Goal: Task Accomplishment & Management: Use online tool/utility

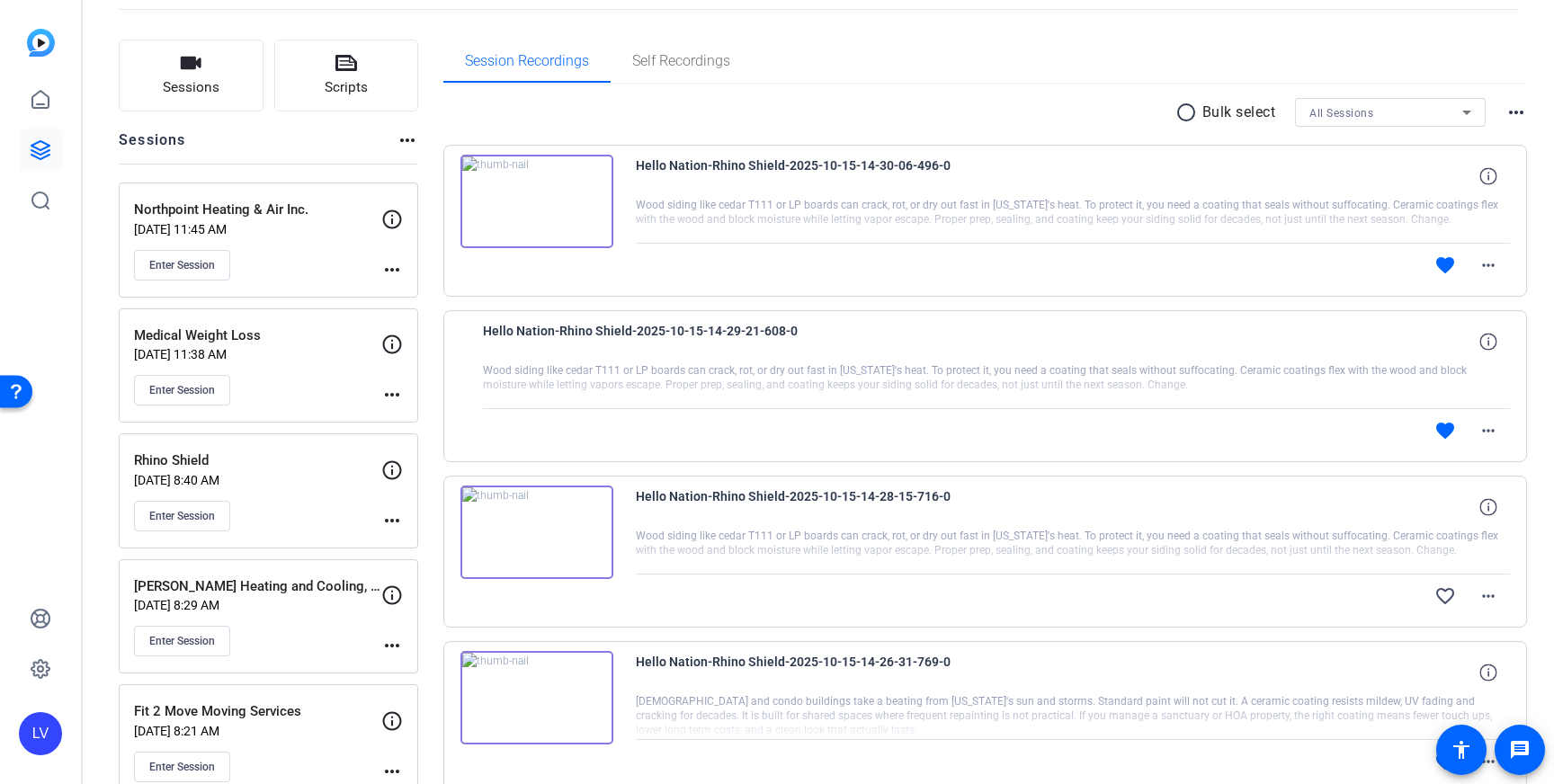
click at [296, 602] on p "[DATE] 8:29 AM" at bounding box center [258, 605] width 247 height 15
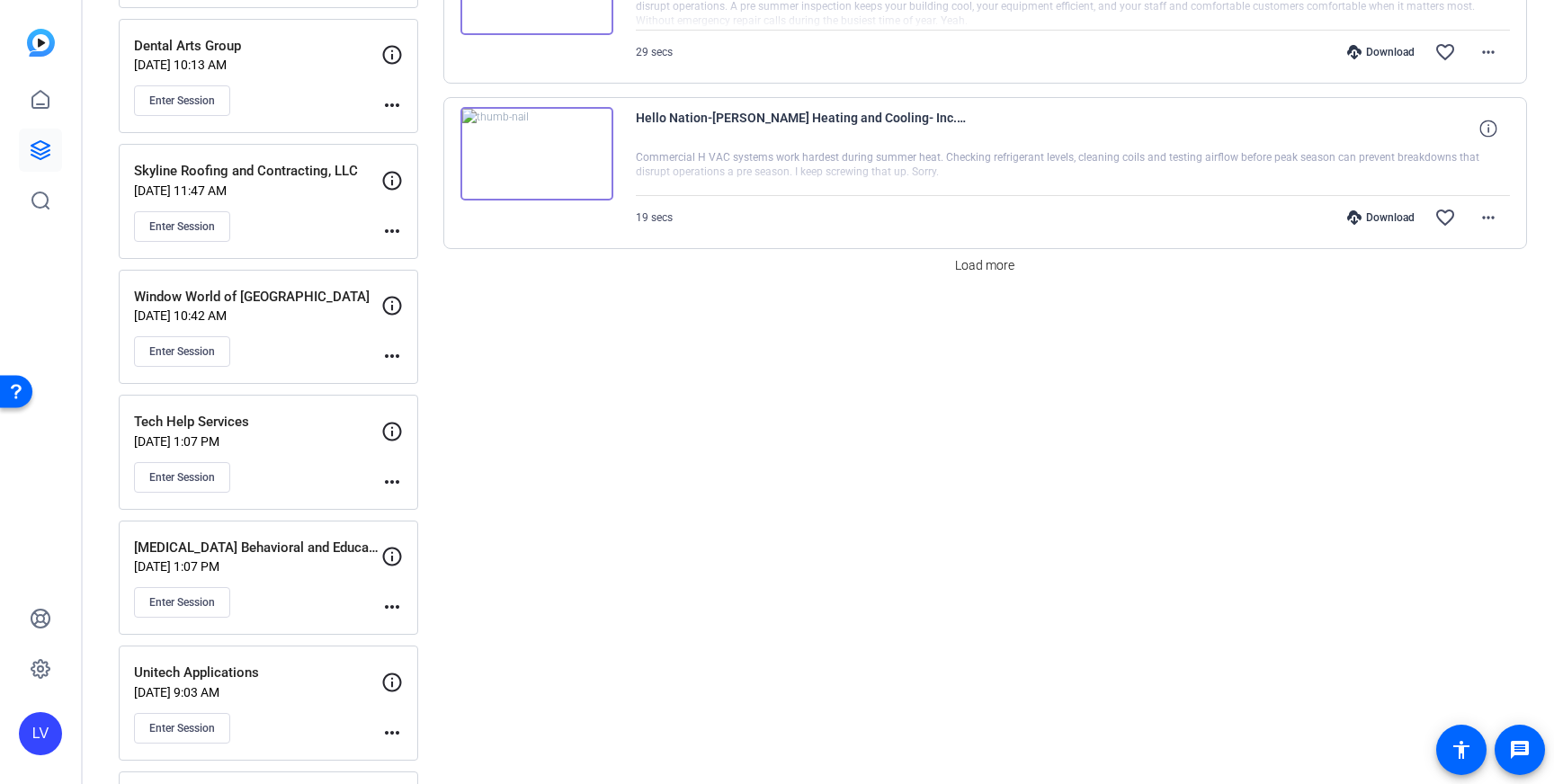
scroll to position [1651, 0]
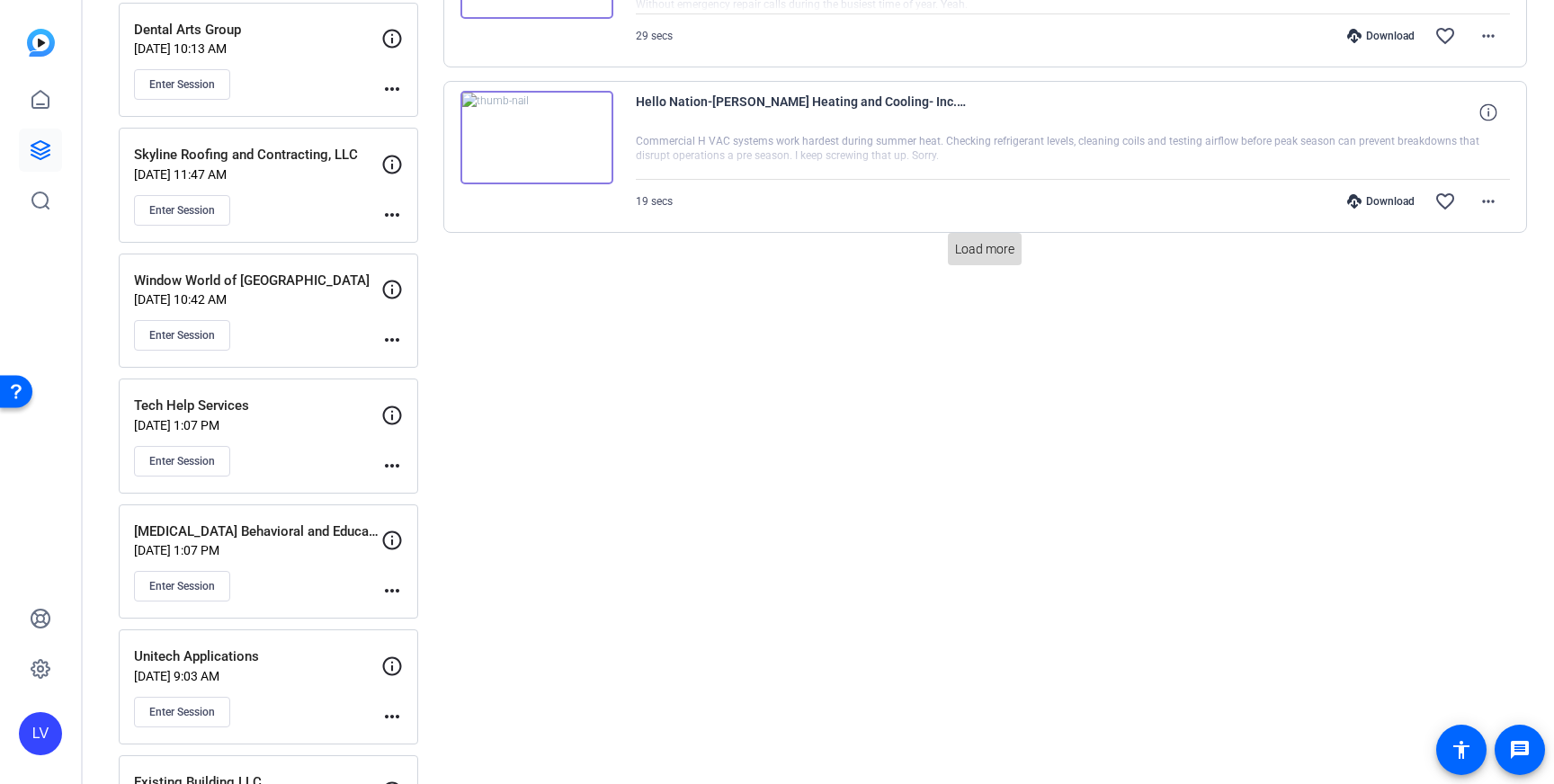
click at [989, 245] on span "Load more" at bounding box center [984, 249] width 59 height 18
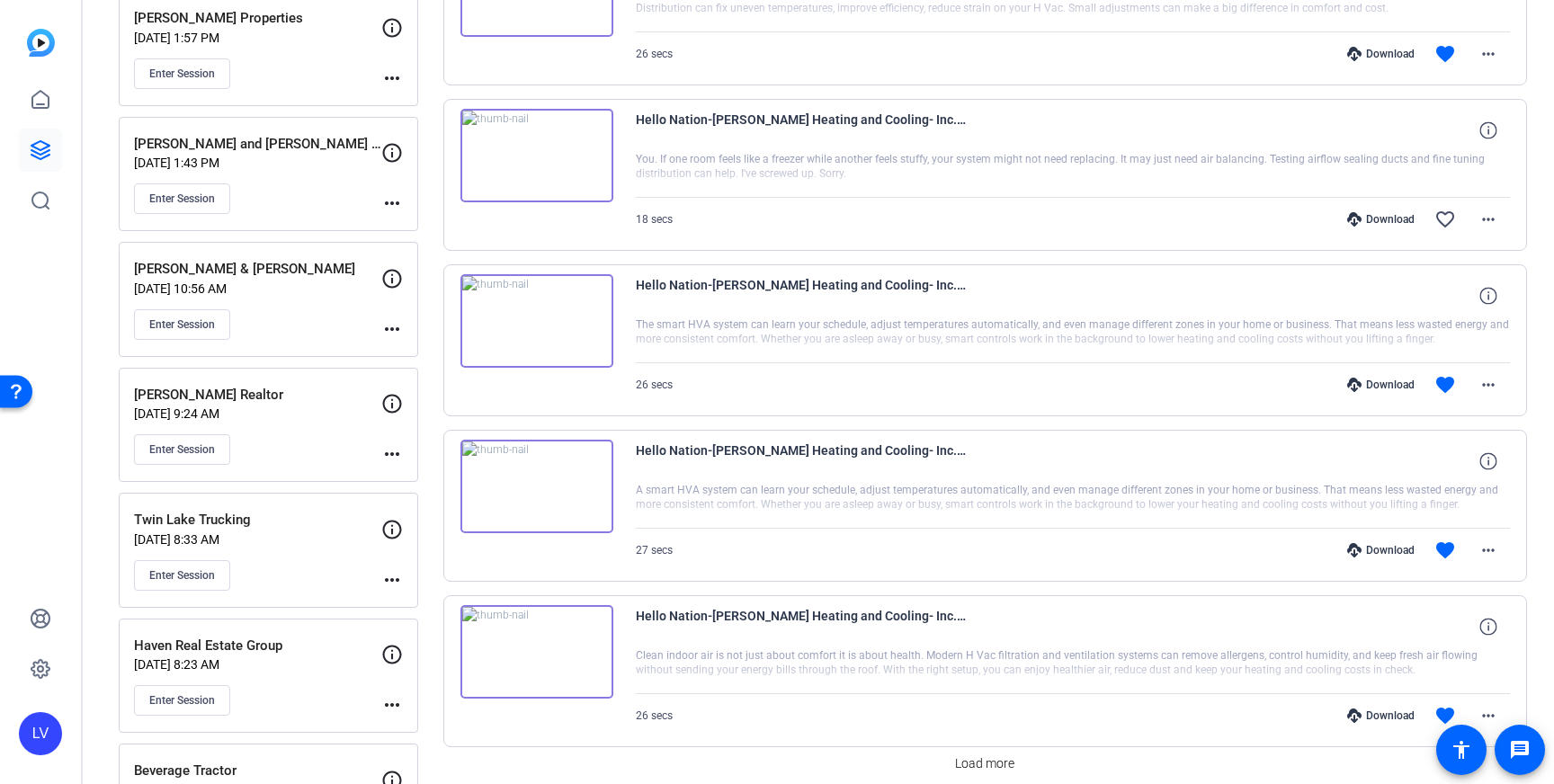
scroll to position [2975, 0]
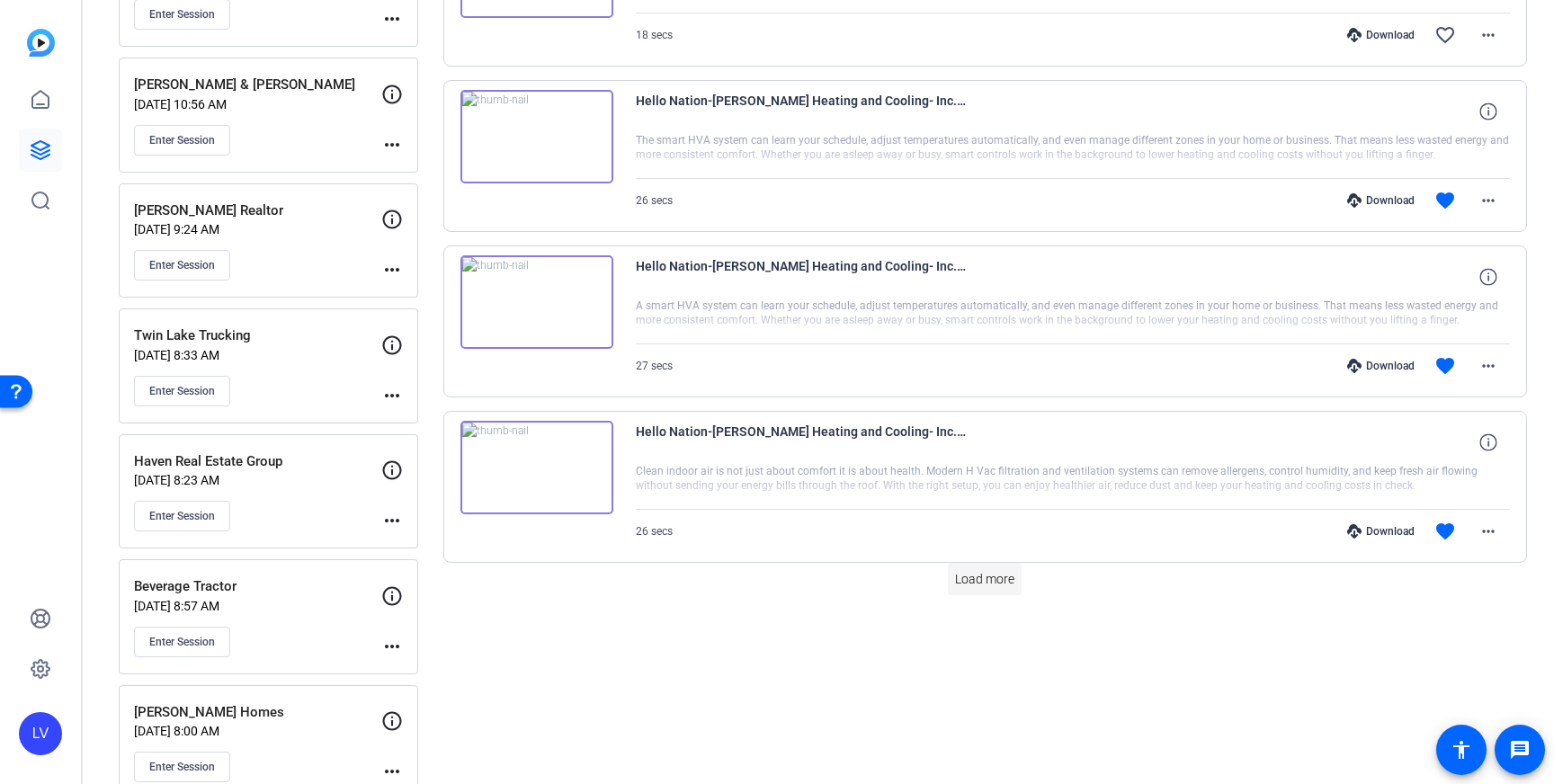
click at [1000, 580] on span "Load more" at bounding box center [984, 579] width 59 height 18
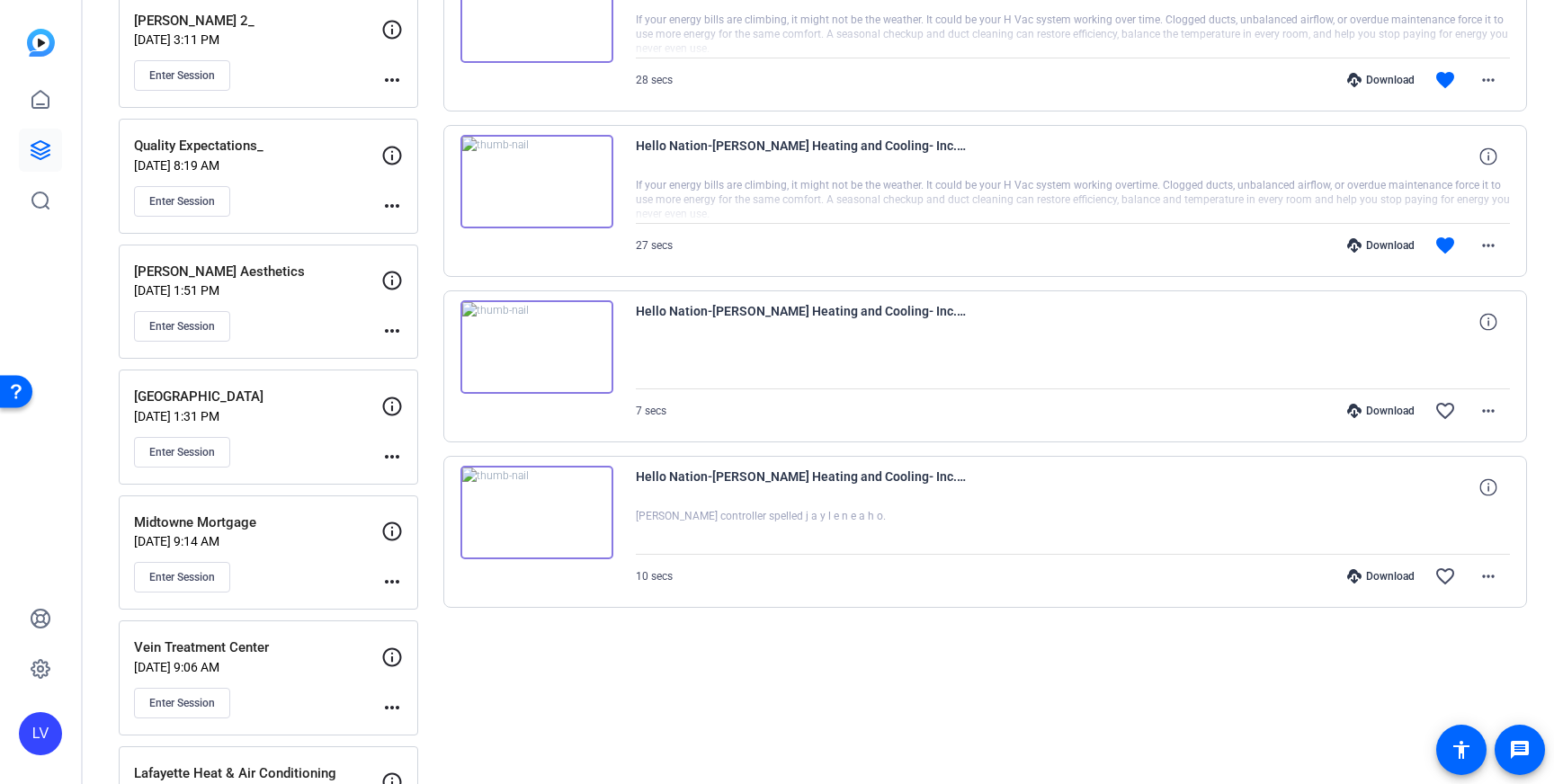
scroll to position [4418, 0]
click at [1482, 573] on mat-icon "more_horiz" at bounding box center [1488, 577] width 21 height 21
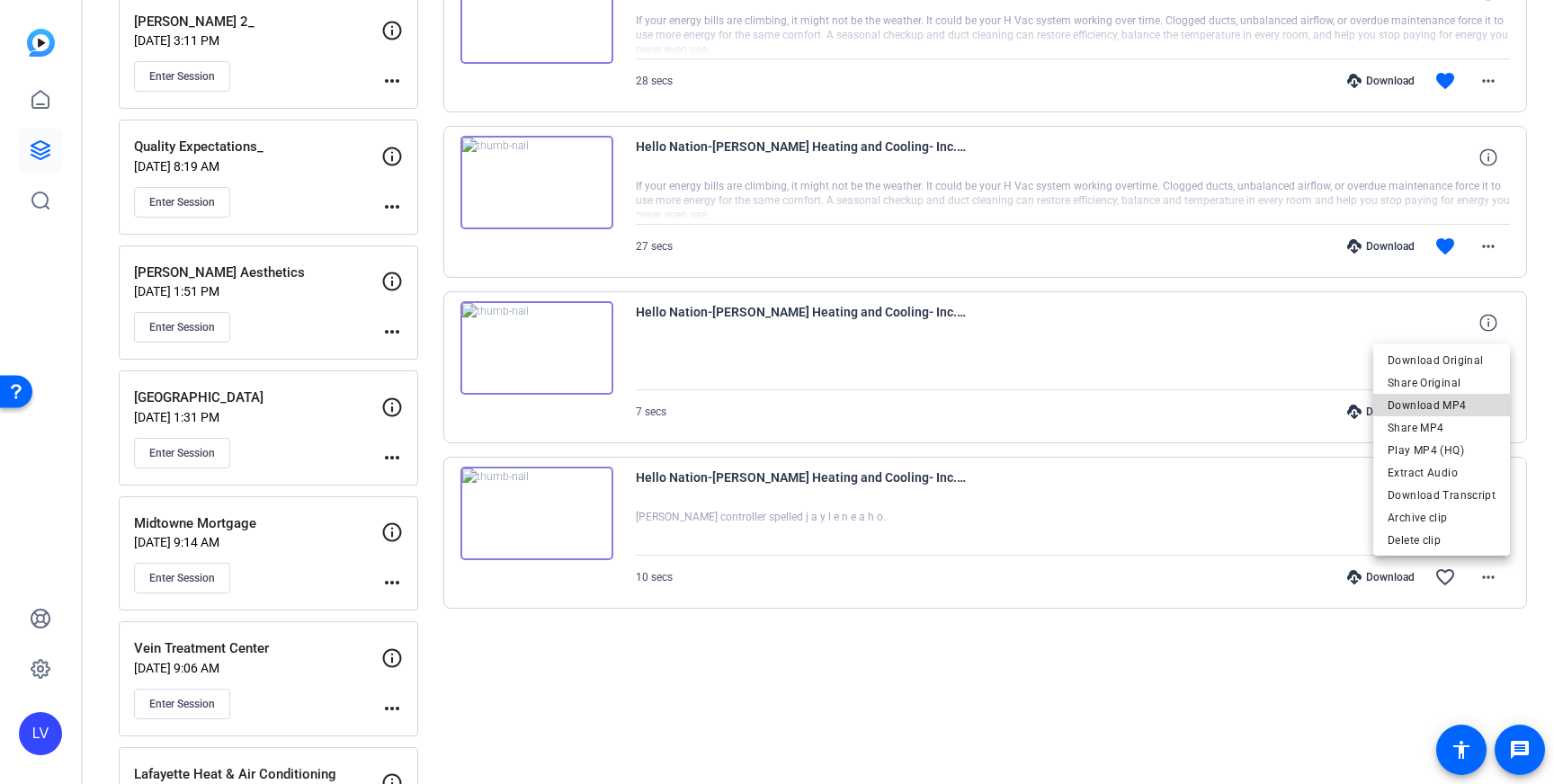
click at [1447, 406] on span "Download MP4" at bounding box center [1441, 406] width 108 height 21
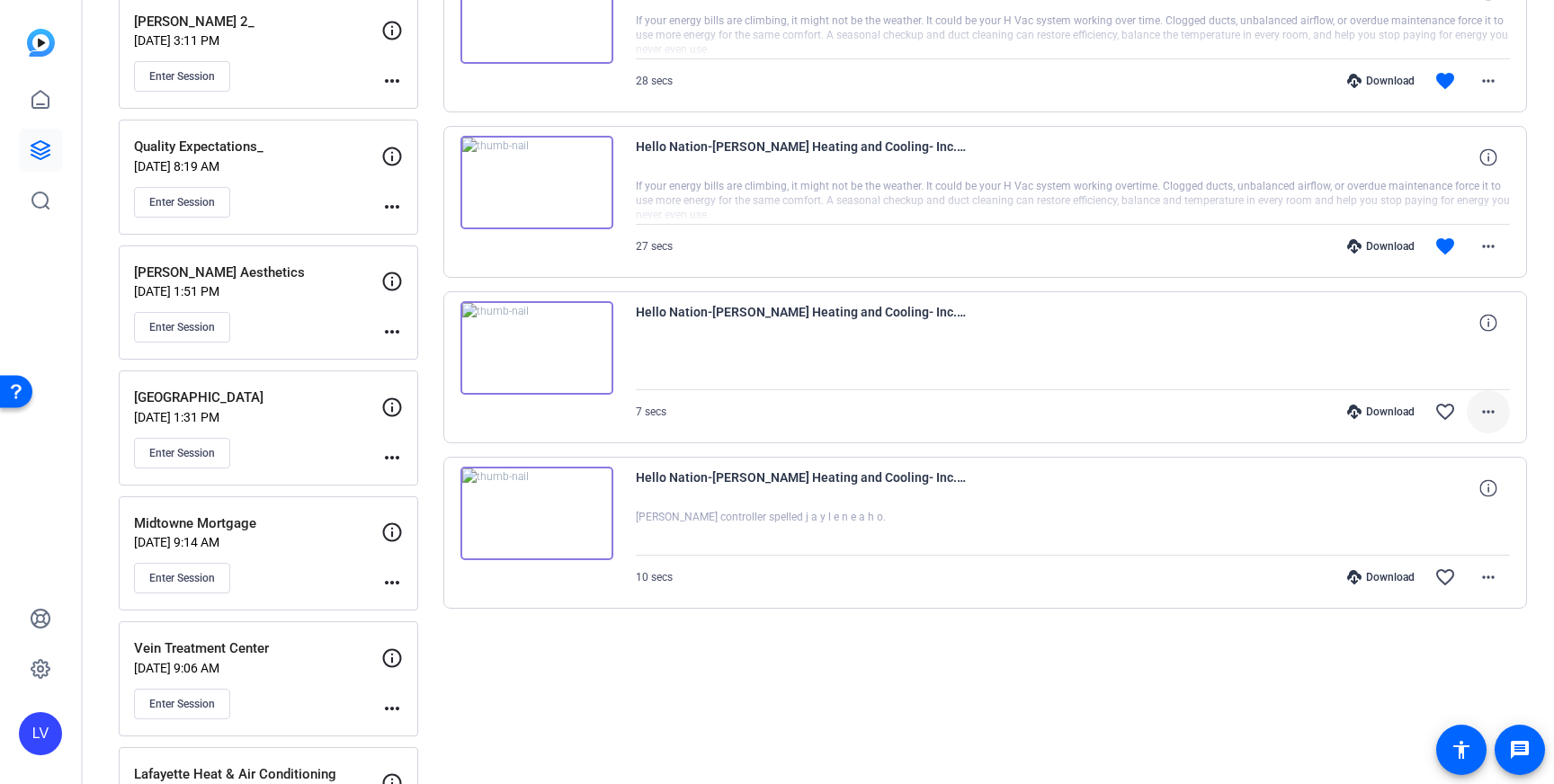
click at [1484, 412] on mat-icon "more_horiz" at bounding box center [1488, 411] width 21 height 21
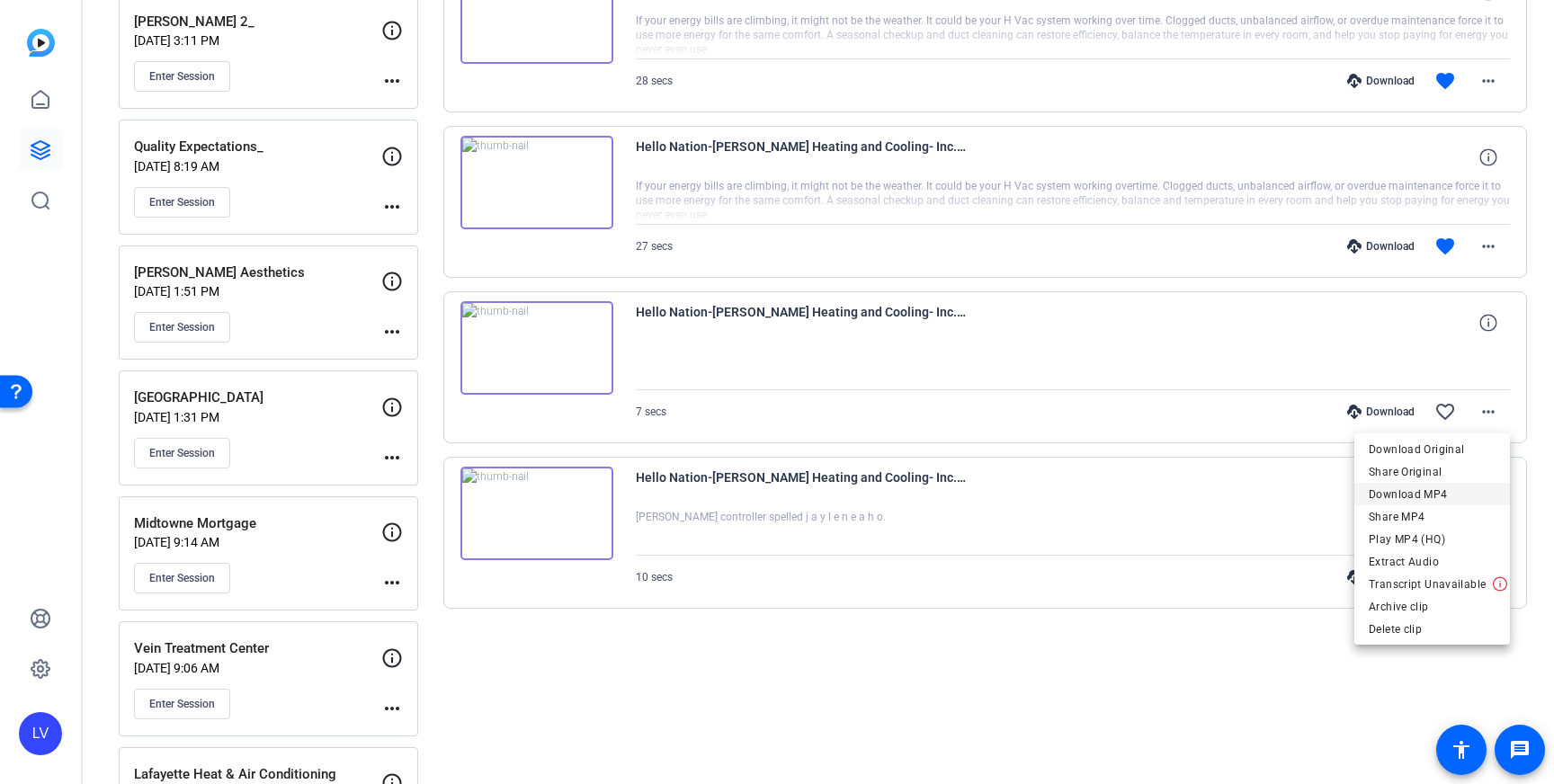
click at [1441, 498] on span "Download MP4" at bounding box center [1432, 494] width 126 height 21
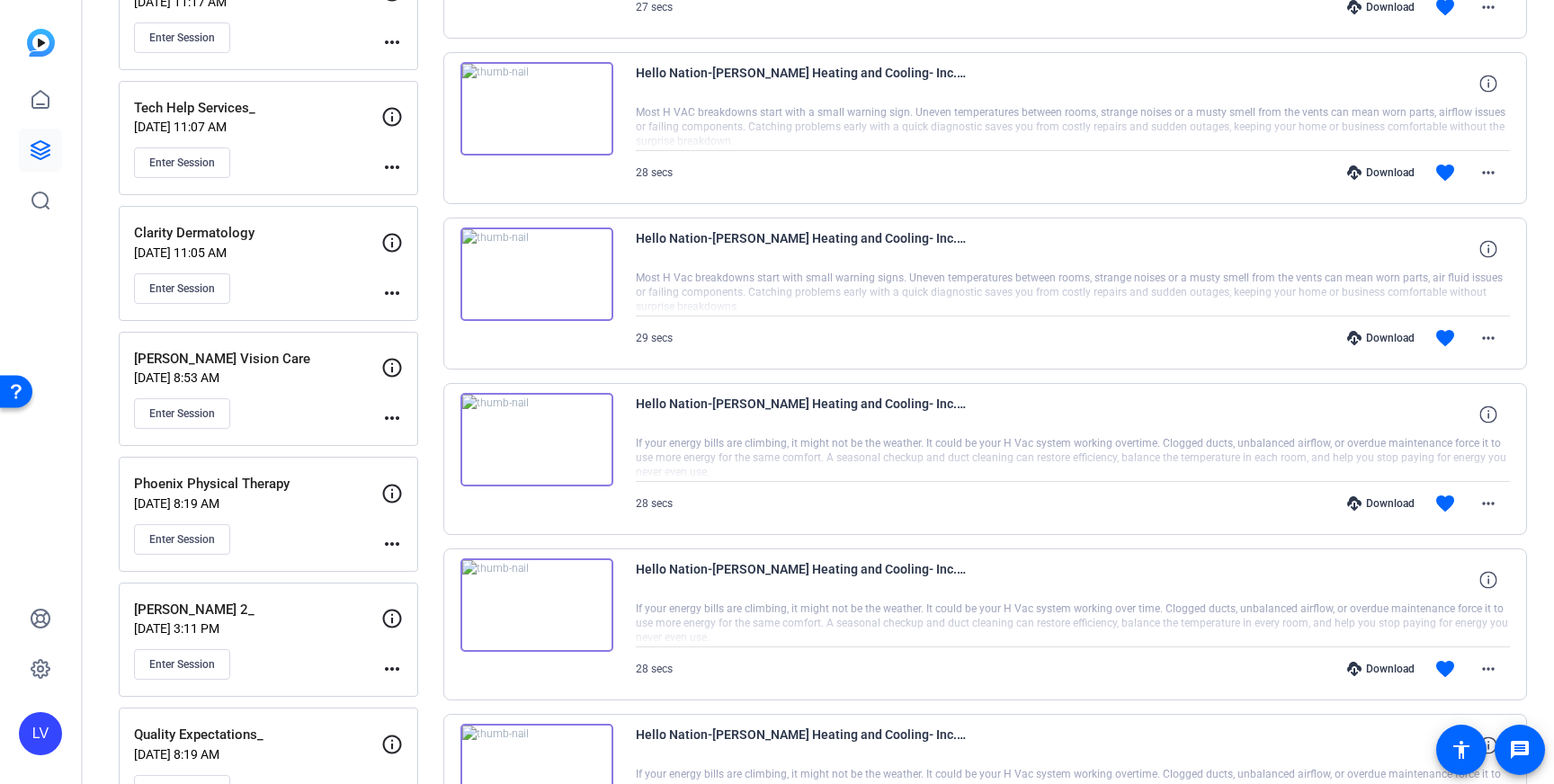
scroll to position [3636, 0]
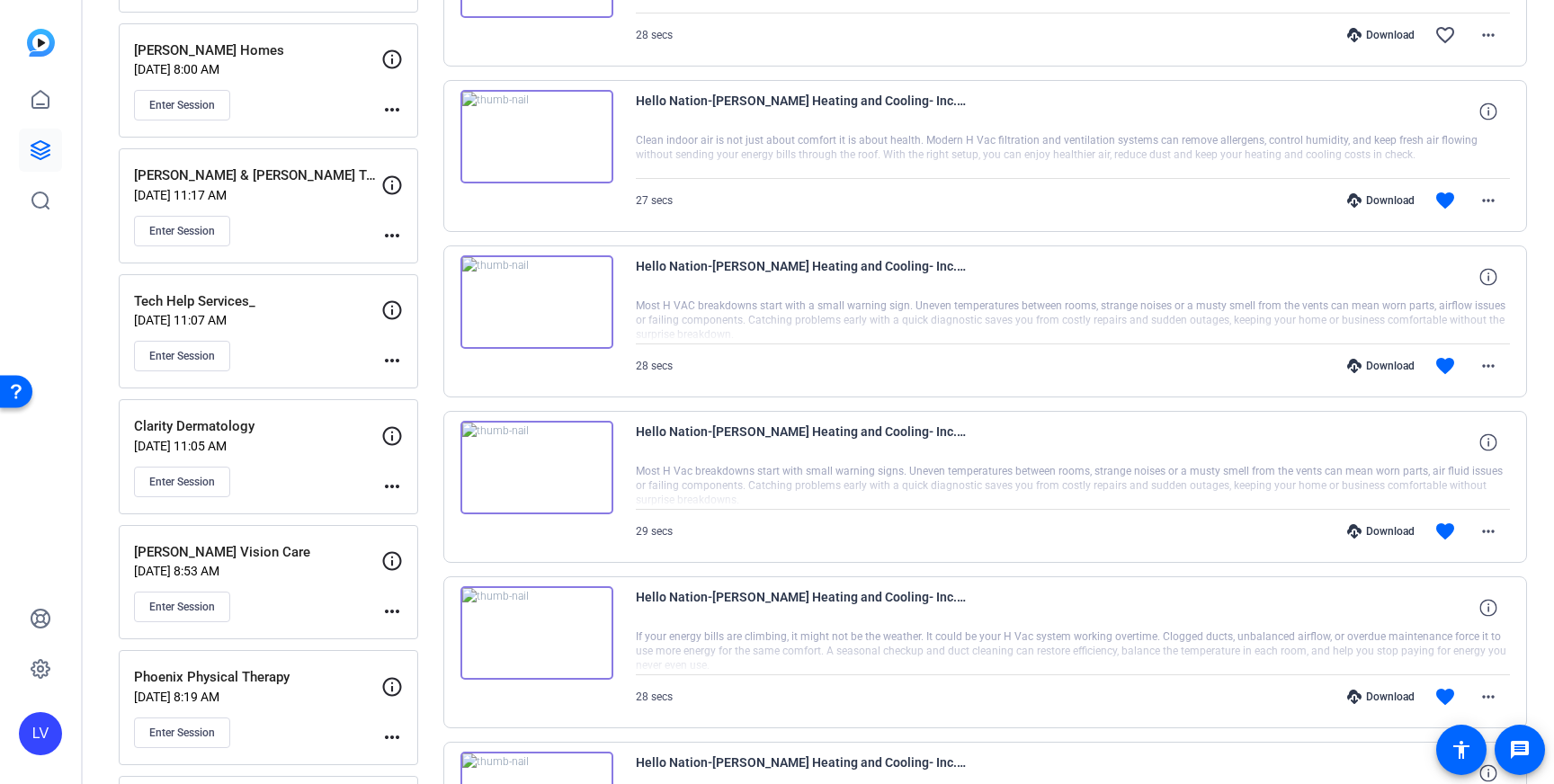
click at [574, 305] on img at bounding box center [536, 302] width 153 height 93
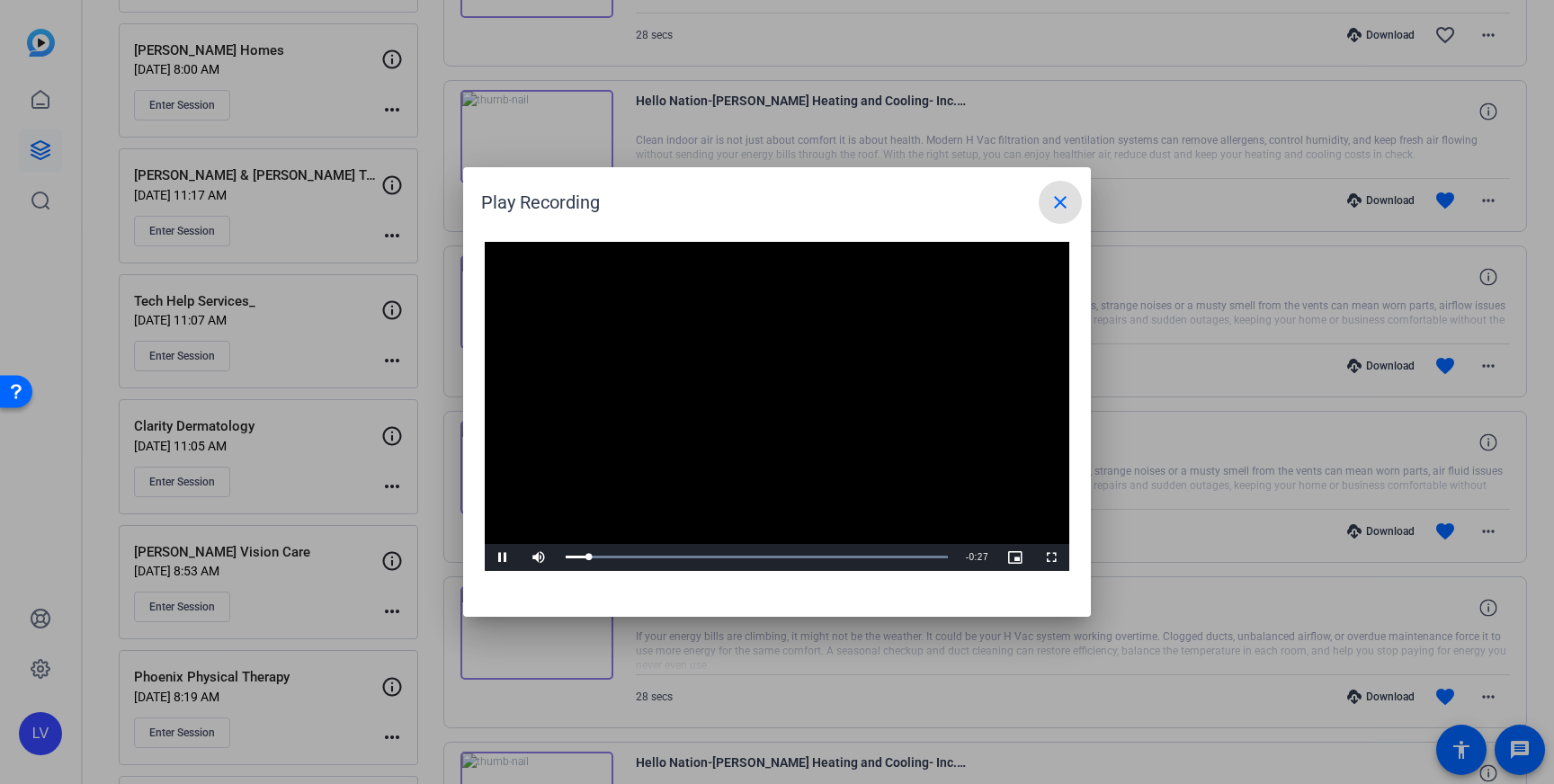
click at [1038, 181] on button "close" at bounding box center [1060, 202] width 43 height 43
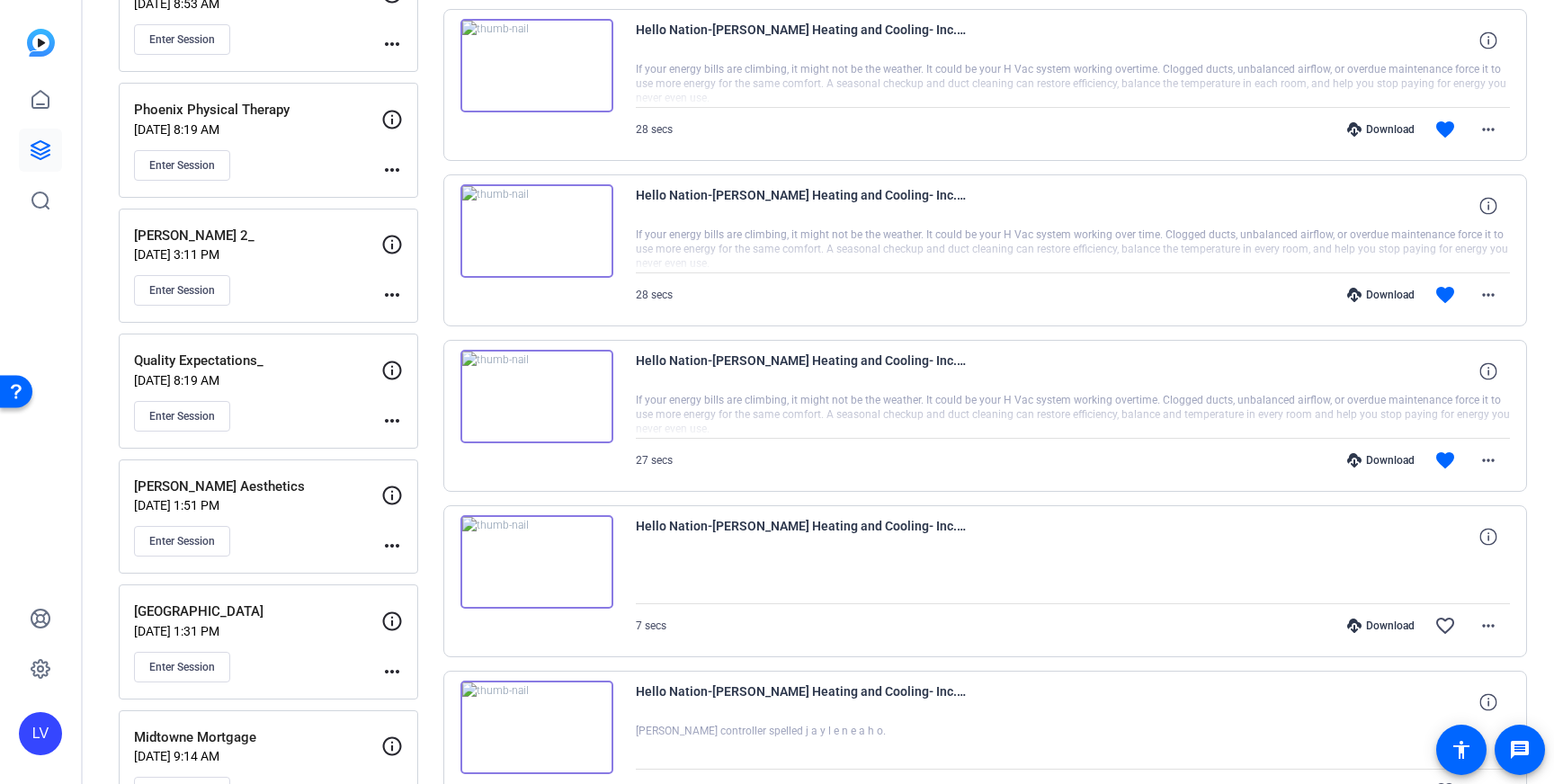
scroll to position [4202, 0]
click at [587, 380] on img at bounding box center [536, 398] width 153 height 93
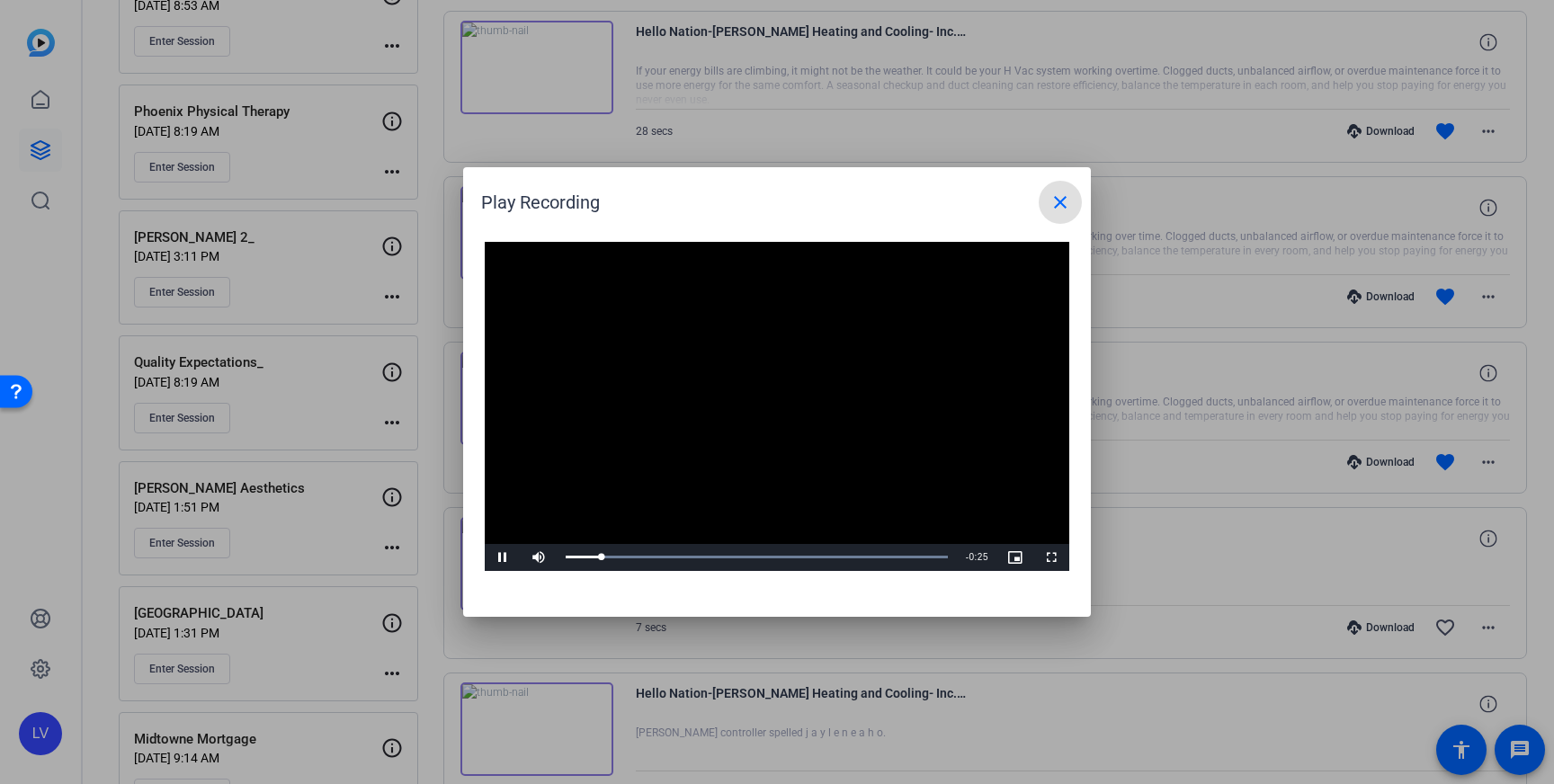
click at [1069, 196] on mat-icon "close" at bounding box center [1061, 202] width 21 height 21
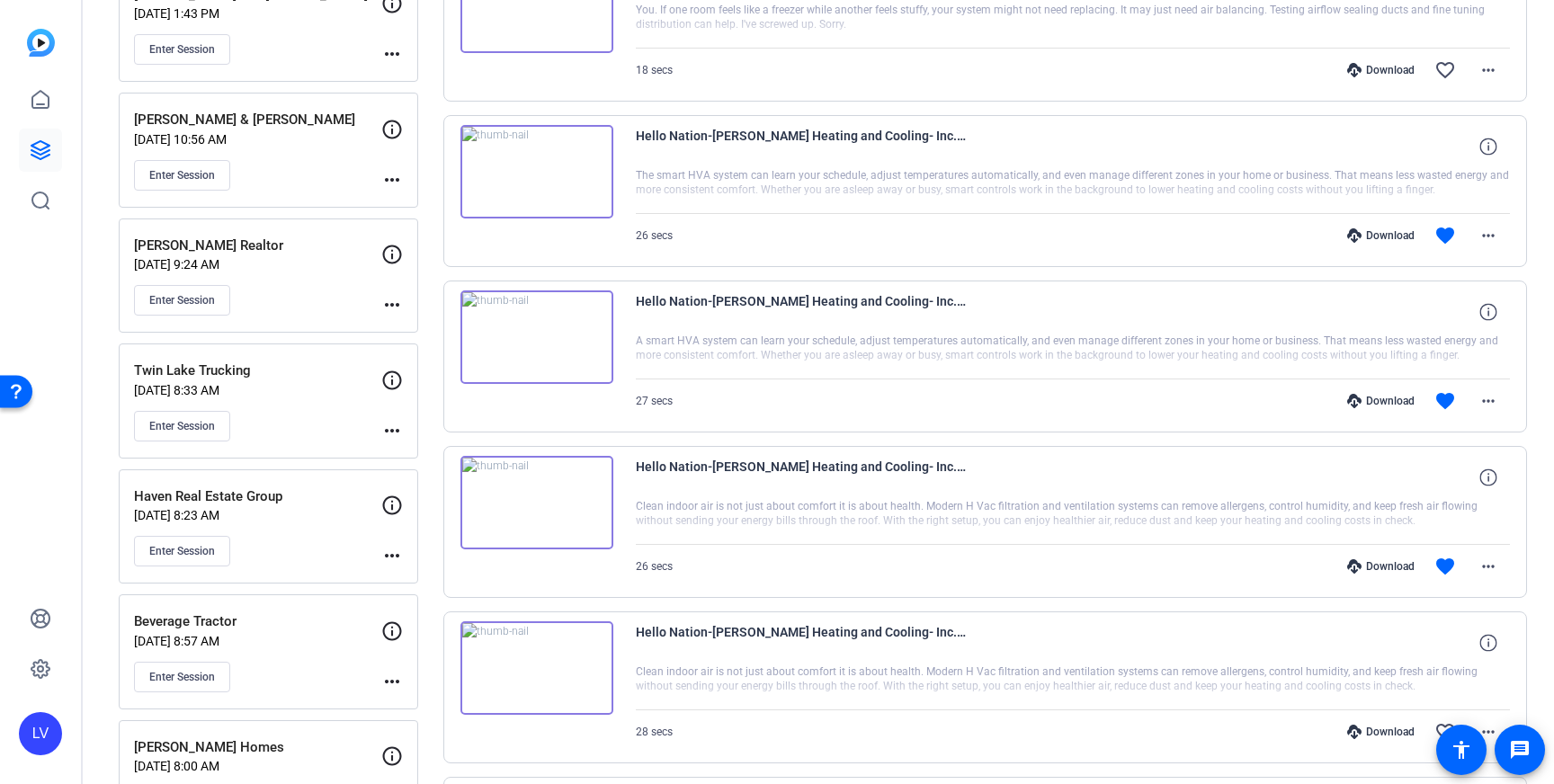
scroll to position [2936, 0]
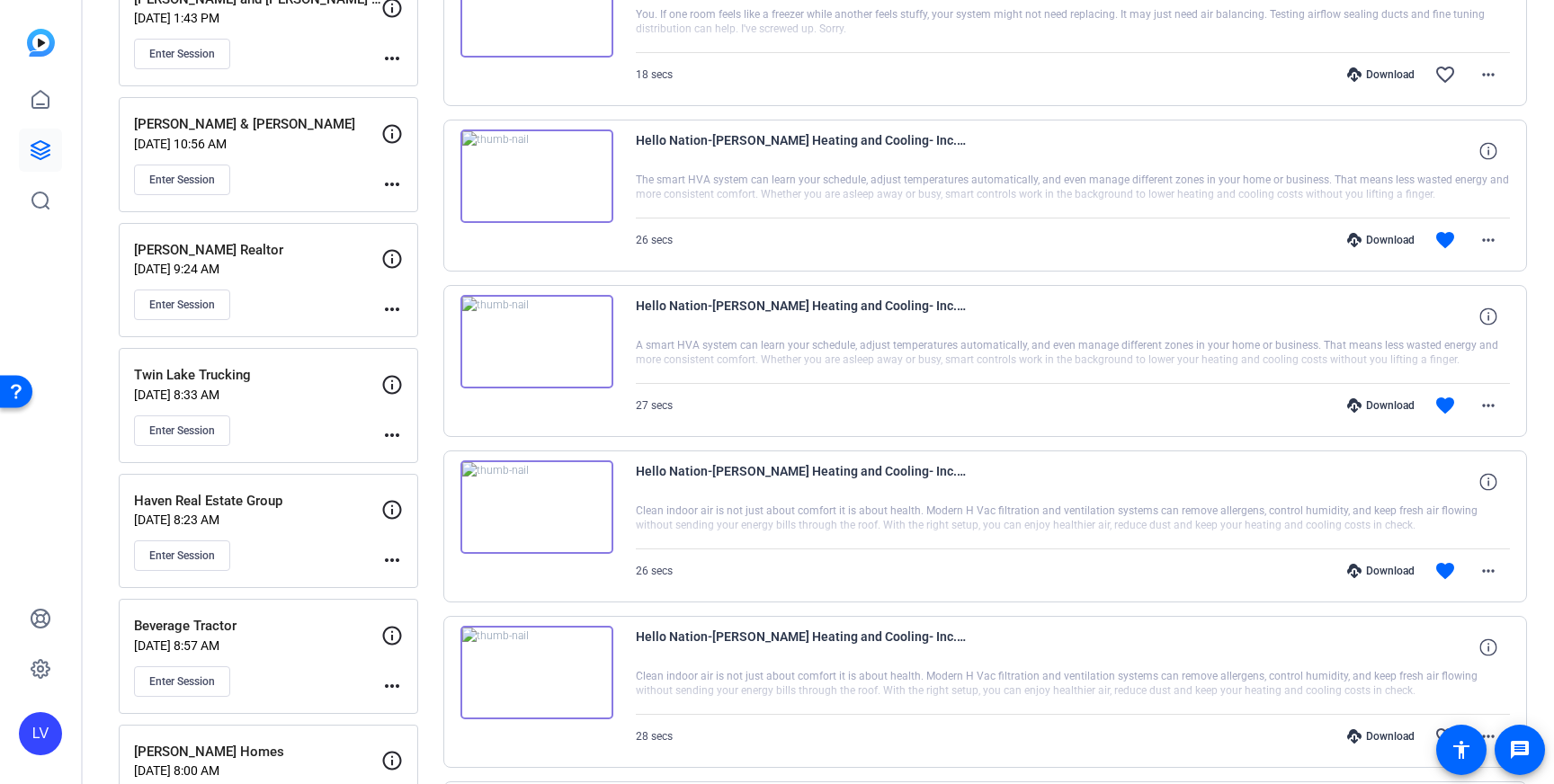
click at [569, 158] on img at bounding box center [536, 176] width 153 height 93
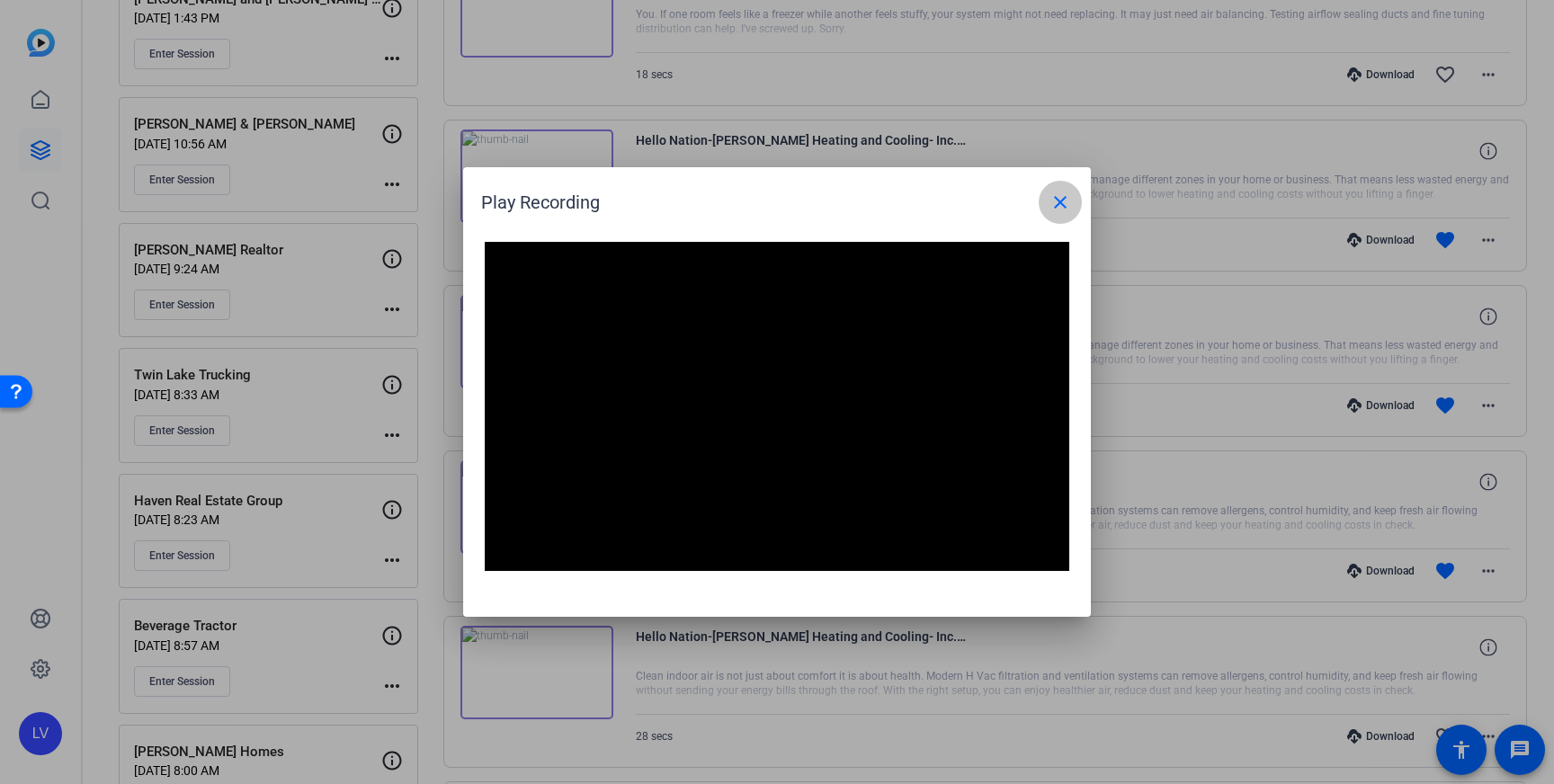
click at [1060, 207] on mat-icon "close" at bounding box center [1061, 202] width 21 height 21
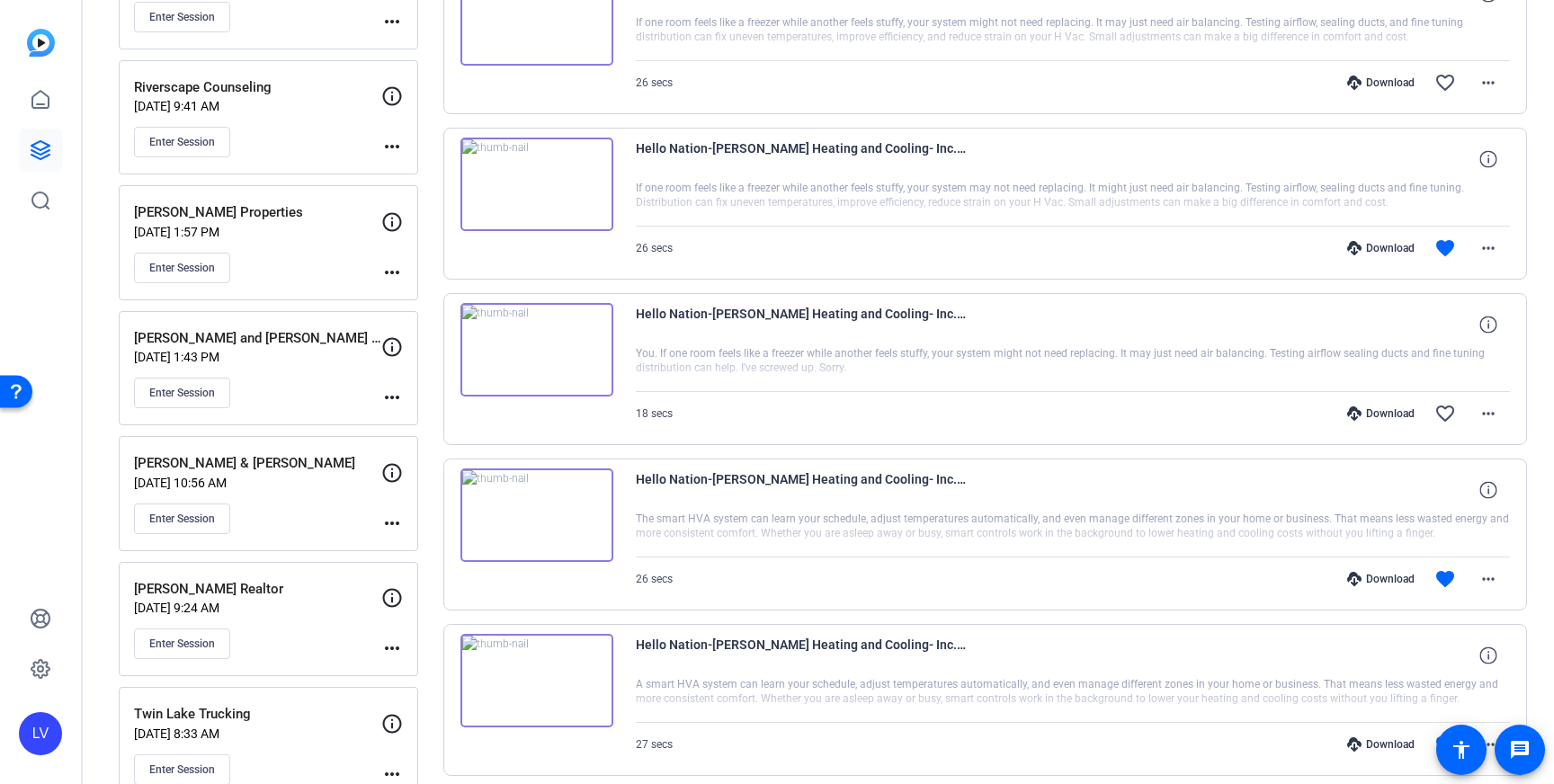
scroll to position [2300, 0]
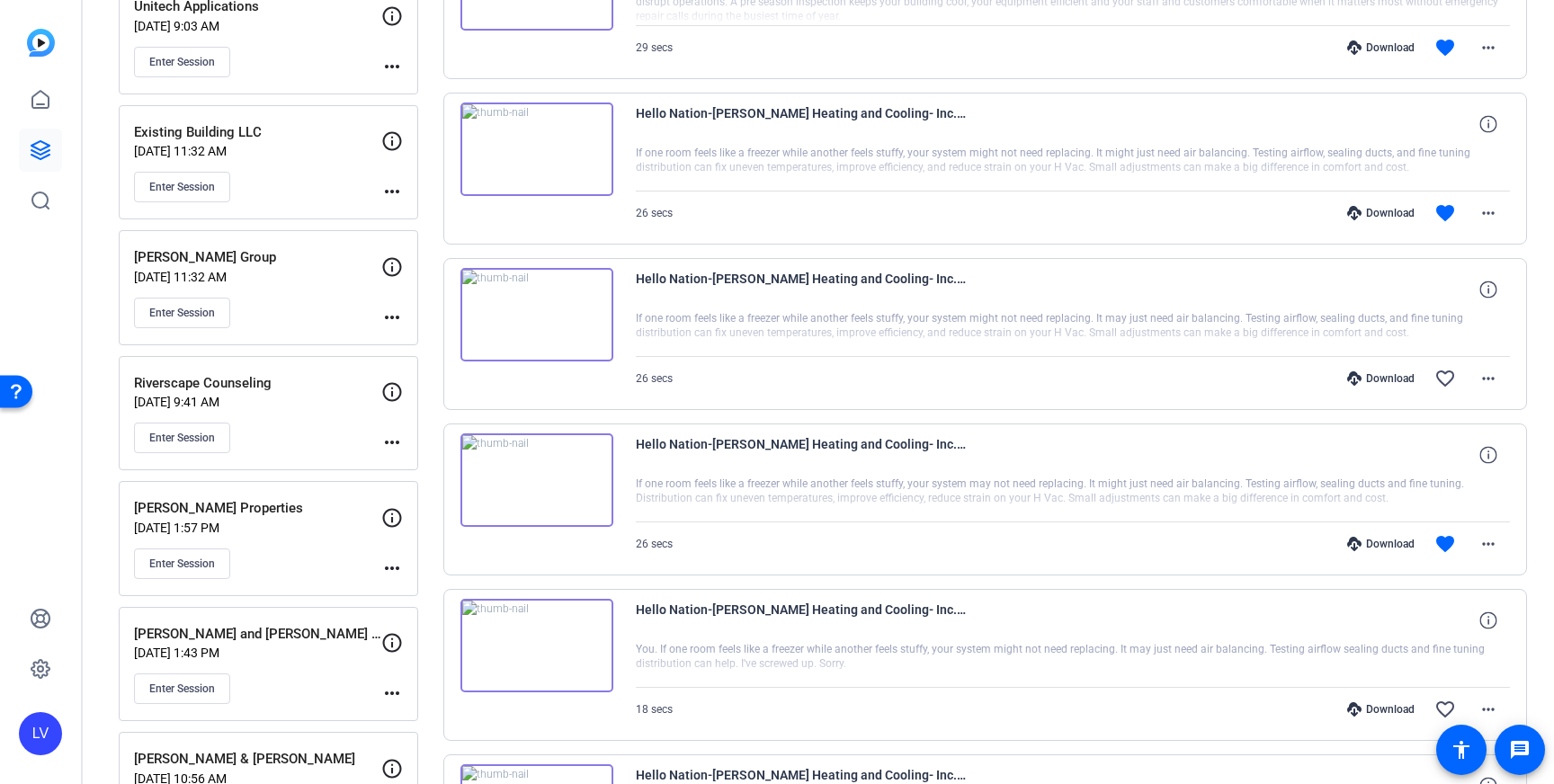
click at [543, 305] on img at bounding box center [536, 314] width 153 height 93
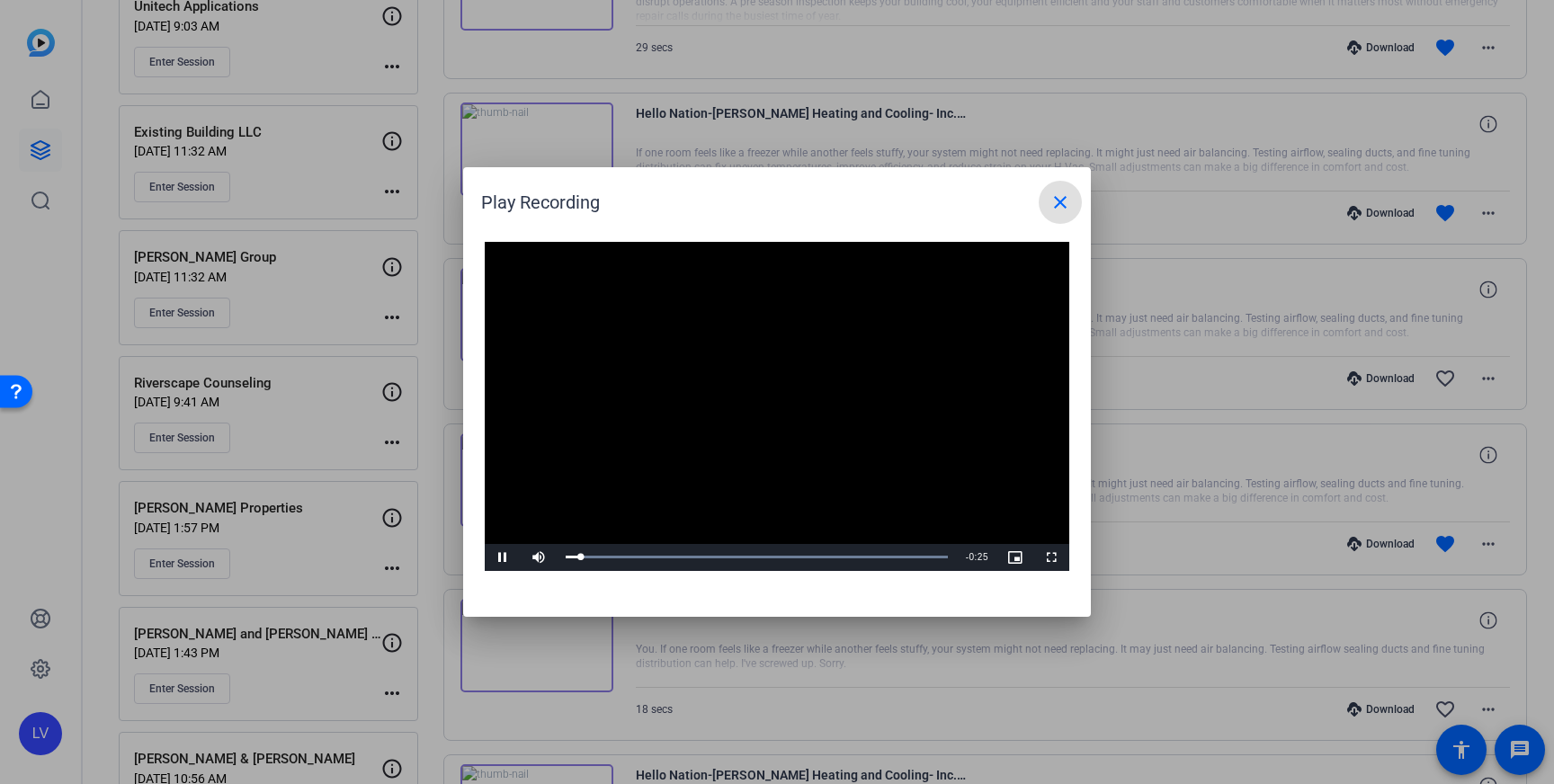
click at [1062, 204] on mat-icon "close" at bounding box center [1061, 202] width 21 height 21
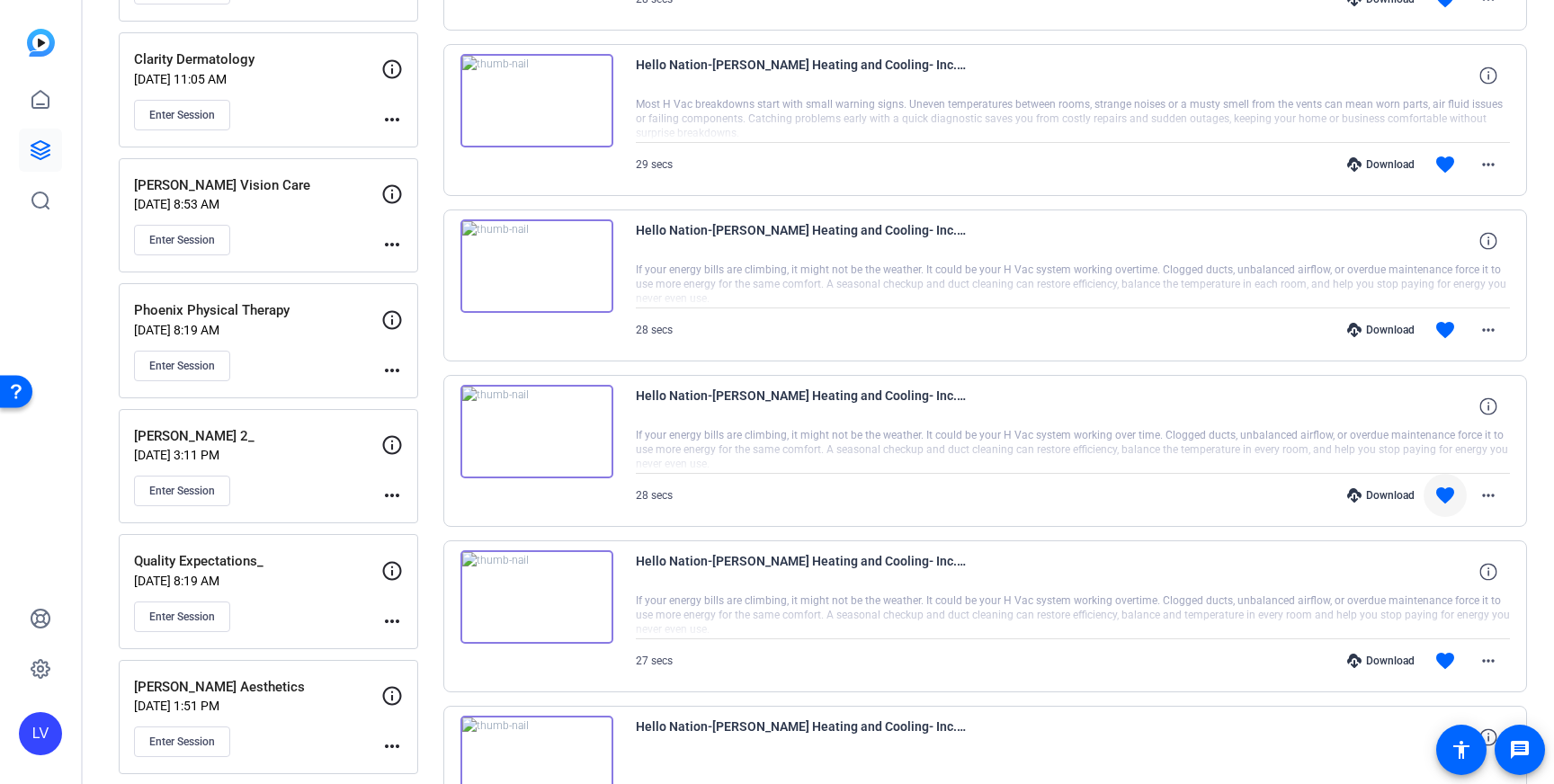
scroll to position [3988, 0]
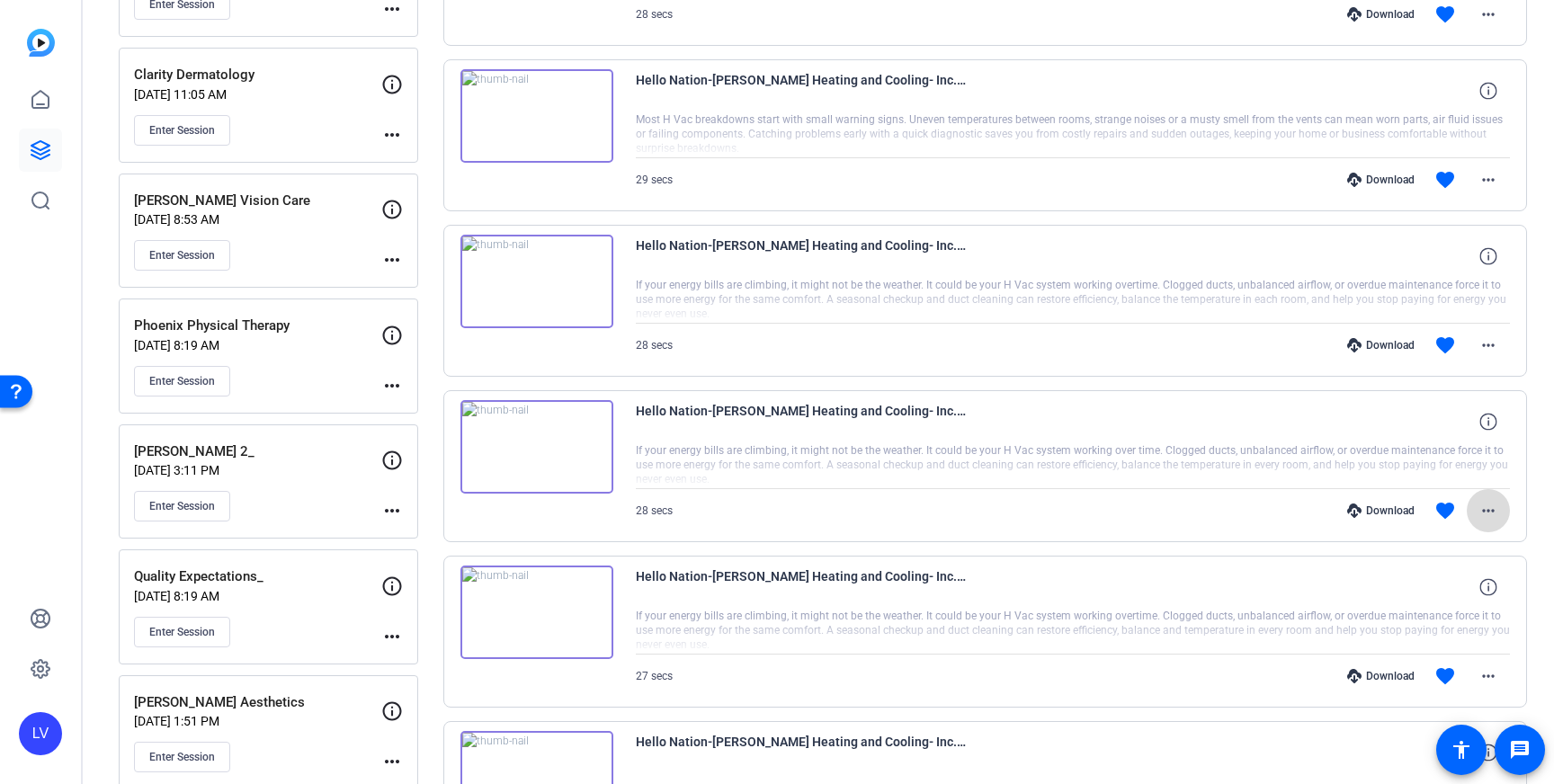
click at [1487, 510] on mat-icon "more_horiz" at bounding box center [1488, 511] width 21 height 21
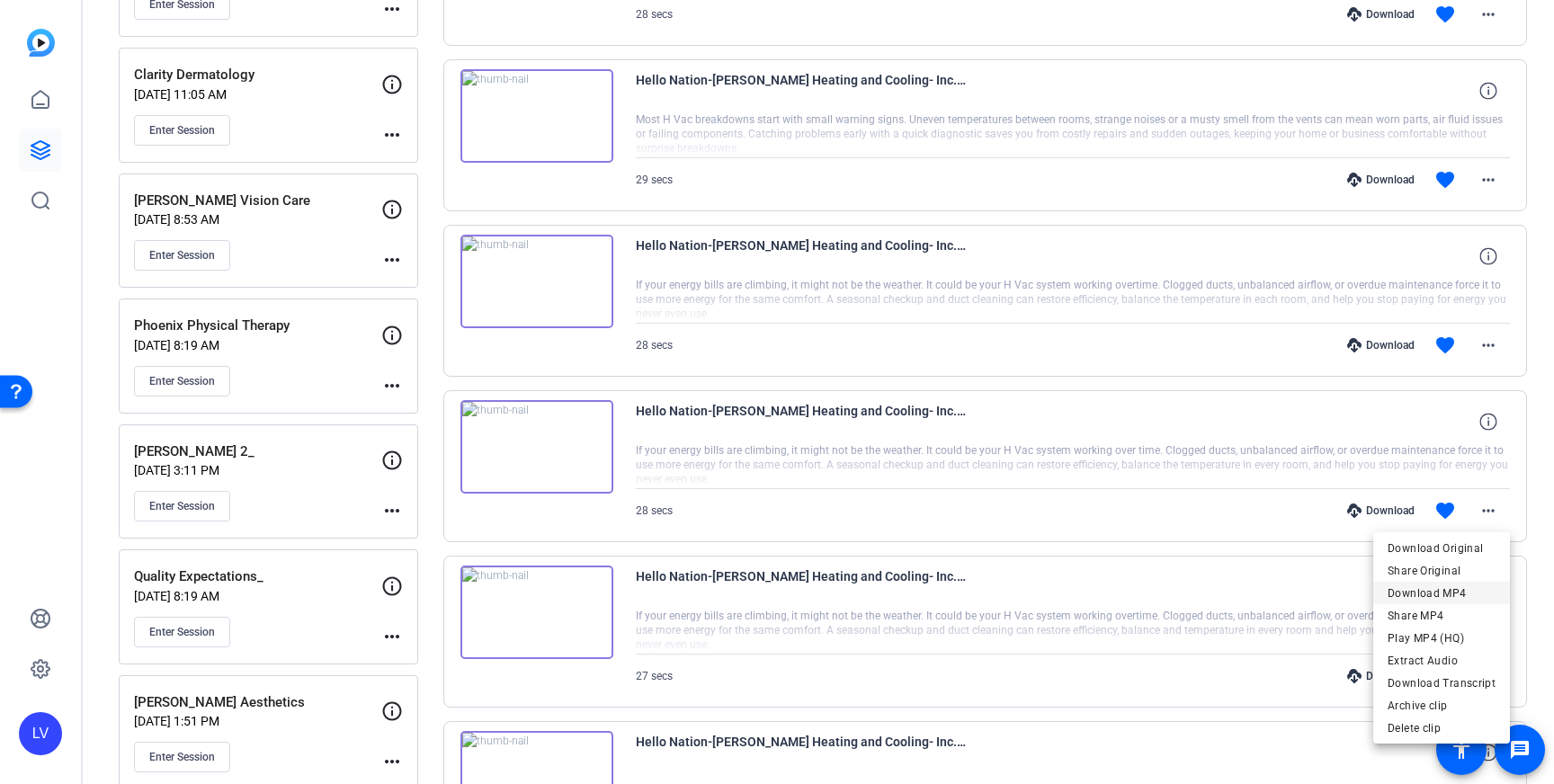
click at [1477, 589] on span "Download MP4" at bounding box center [1441, 593] width 108 height 21
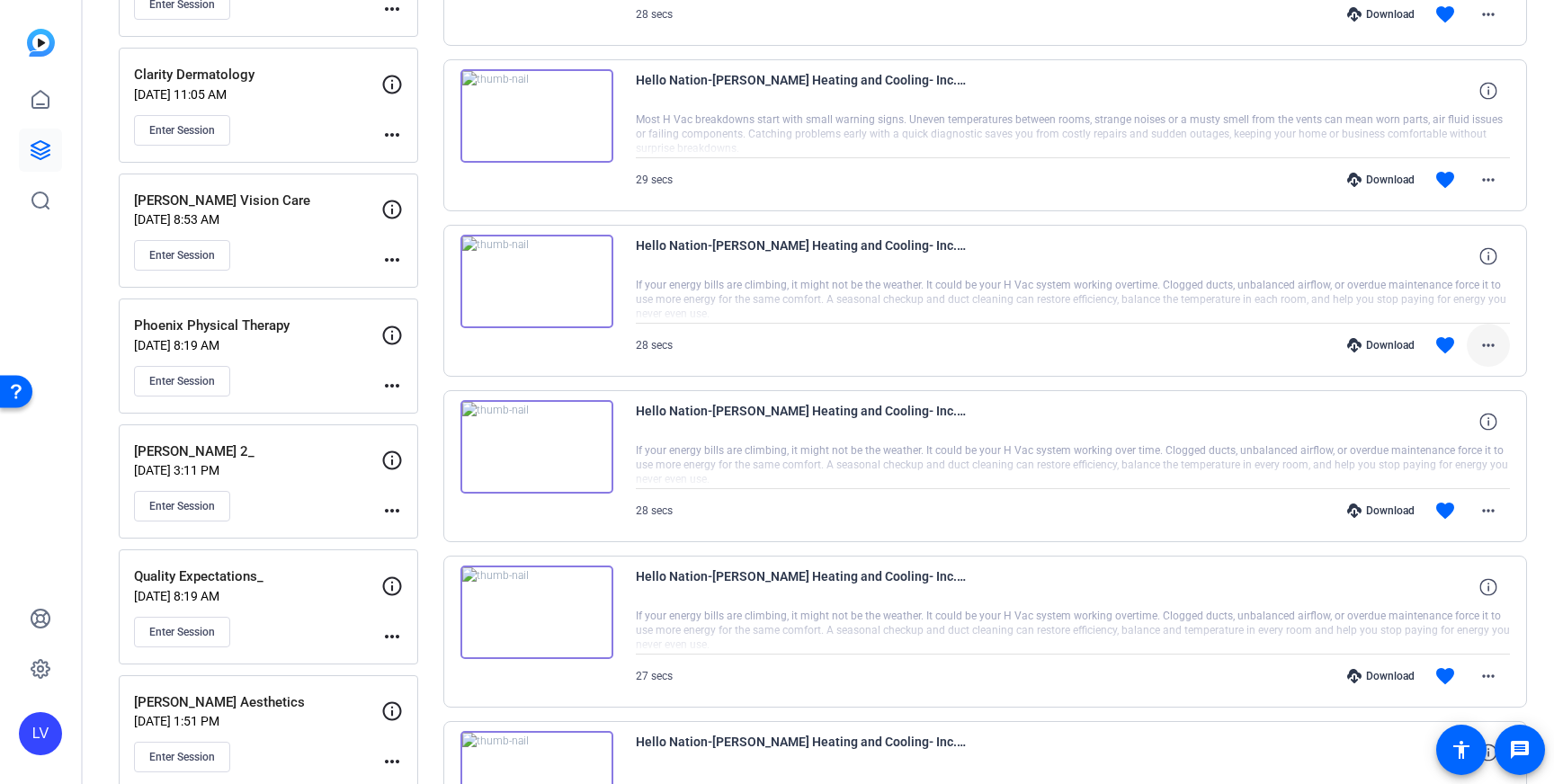
click at [1492, 350] on mat-icon "more_horiz" at bounding box center [1488, 345] width 21 height 21
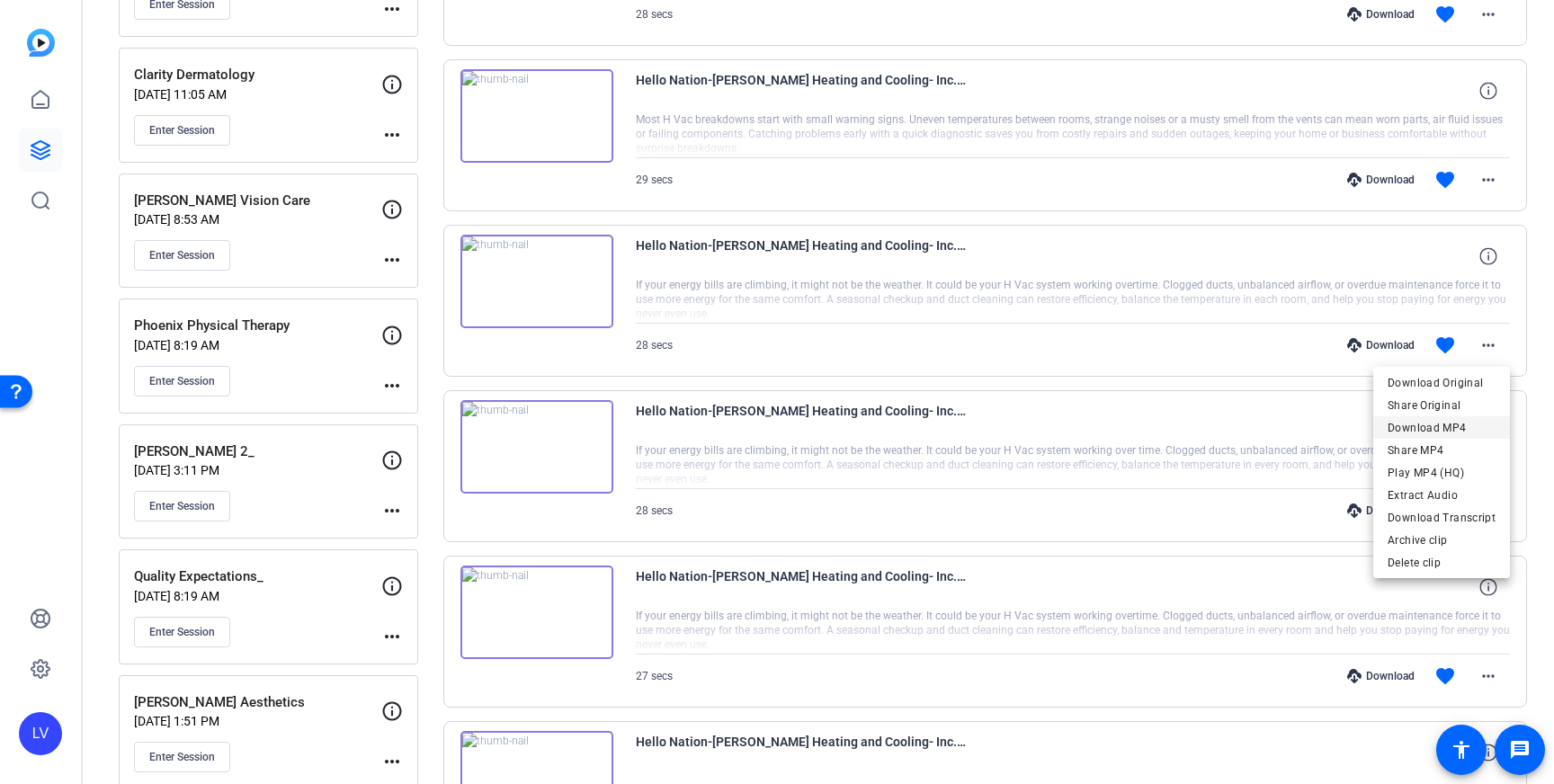
click at [1447, 422] on span "Download MP4" at bounding box center [1441, 428] width 108 height 21
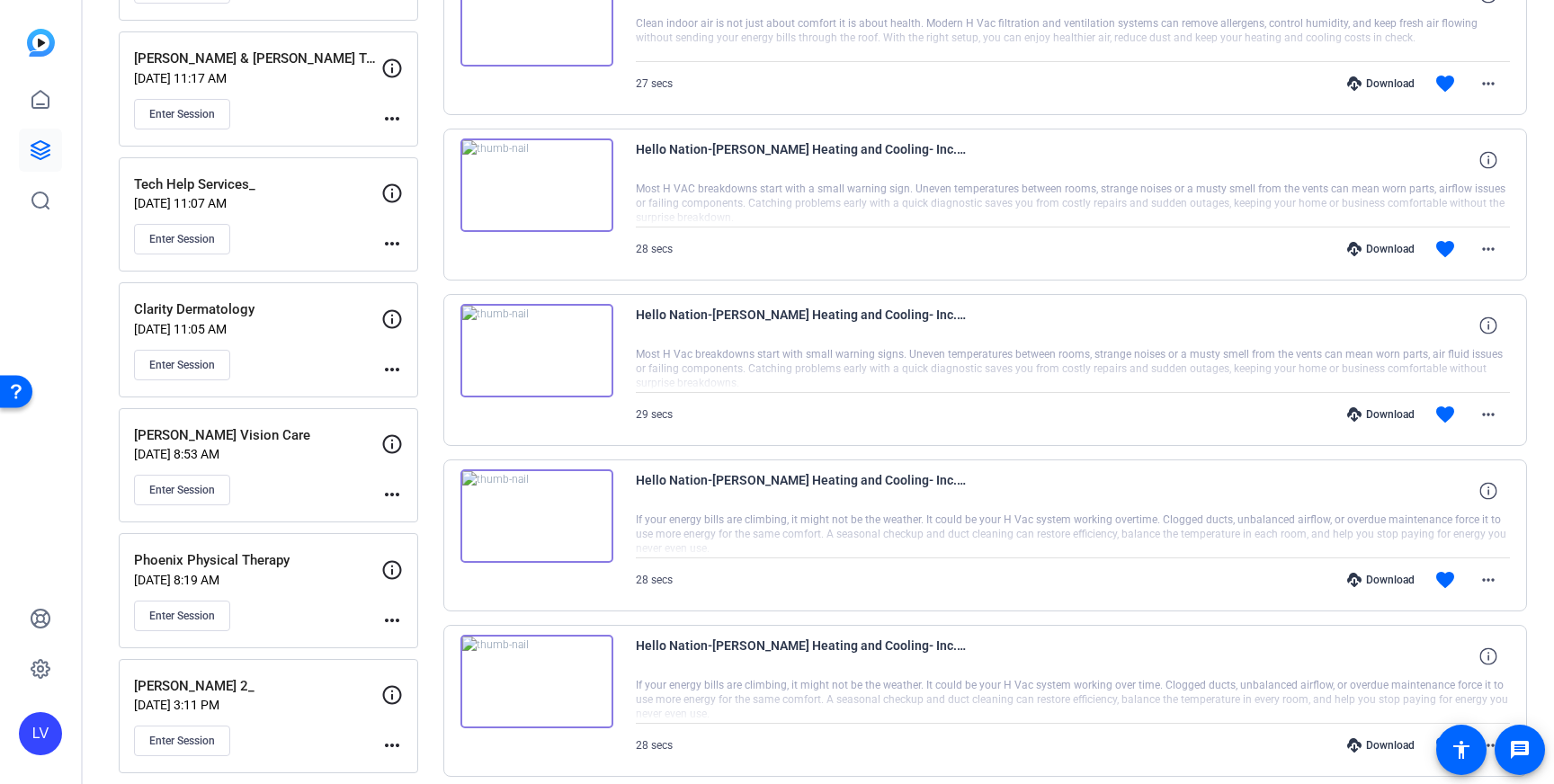
scroll to position [3754, 0]
click at [1495, 406] on mat-icon "more_horiz" at bounding box center [1488, 413] width 21 height 21
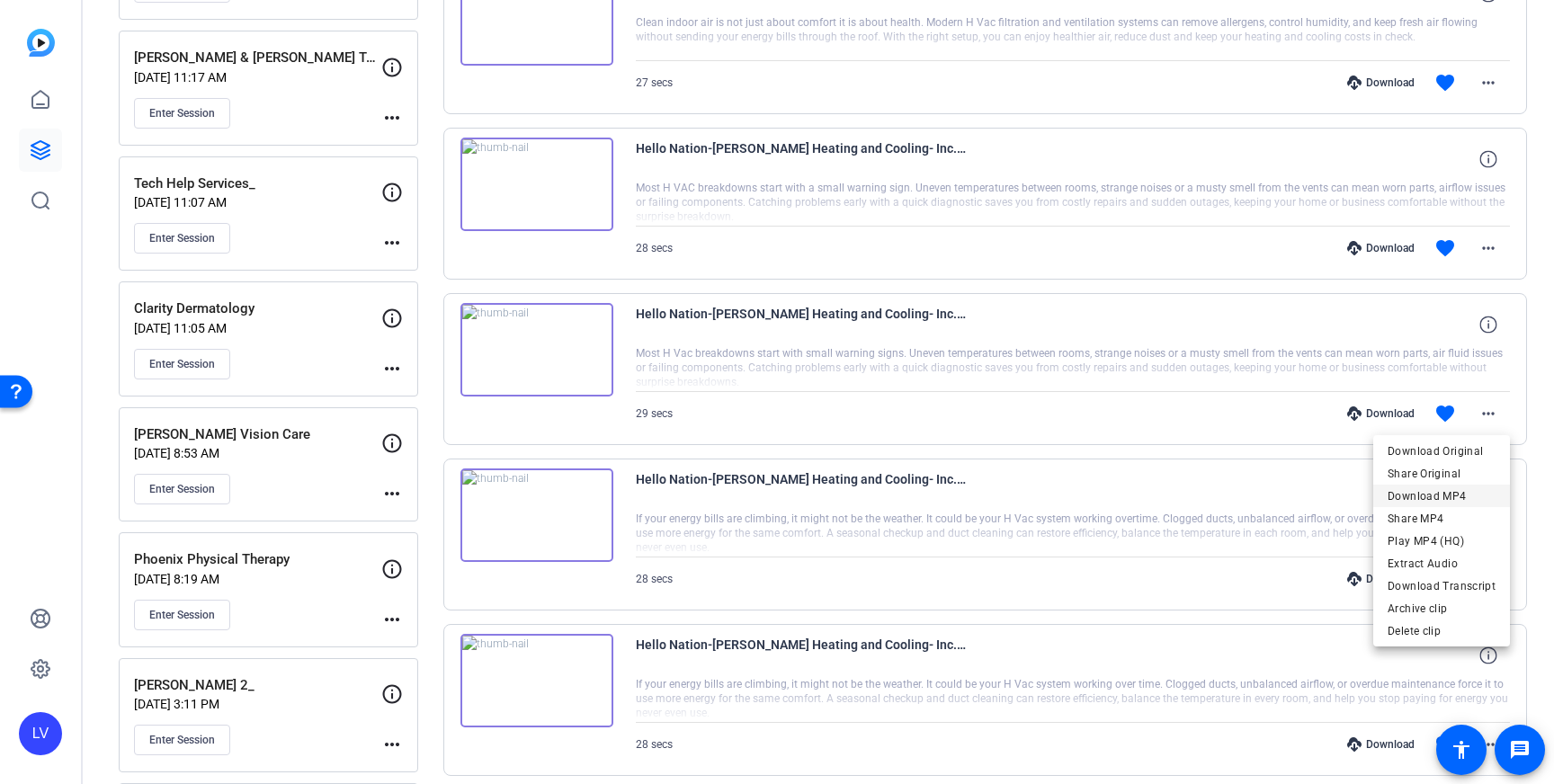
click at [1465, 493] on span "Download MP4" at bounding box center [1441, 496] width 108 height 21
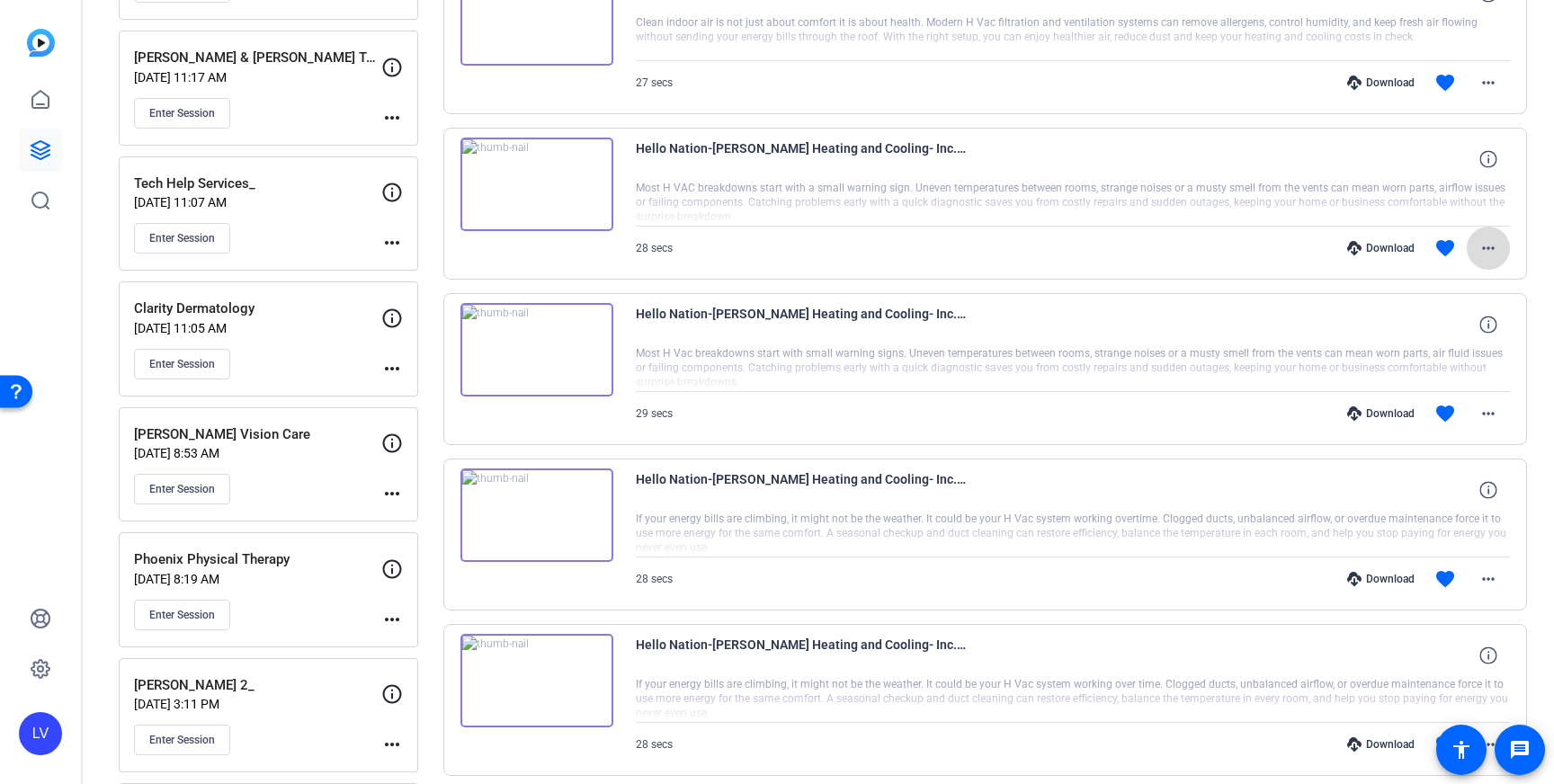
click at [1489, 249] on mat-icon "more_horiz" at bounding box center [1488, 248] width 21 height 21
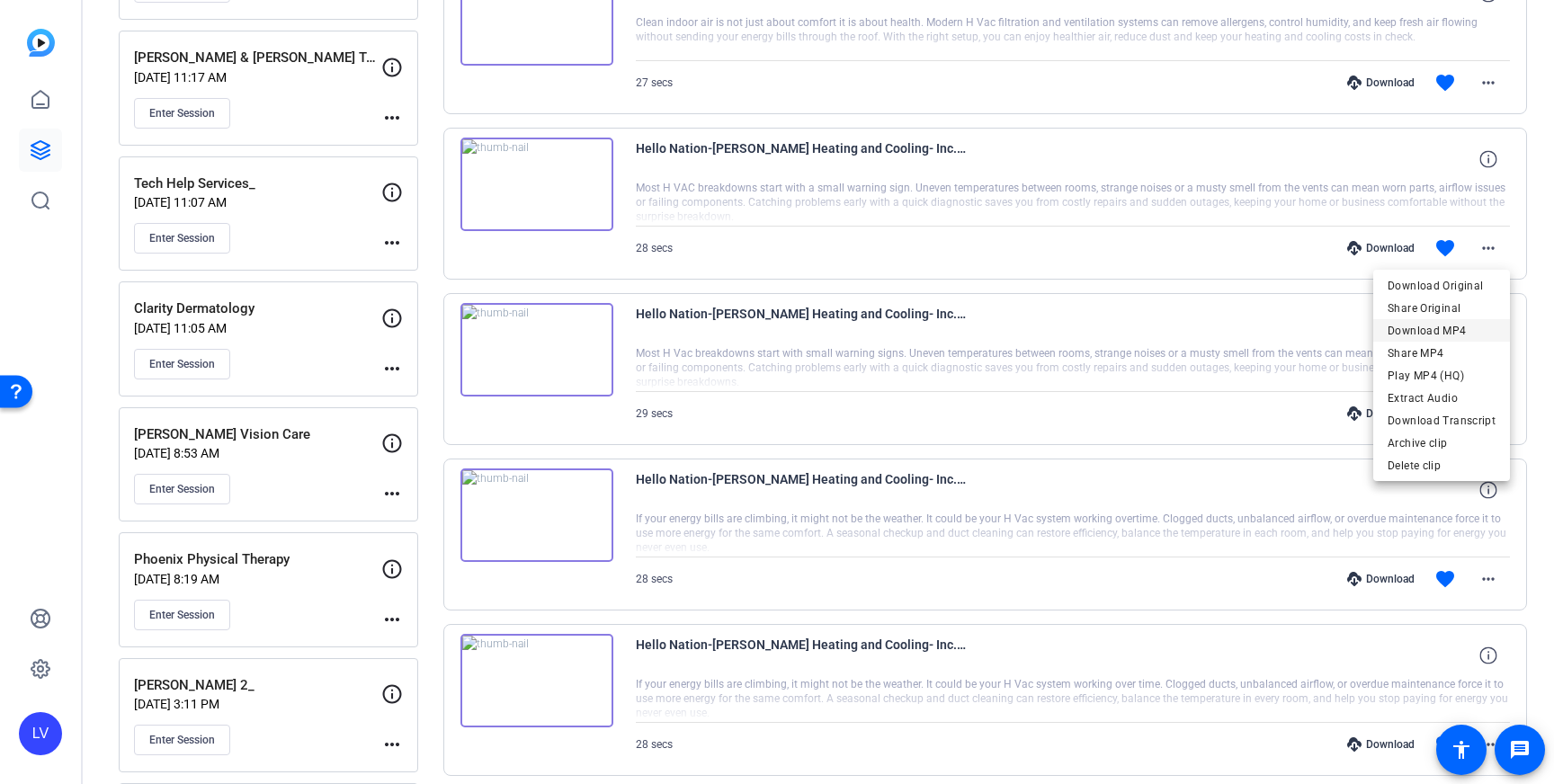
click at [1455, 327] on span "Download MP4" at bounding box center [1441, 331] width 108 height 21
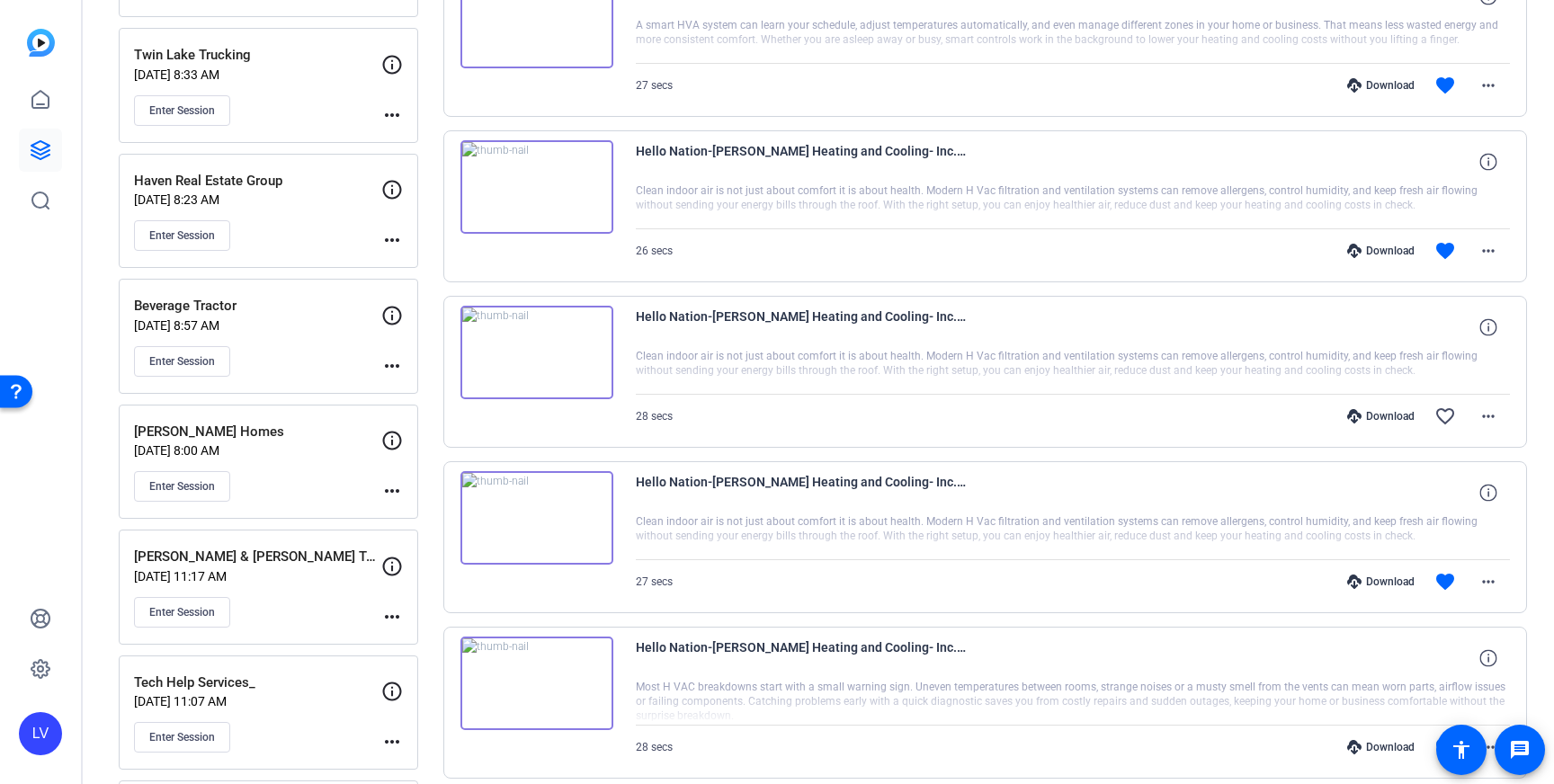
scroll to position [3244, 0]
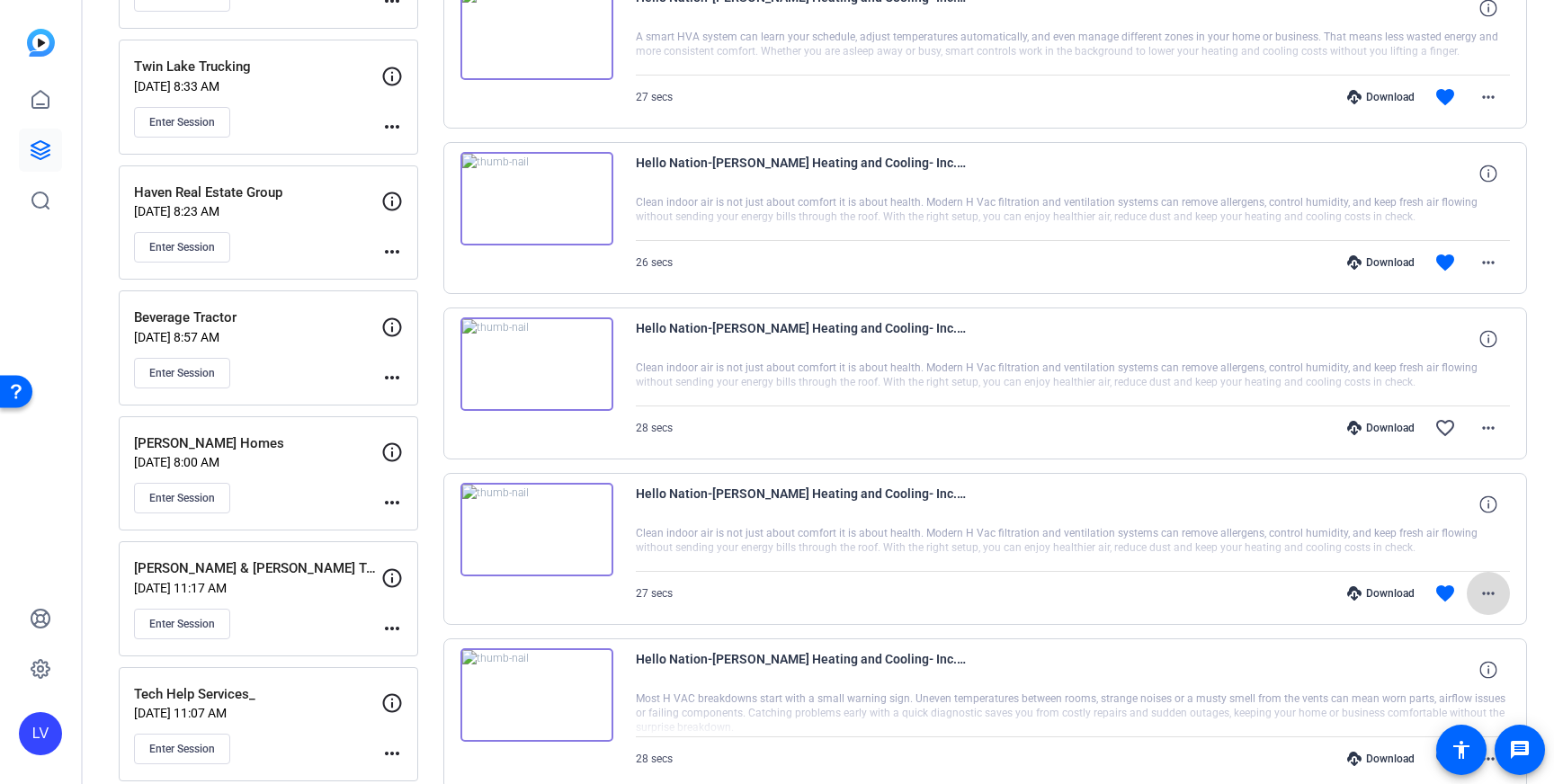
click at [1492, 595] on mat-icon "more_horiz" at bounding box center [1488, 593] width 21 height 21
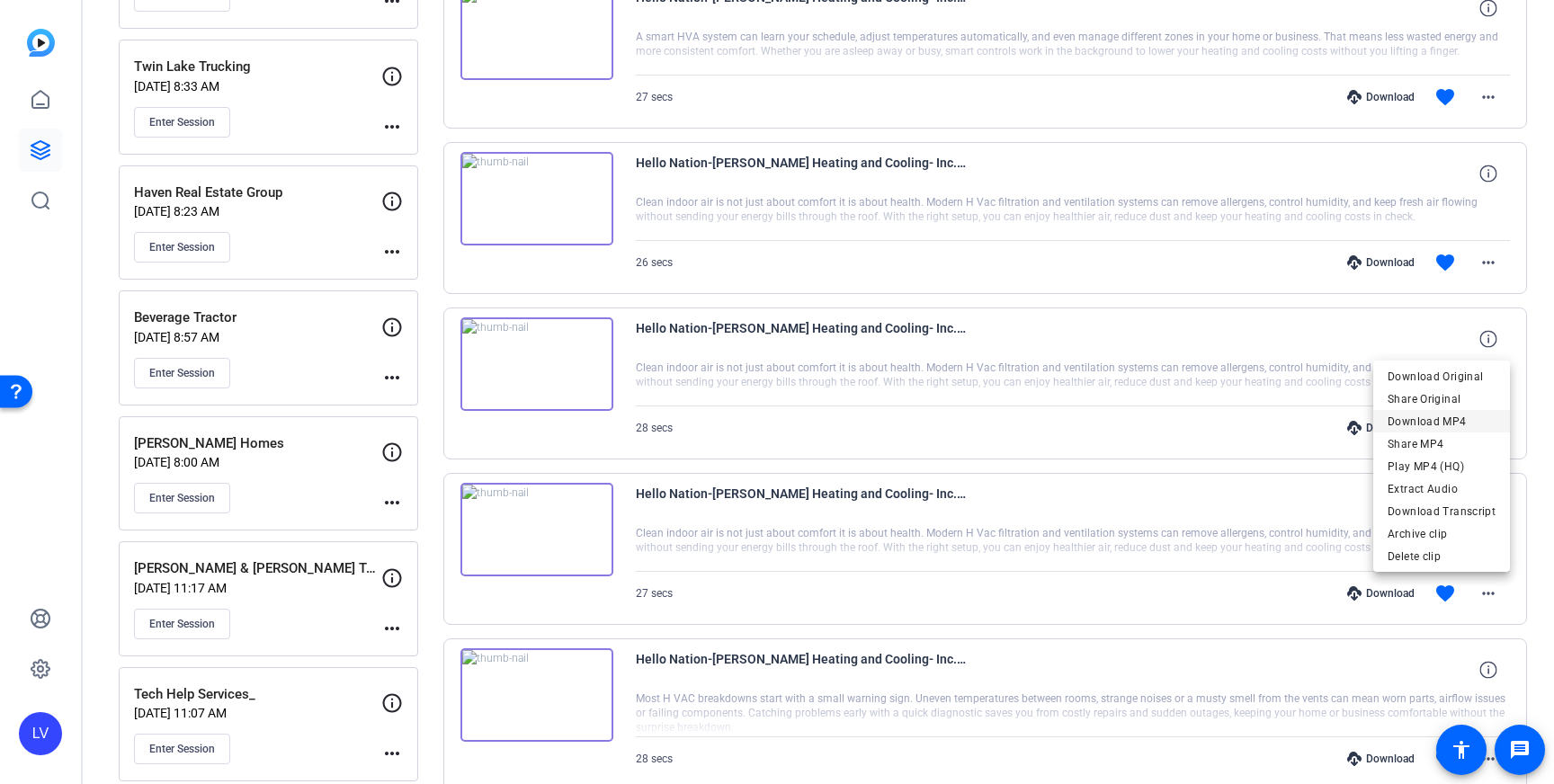
click at [1459, 424] on span "Download MP4" at bounding box center [1441, 421] width 108 height 21
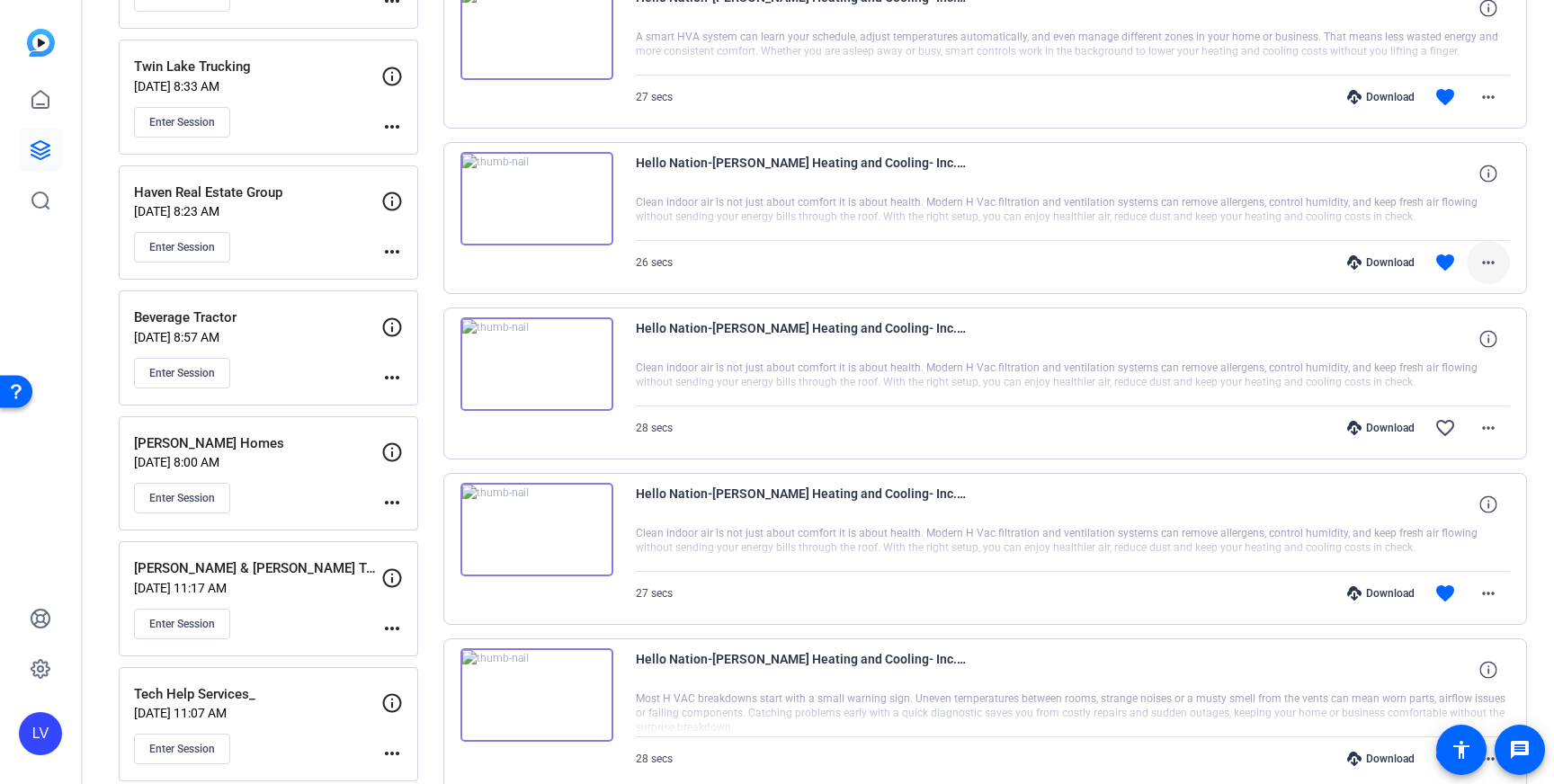
click at [1486, 247] on span at bounding box center [1488, 263] width 43 height 43
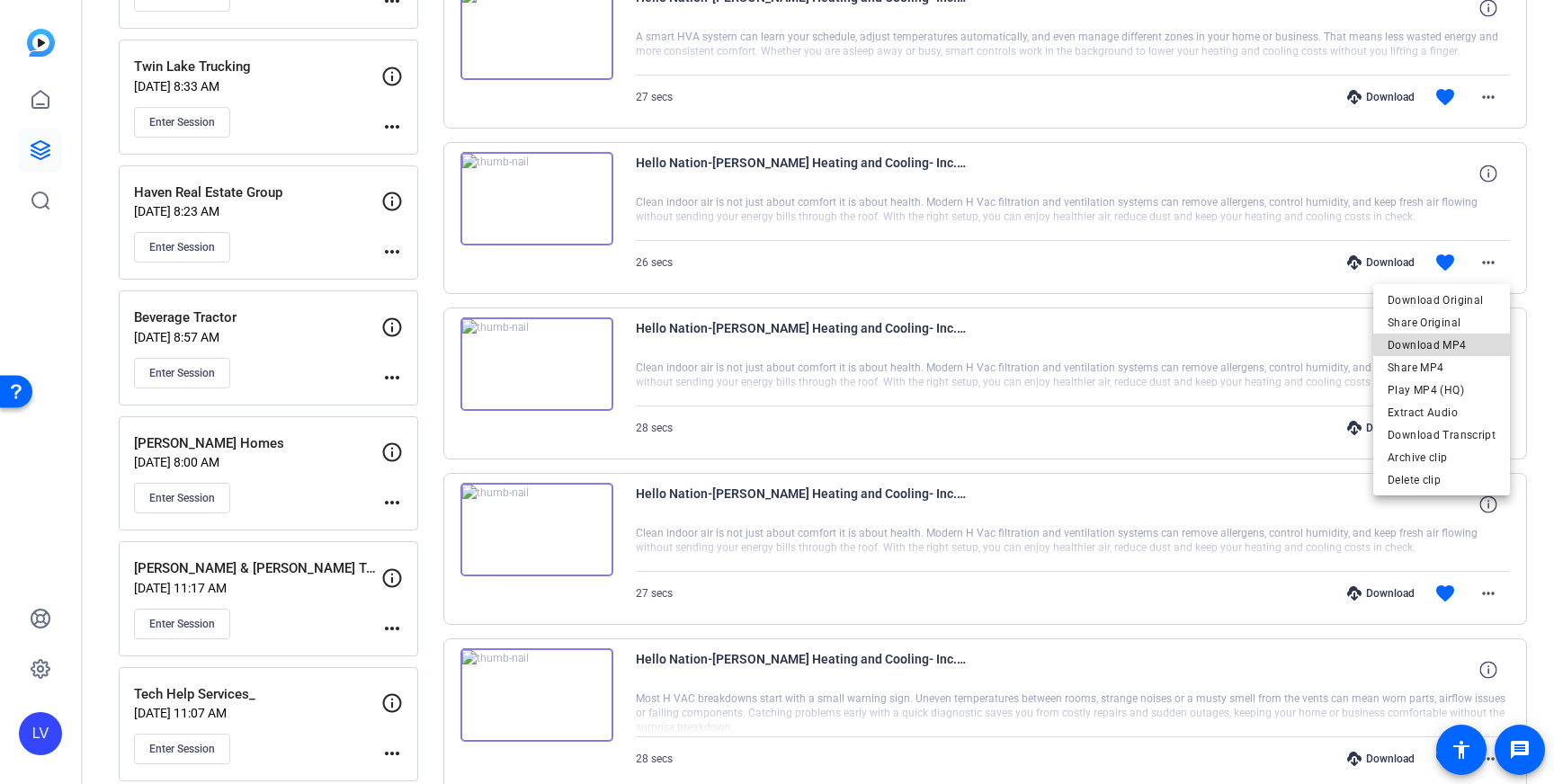
click at [1472, 339] on span "Download MP4" at bounding box center [1441, 345] width 108 height 21
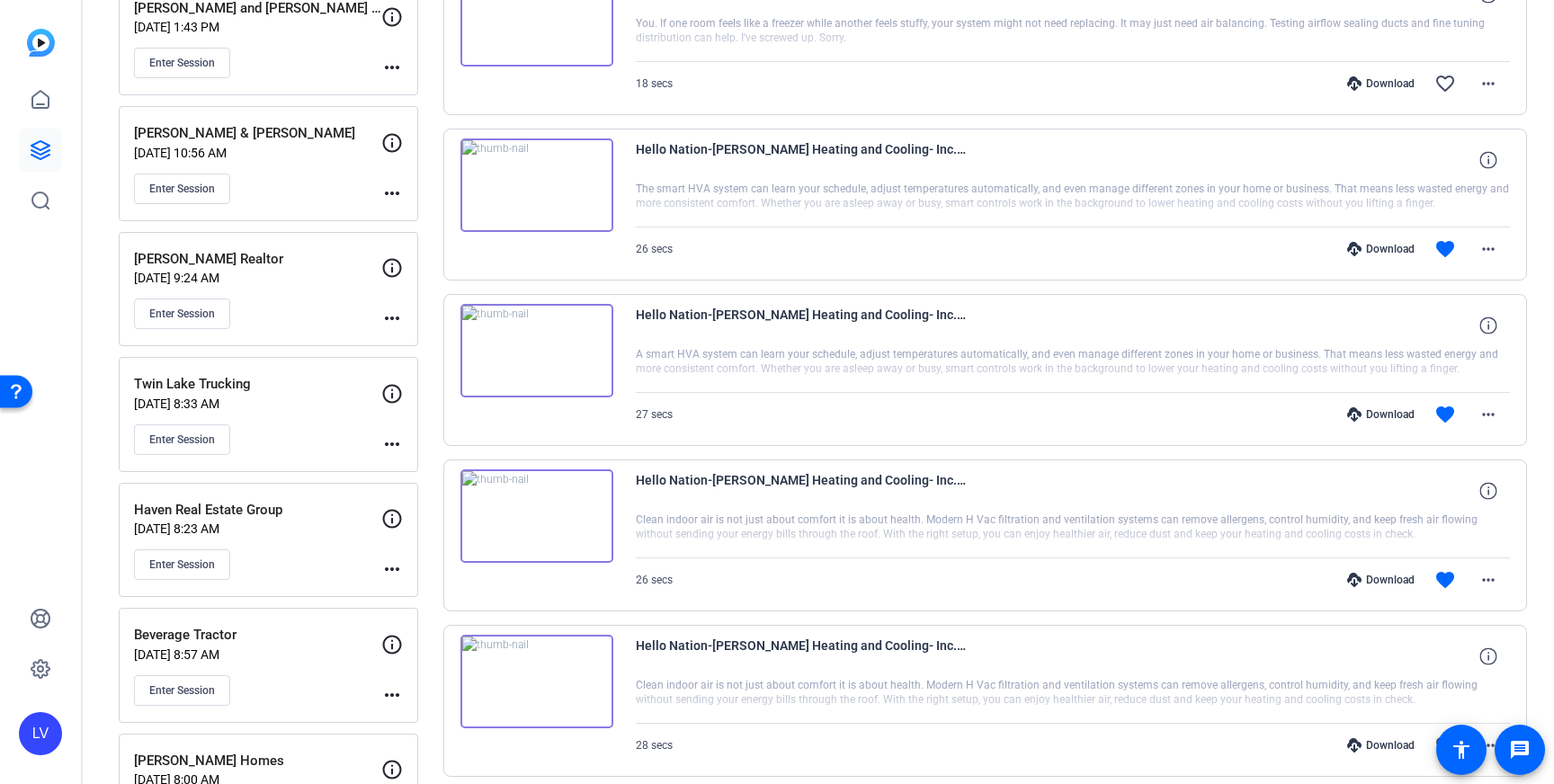
scroll to position [2937, 0]
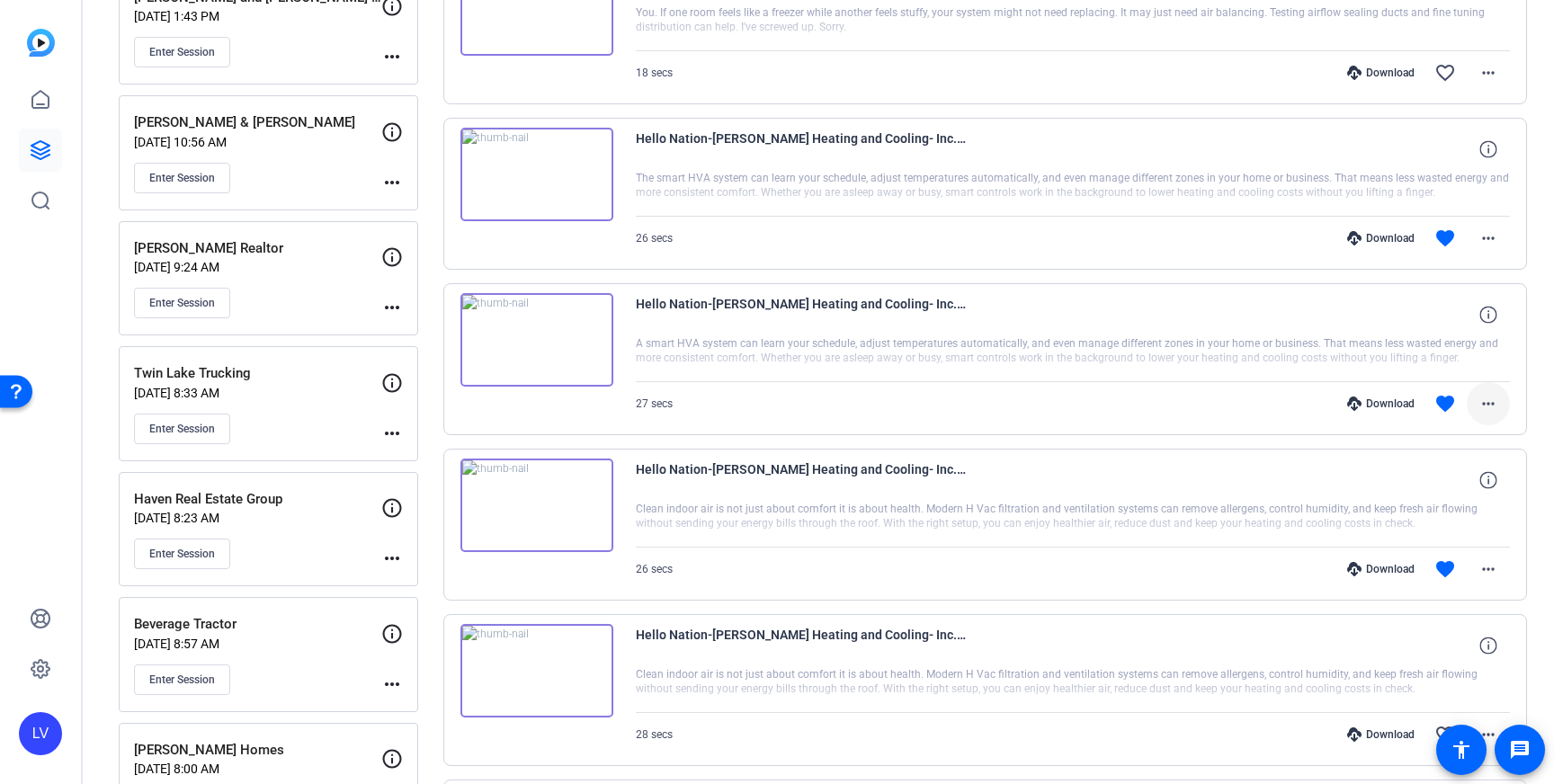
click at [1487, 400] on mat-icon "more_horiz" at bounding box center [1488, 404] width 21 height 21
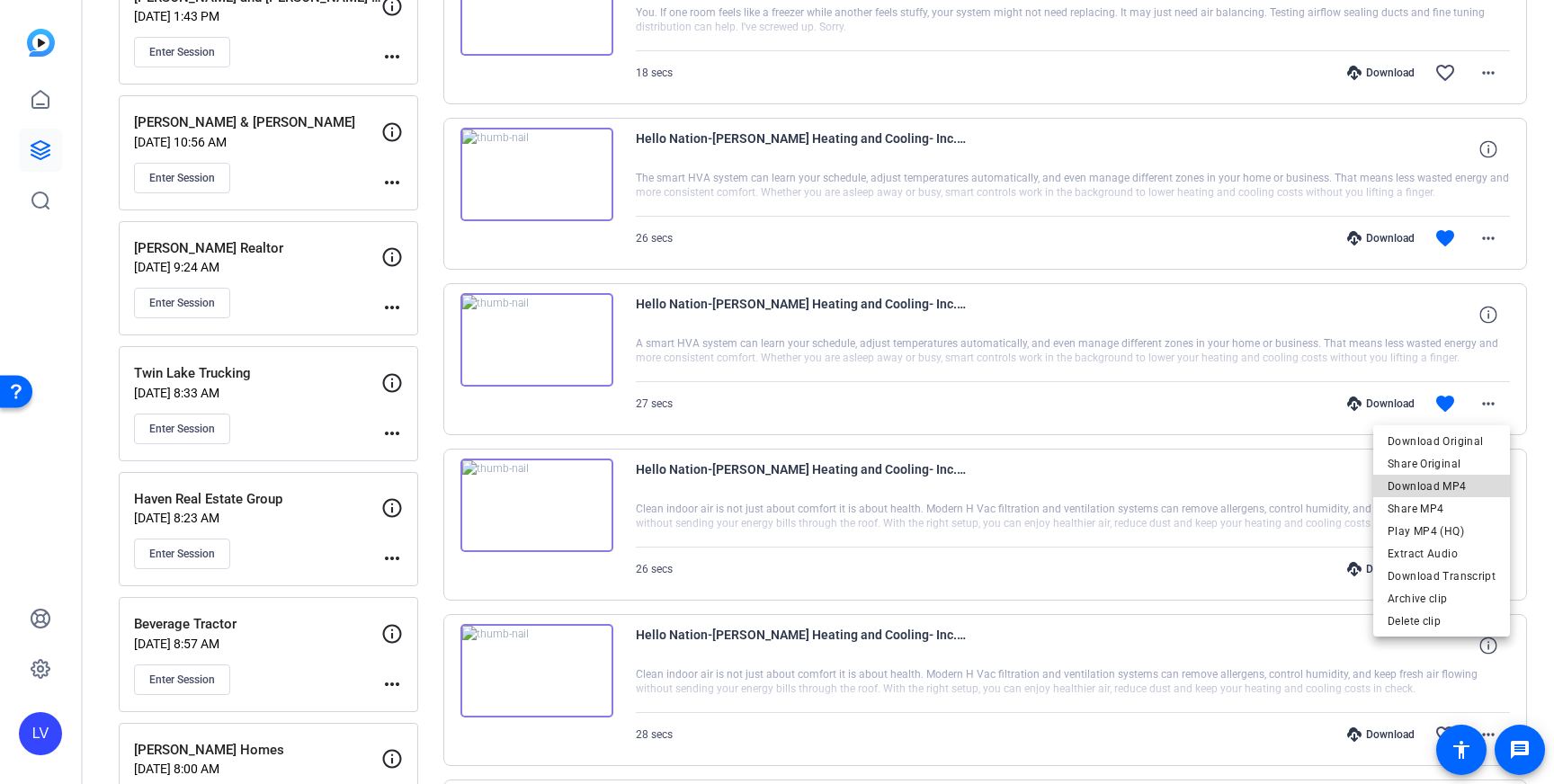
click at [1470, 481] on span "Download MP4" at bounding box center [1441, 486] width 108 height 21
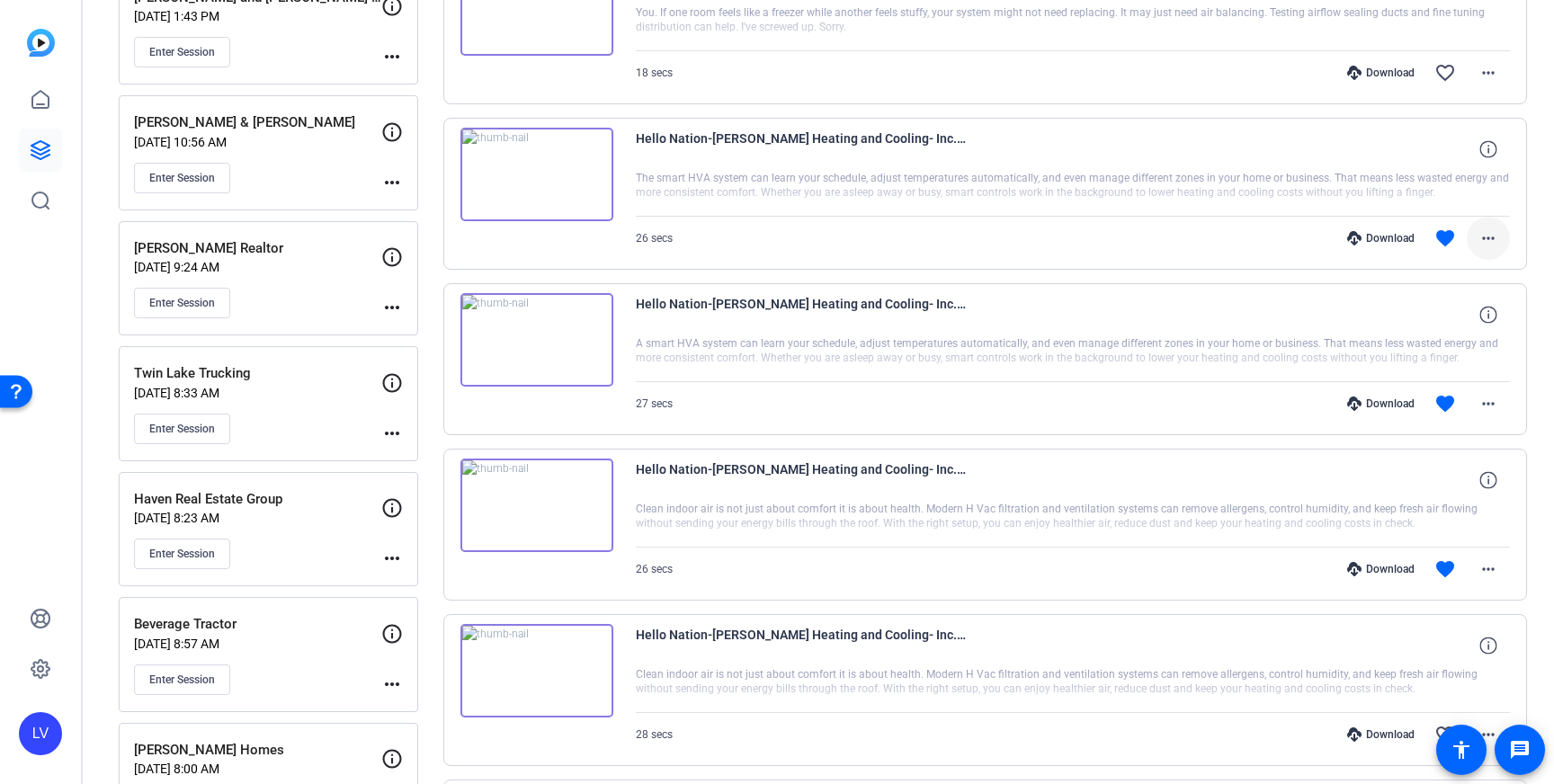
click at [1480, 235] on mat-icon "more_horiz" at bounding box center [1488, 238] width 21 height 21
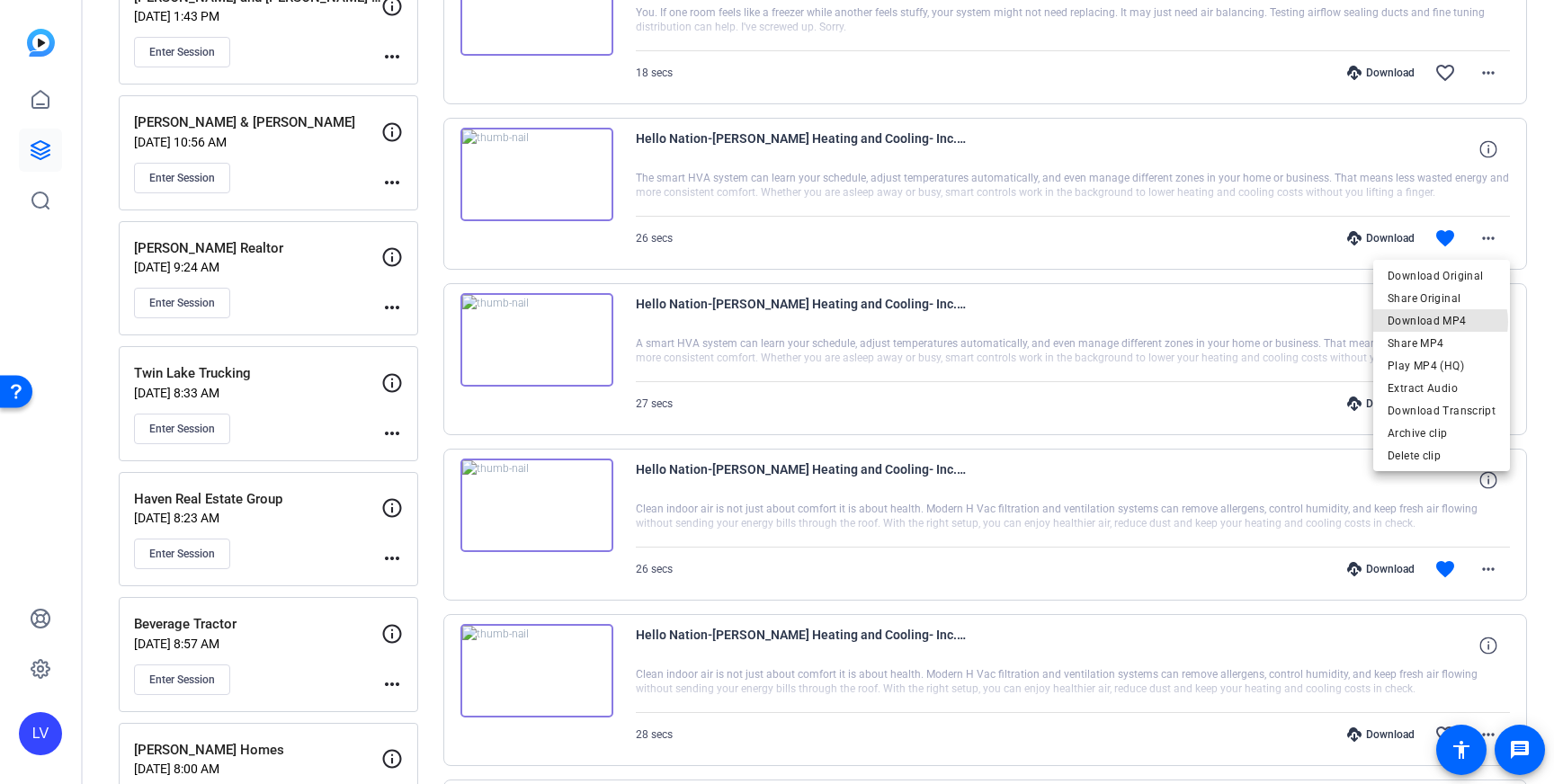
click at [1441, 322] on span "Download MP4" at bounding box center [1441, 321] width 108 height 21
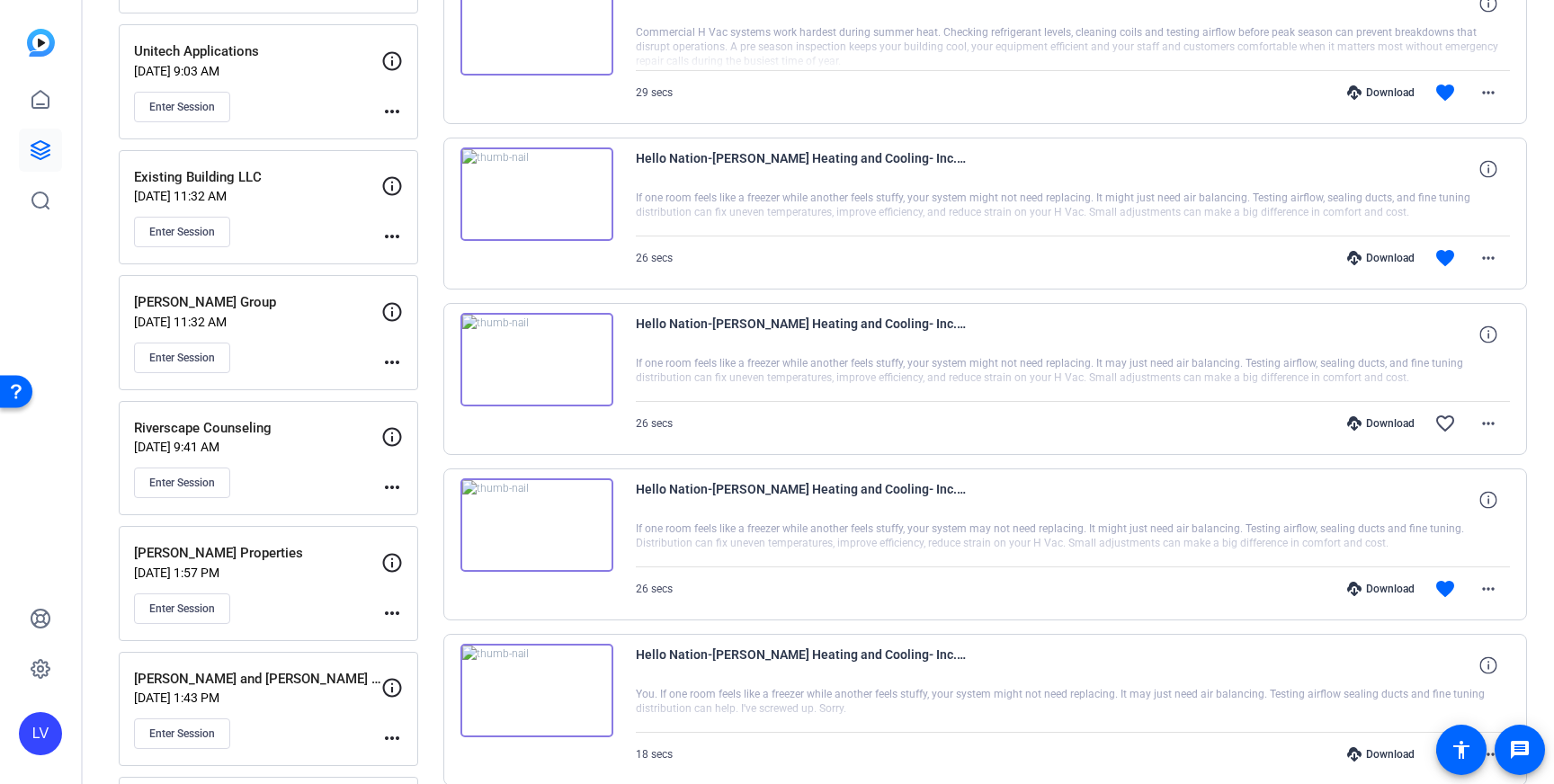
scroll to position [2273, 0]
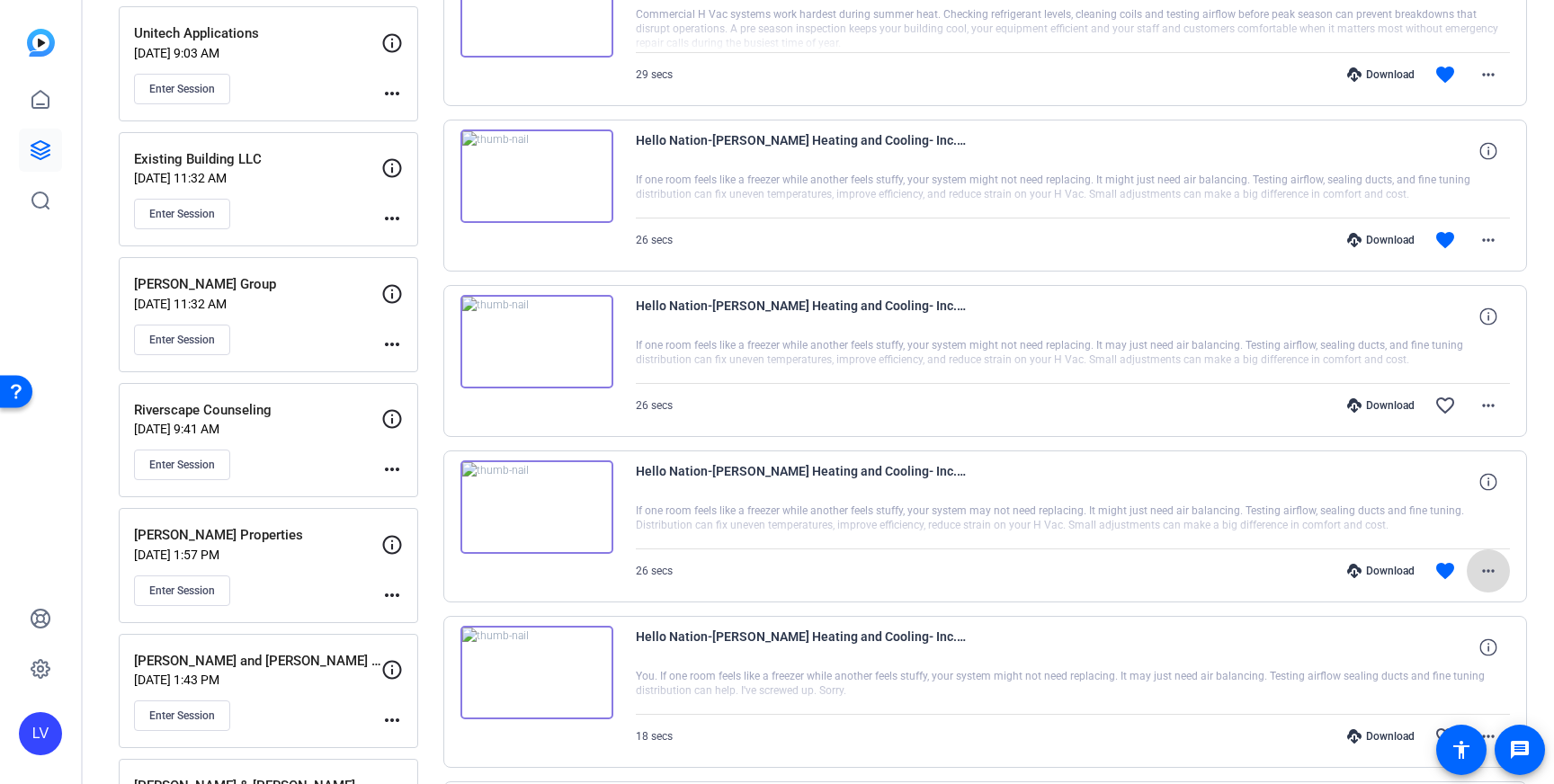
click at [1479, 564] on mat-icon "more_horiz" at bounding box center [1488, 571] width 21 height 21
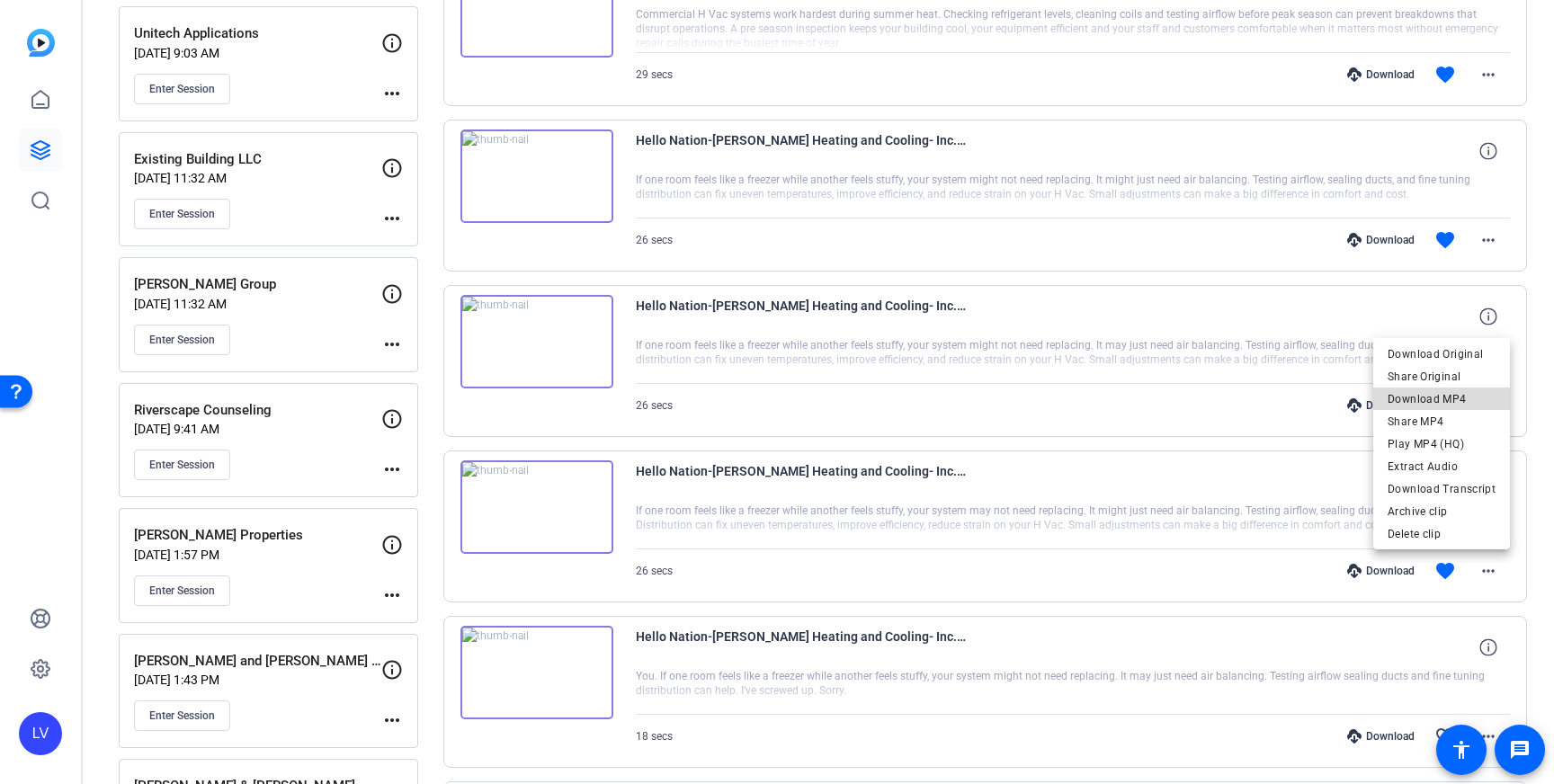
click at [1461, 404] on span "Download MP4" at bounding box center [1441, 399] width 108 height 21
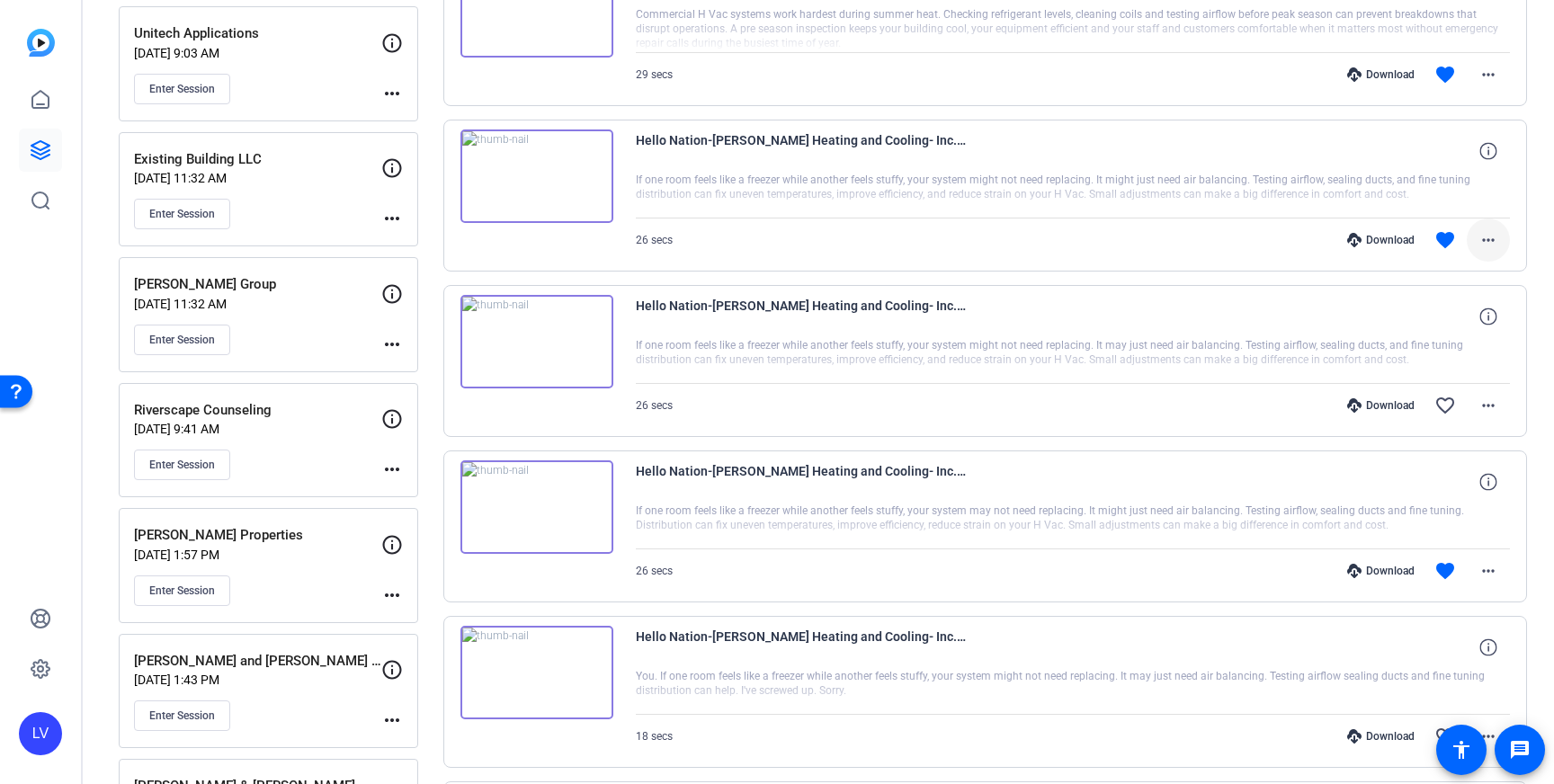
click at [1486, 237] on mat-icon "more_horiz" at bounding box center [1488, 240] width 21 height 21
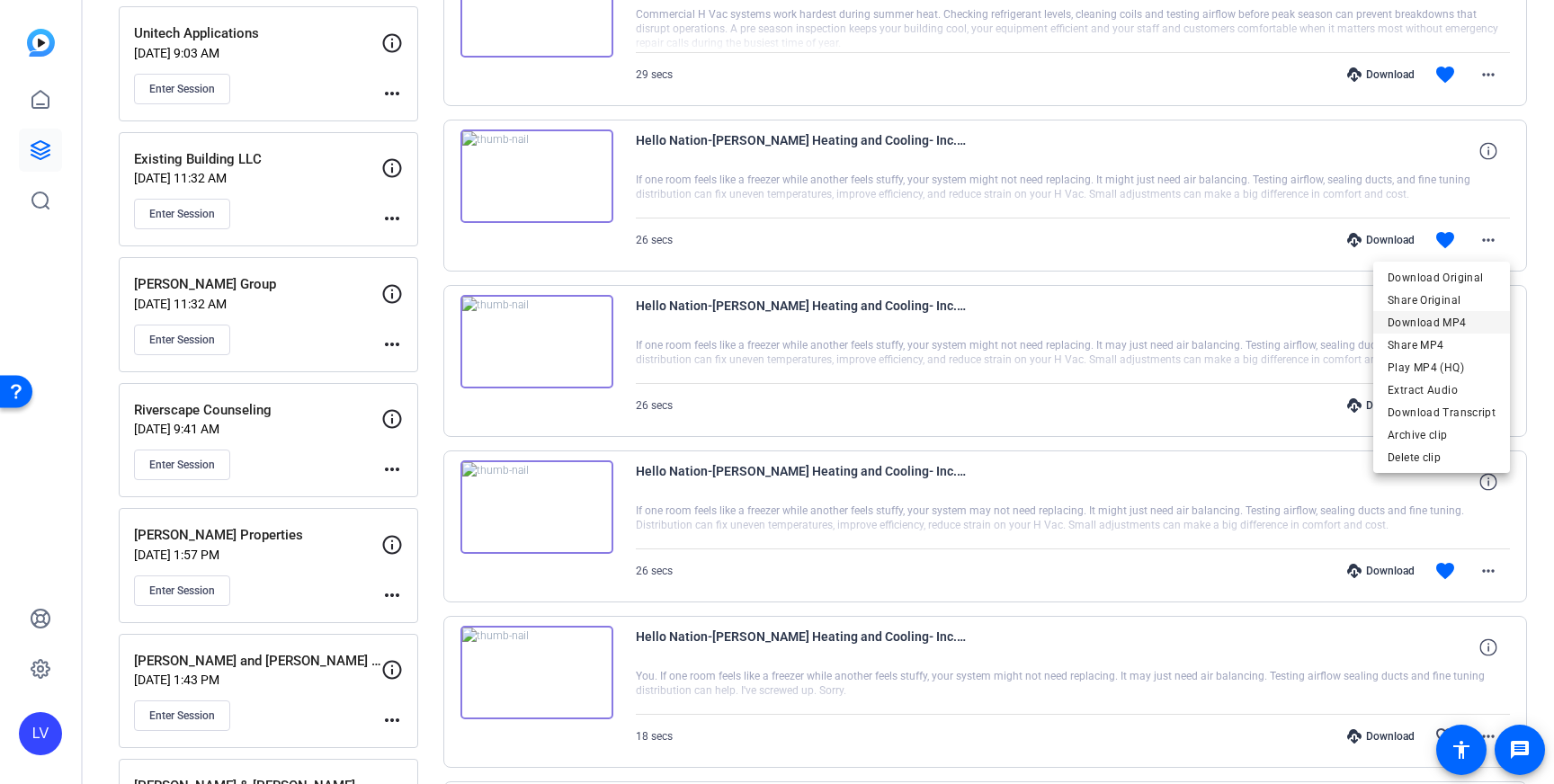
click at [1459, 315] on span "Download MP4" at bounding box center [1441, 323] width 108 height 21
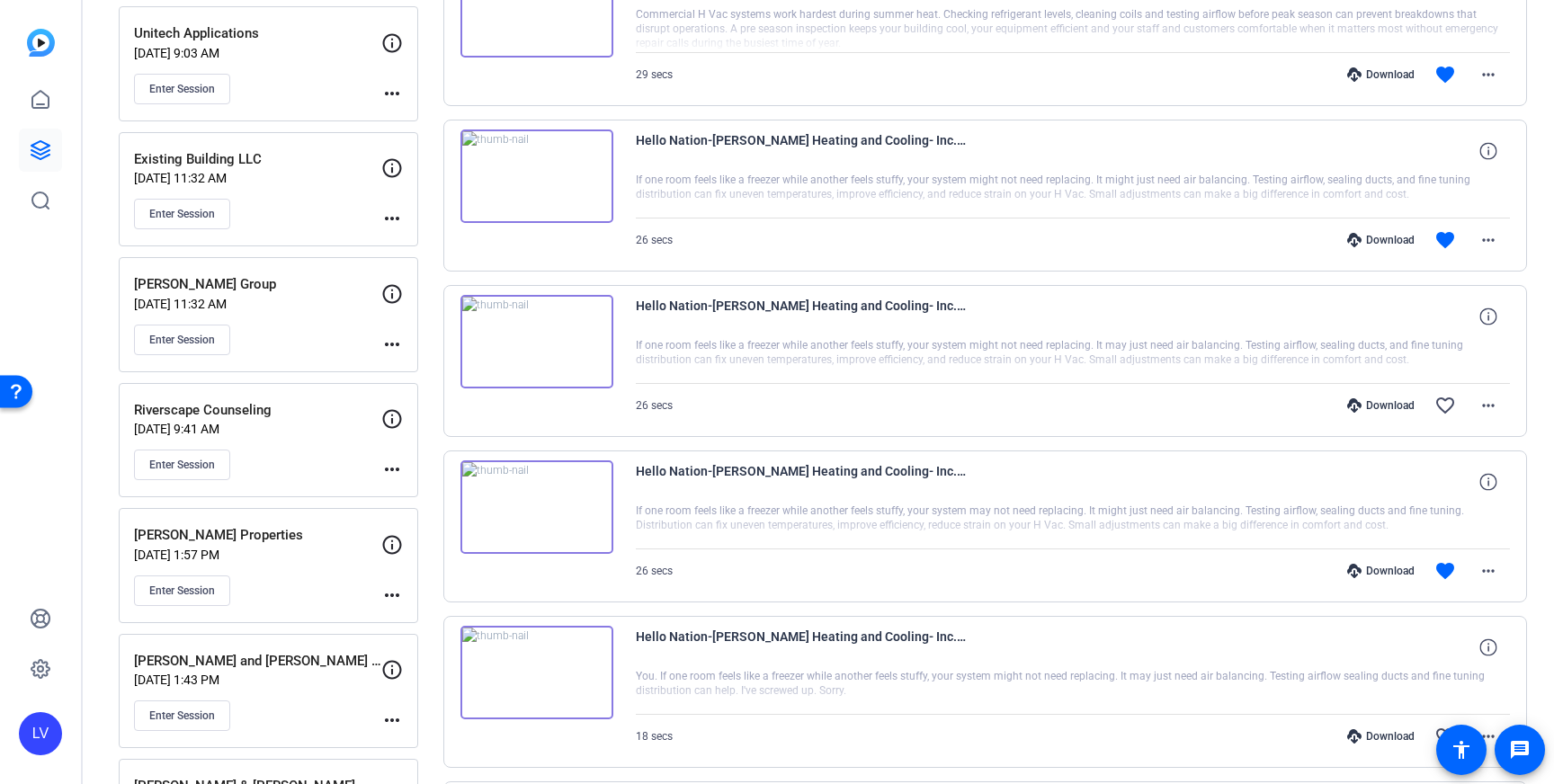
click at [1396, 296] on div "Hello Nation-[PERSON_NAME] Heating and Cooling- Inc.-2025-10-15-12-22-02-415-0" at bounding box center [1072, 316] width 875 height 43
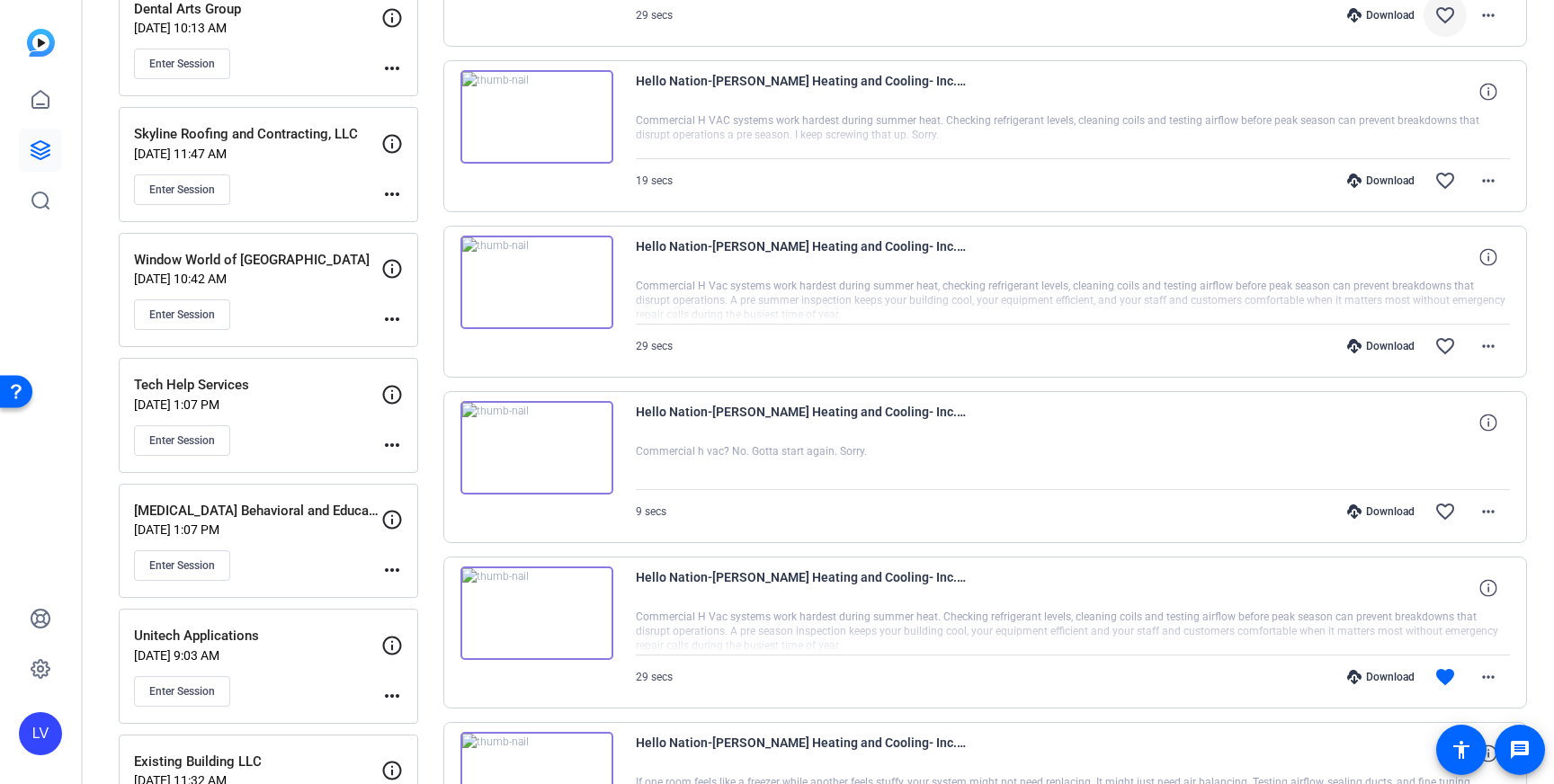
scroll to position [1681, 0]
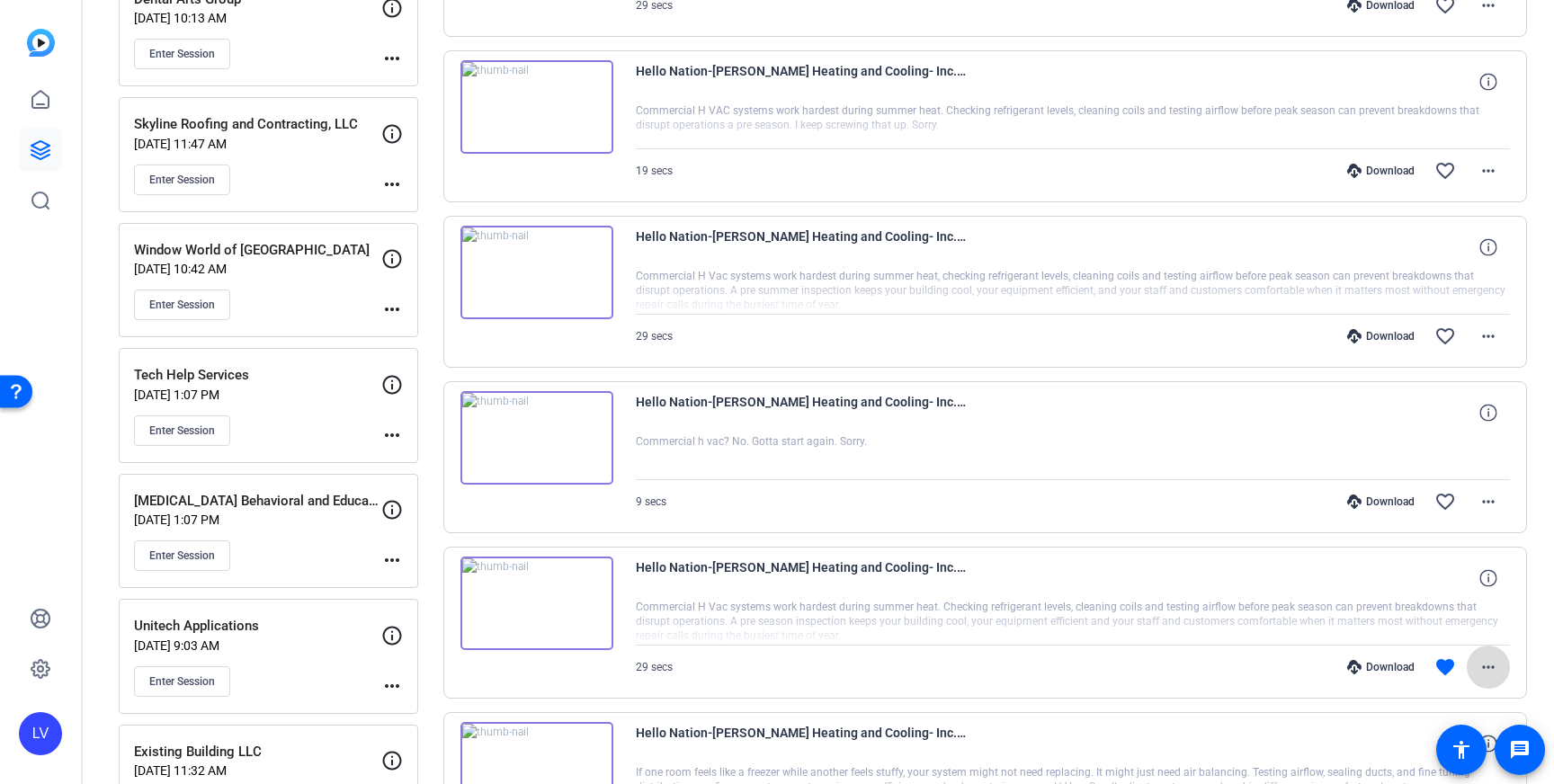
click at [1494, 679] on span at bounding box center [1488, 667] width 43 height 43
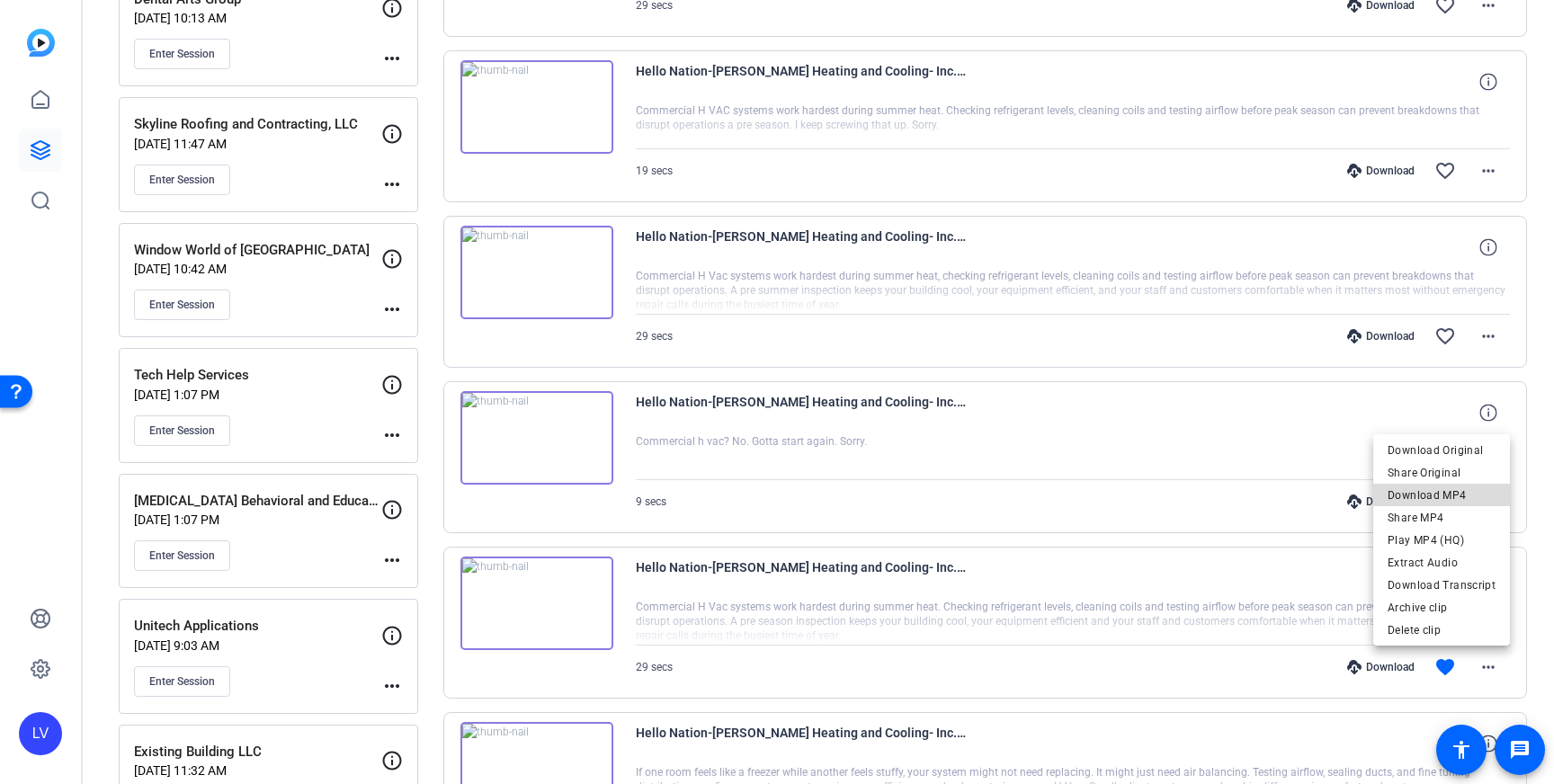
click at [1455, 499] on span "Download MP4" at bounding box center [1441, 495] width 108 height 21
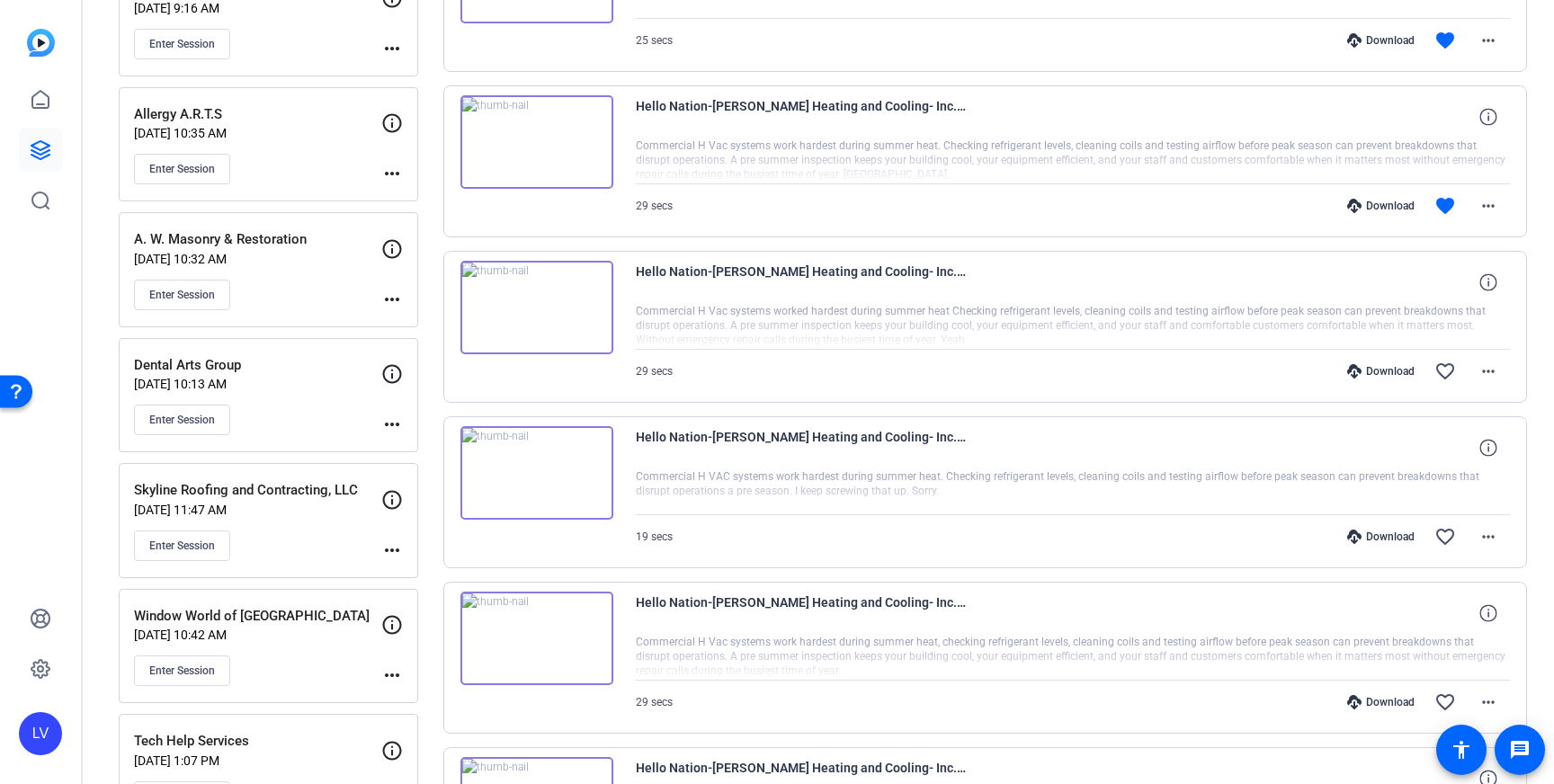
scroll to position [1298, 0]
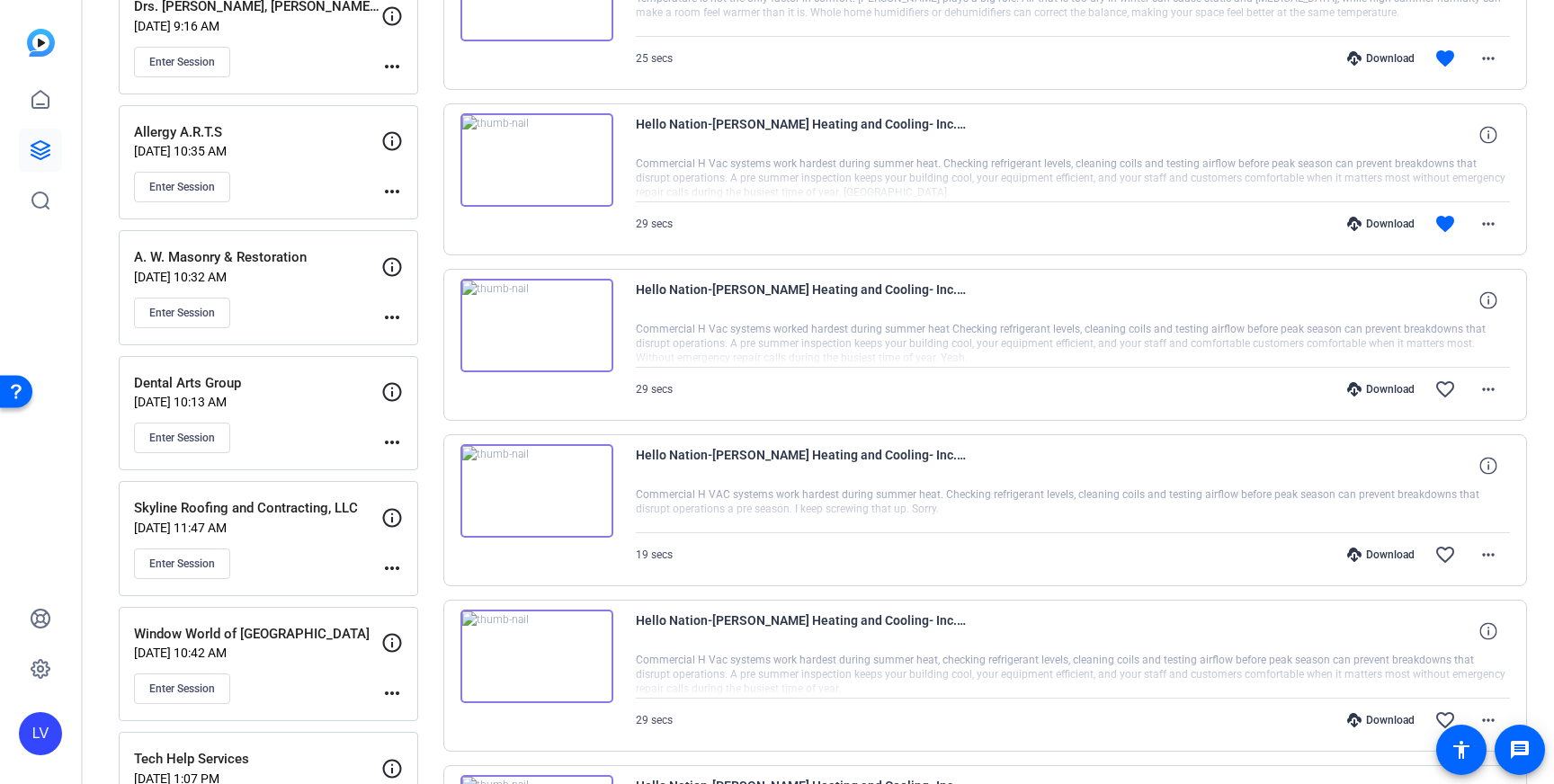
click at [921, 229] on div "Download favorite more_horiz" at bounding box center [1203, 224] width 612 height 43
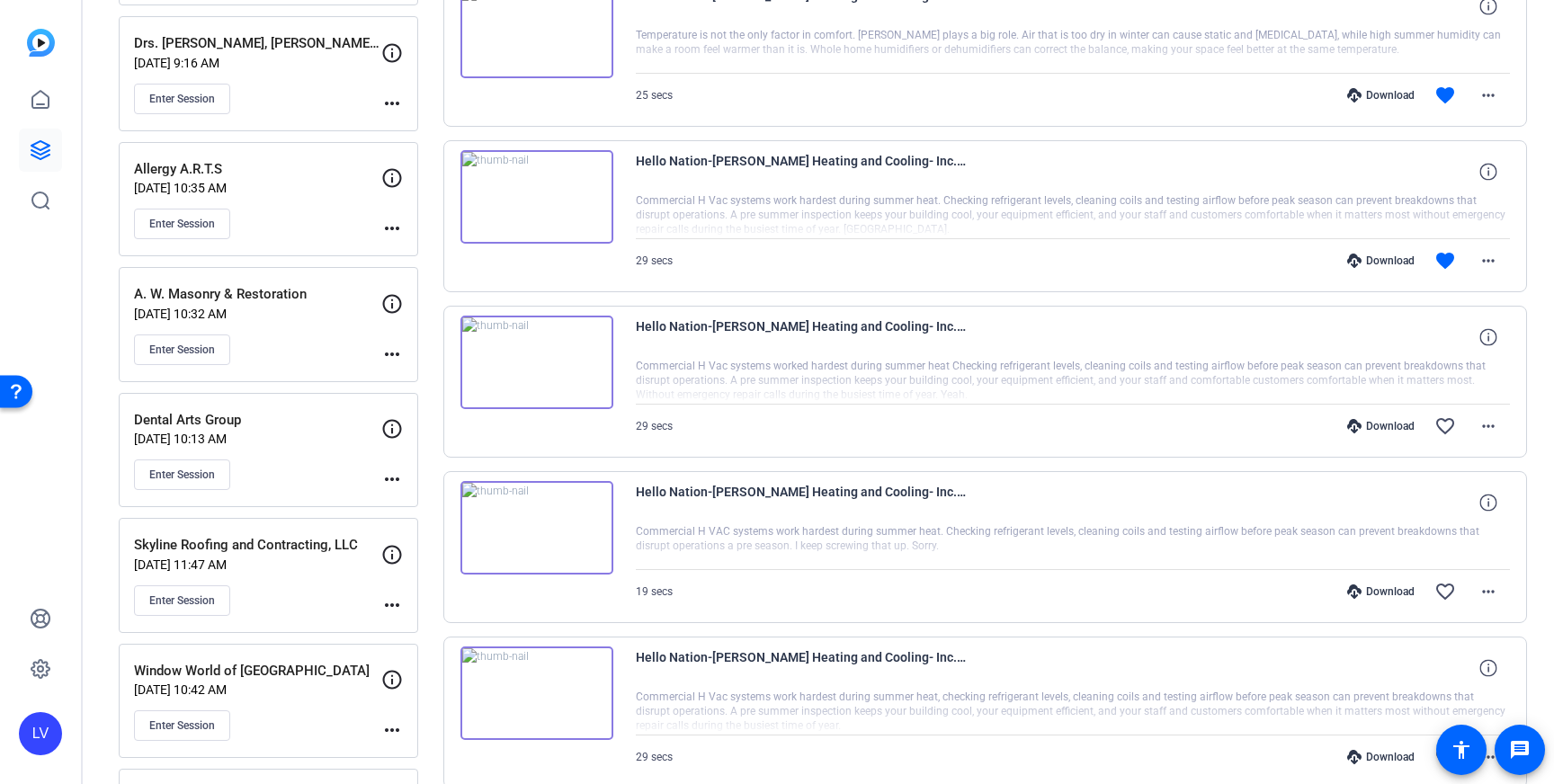
scroll to position [1263, 0]
click at [1493, 266] on mat-icon "more_horiz" at bounding box center [1488, 259] width 21 height 21
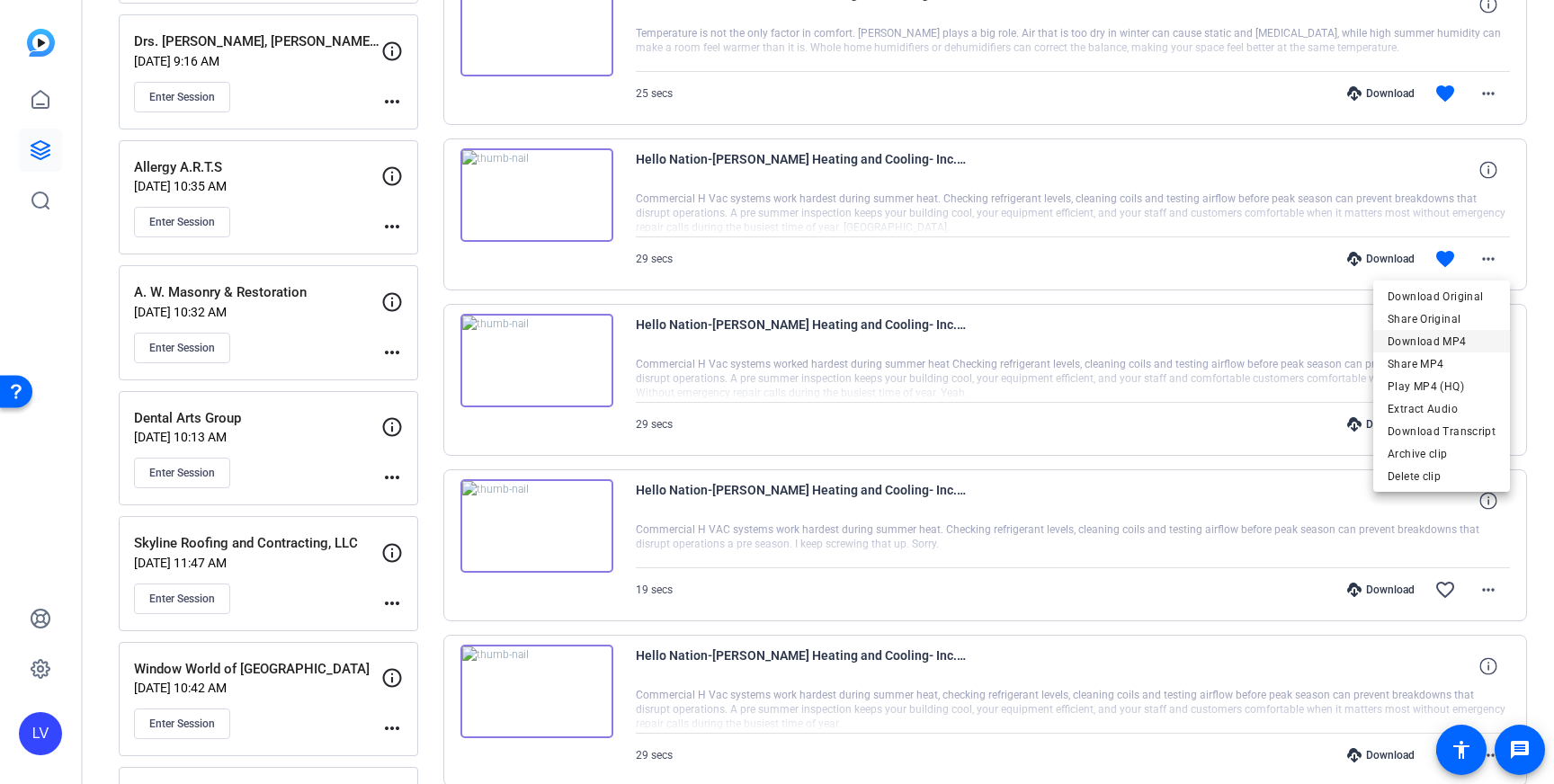
click at [1460, 337] on span "Download MP4" at bounding box center [1441, 341] width 108 height 21
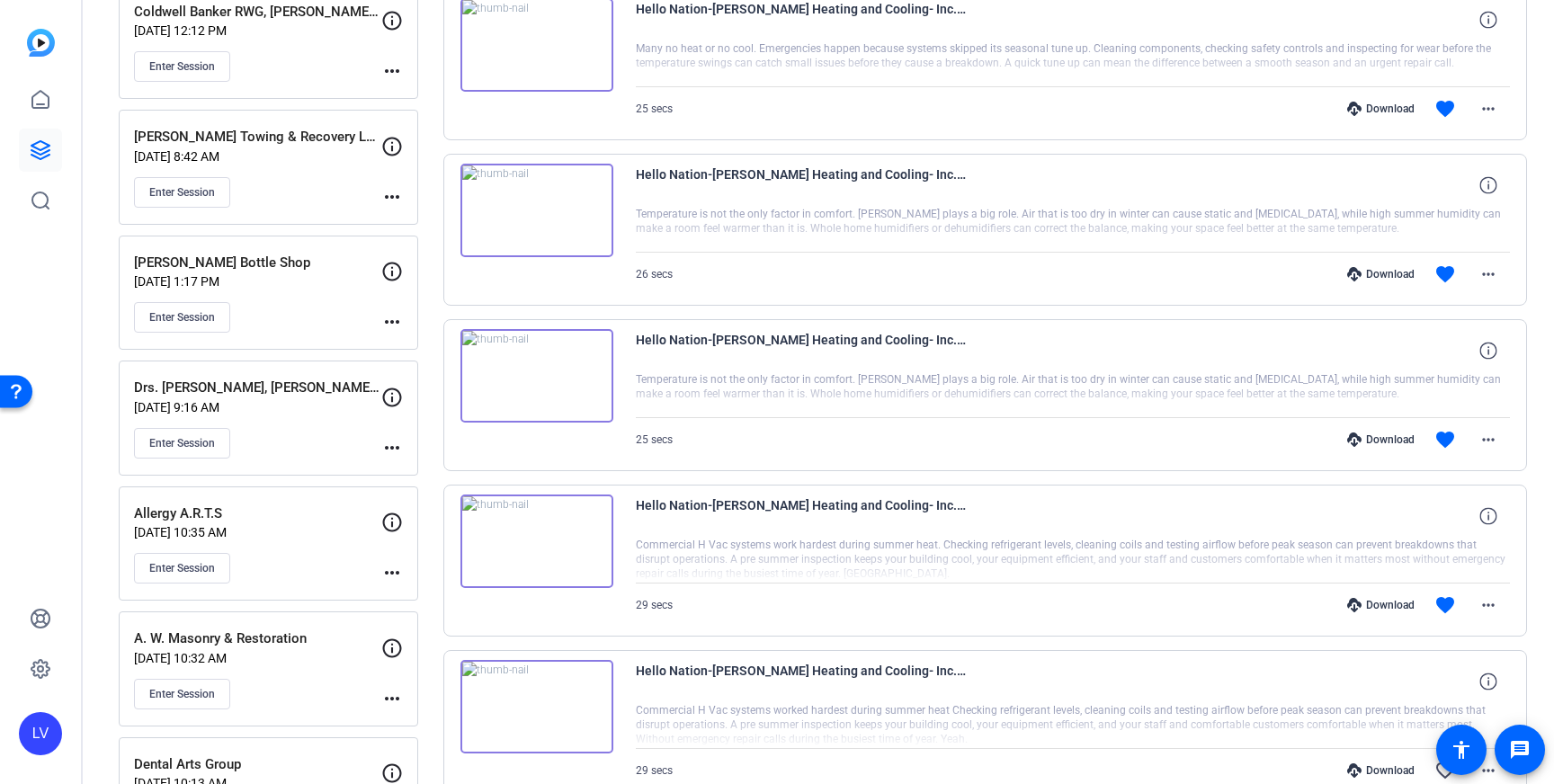
scroll to position [923, 0]
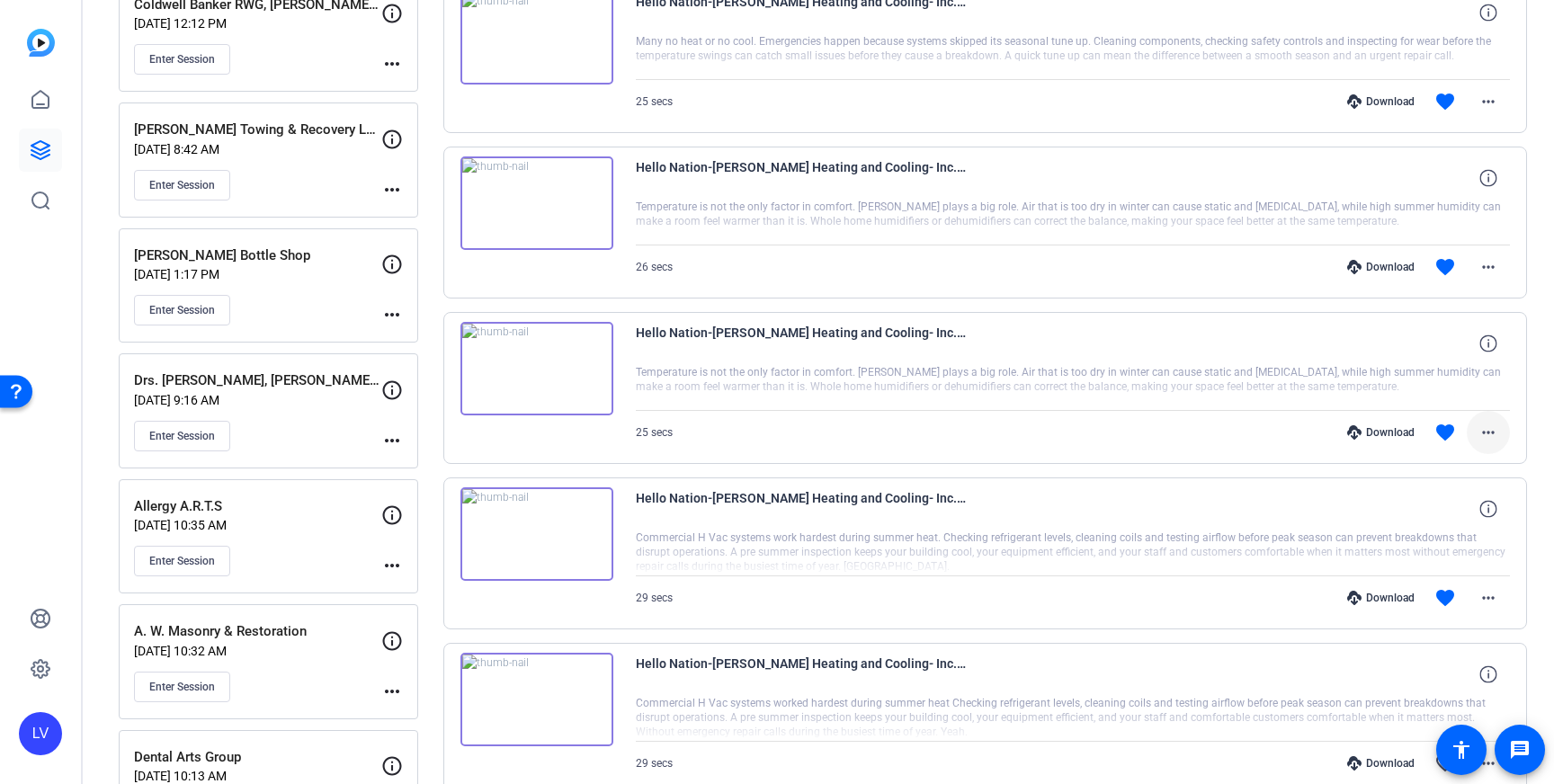
click at [1484, 417] on span at bounding box center [1488, 432] width 43 height 43
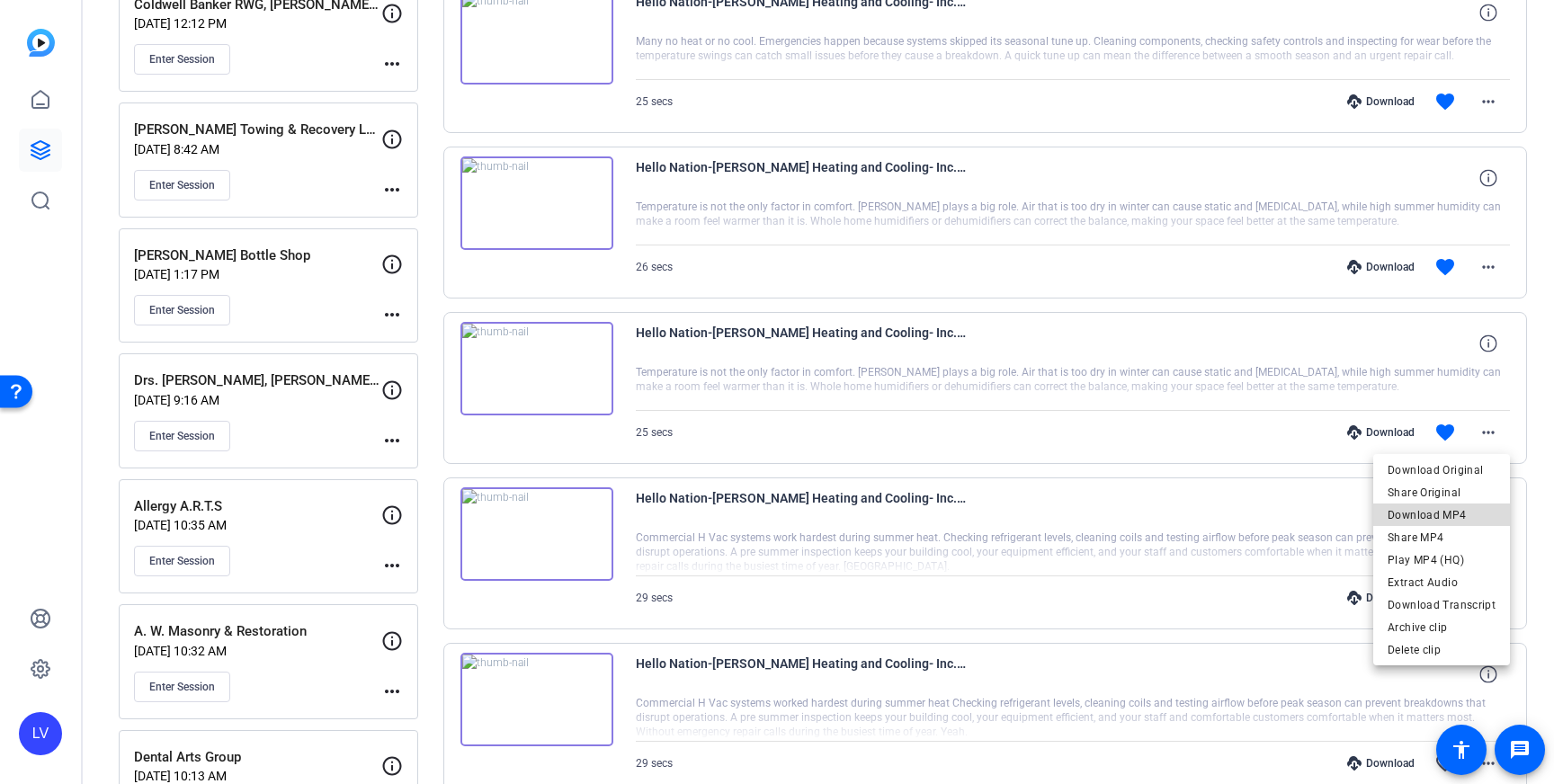
click at [1471, 509] on span "Download MP4" at bounding box center [1441, 515] width 108 height 21
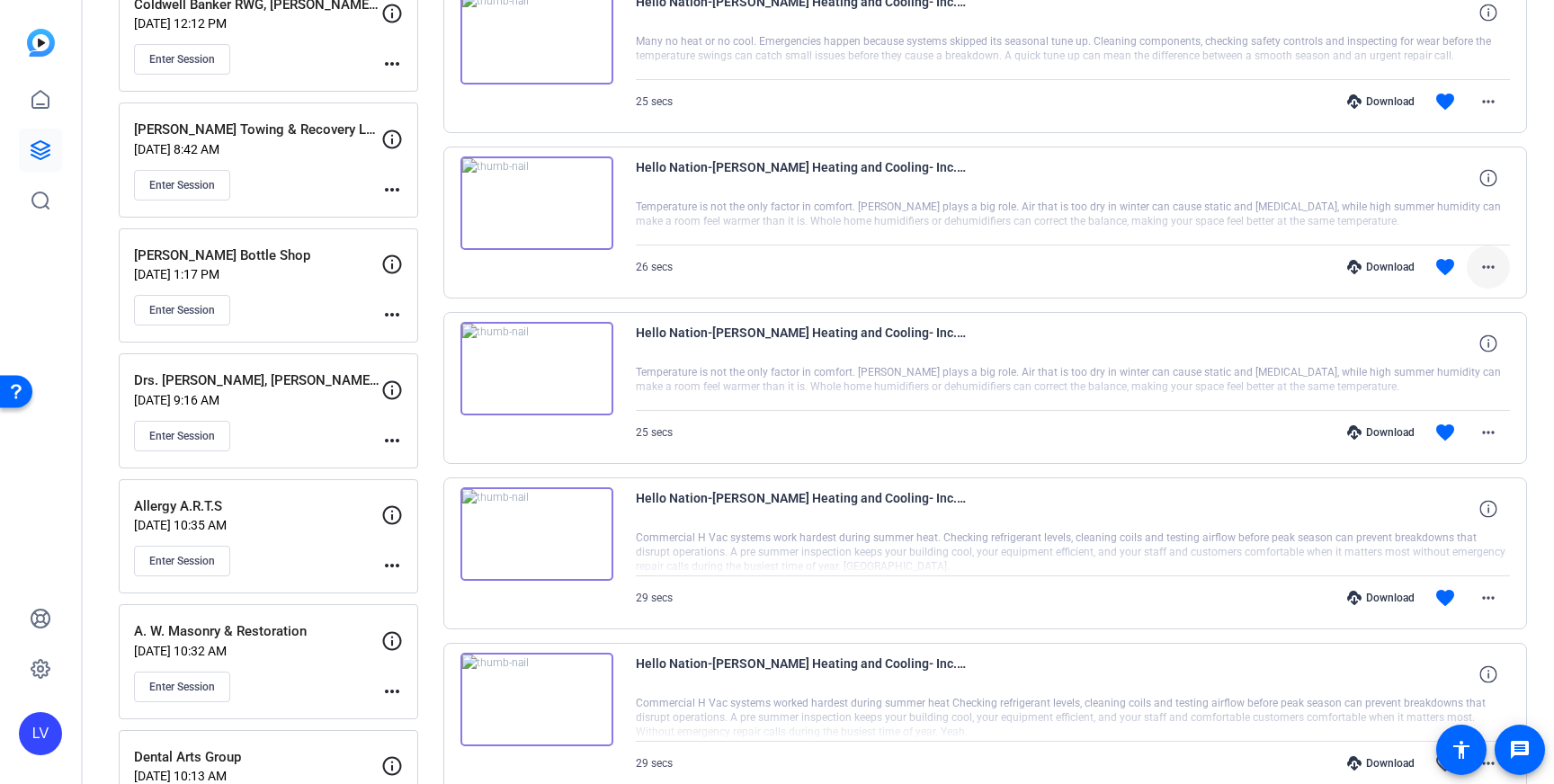
click at [1483, 267] on mat-icon "more_horiz" at bounding box center [1488, 267] width 21 height 21
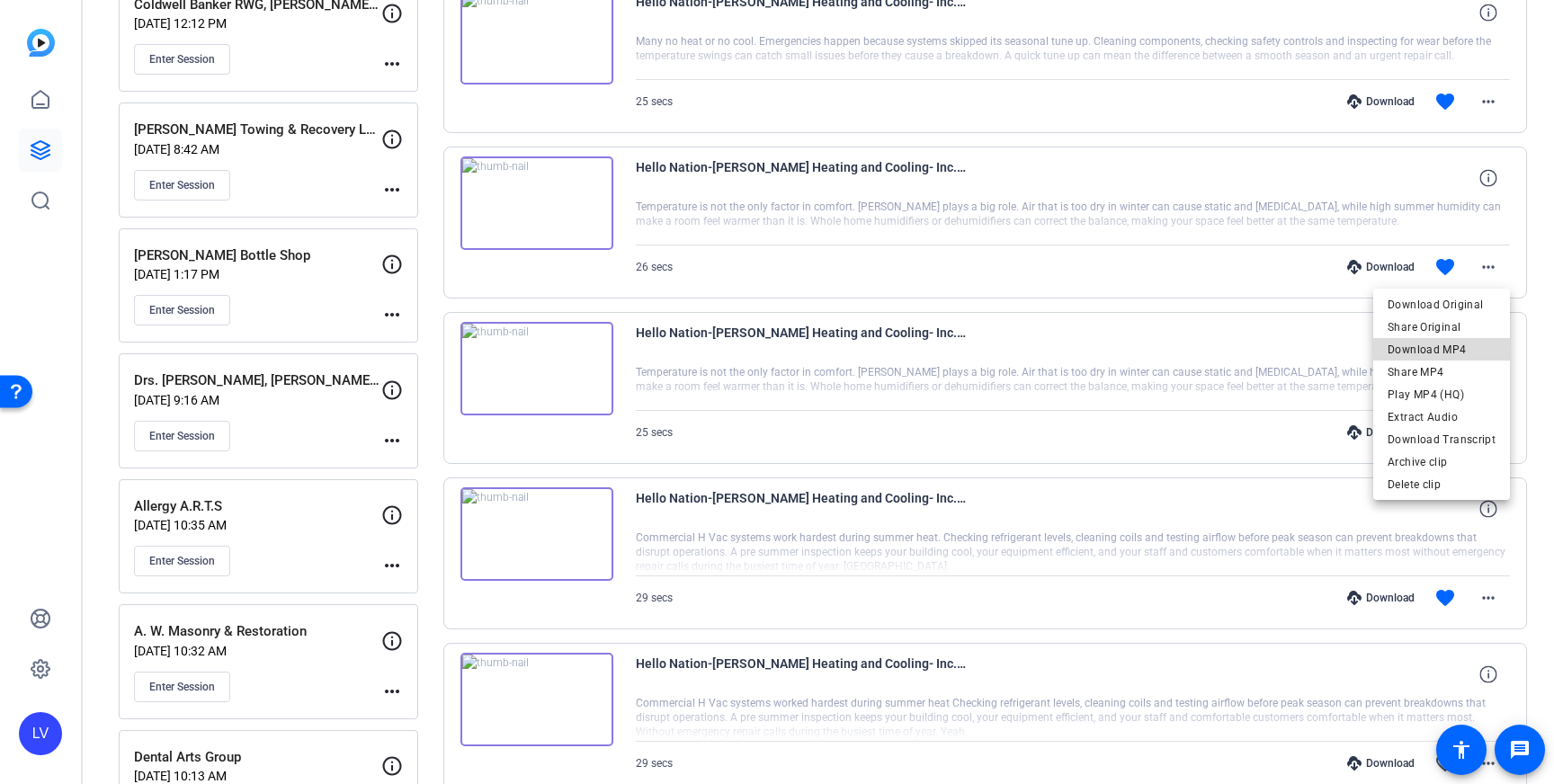
click at [1471, 345] on span "Download MP4" at bounding box center [1441, 349] width 108 height 21
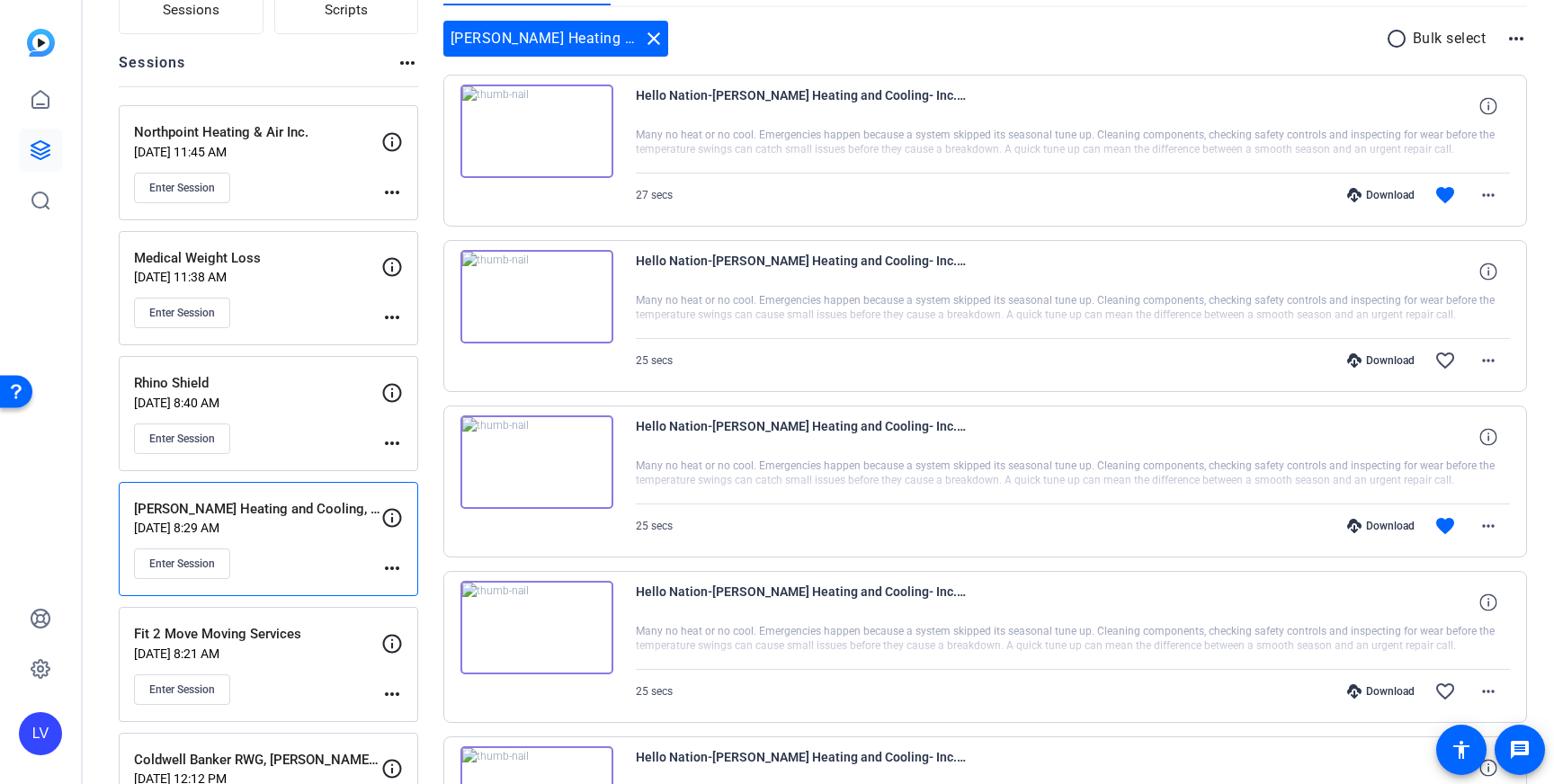
scroll to position [159, 0]
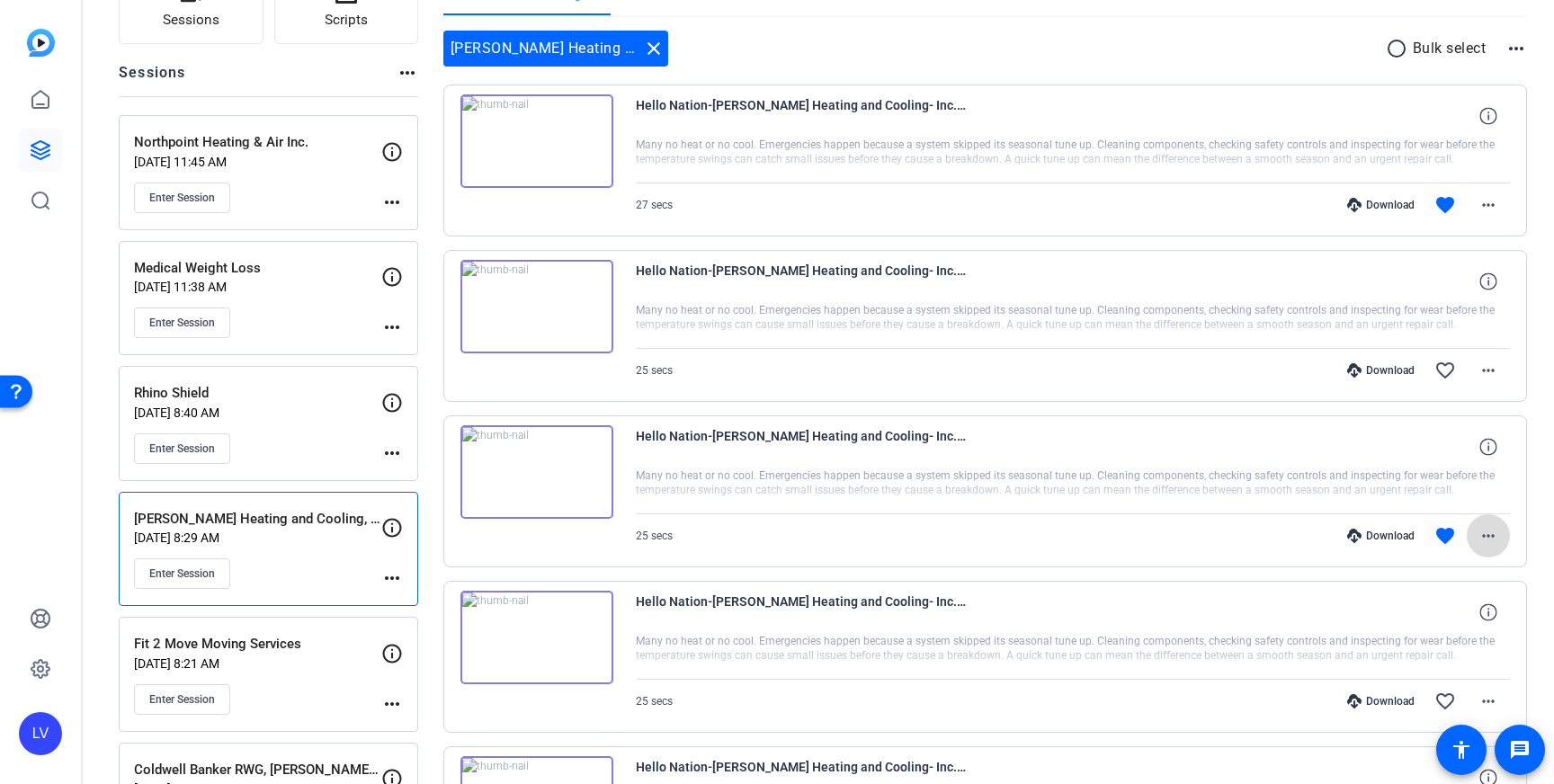
click at [1488, 532] on mat-icon "more_horiz" at bounding box center [1488, 536] width 21 height 21
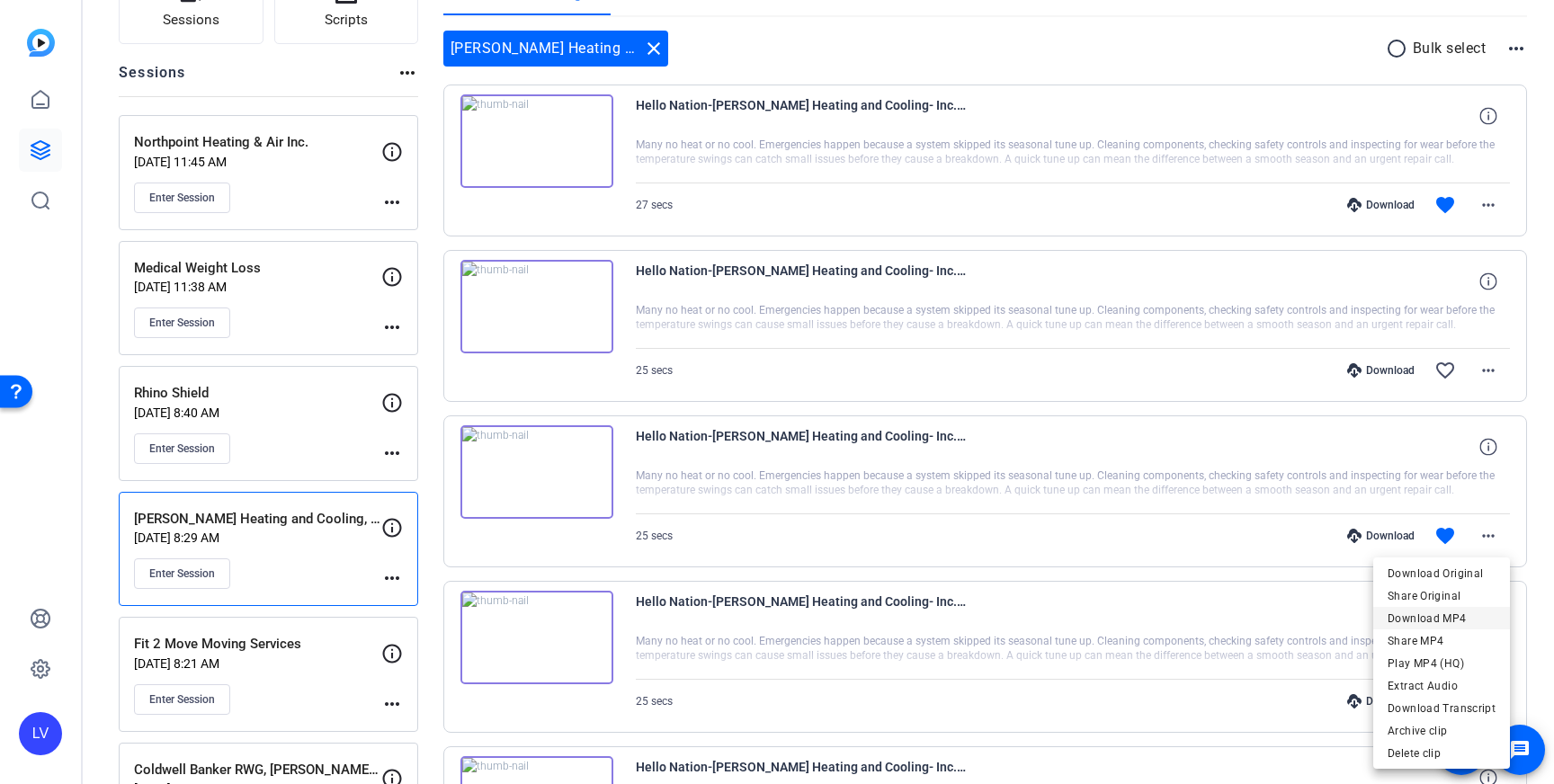
click at [1464, 624] on span "Download MP4" at bounding box center [1441, 619] width 108 height 21
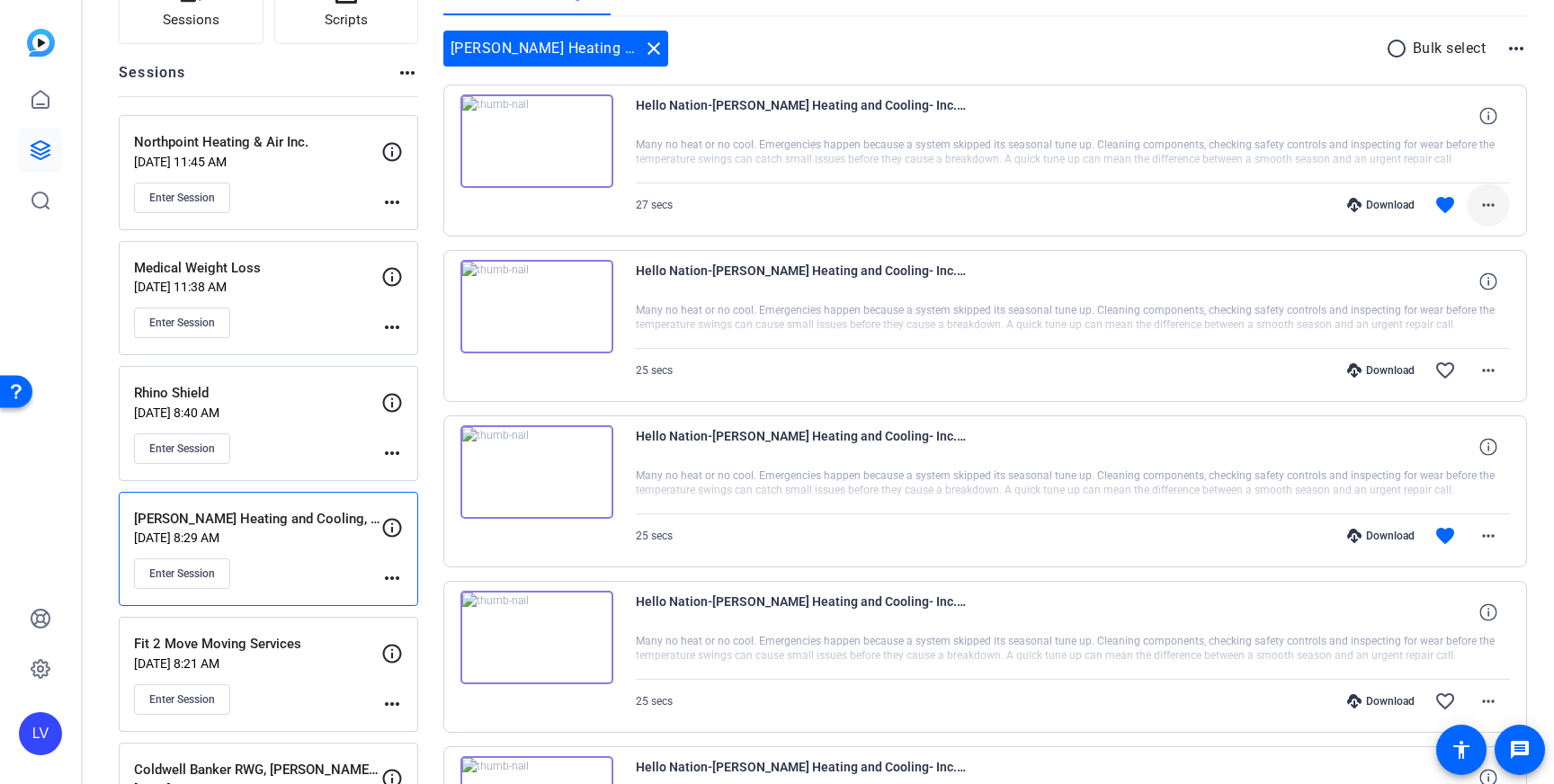
drag, startPoint x: 1489, startPoint y: 192, endPoint x: 1498, endPoint y: 204, distance: 15.0
click at [1489, 193] on span at bounding box center [1488, 205] width 43 height 43
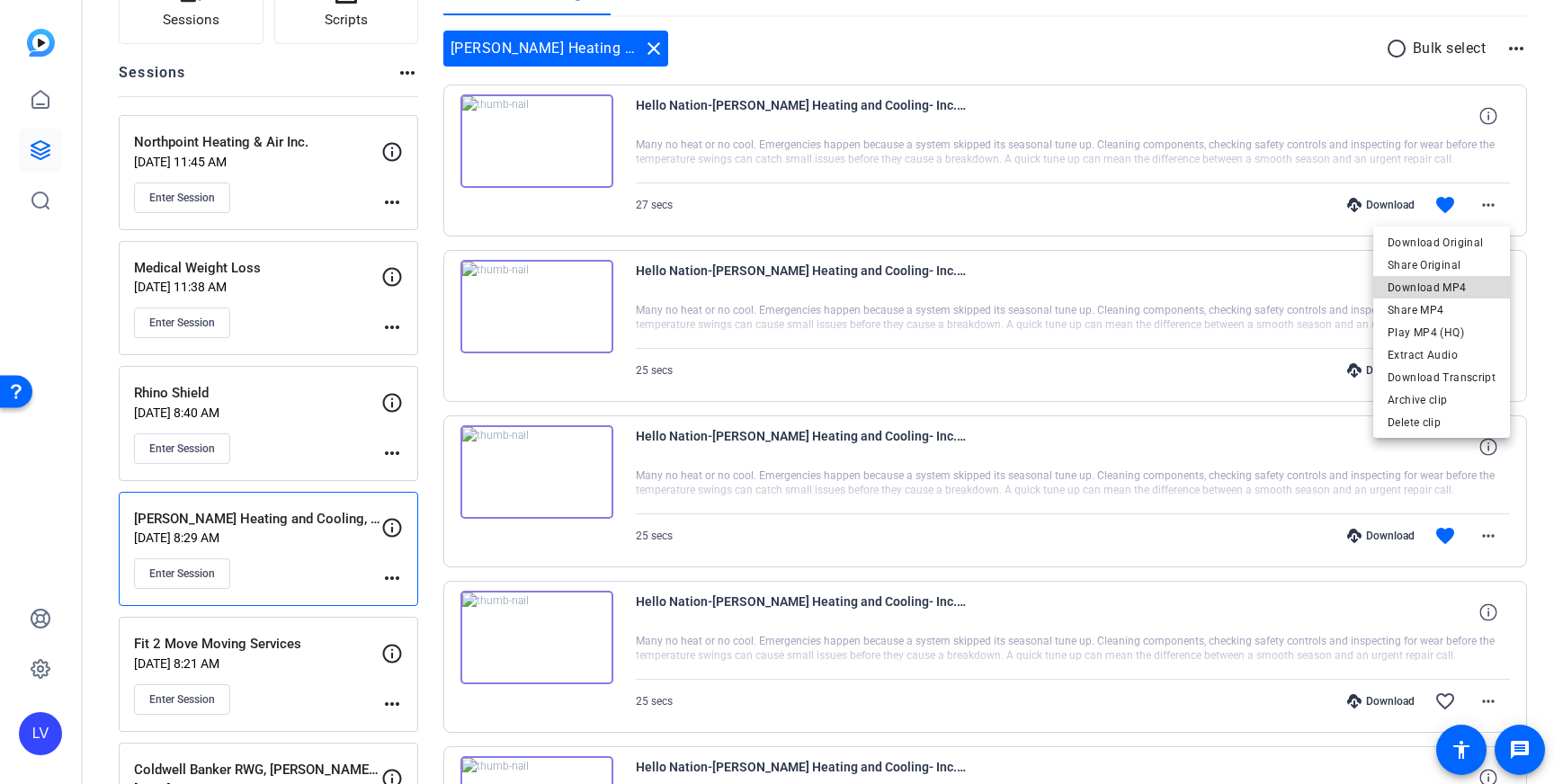
click at [1457, 291] on span "Download MP4" at bounding box center [1441, 288] width 108 height 21
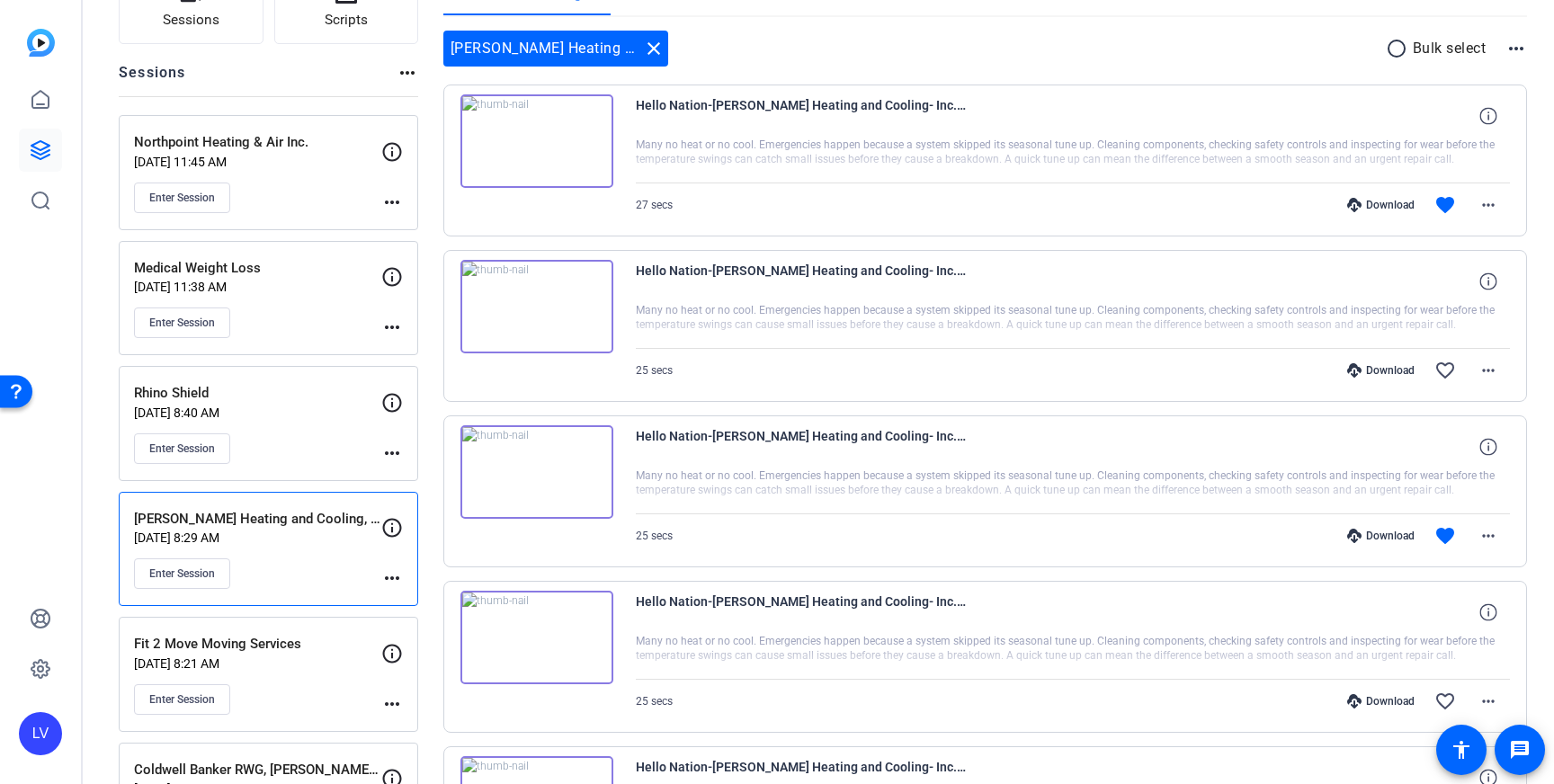
click at [647, 47] on mat-icon "close" at bounding box center [654, 49] width 21 height 21
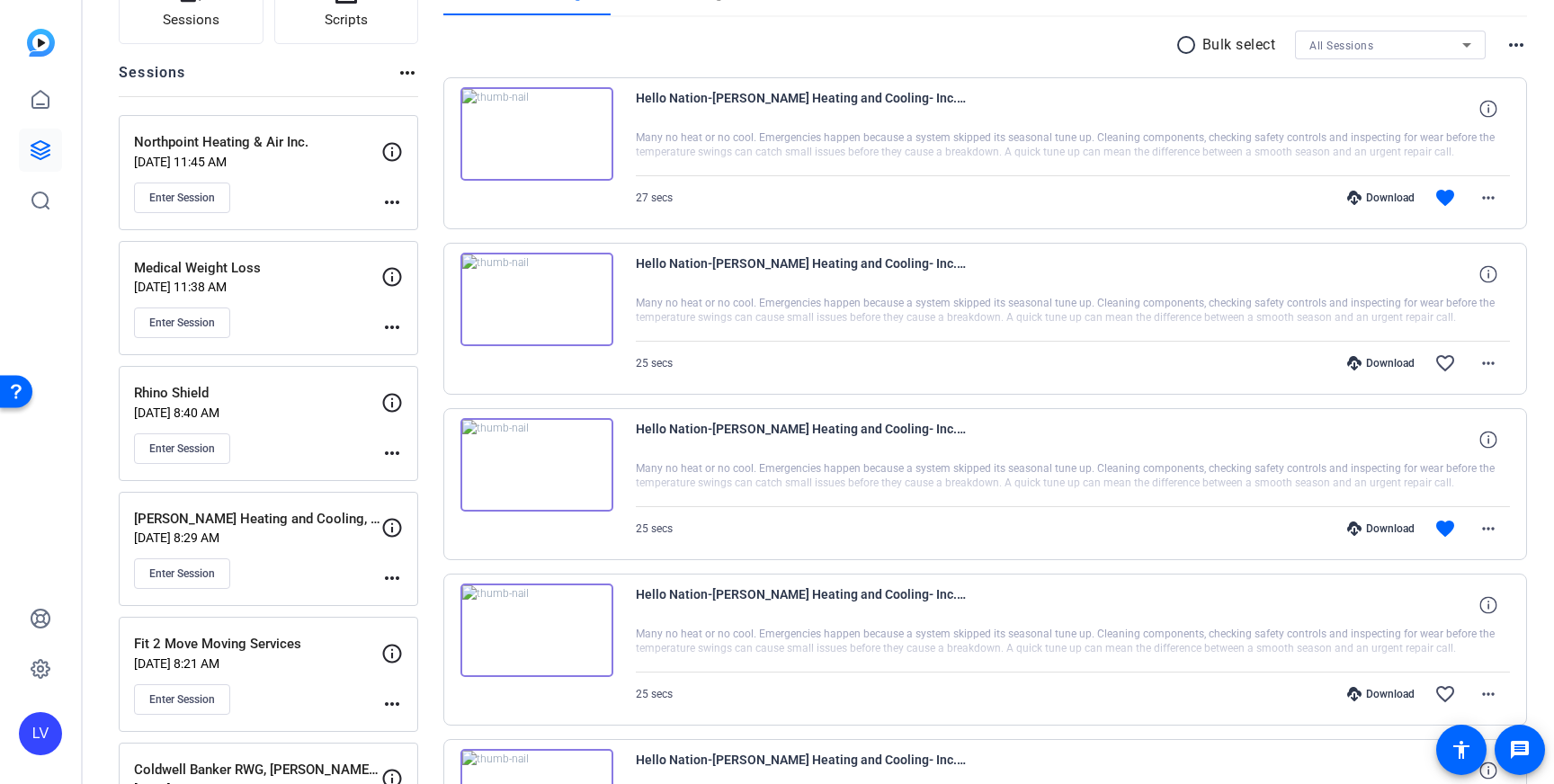
scroll to position [0, 0]
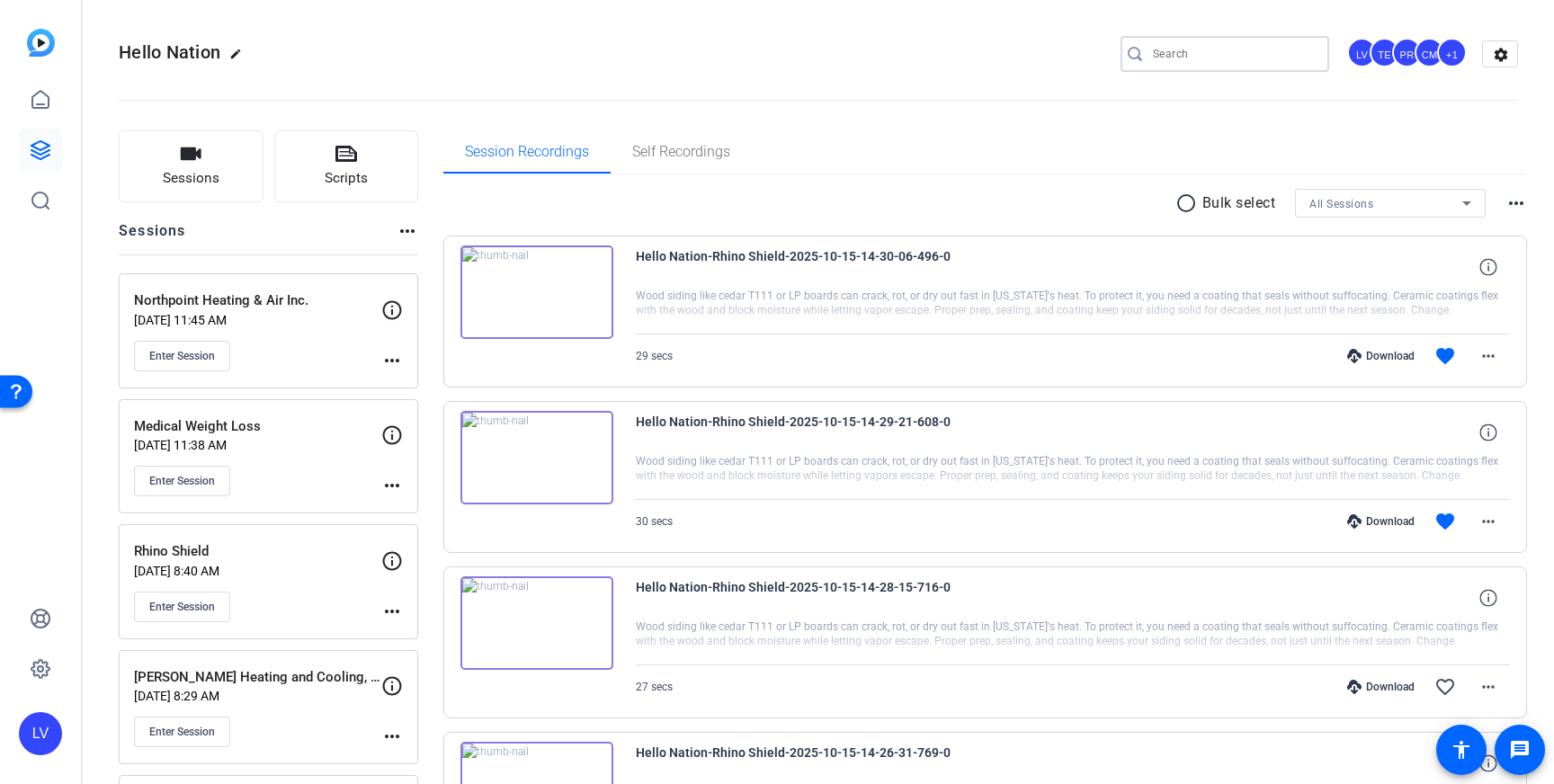
click at [1232, 54] on input "Search" at bounding box center [1234, 53] width 162 height 21
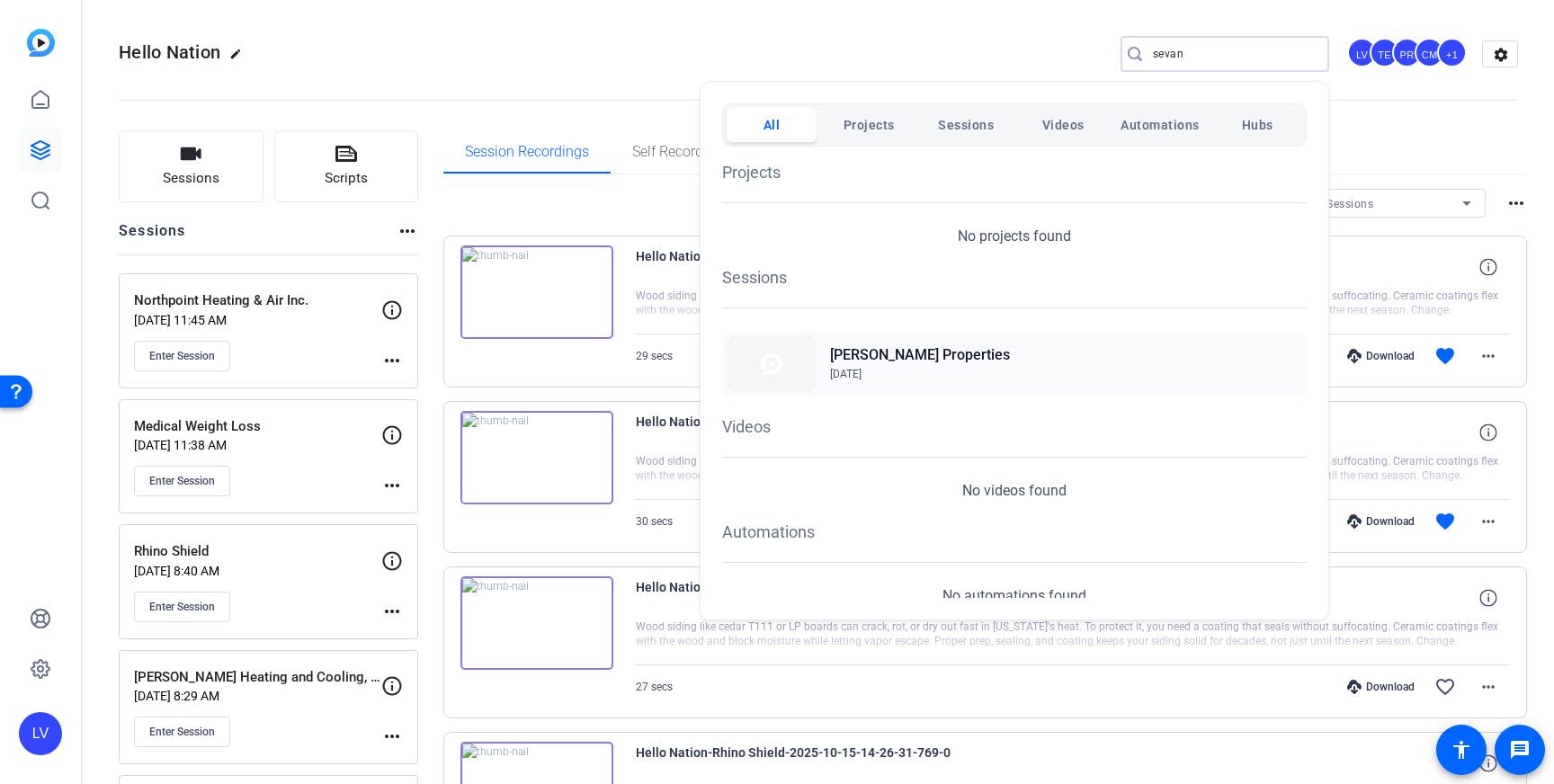
type input "sevan"
click at [832, 360] on h2 "[PERSON_NAME] Properties" at bounding box center [920, 355] width 180 height 21
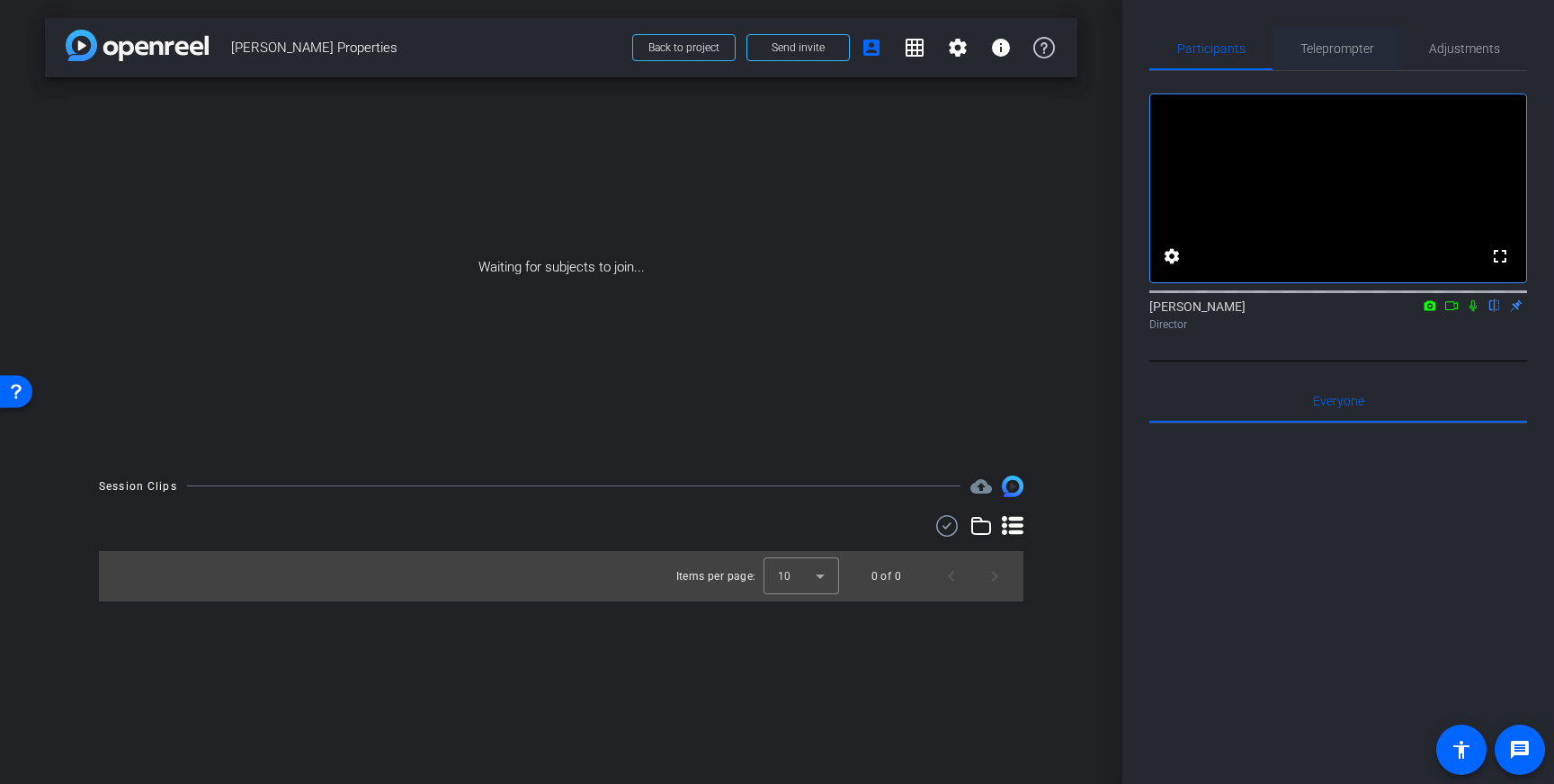
click at [1335, 47] on span "Teleprompter" at bounding box center [1337, 48] width 74 height 13
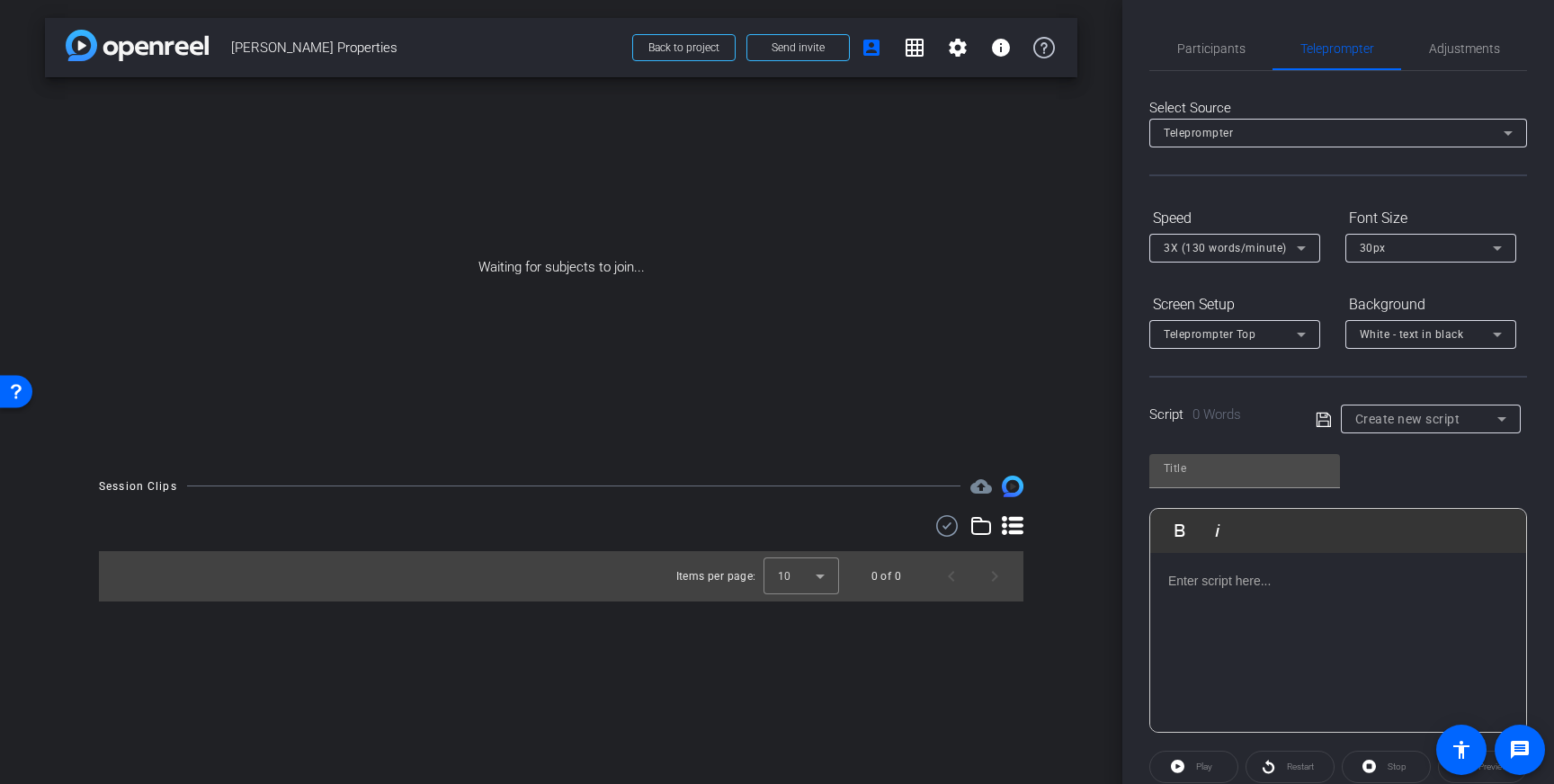
click at [1280, 594] on div at bounding box center [1338, 642] width 376 height 180
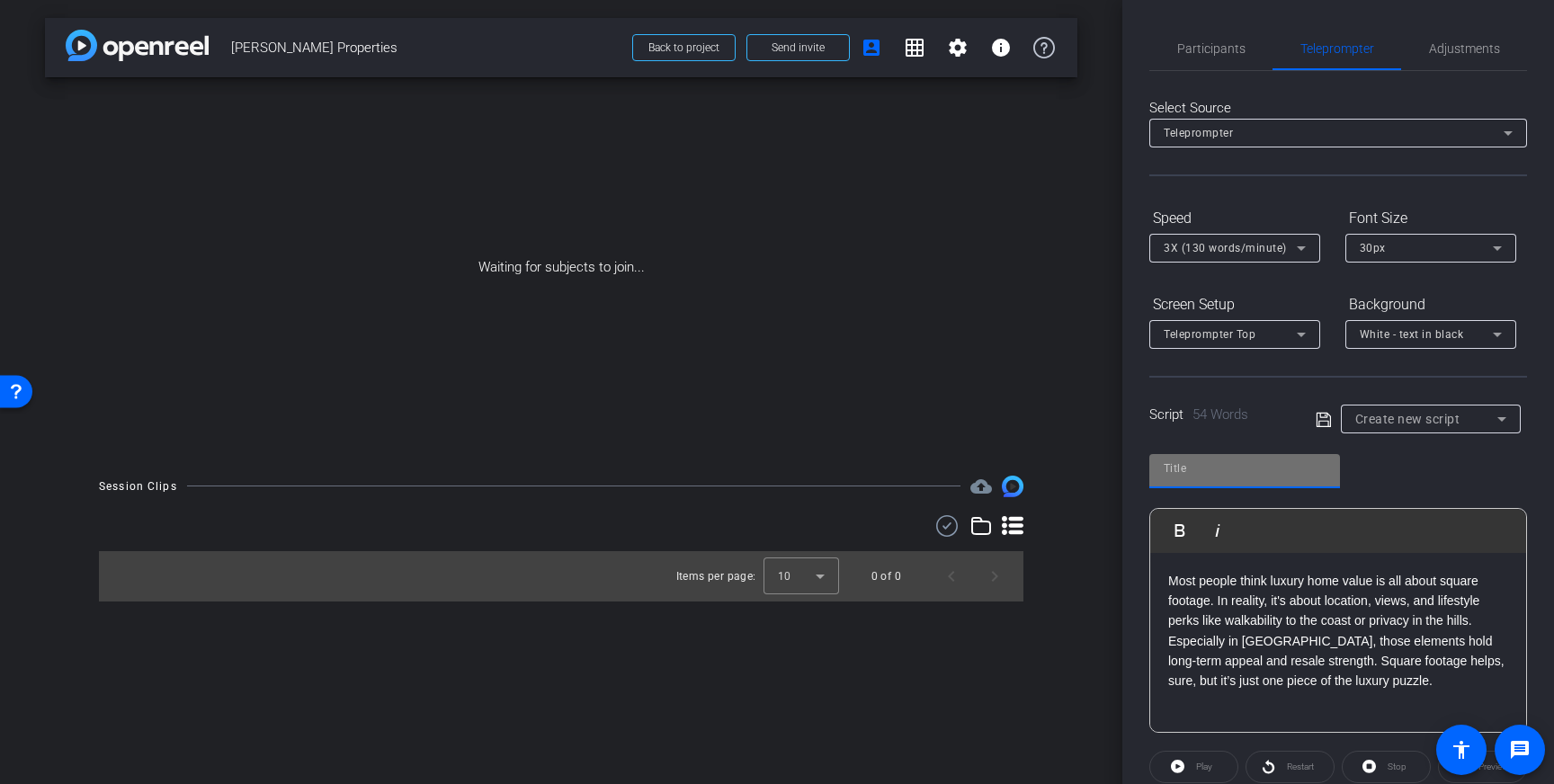
click at [1243, 465] on input "text" at bounding box center [1245, 468] width 162 height 21
type input "Sevan"
click at [1320, 413] on icon at bounding box center [1323, 420] width 17 height 21
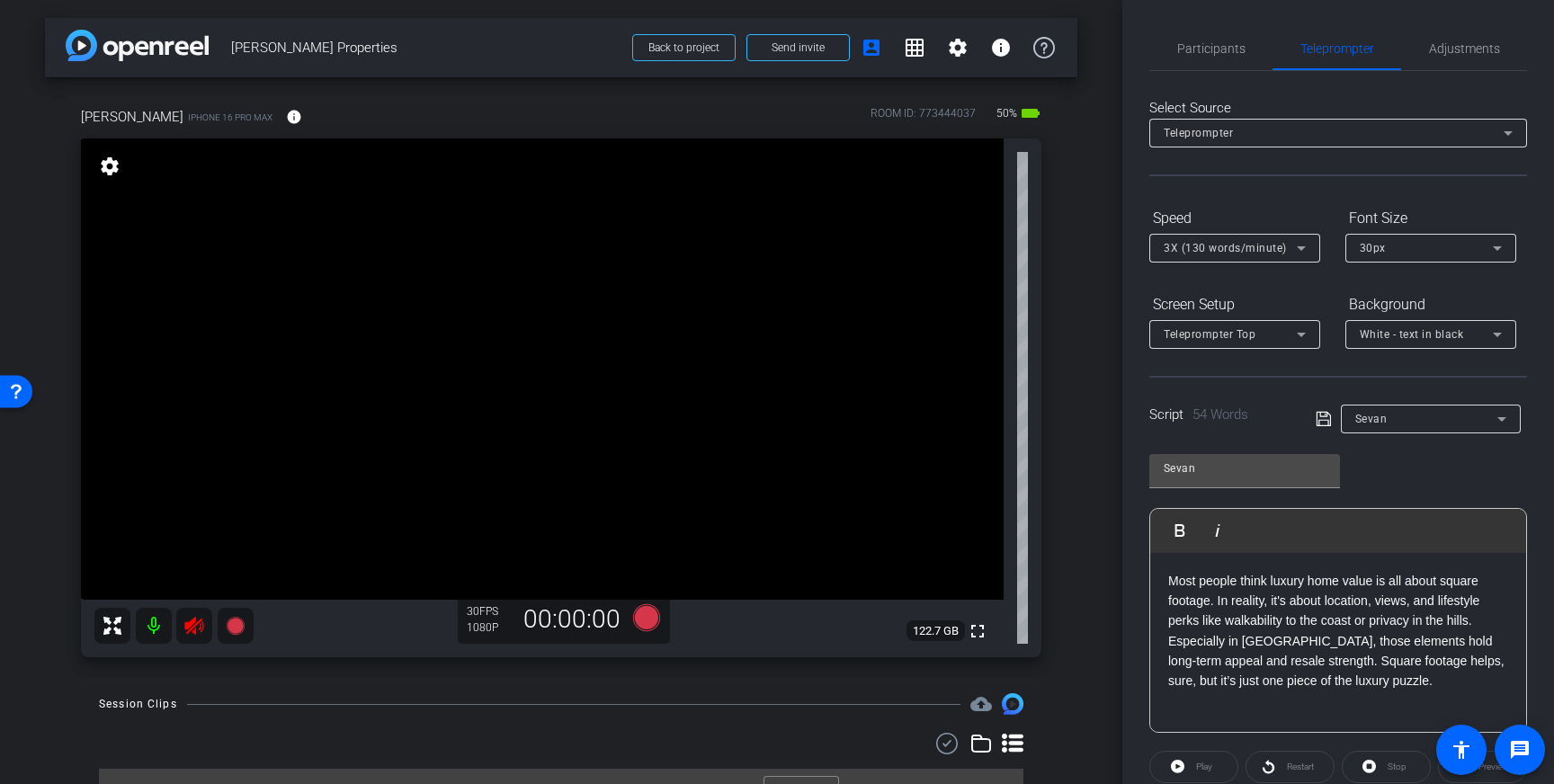
click at [190, 624] on icon at bounding box center [193, 625] width 18 height 18
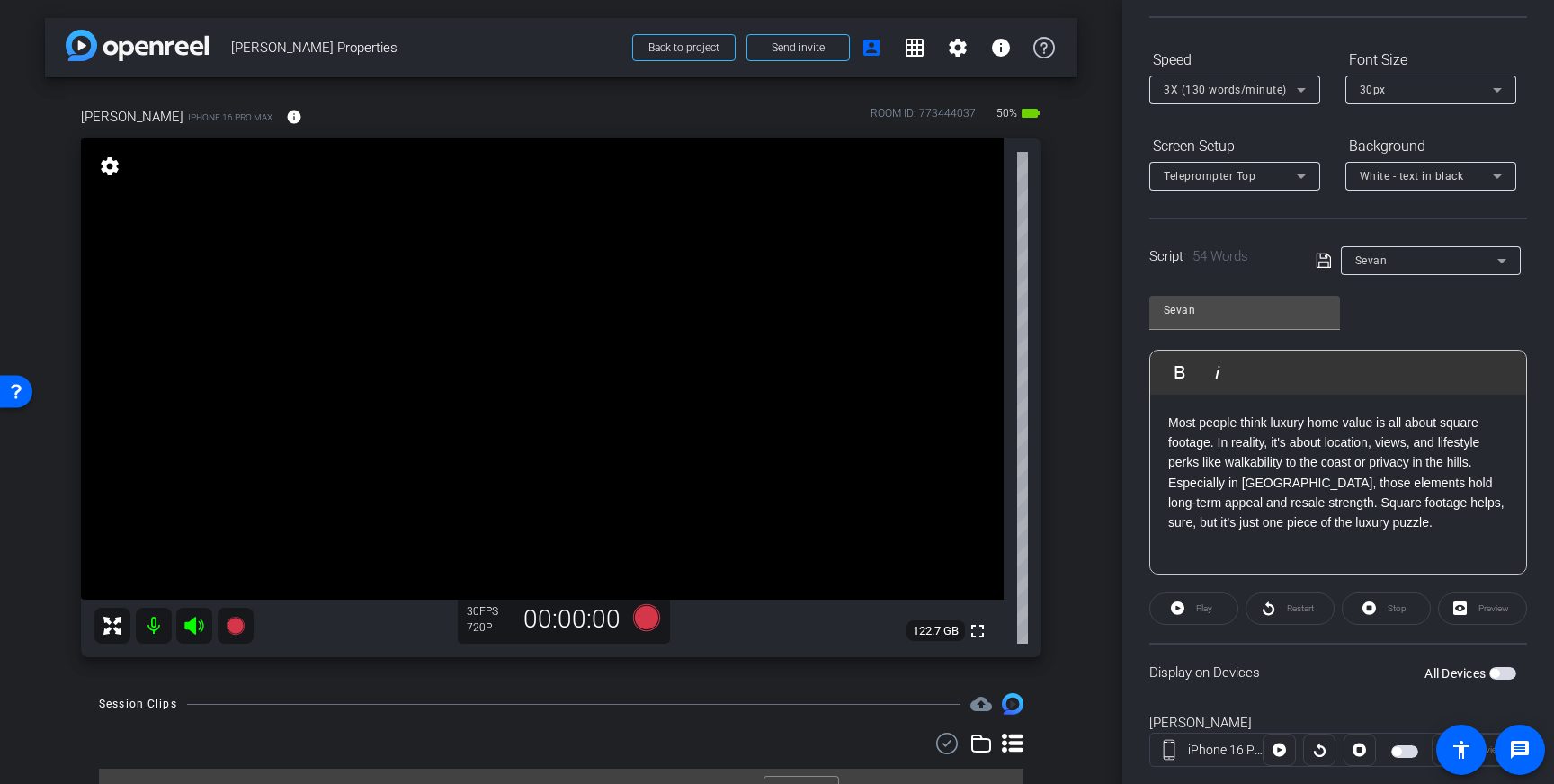
scroll to position [198, 0]
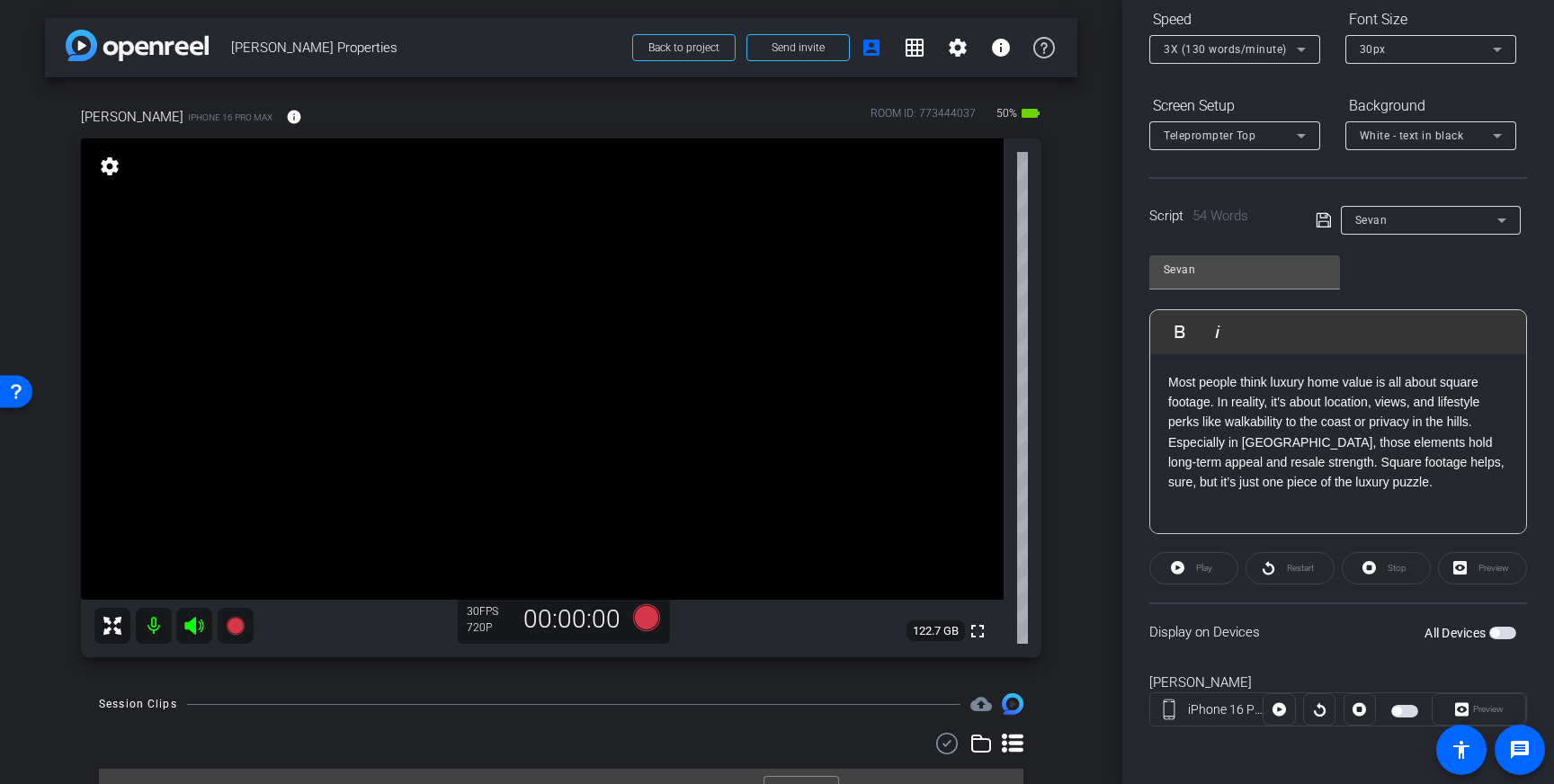
click at [1498, 634] on span "button" at bounding box center [1494, 632] width 9 height 9
click at [1500, 632] on span "button" at bounding box center [1502, 632] width 27 height 13
click at [1497, 634] on span "button" at bounding box center [1494, 632] width 9 height 9
click at [1199, 571] on span "Play" at bounding box center [1204, 568] width 17 height 10
click at [1375, 567] on icon at bounding box center [1369, 568] width 14 height 14
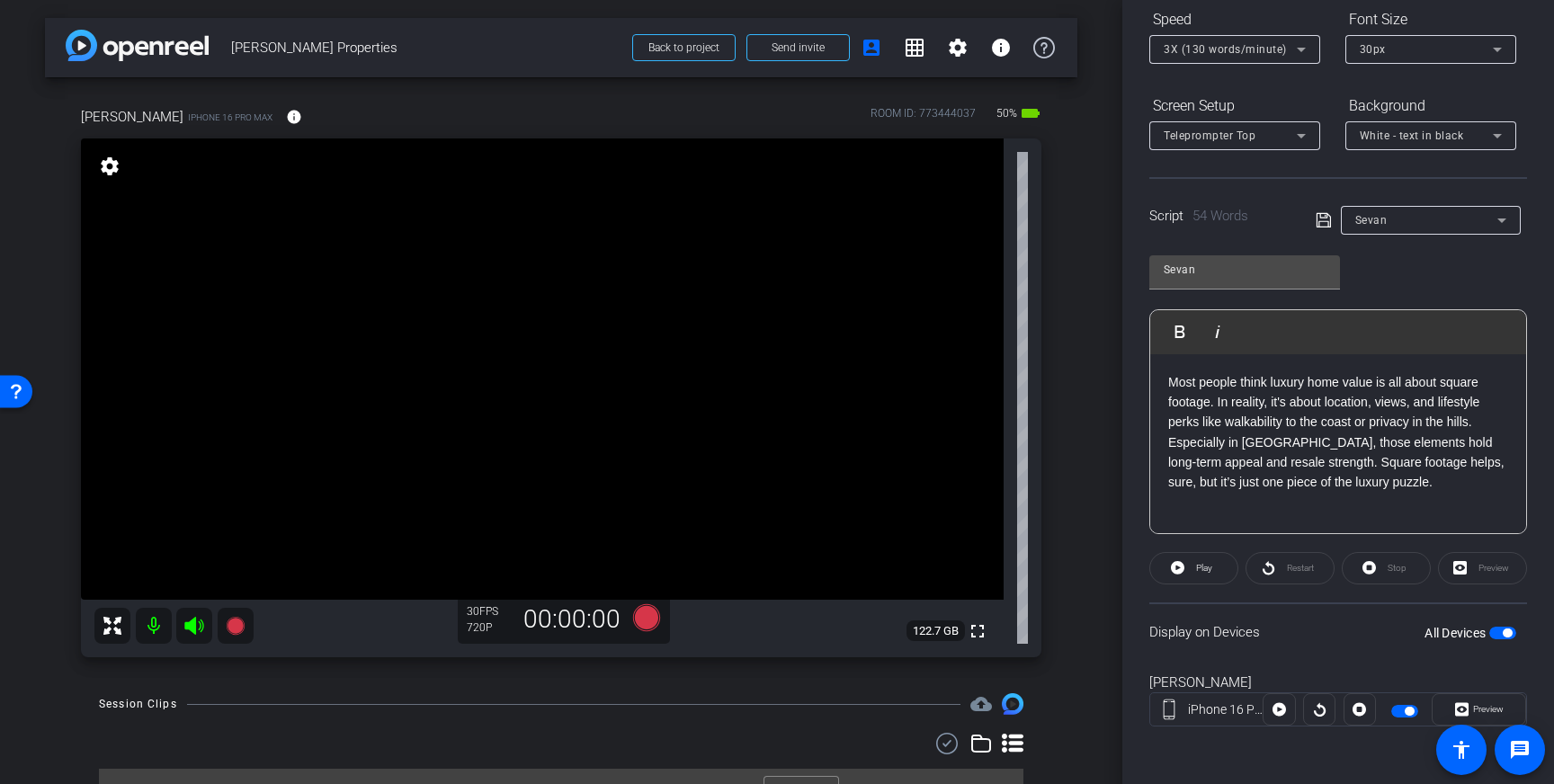
click at [1501, 634] on span "button" at bounding box center [1502, 632] width 27 height 13
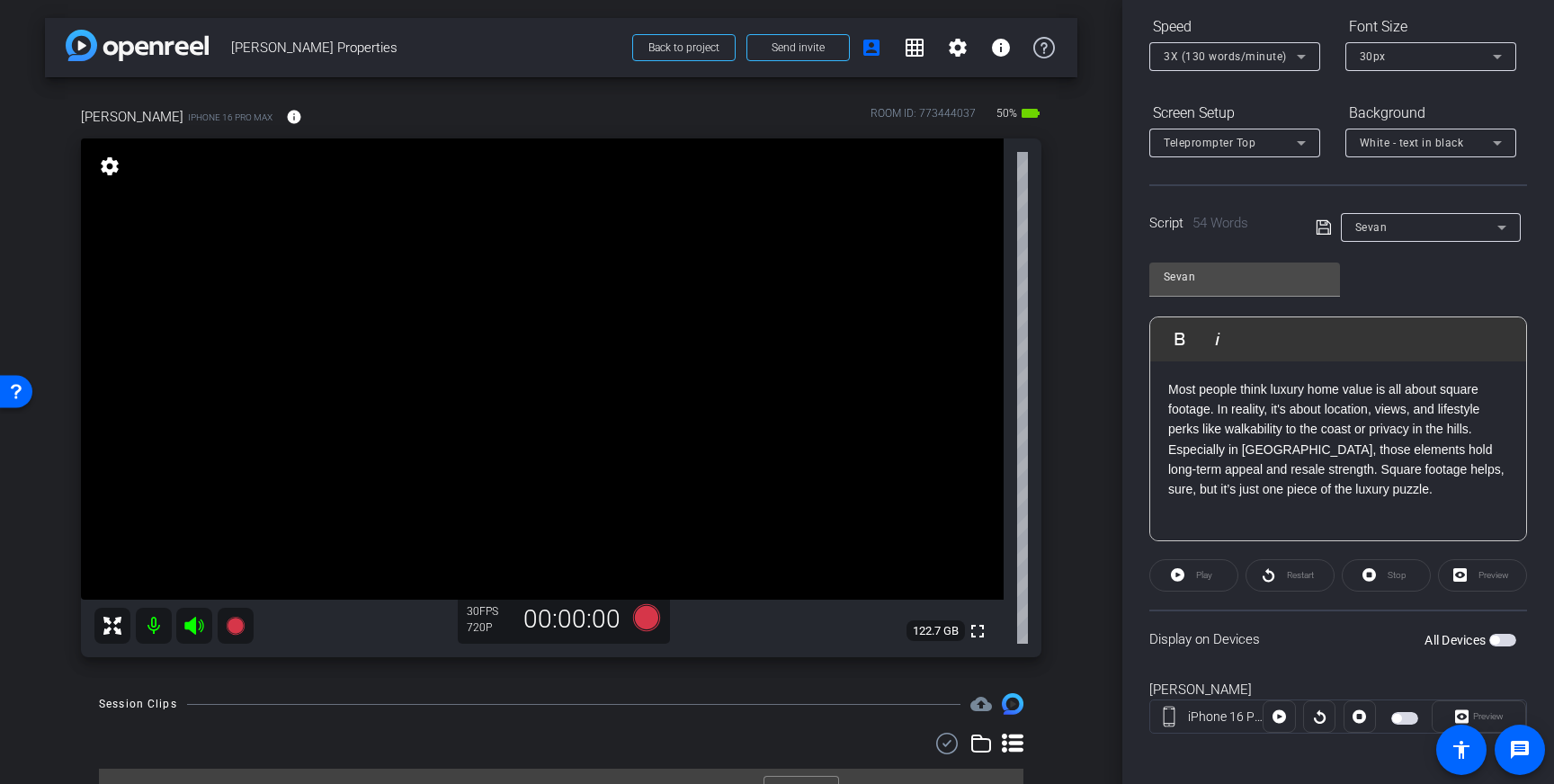
scroll to position [0, 0]
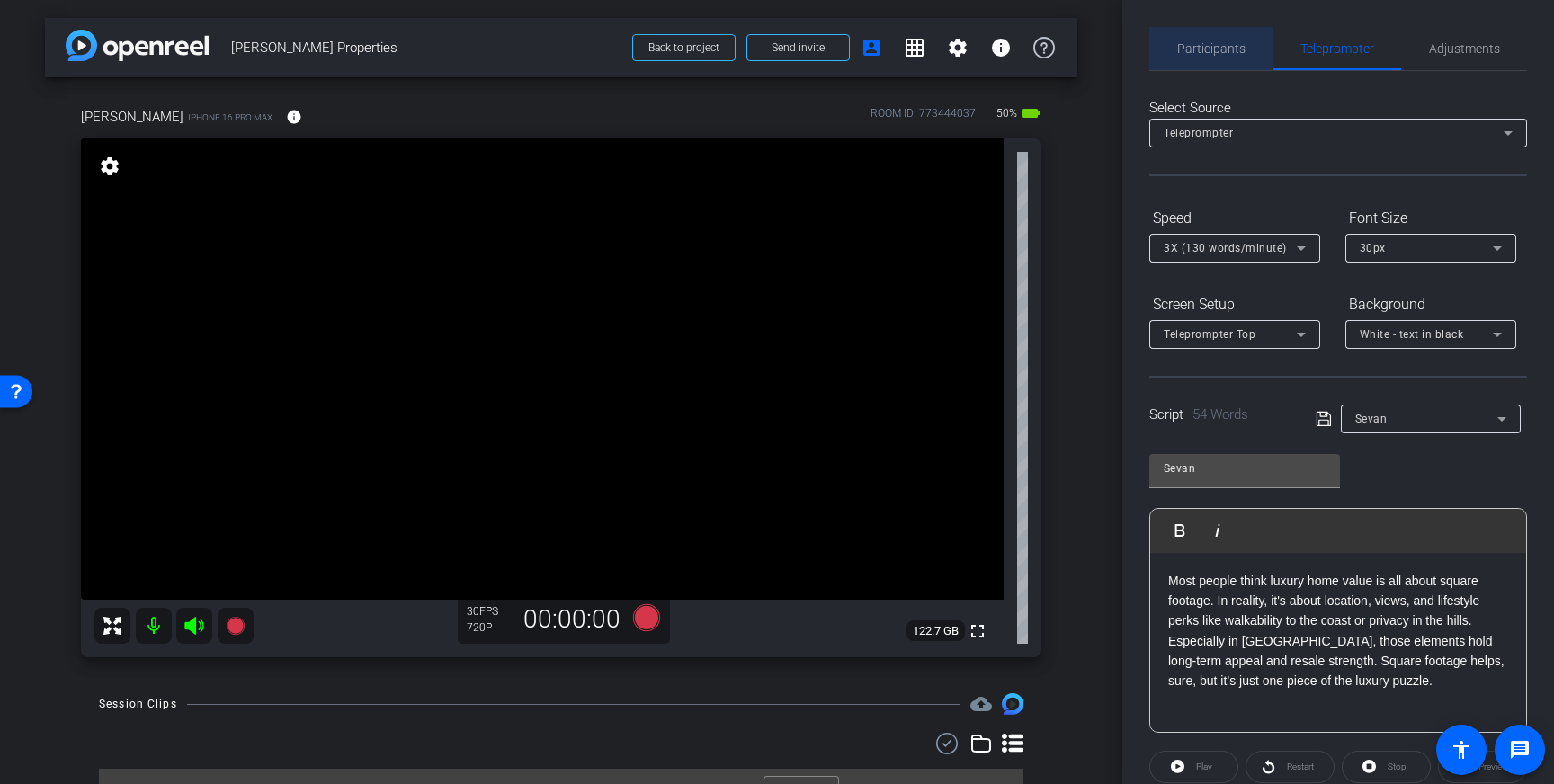
click at [1201, 42] on span "Participants" at bounding box center [1211, 48] width 68 height 13
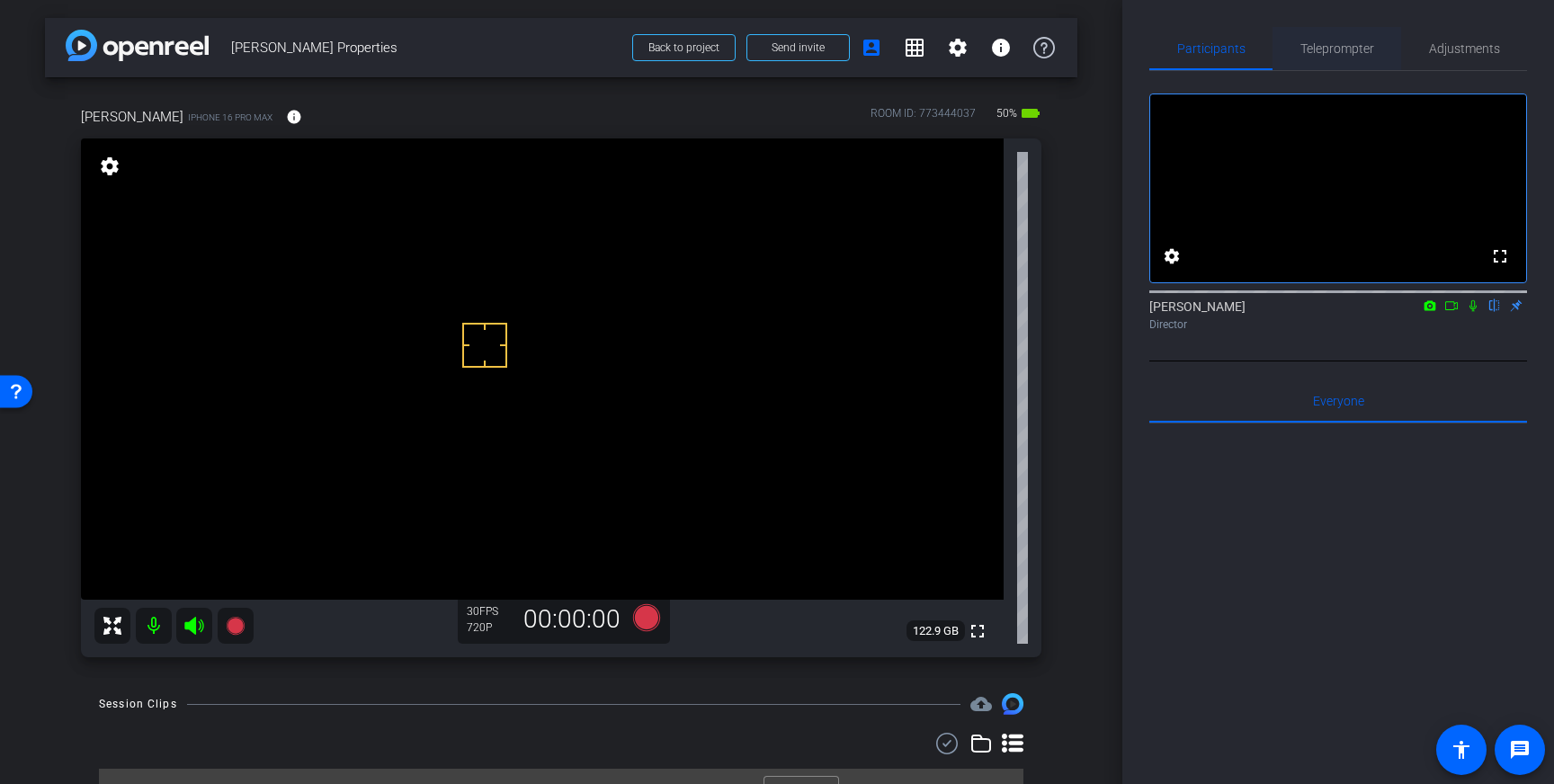
click at [1329, 53] on span "Teleprompter" at bounding box center [1337, 48] width 74 height 13
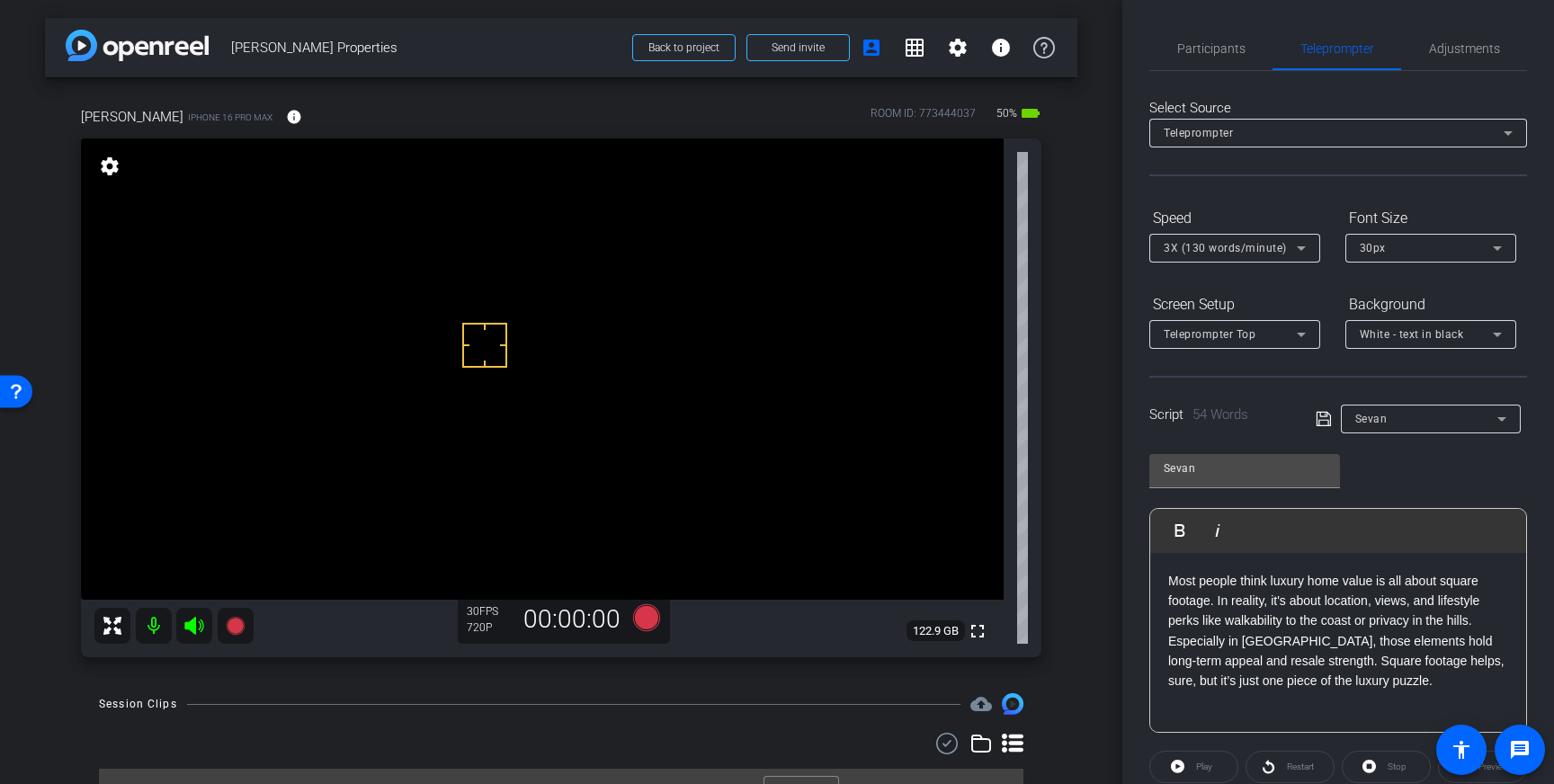
scroll to position [198, 0]
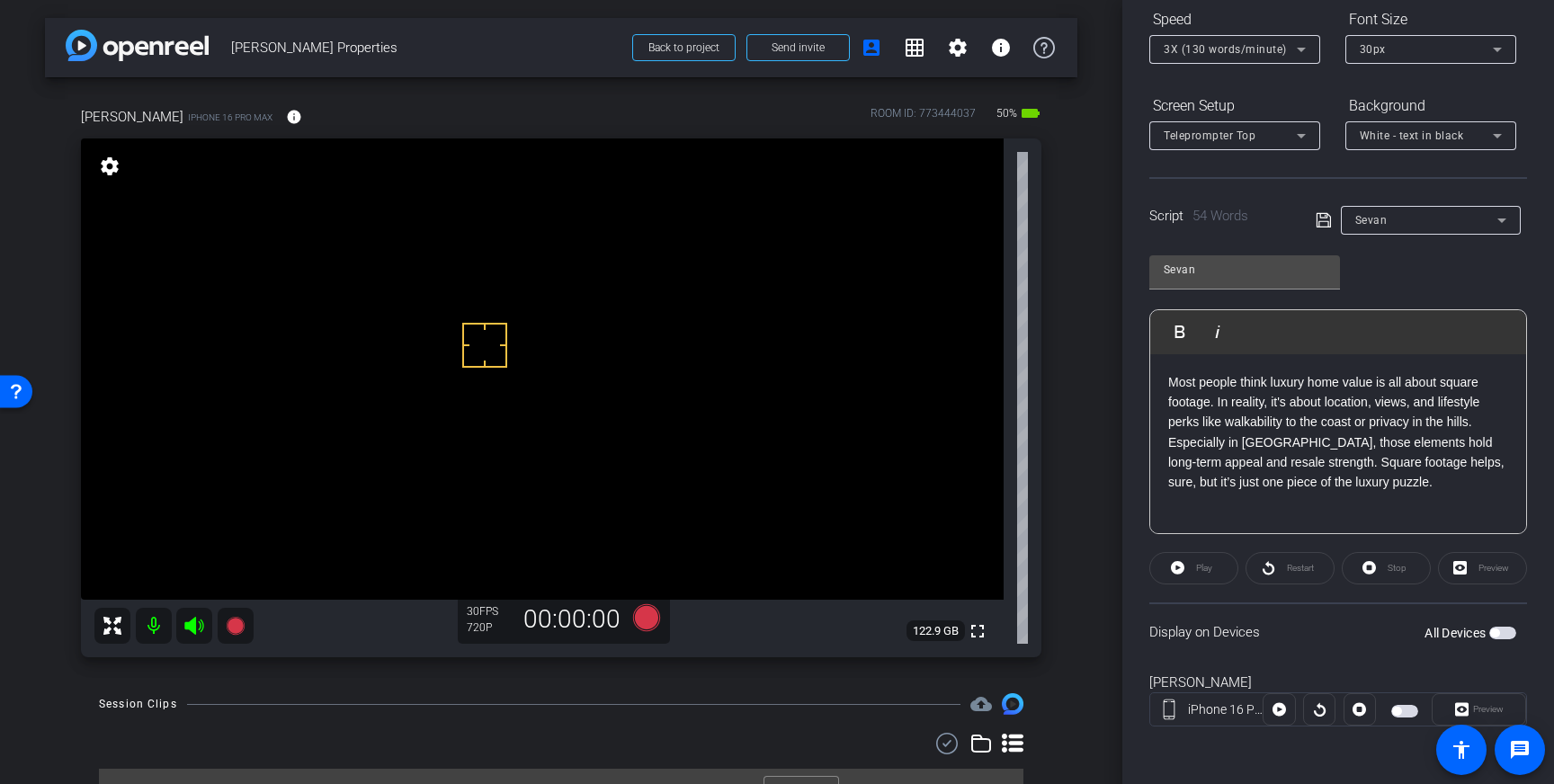
click at [1500, 635] on span "button" at bounding box center [1502, 632] width 27 height 13
click at [1481, 52] on div "30px" at bounding box center [1426, 49] width 133 height 22
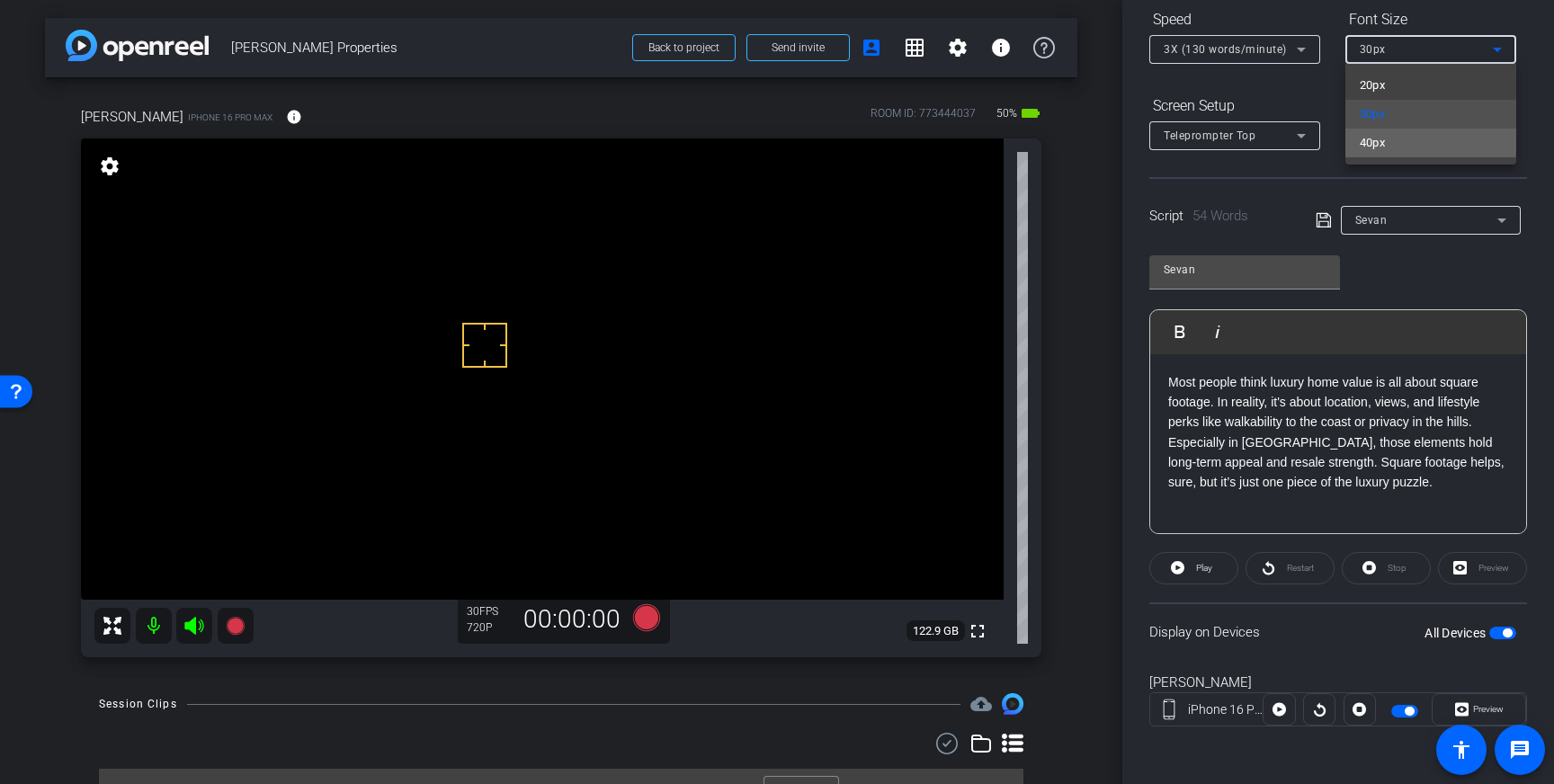
click at [1397, 136] on mat-option "40px" at bounding box center [1431, 143] width 171 height 29
click at [1508, 628] on span "button" at bounding box center [1506, 632] width 9 height 9
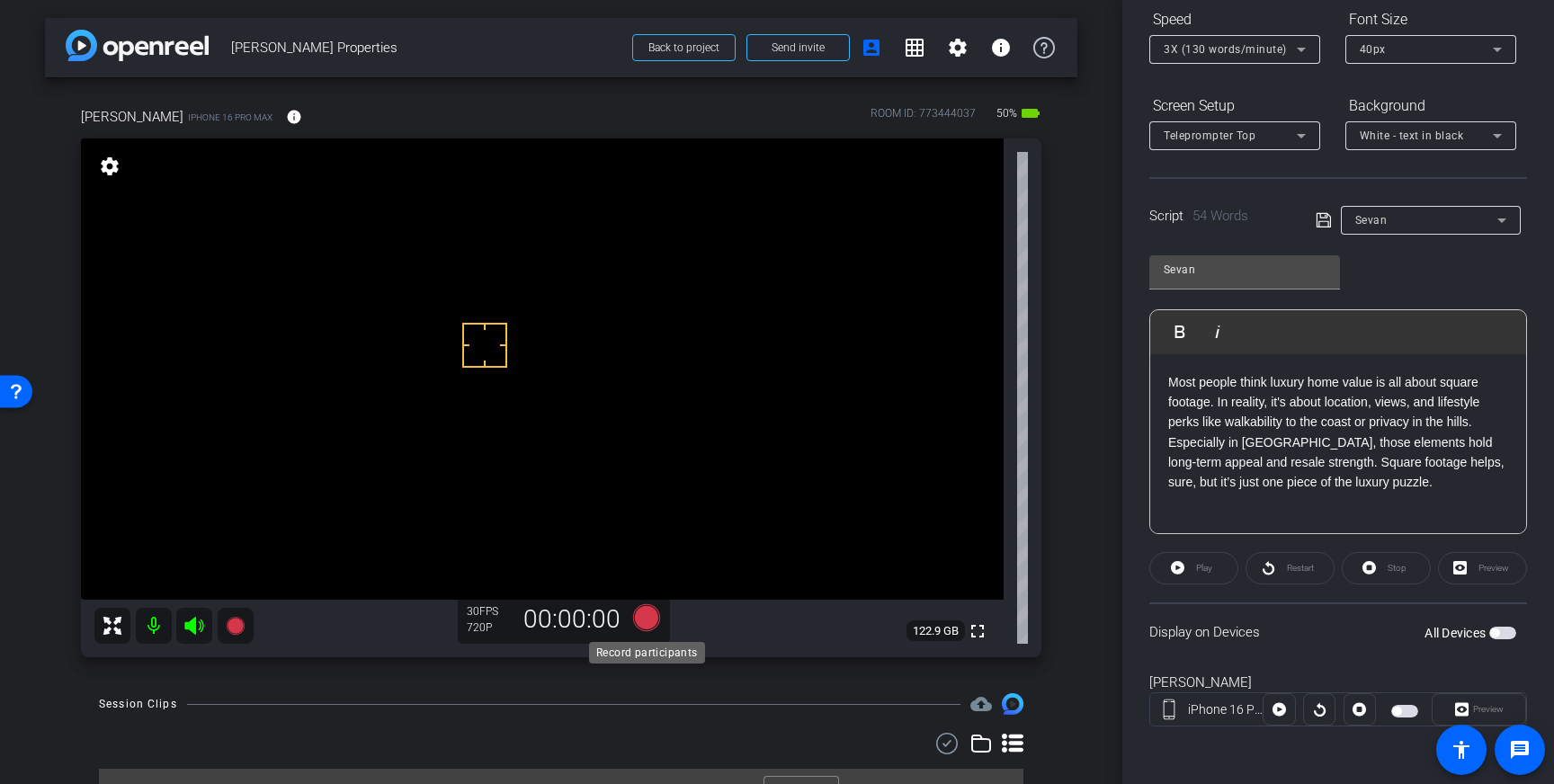
click at [649, 621] on icon at bounding box center [647, 618] width 27 height 27
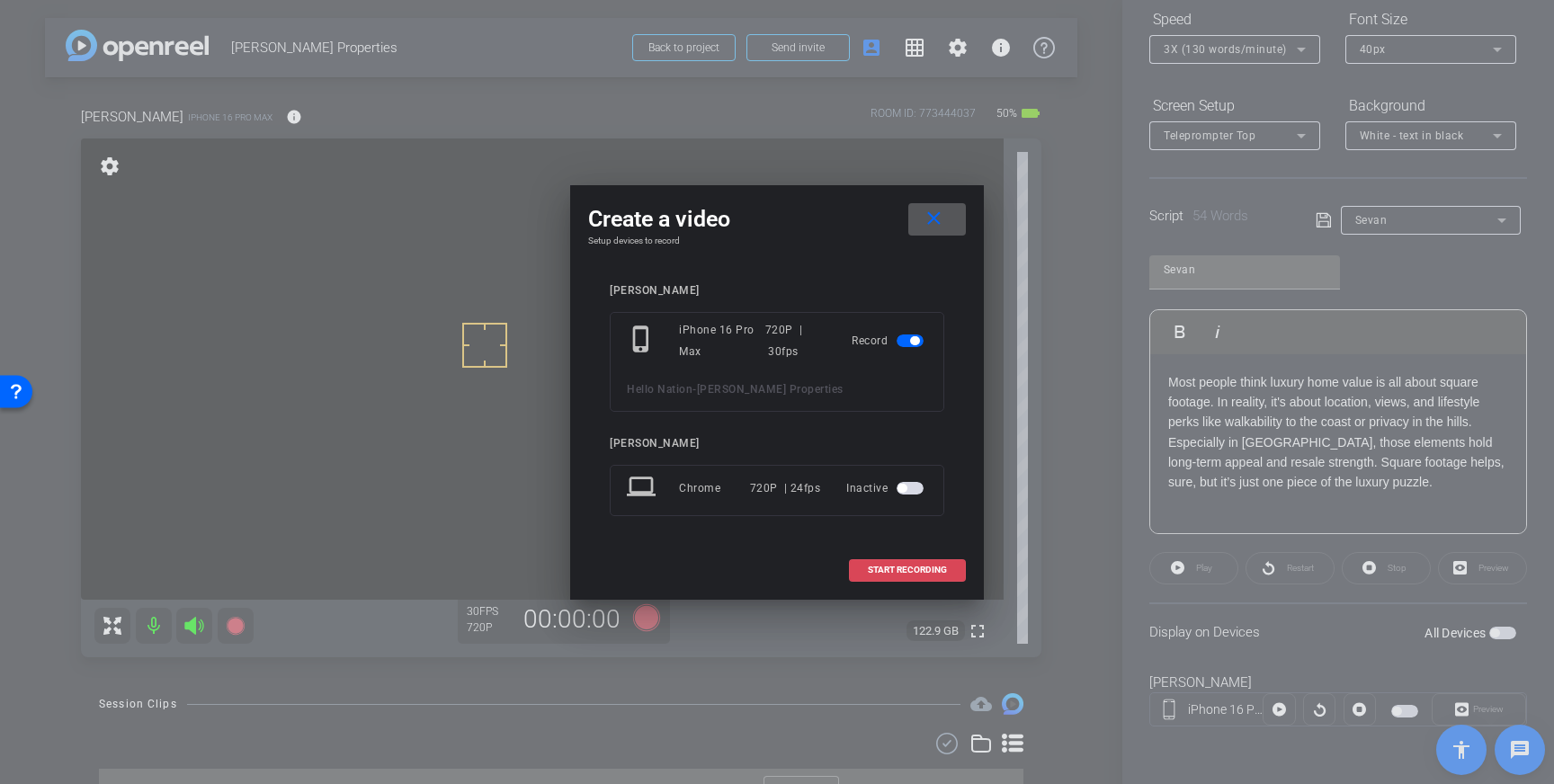
click at [899, 565] on span "START RECORDING" at bounding box center [907, 569] width 79 height 9
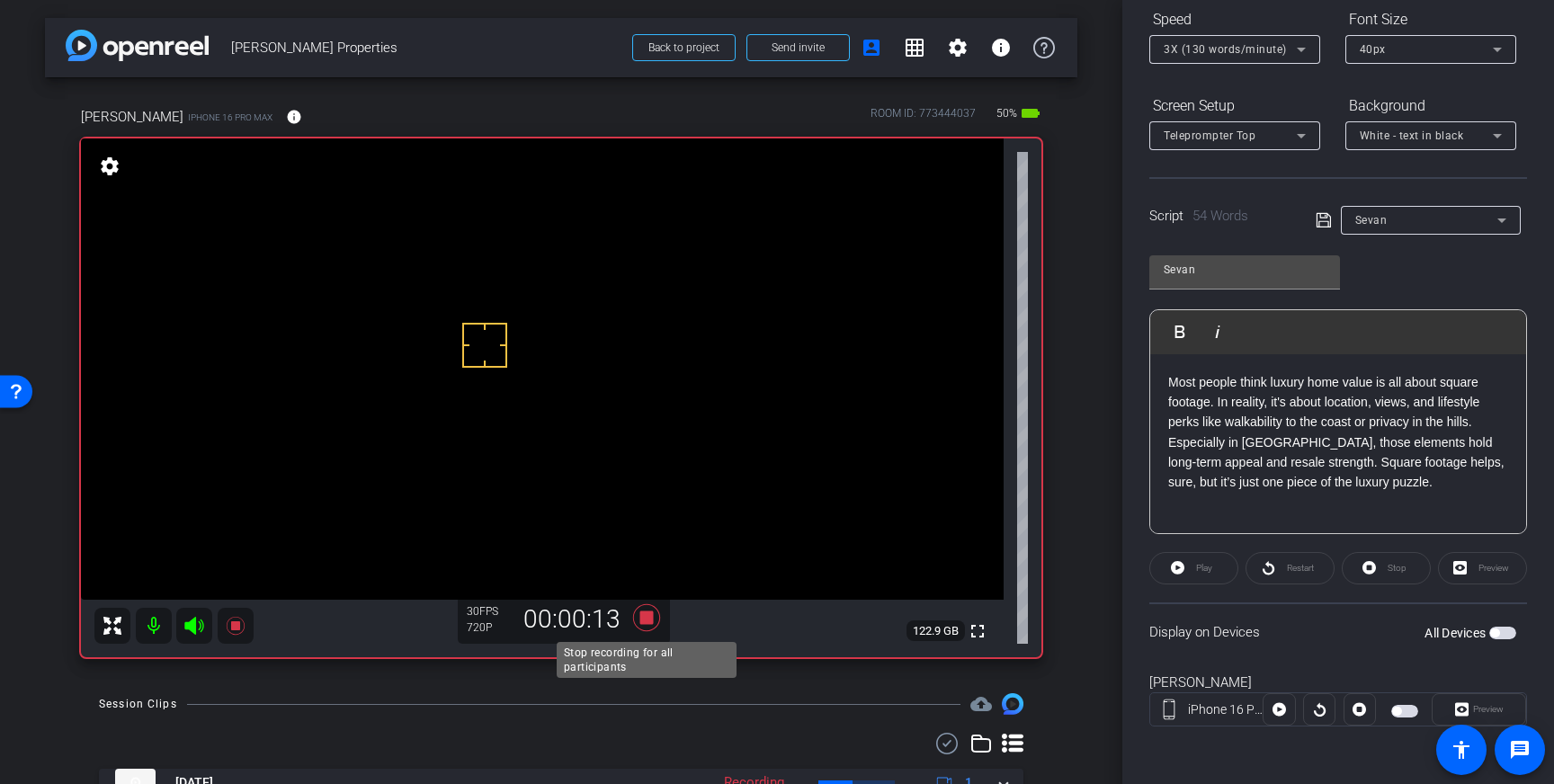
click at [648, 617] on icon at bounding box center [647, 618] width 27 height 27
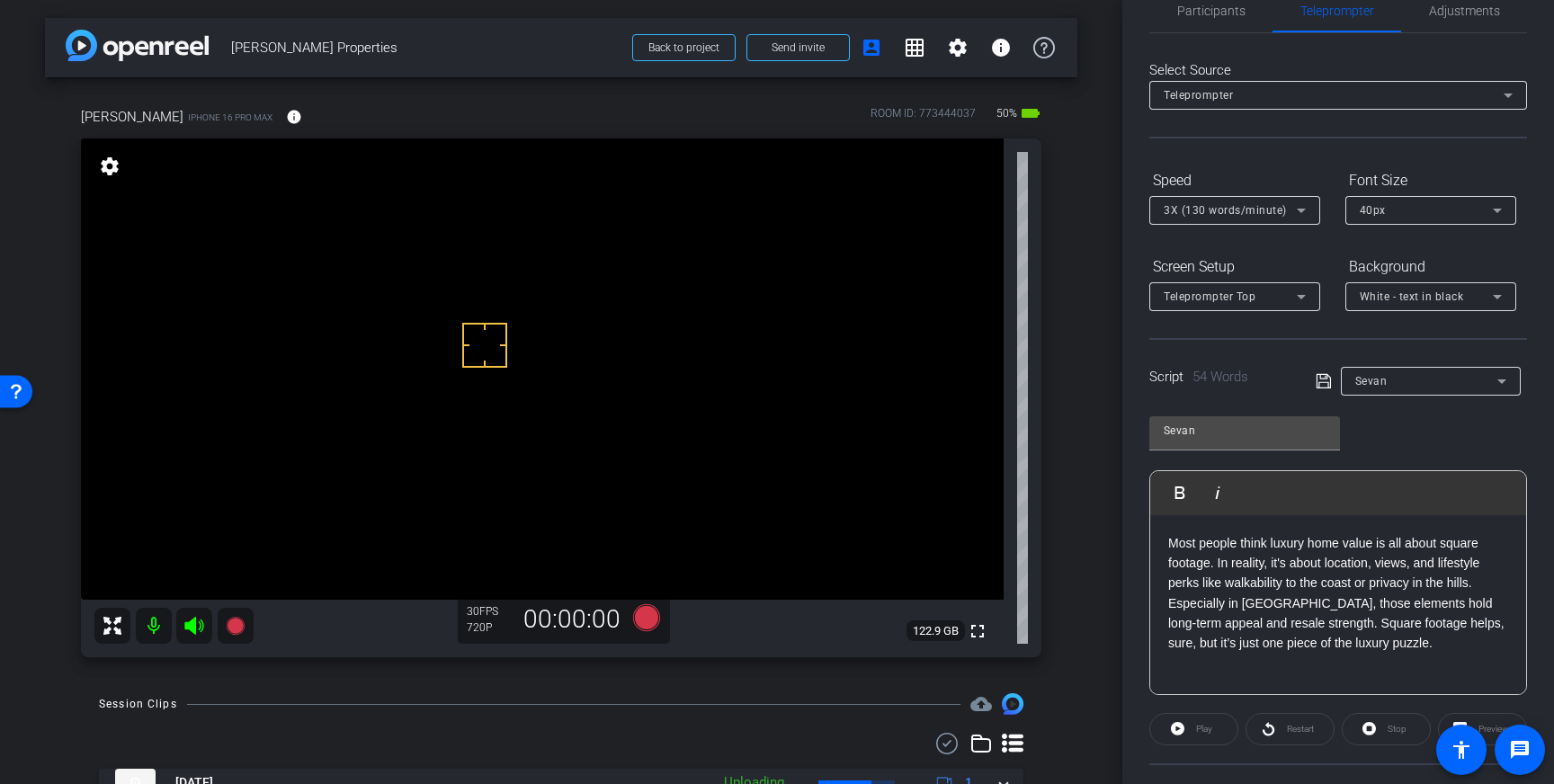
scroll to position [0, 0]
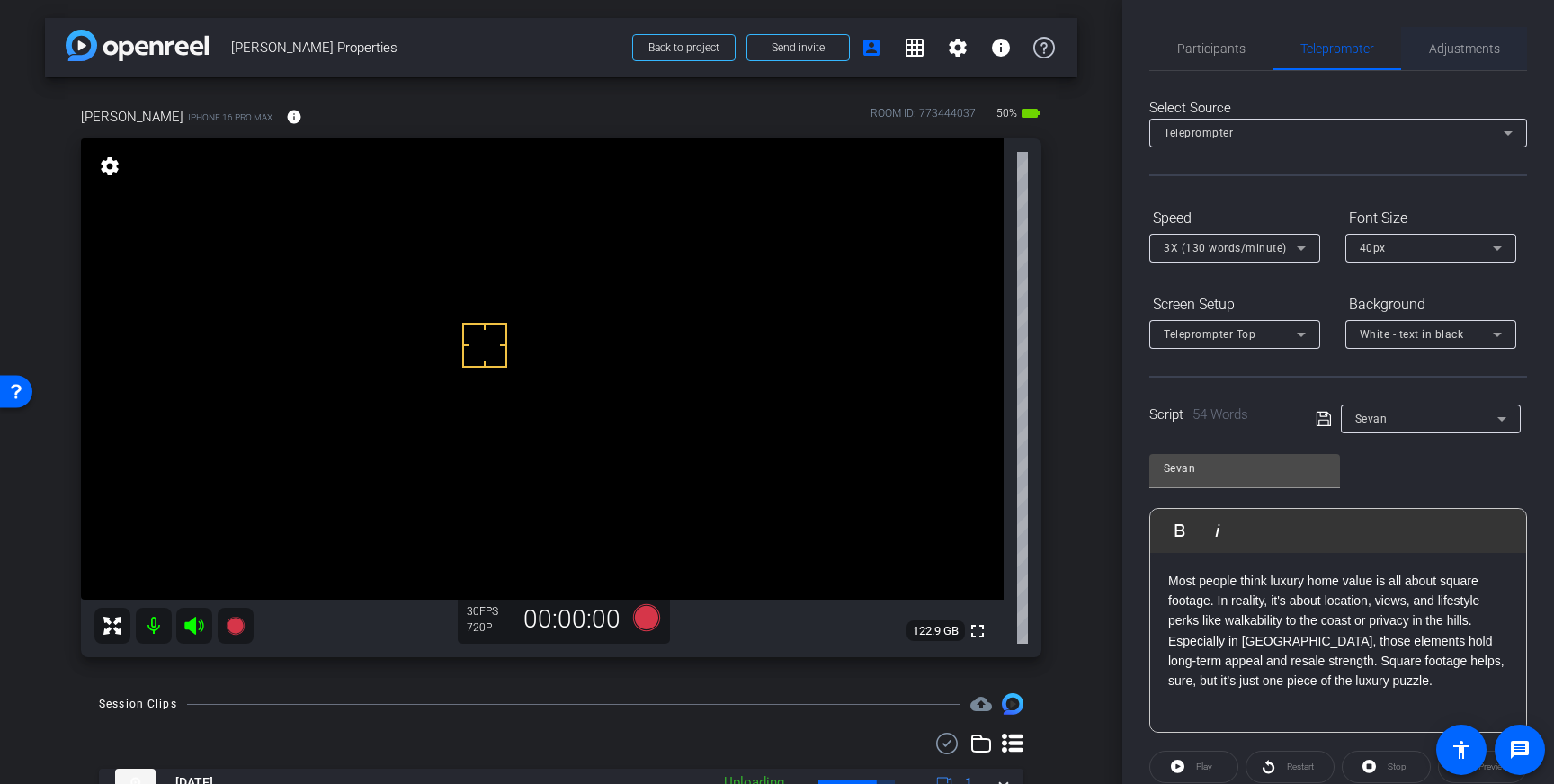
click at [1450, 38] on span "Adjustments" at bounding box center [1464, 49] width 71 height 43
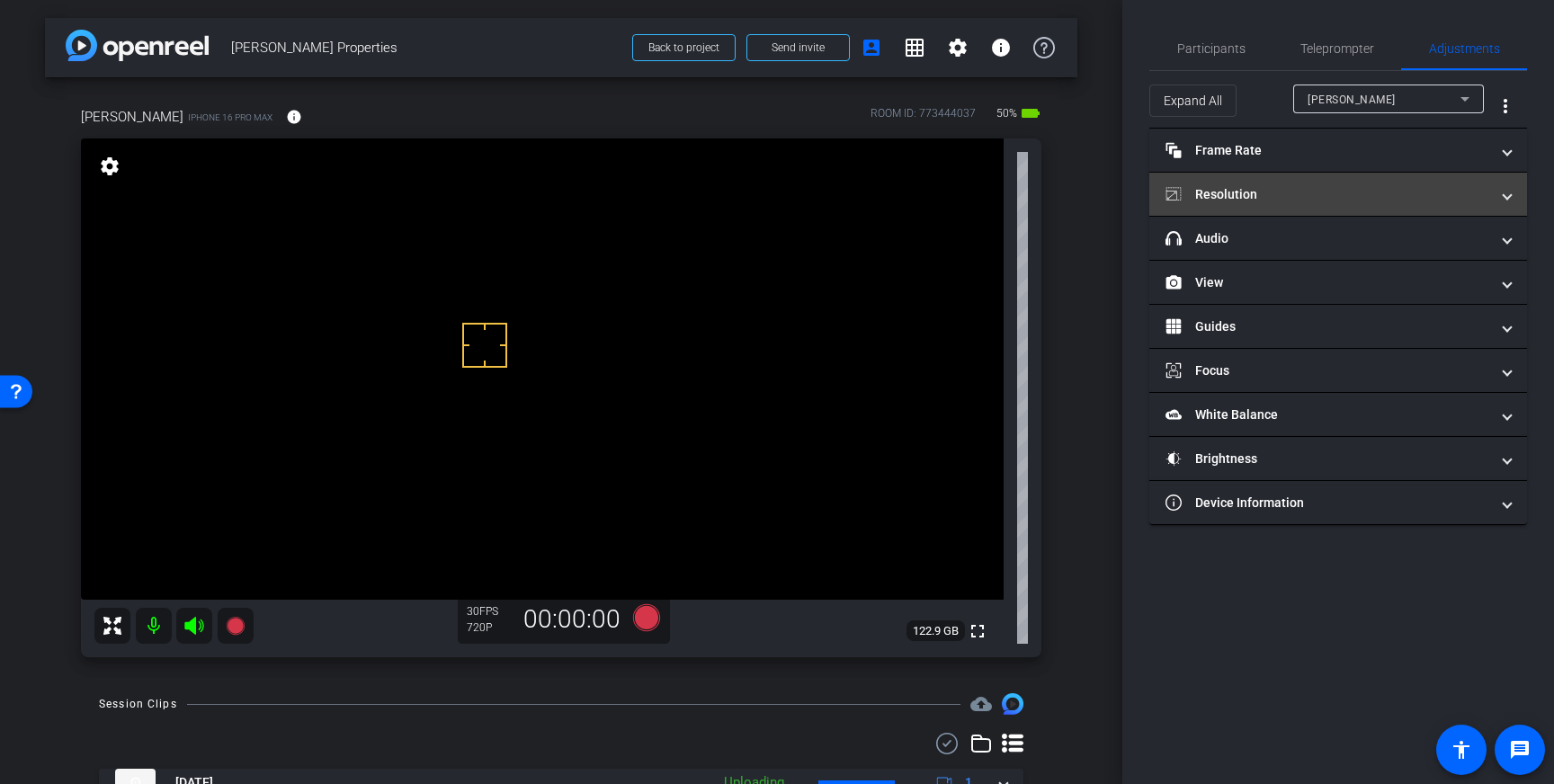
click at [1418, 196] on mat-panel-title "Resolution" at bounding box center [1327, 194] width 324 height 18
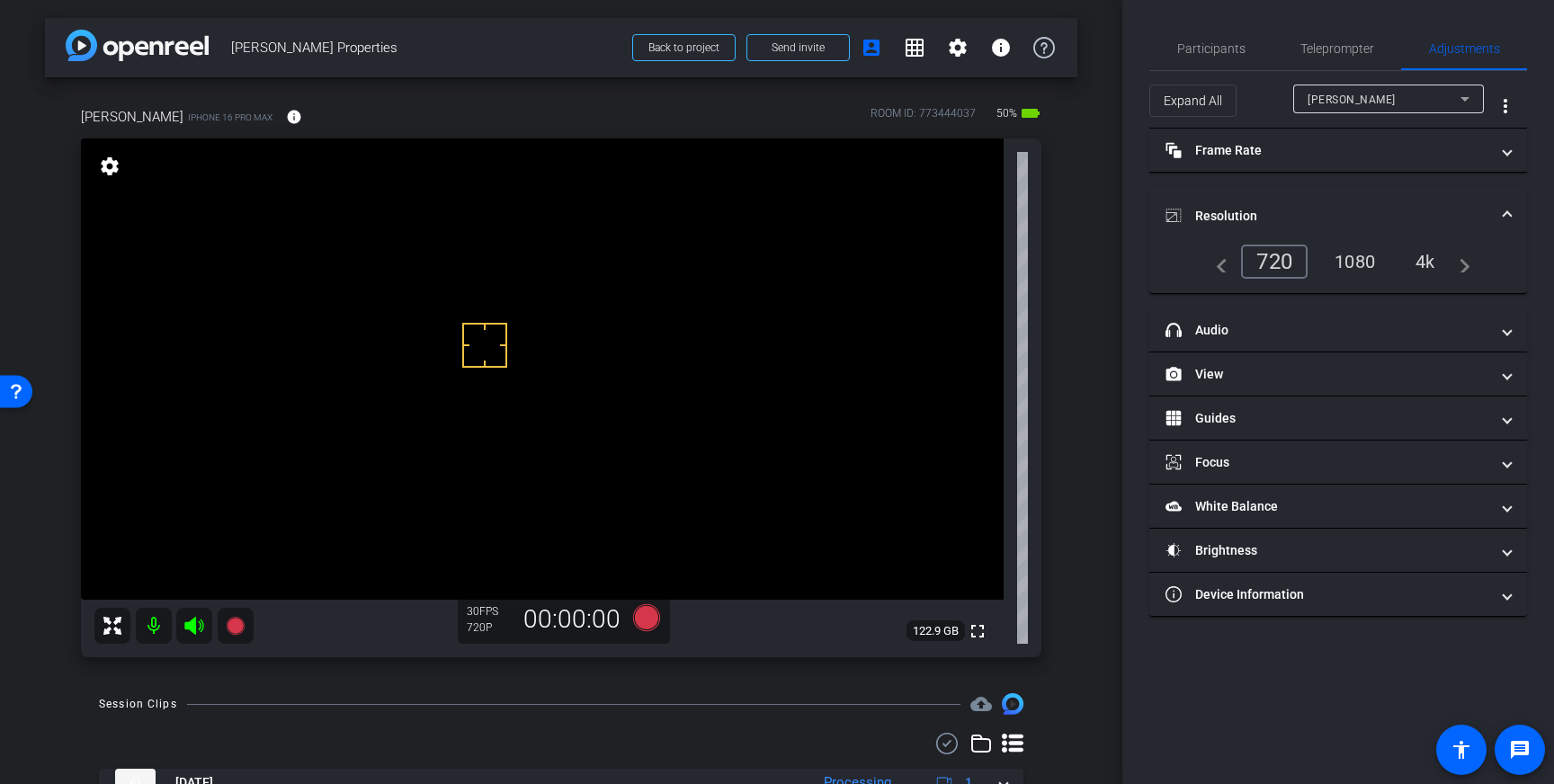
click at [1497, 207] on span "Resolution" at bounding box center [1334, 216] width 338 height 18
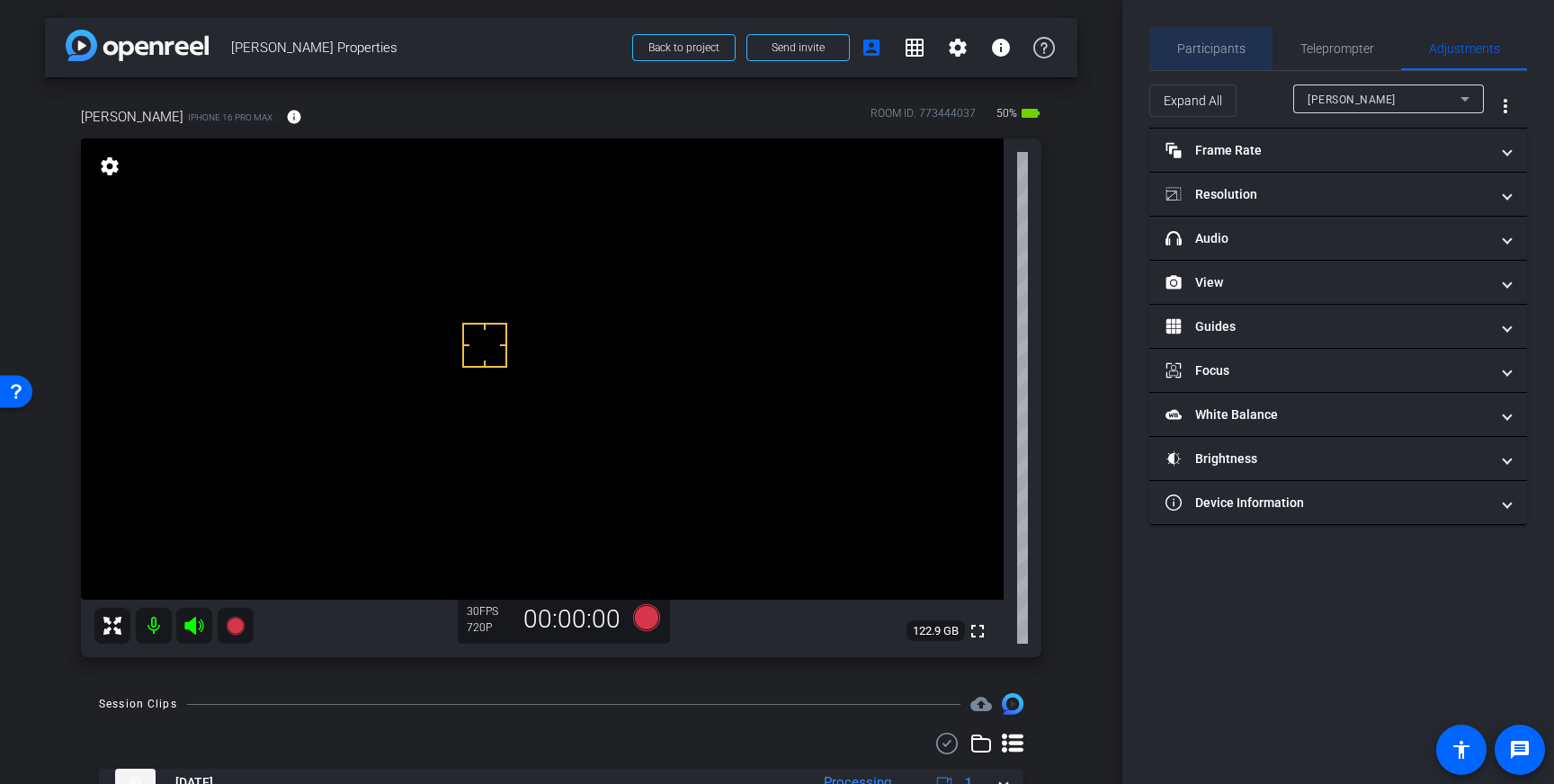
click at [1222, 52] on span "Participants" at bounding box center [1211, 48] width 68 height 13
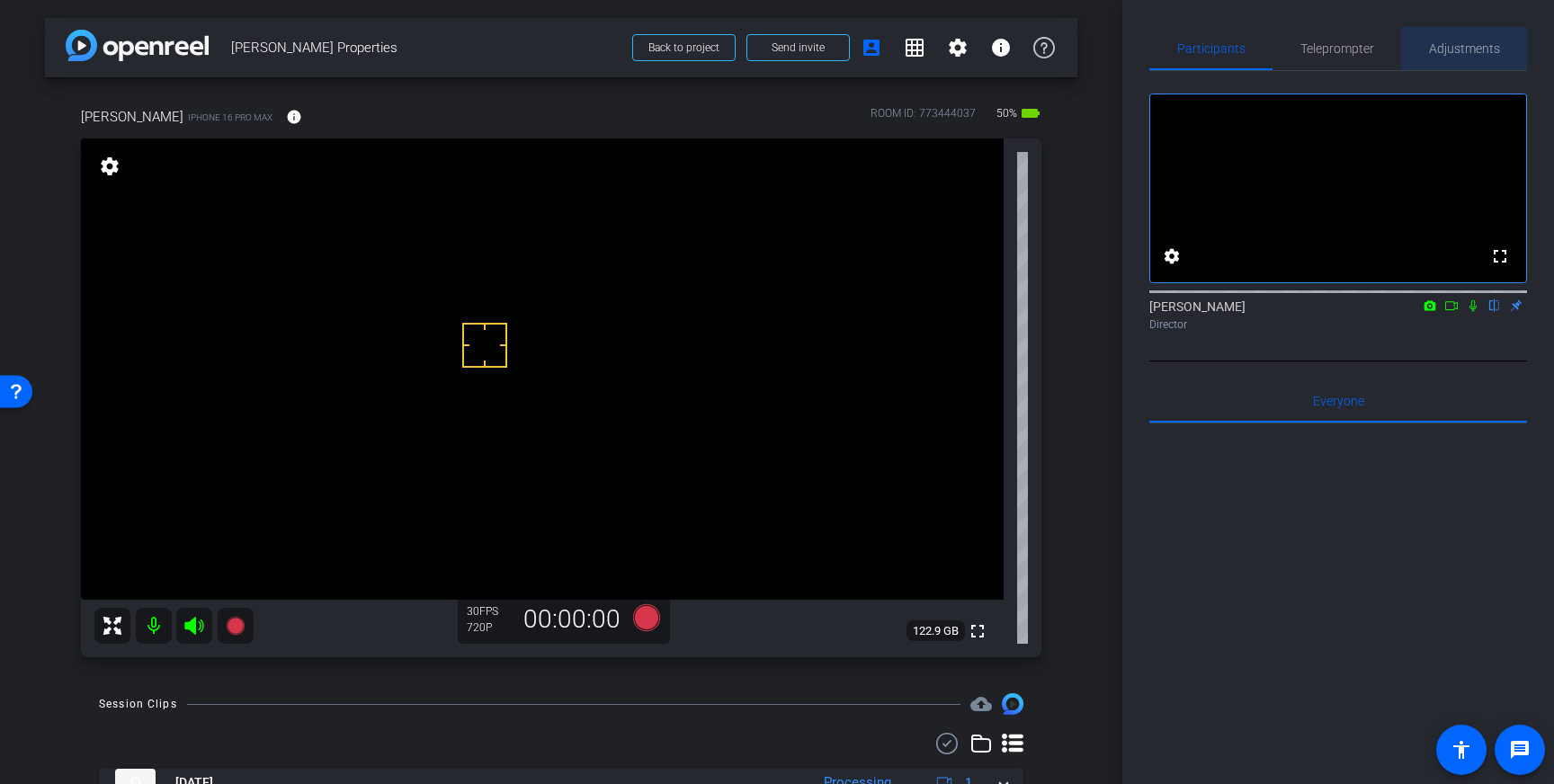
click at [1446, 48] on span "Adjustments" at bounding box center [1464, 48] width 71 height 13
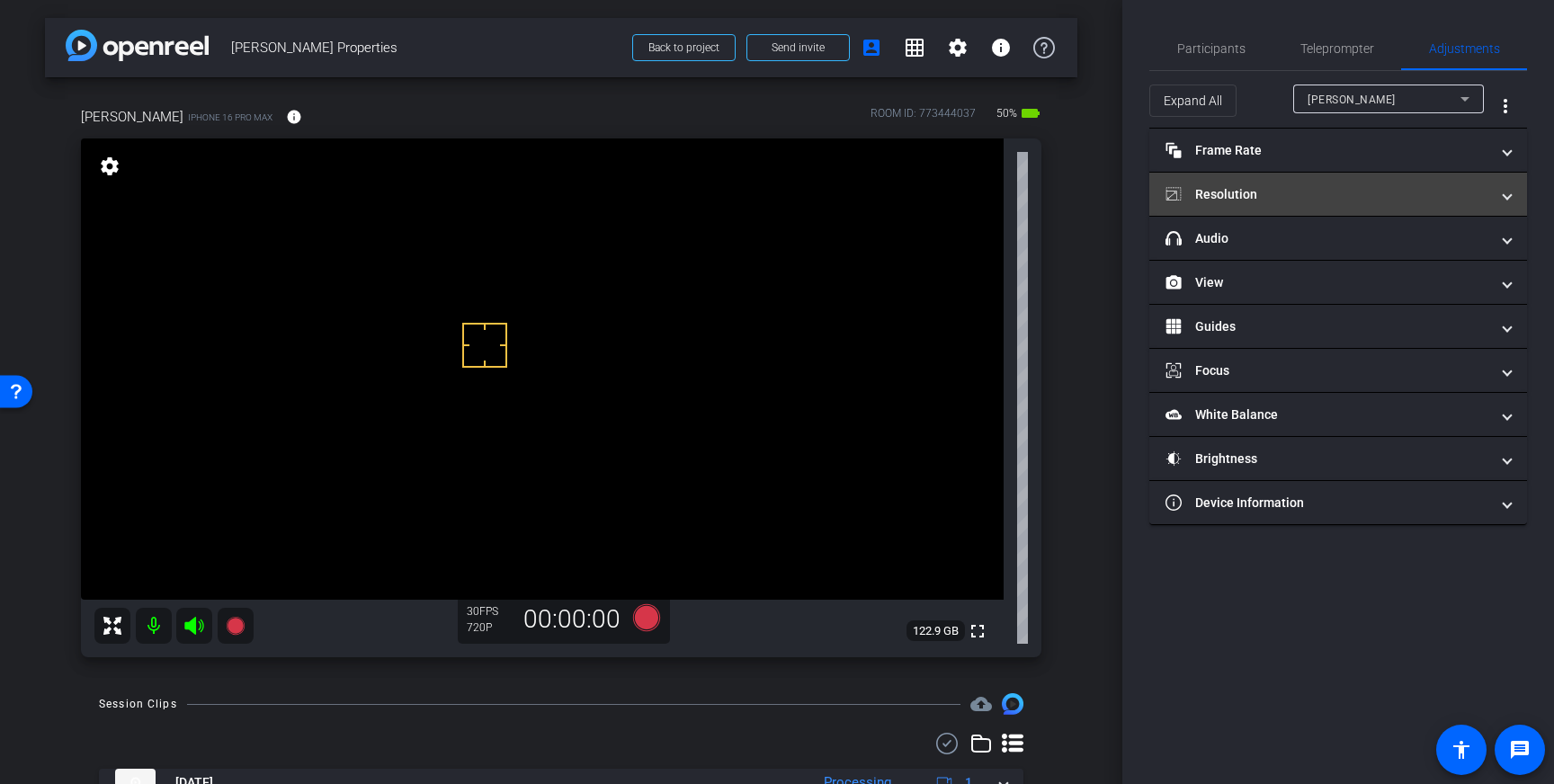
click at [1433, 199] on mat-panel-title "Resolution" at bounding box center [1327, 194] width 324 height 18
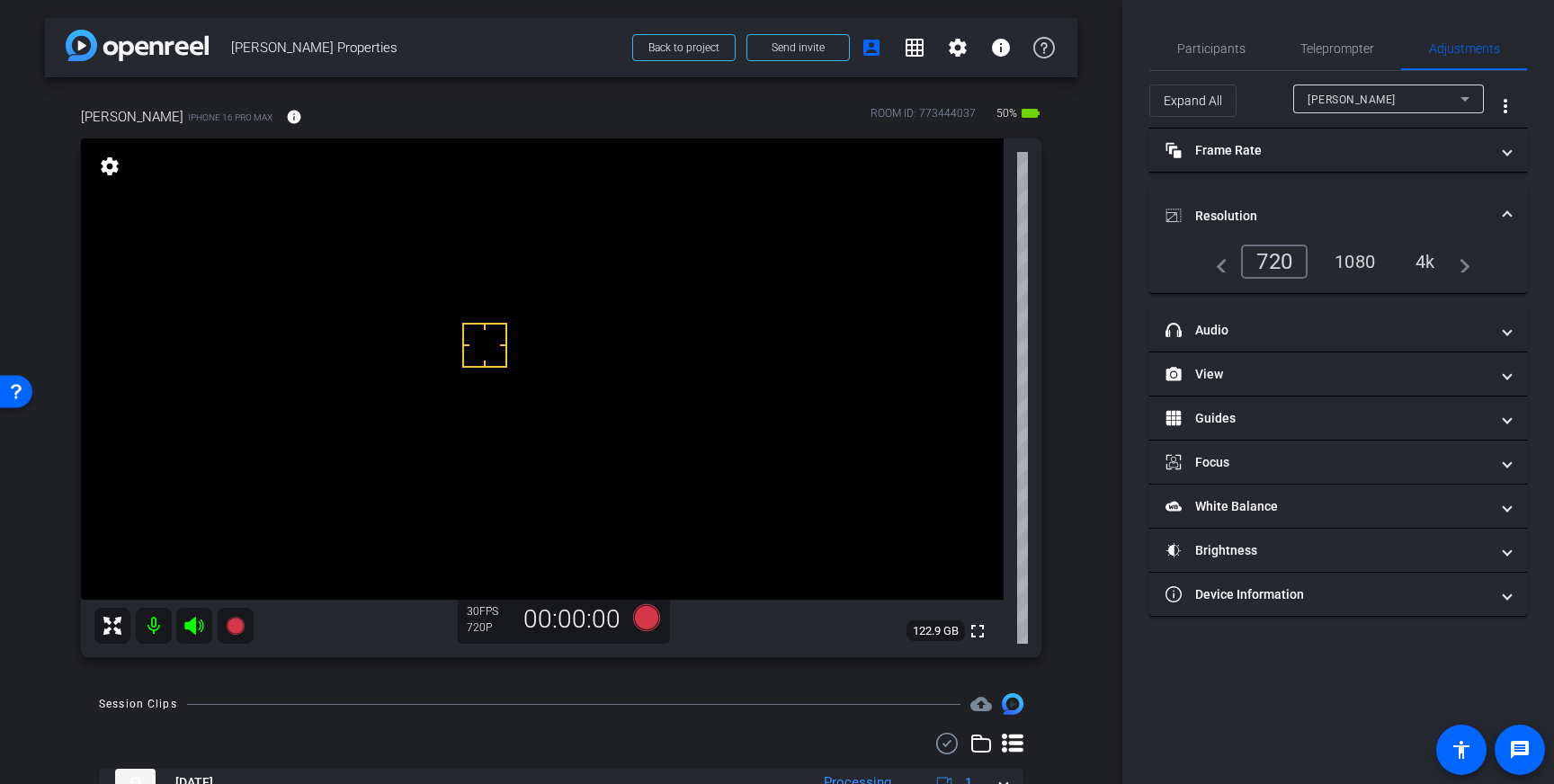
click at [1419, 262] on div "4k" at bounding box center [1426, 261] width 47 height 30
click at [652, 619] on icon at bounding box center [647, 618] width 27 height 27
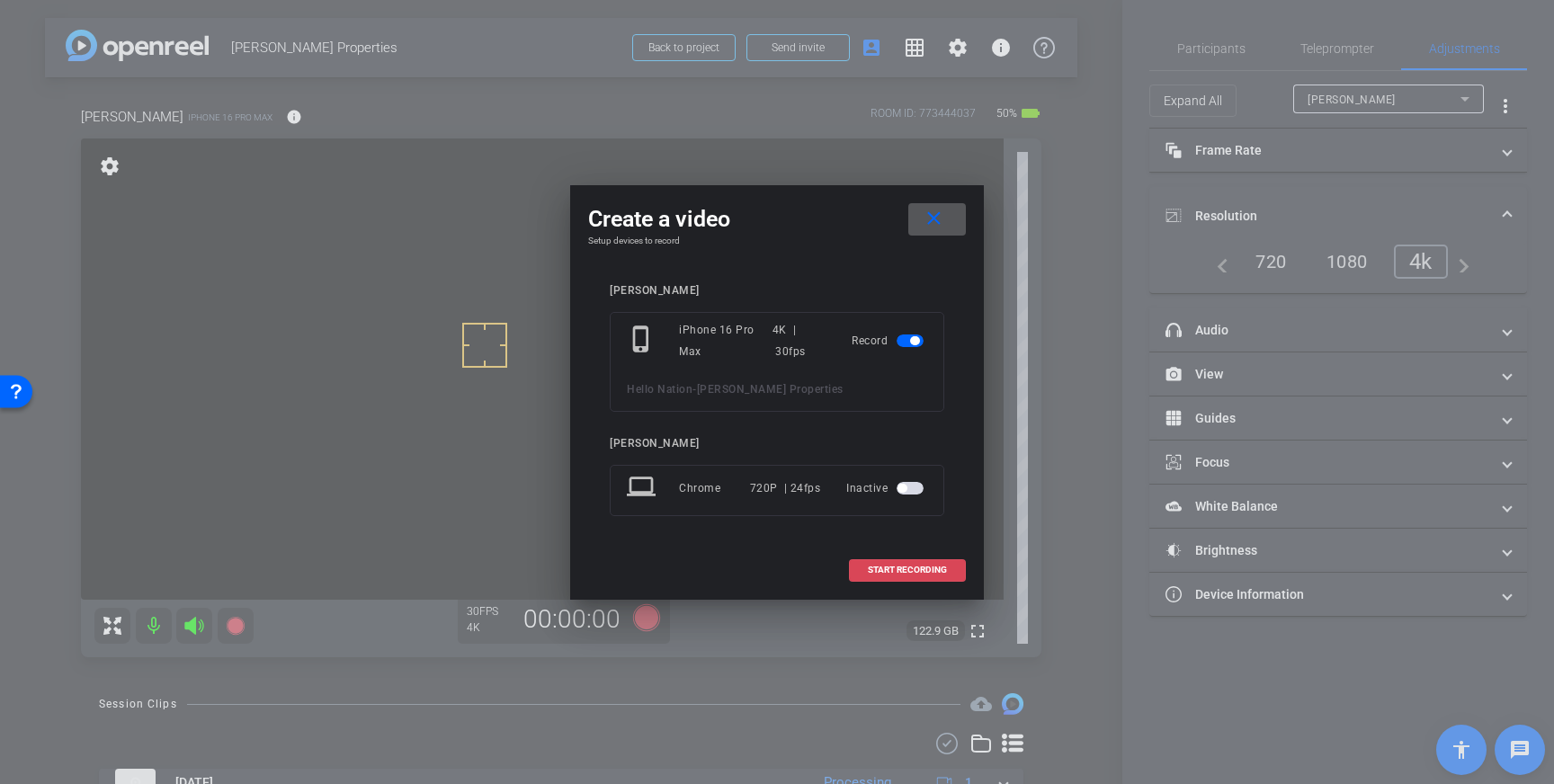
click at [934, 575] on span "START RECORDING" at bounding box center [907, 569] width 79 height 9
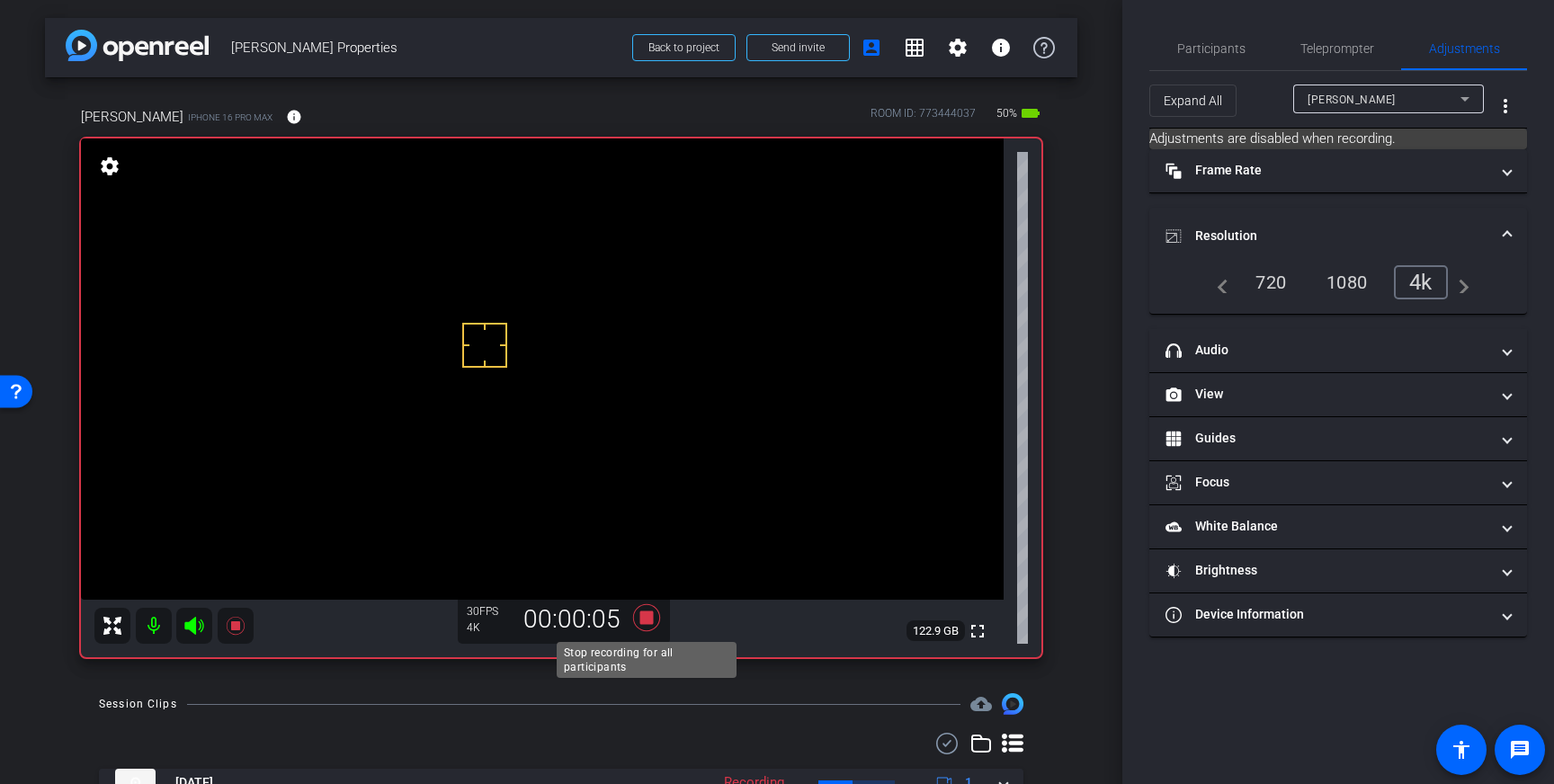
click at [649, 619] on icon at bounding box center [647, 618] width 27 height 27
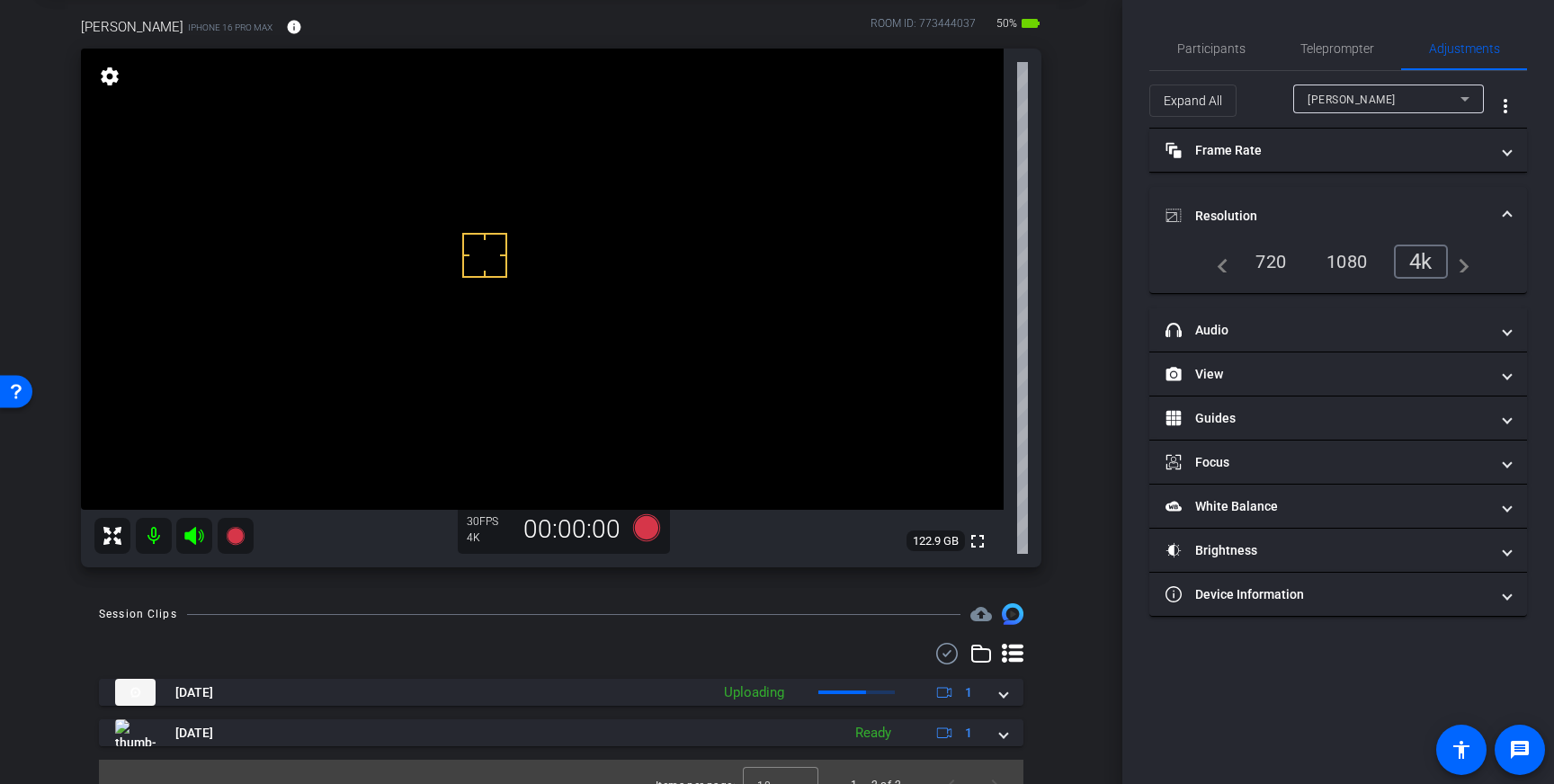
scroll to position [91, 0]
click at [1313, 43] on span "Teleprompter" at bounding box center [1337, 48] width 74 height 13
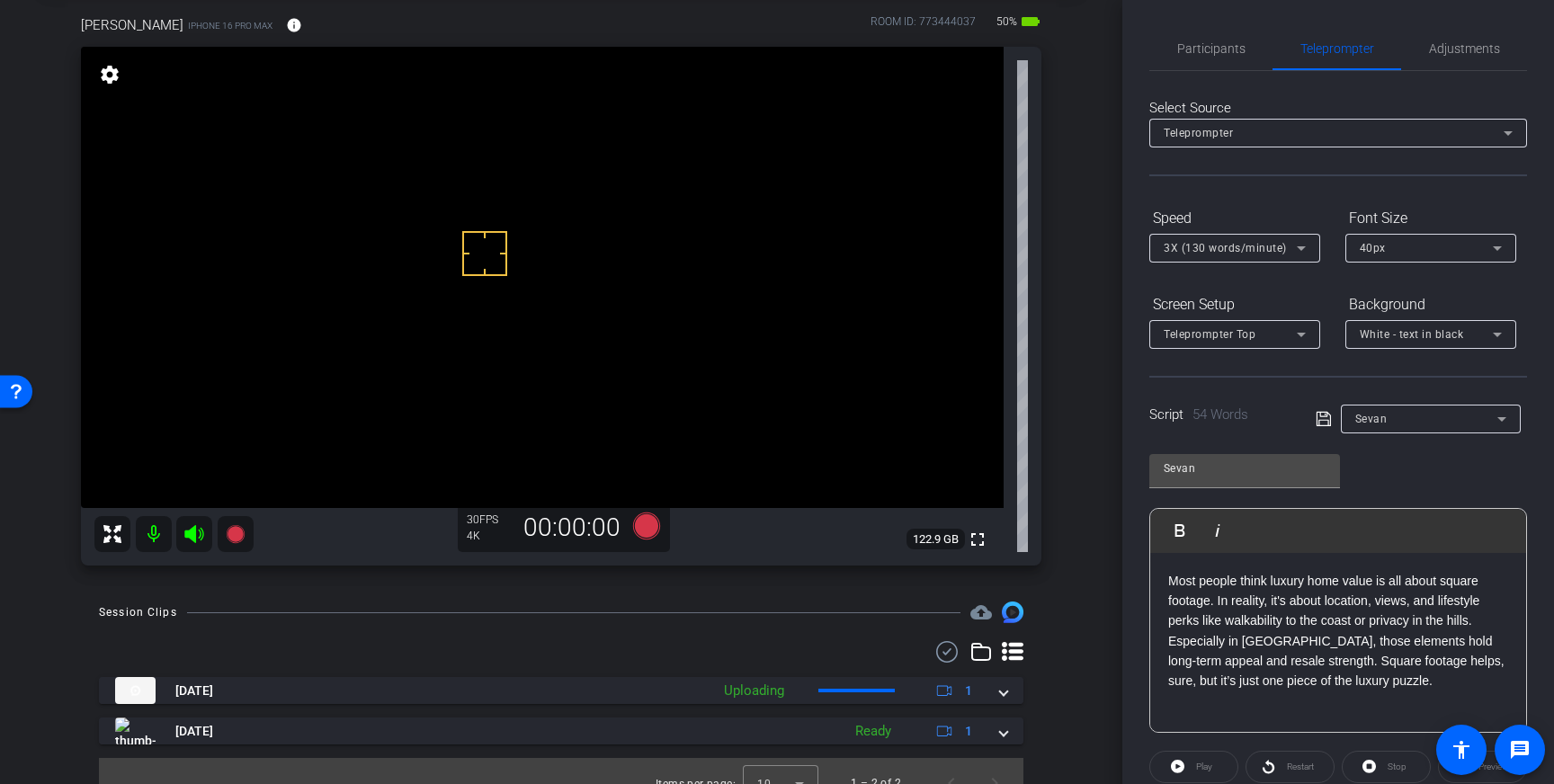
scroll to position [198, 0]
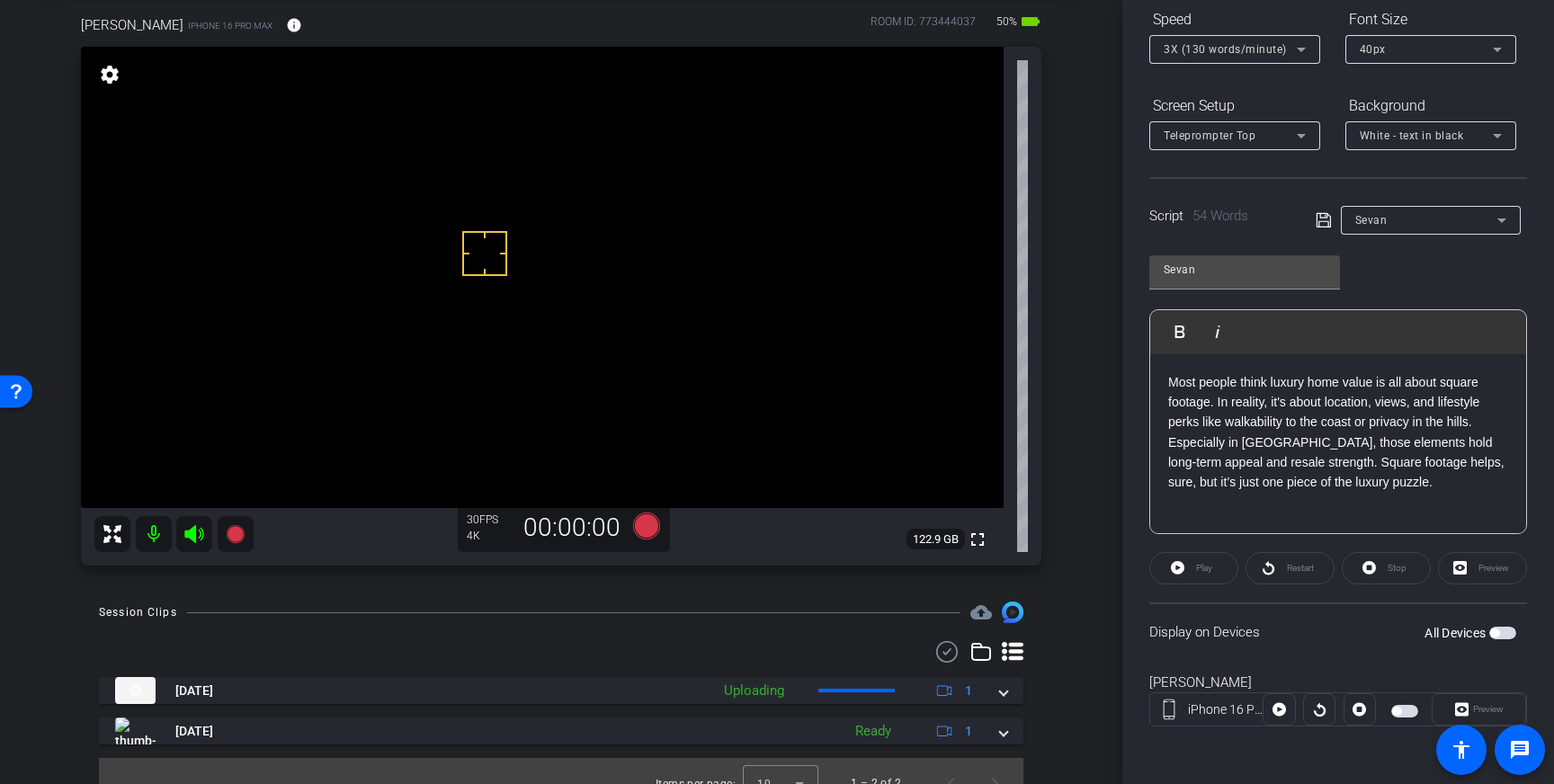
click at [1512, 638] on span "button" at bounding box center [1502, 632] width 27 height 13
click at [658, 537] on icon at bounding box center [646, 525] width 43 height 32
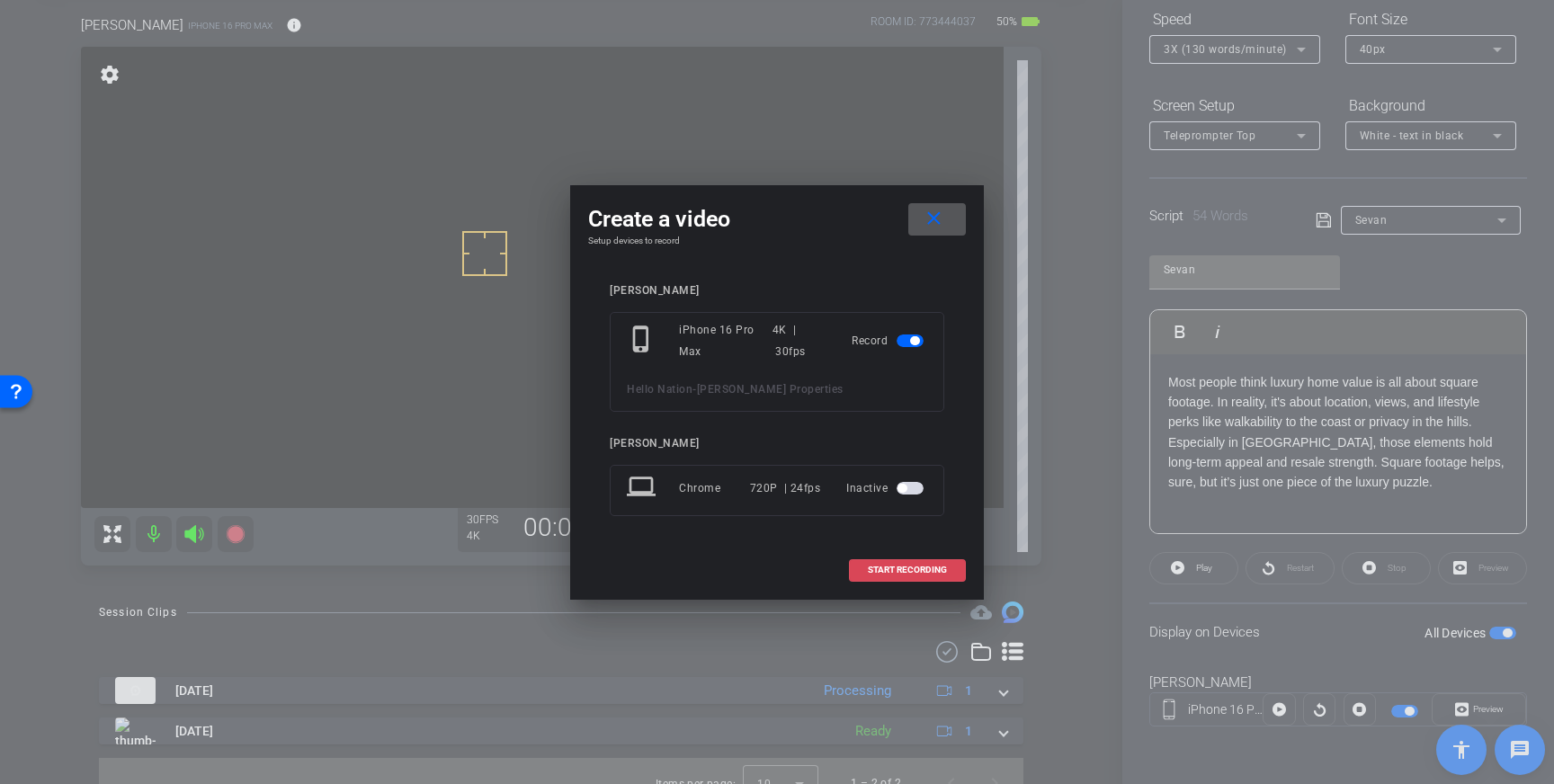
click at [902, 573] on span "START RECORDING" at bounding box center [907, 569] width 79 height 9
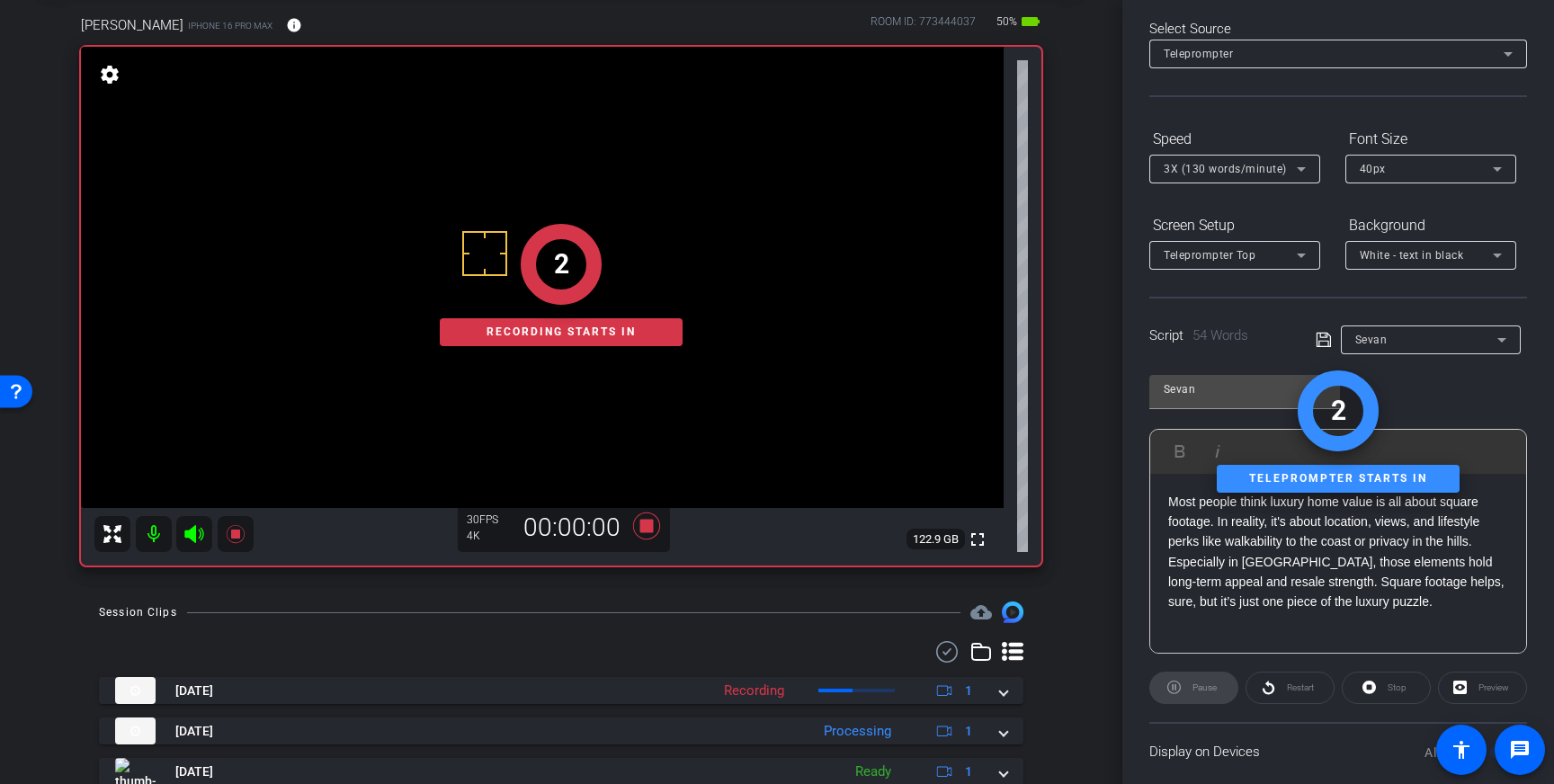
scroll to position [0, 0]
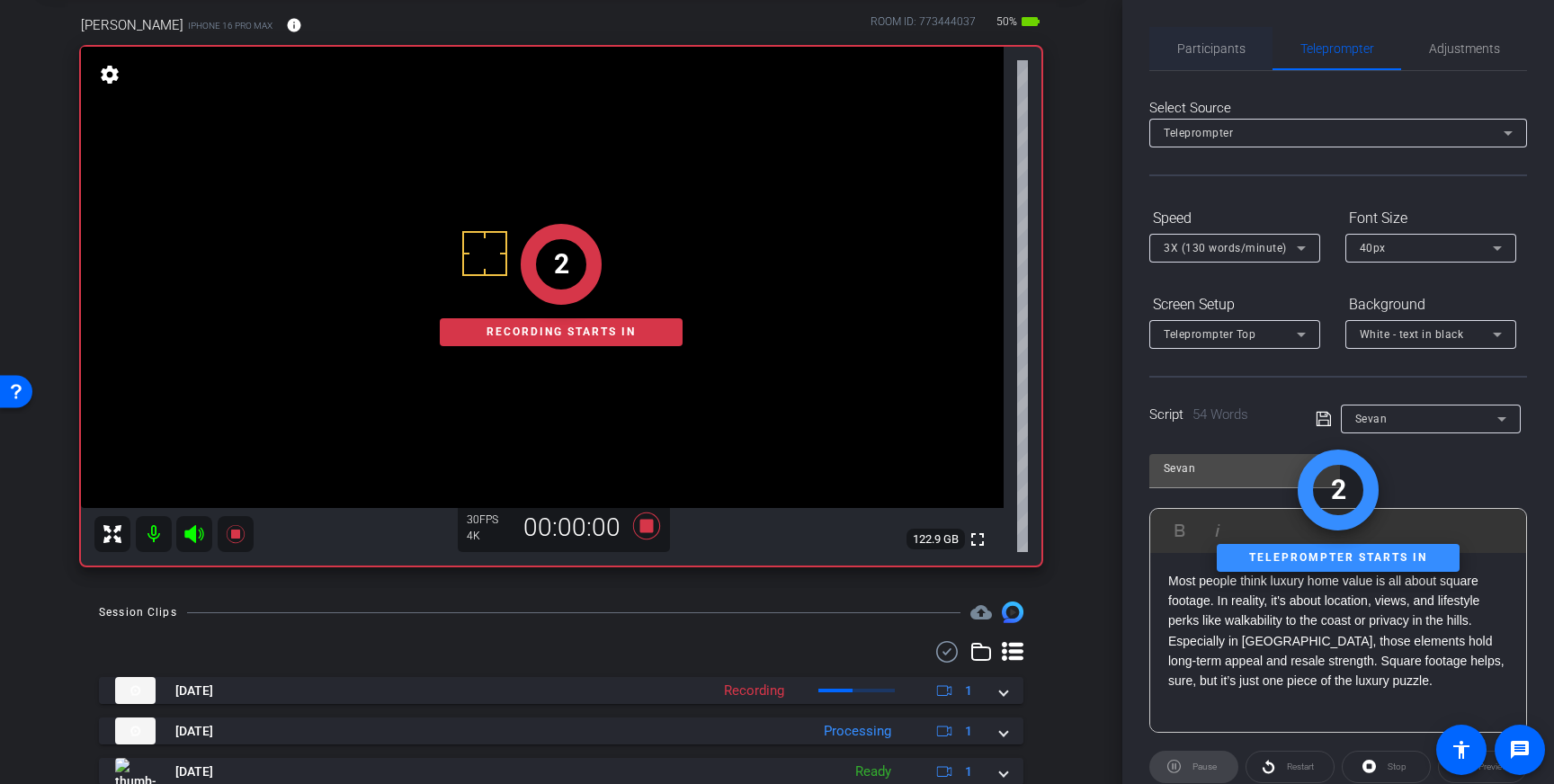
click at [1230, 53] on span "Participants" at bounding box center [1211, 48] width 68 height 13
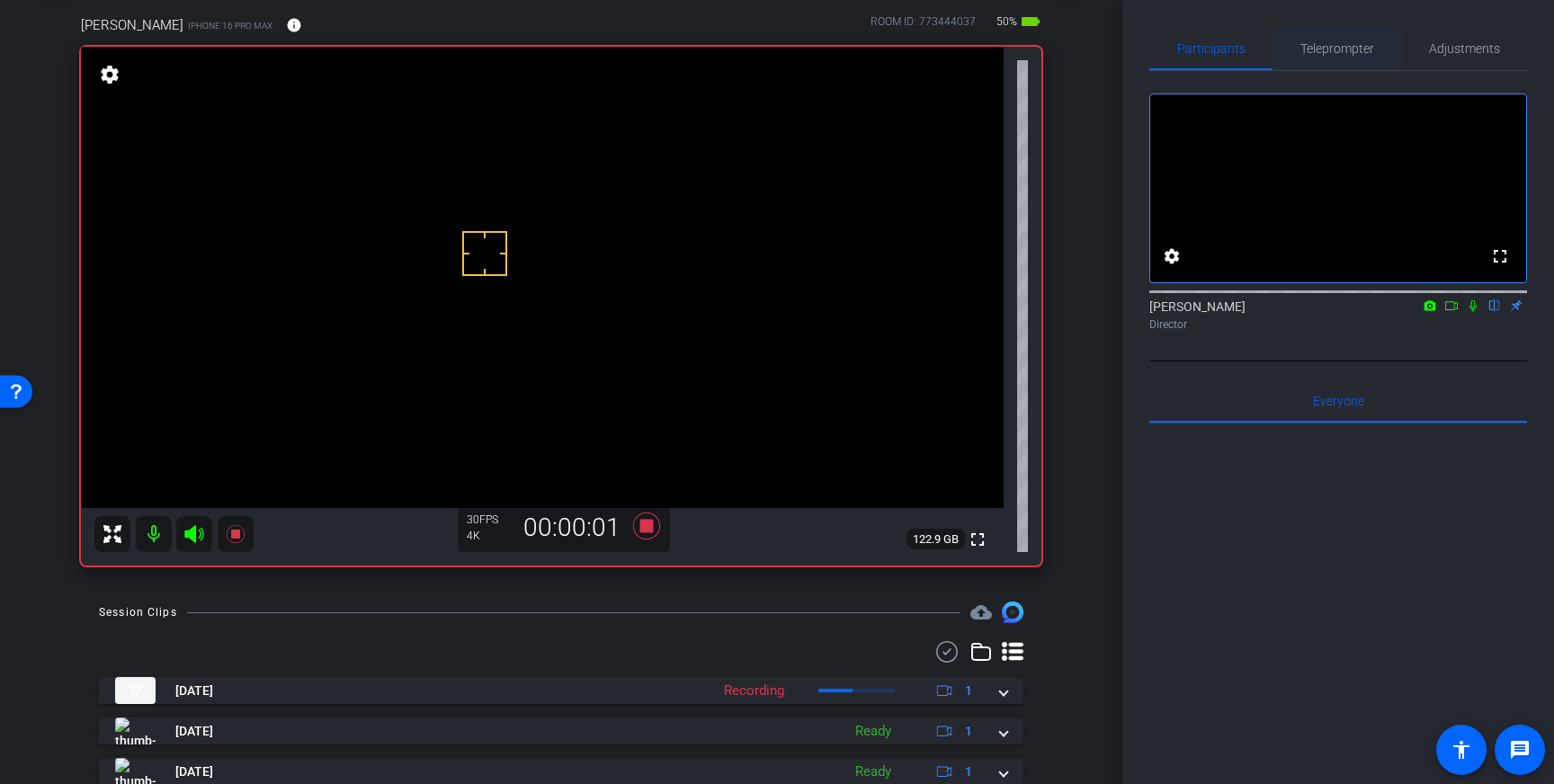
click at [1341, 58] on span "Teleprompter" at bounding box center [1337, 49] width 74 height 43
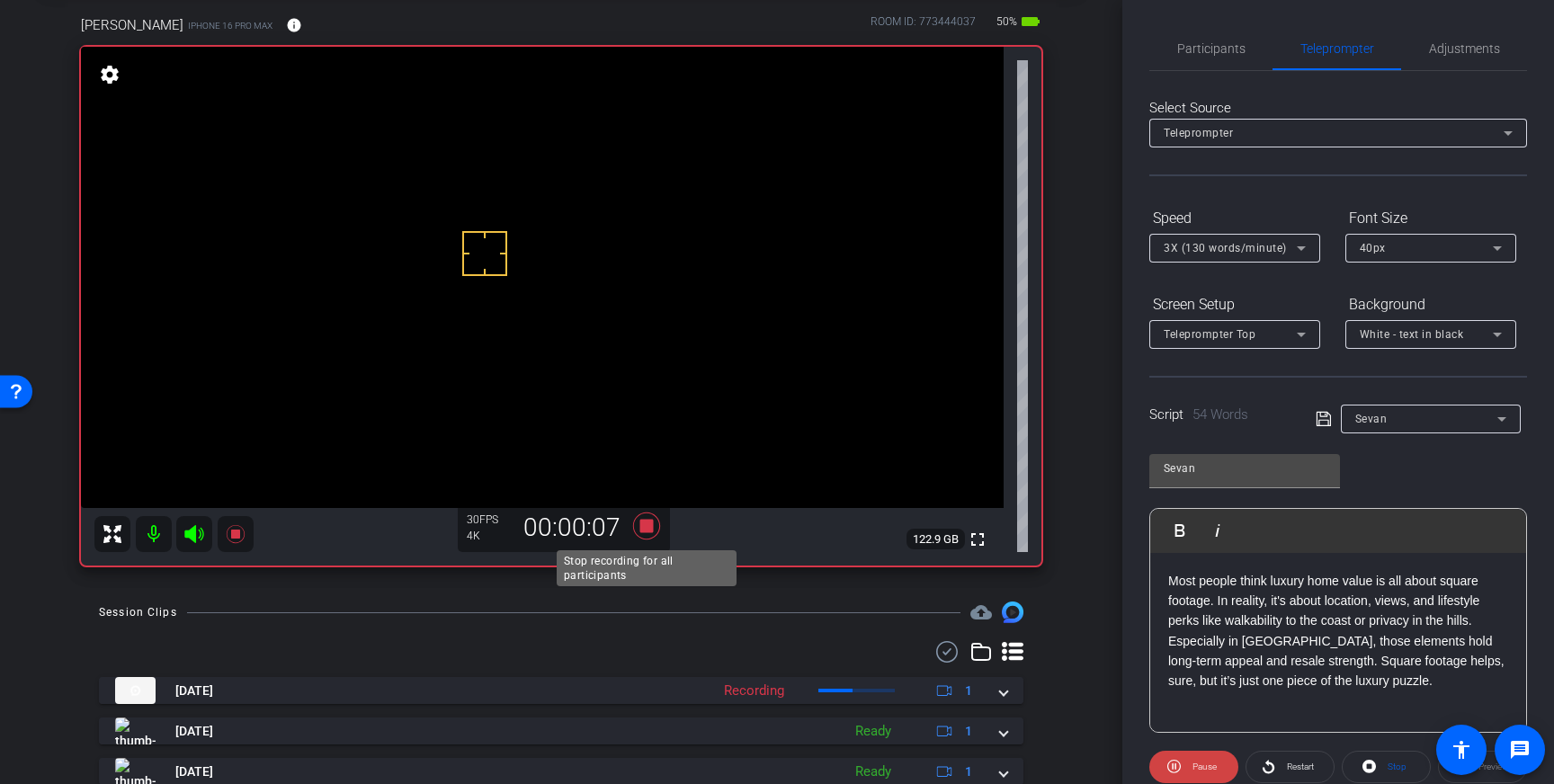
click at [650, 532] on icon at bounding box center [647, 526] width 27 height 27
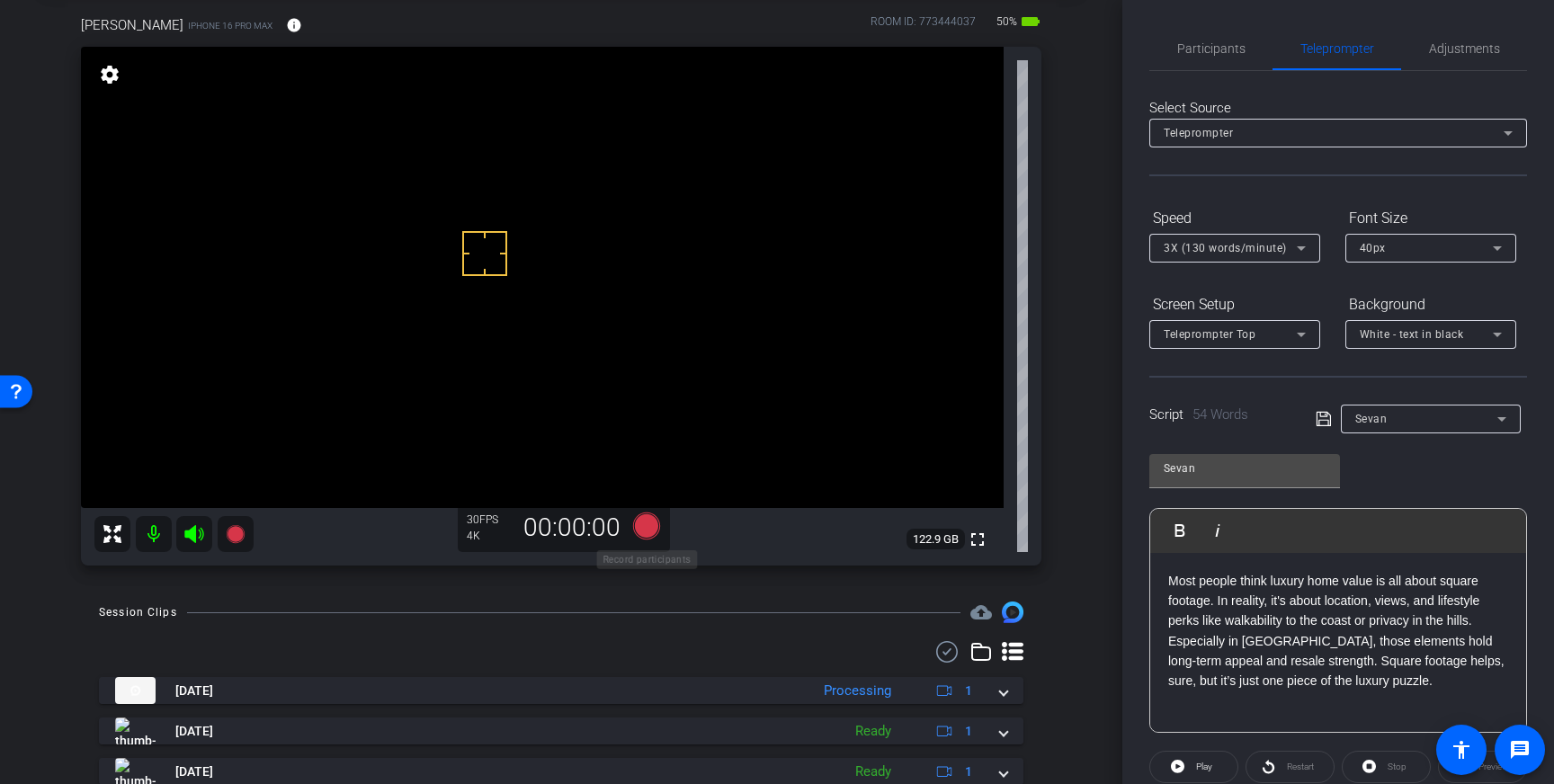
click at [651, 519] on icon at bounding box center [647, 526] width 27 height 27
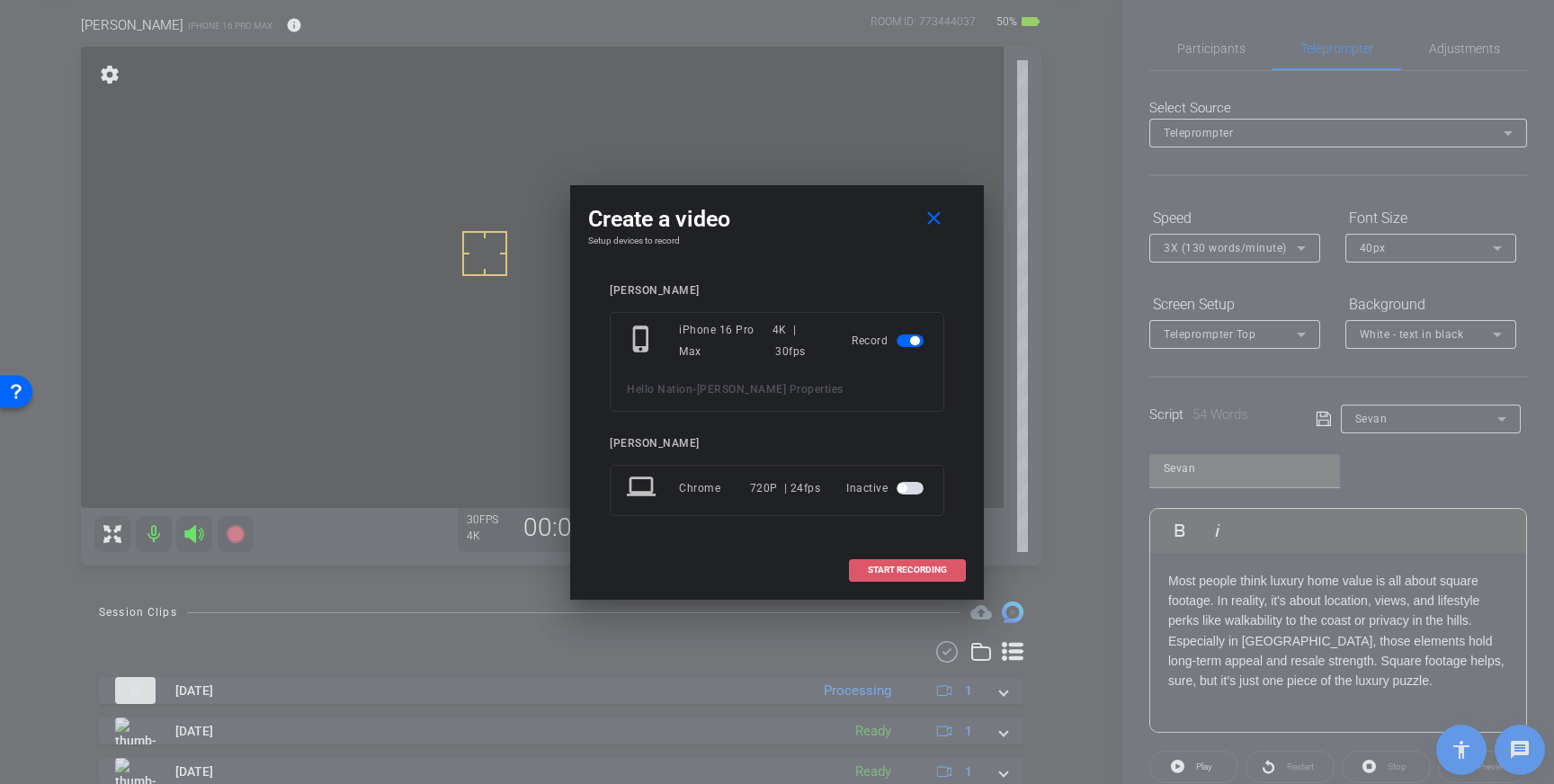
click at [918, 569] on span "START RECORDING" at bounding box center [907, 569] width 79 height 9
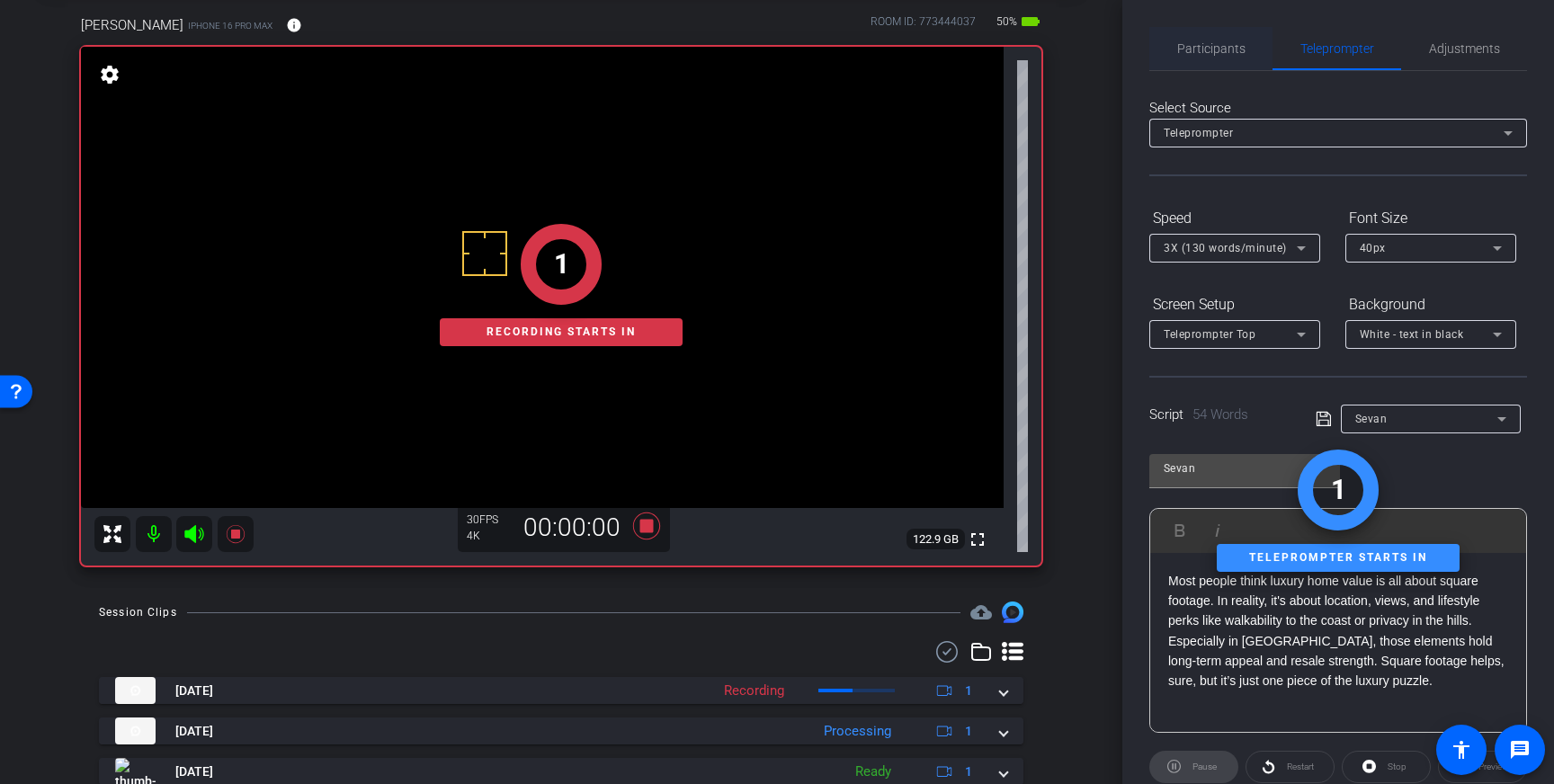
click at [1199, 53] on span "Participants" at bounding box center [1211, 48] width 68 height 13
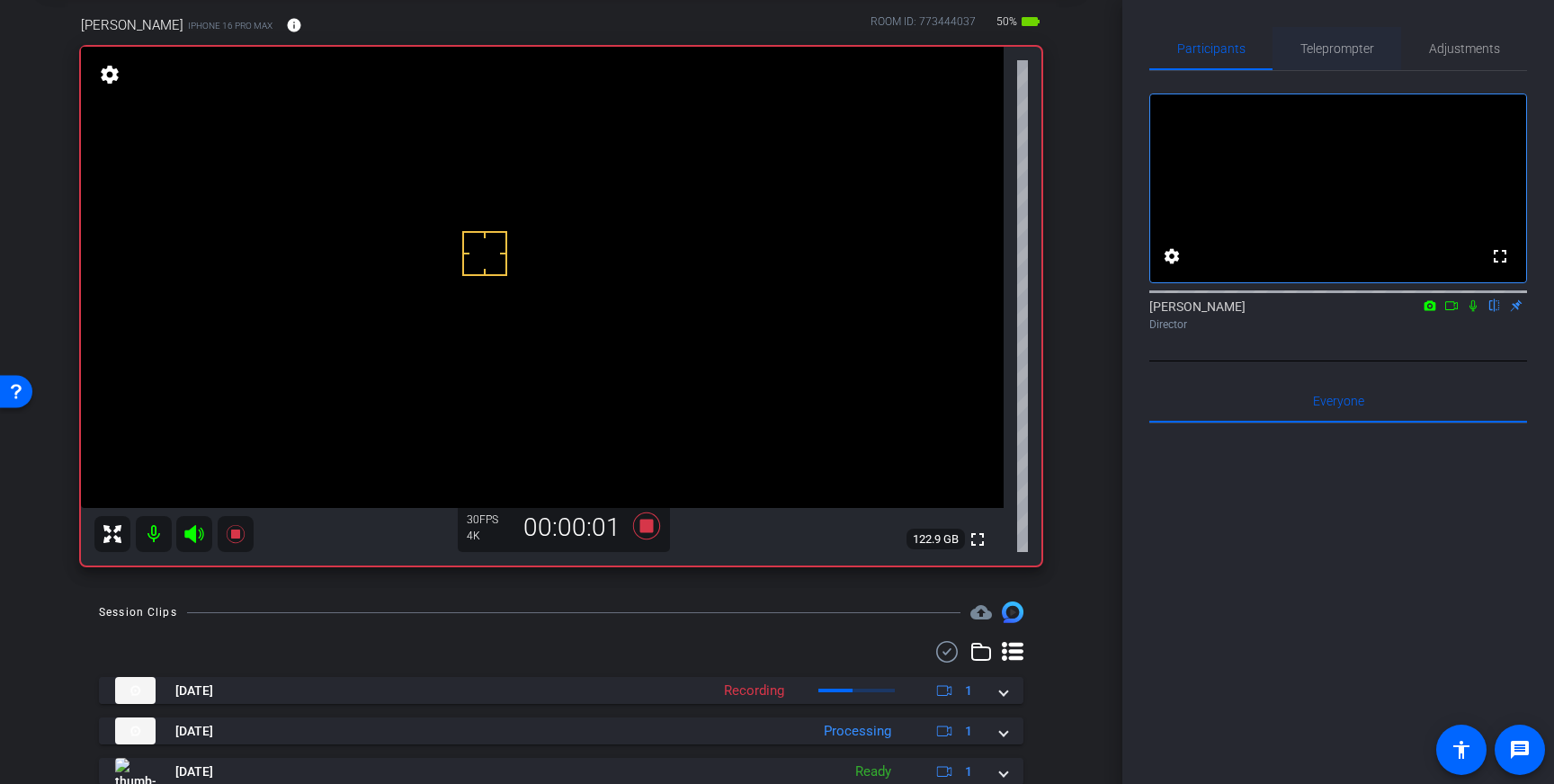
click at [1334, 54] on span "Teleprompter" at bounding box center [1337, 48] width 74 height 13
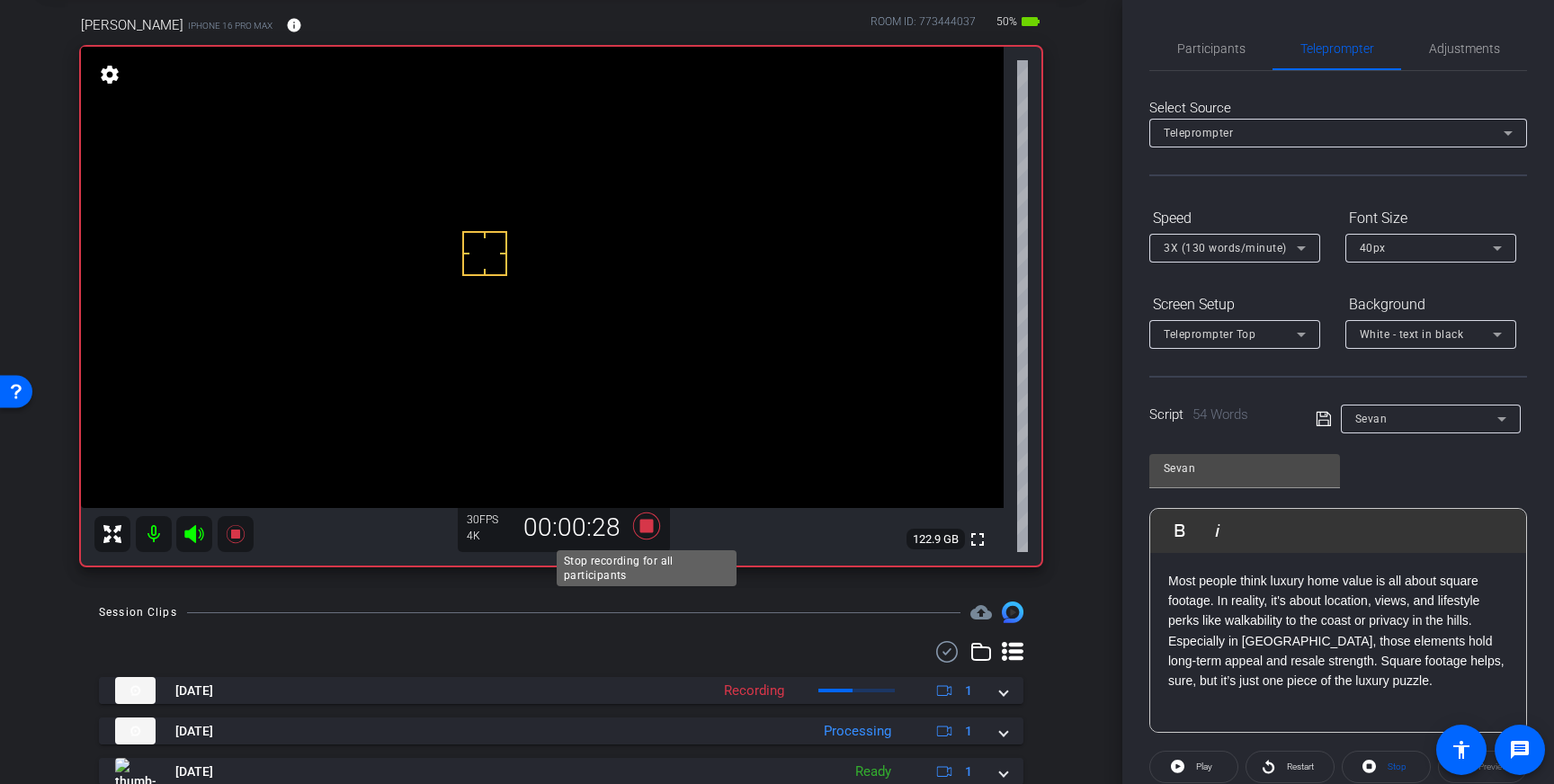
click at [645, 530] on icon at bounding box center [647, 526] width 27 height 27
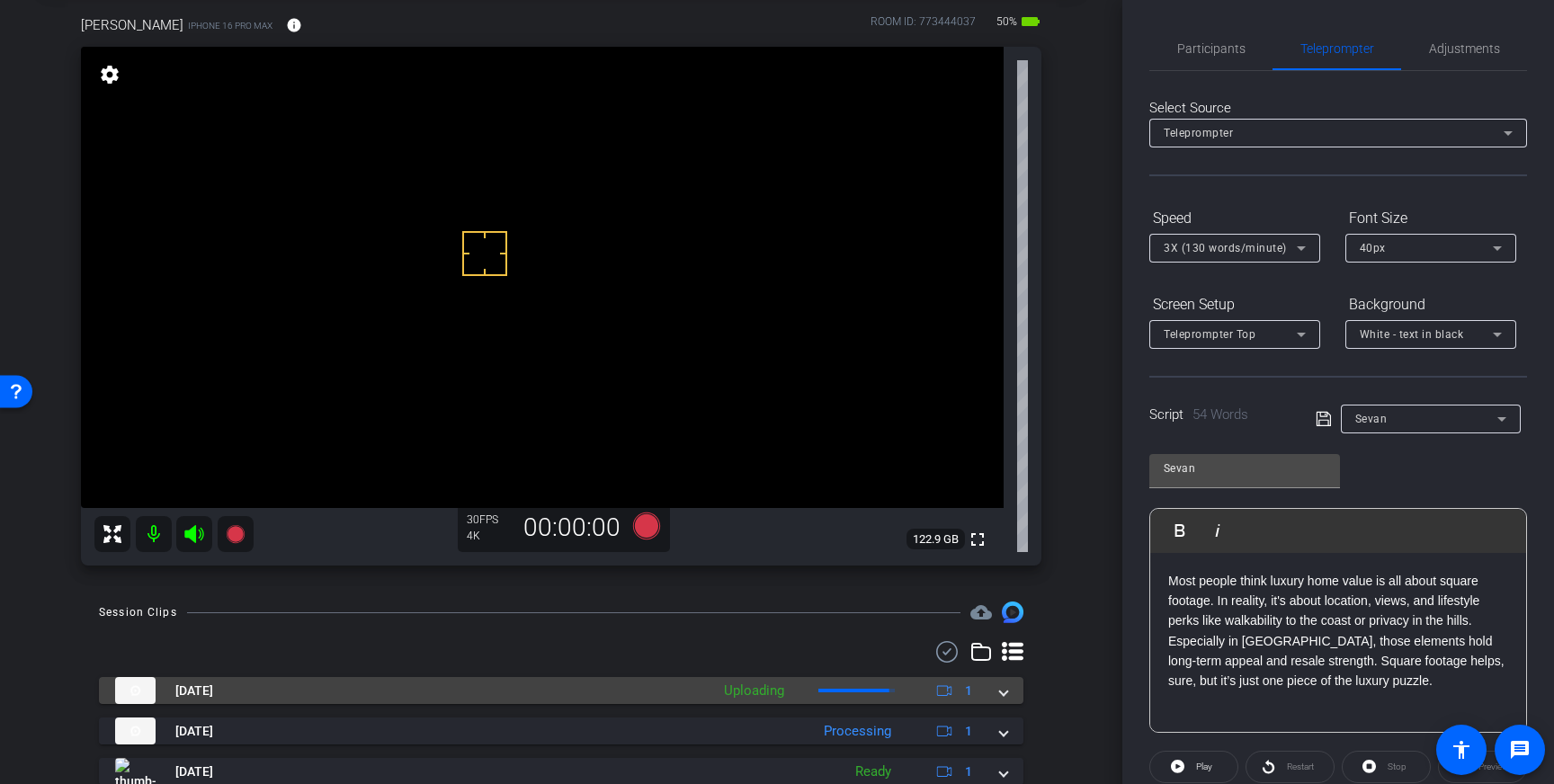
click at [1000, 703] on mat-expansion-panel-header "Oct 15, 2025 Uploading 1" at bounding box center [561, 691] width 924 height 27
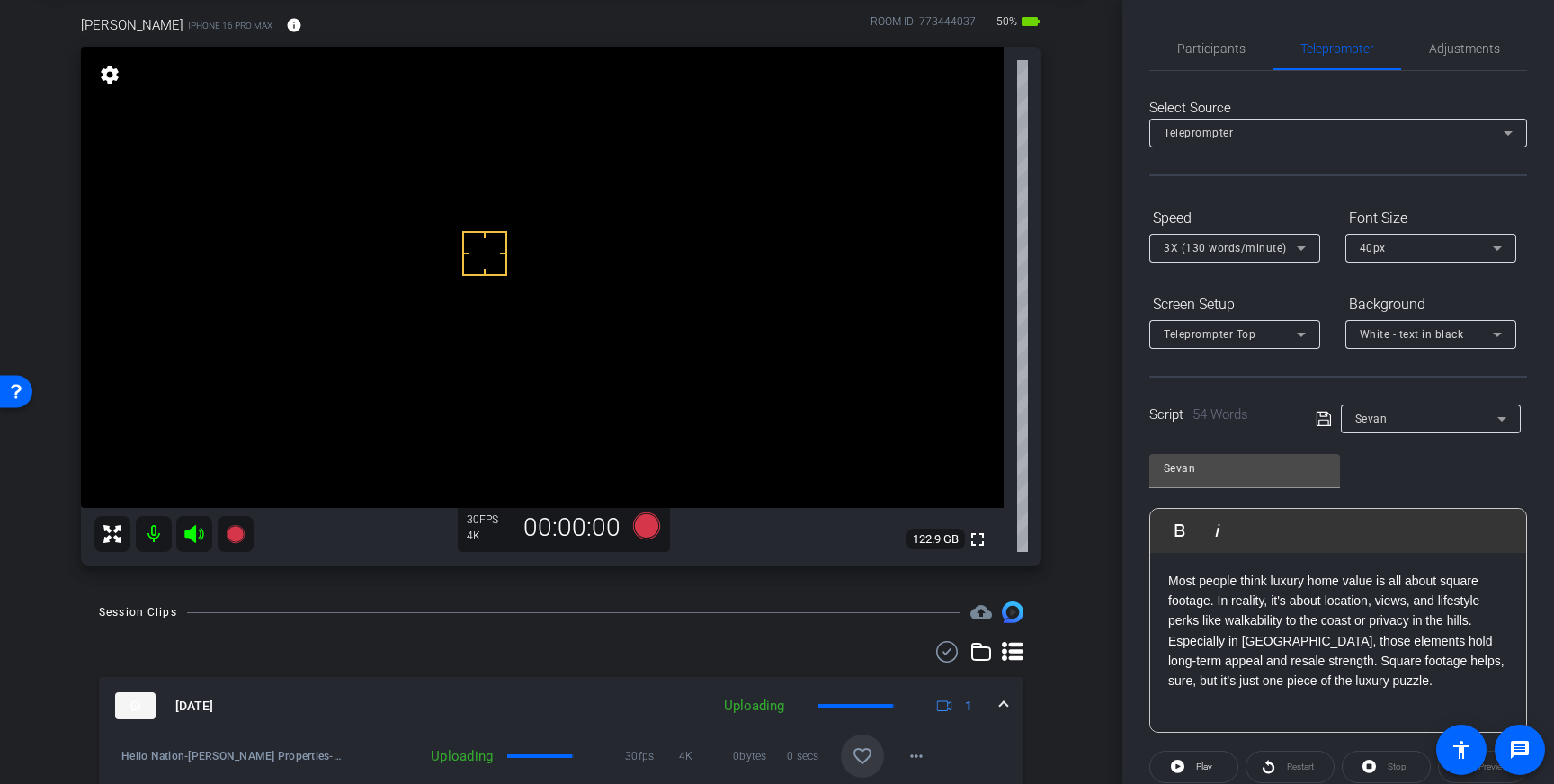
click at [856, 753] on mat-icon "favorite_border" at bounding box center [862, 756] width 21 height 21
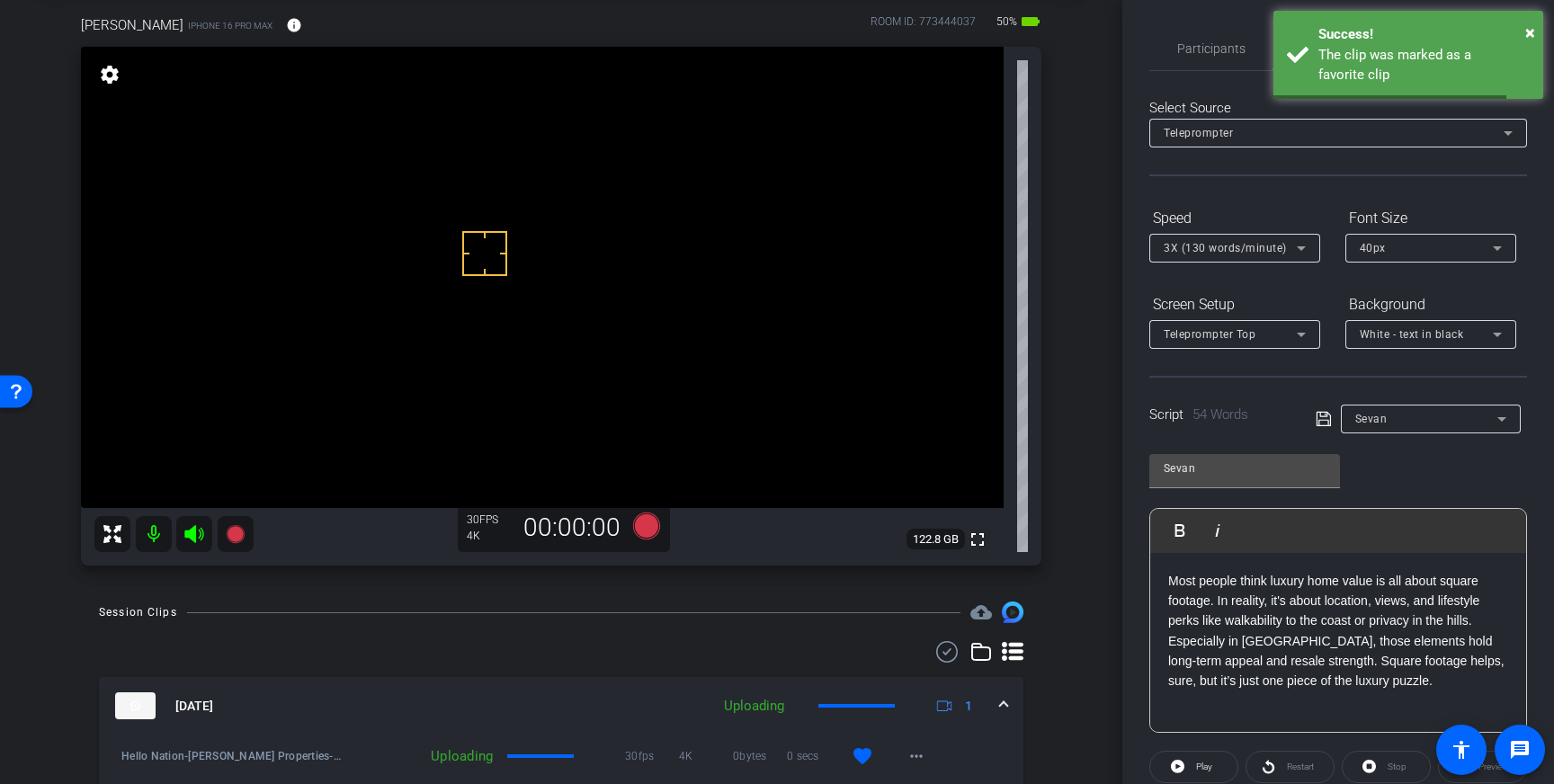
click at [995, 698] on div "Oct 15, 2025 Uploading 1" at bounding box center [557, 706] width 885 height 27
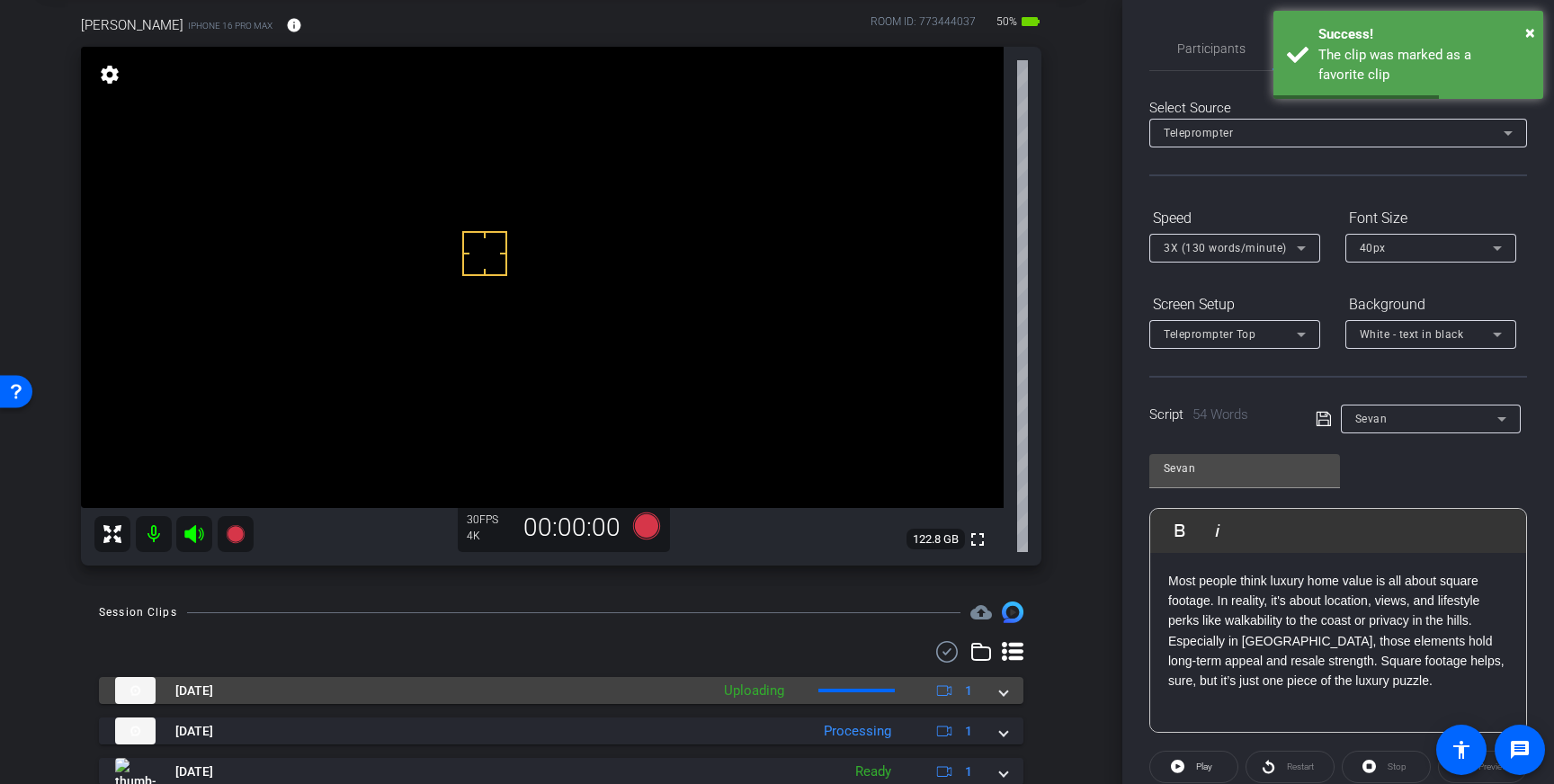
click at [1012, 694] on mat-expansion-panel-header "Oct 15, 2025 Uploading 1" at bounding box center [561, 691] width 924 height 27
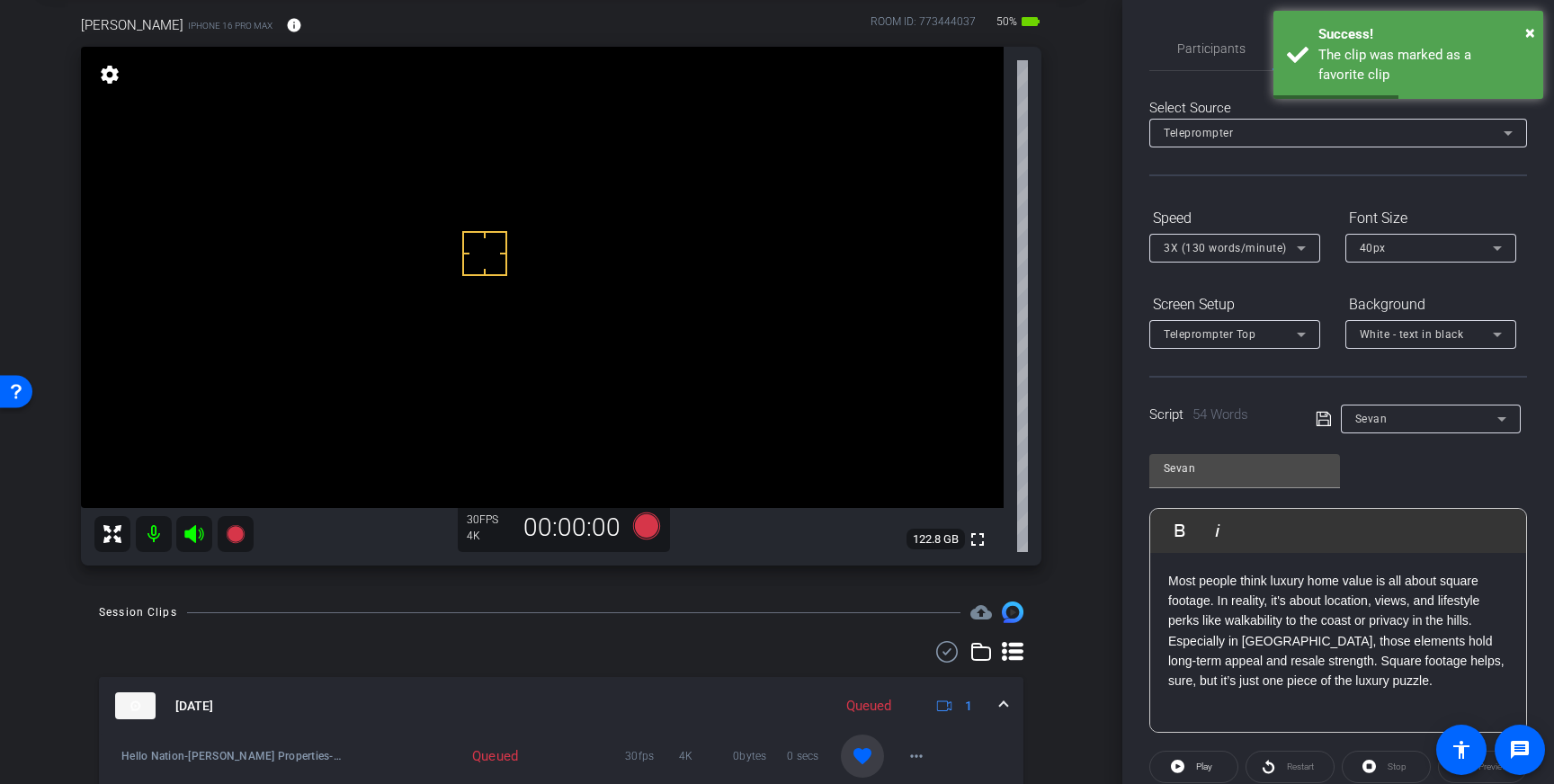
drag, startPoint x: 865, startPoint y: 753, endPoint x: 944, endPoint y: 719, distance: 86.0
click at [865, 753] on mat-icon "favorite" at bounding box center [862, 756] width 21 height 21
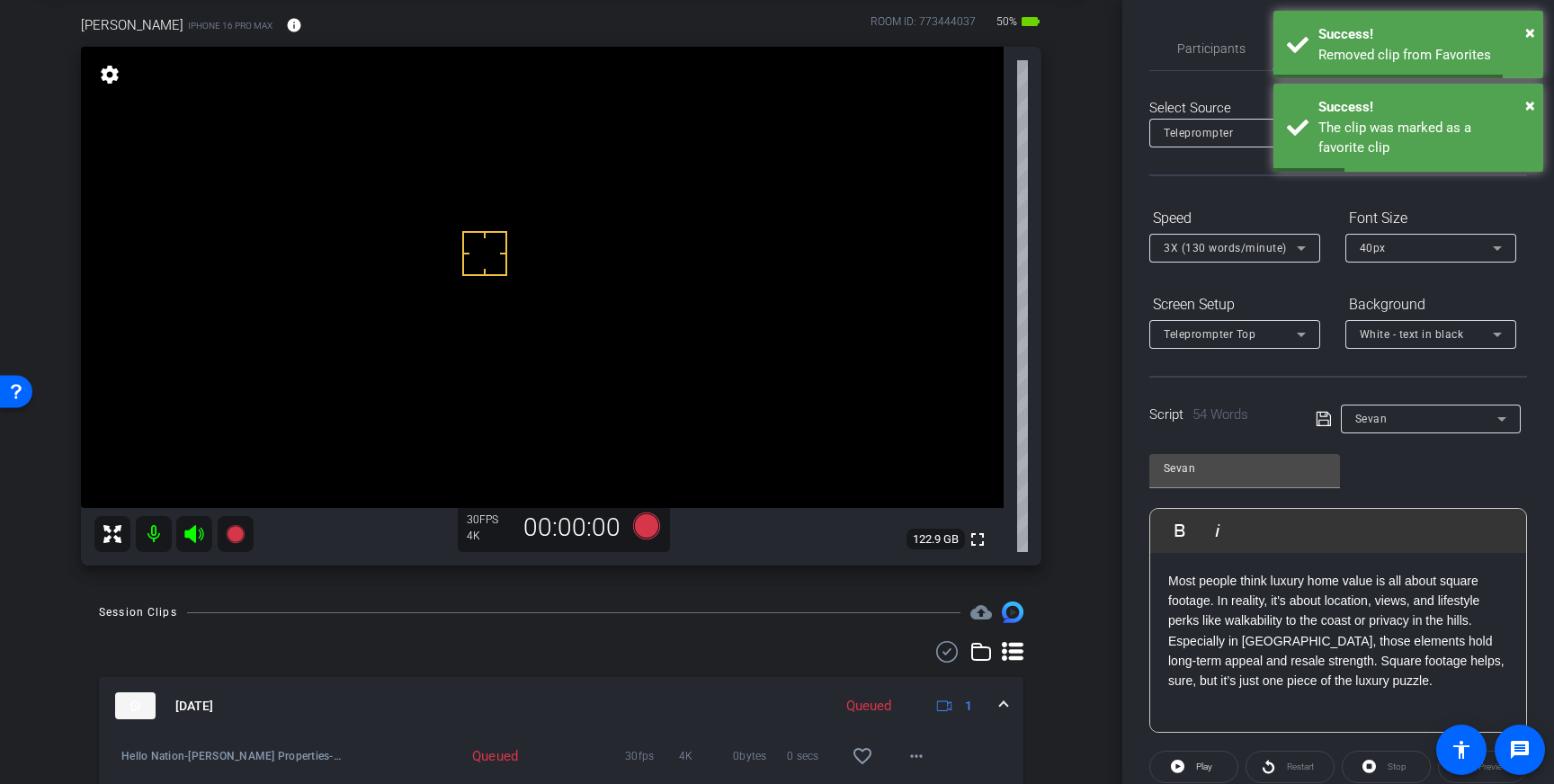
click at [1000, 705] on span at bounding box center [1003, 705] width 7 height 18
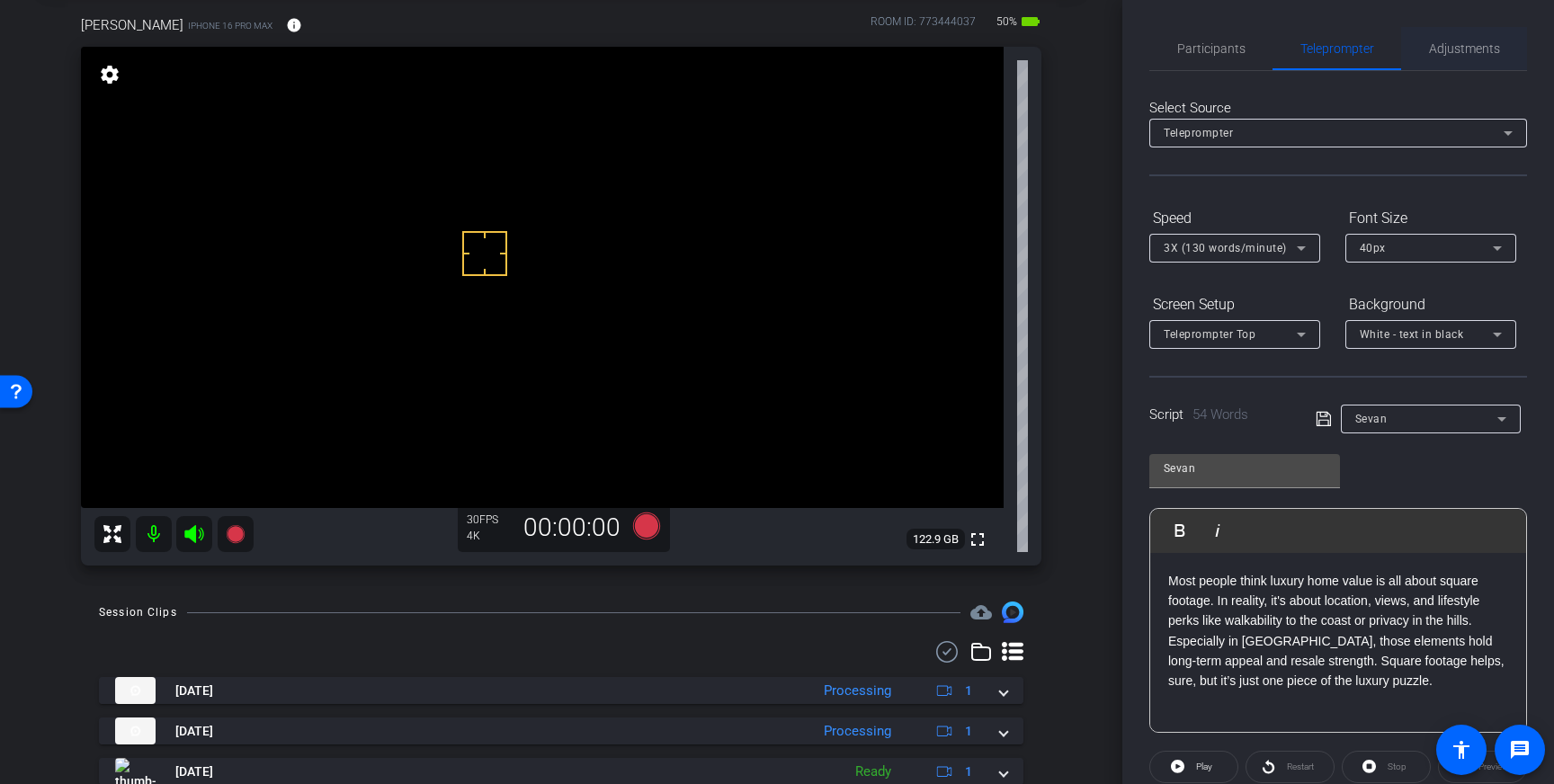
click at [1504, 45] on div "Adjustments" at bounding box center [1464, 49] width 126 height 43
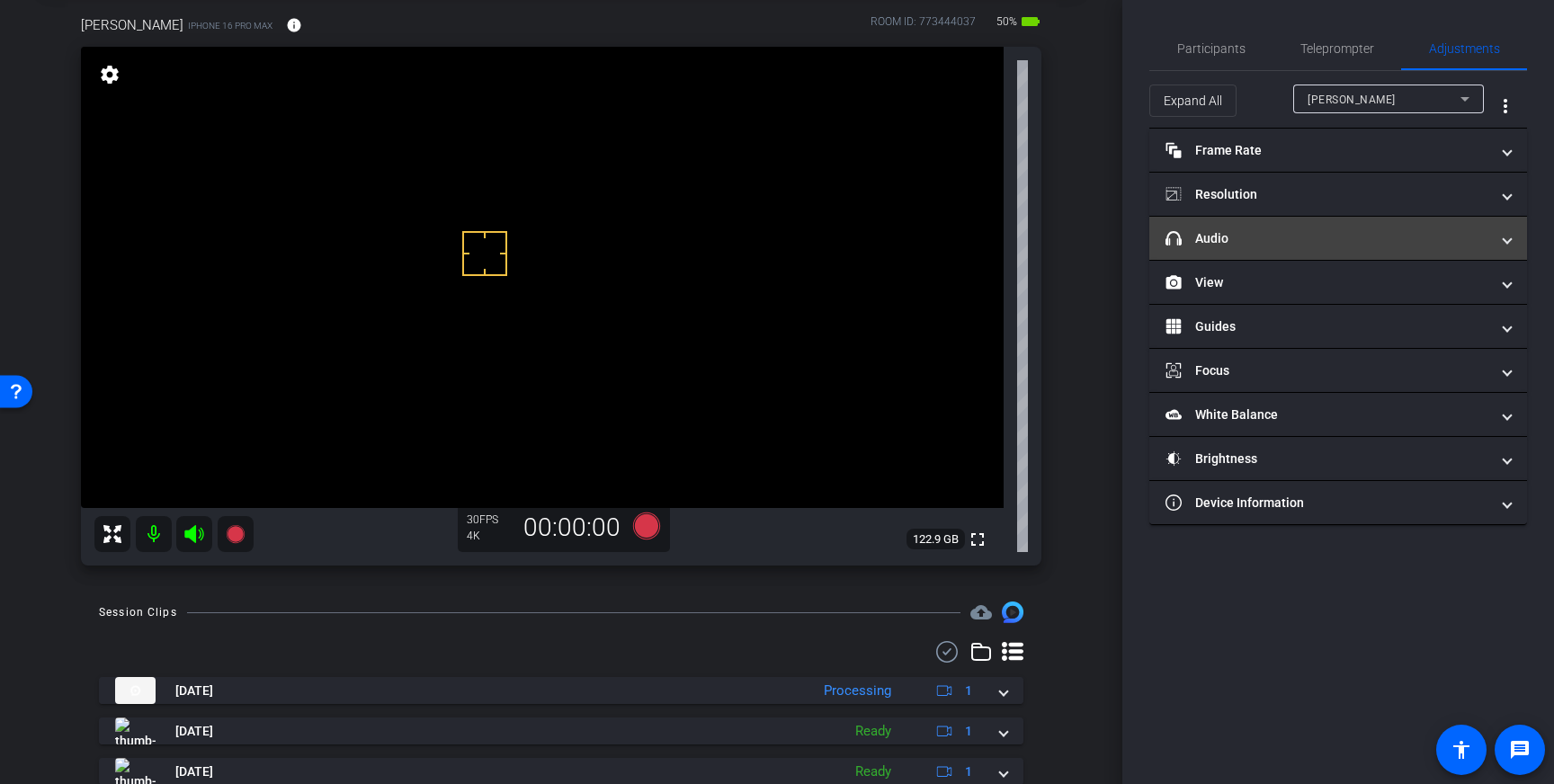
drag, startPoint x: 1384, startPoint y: 237, endPoint x: 1370, endPoint y: 240, distance: 14.3
click at [1384, 237] on mat-panel-title "headphone icon Audio" at bounding box center [1327, 238] width 324 height 18
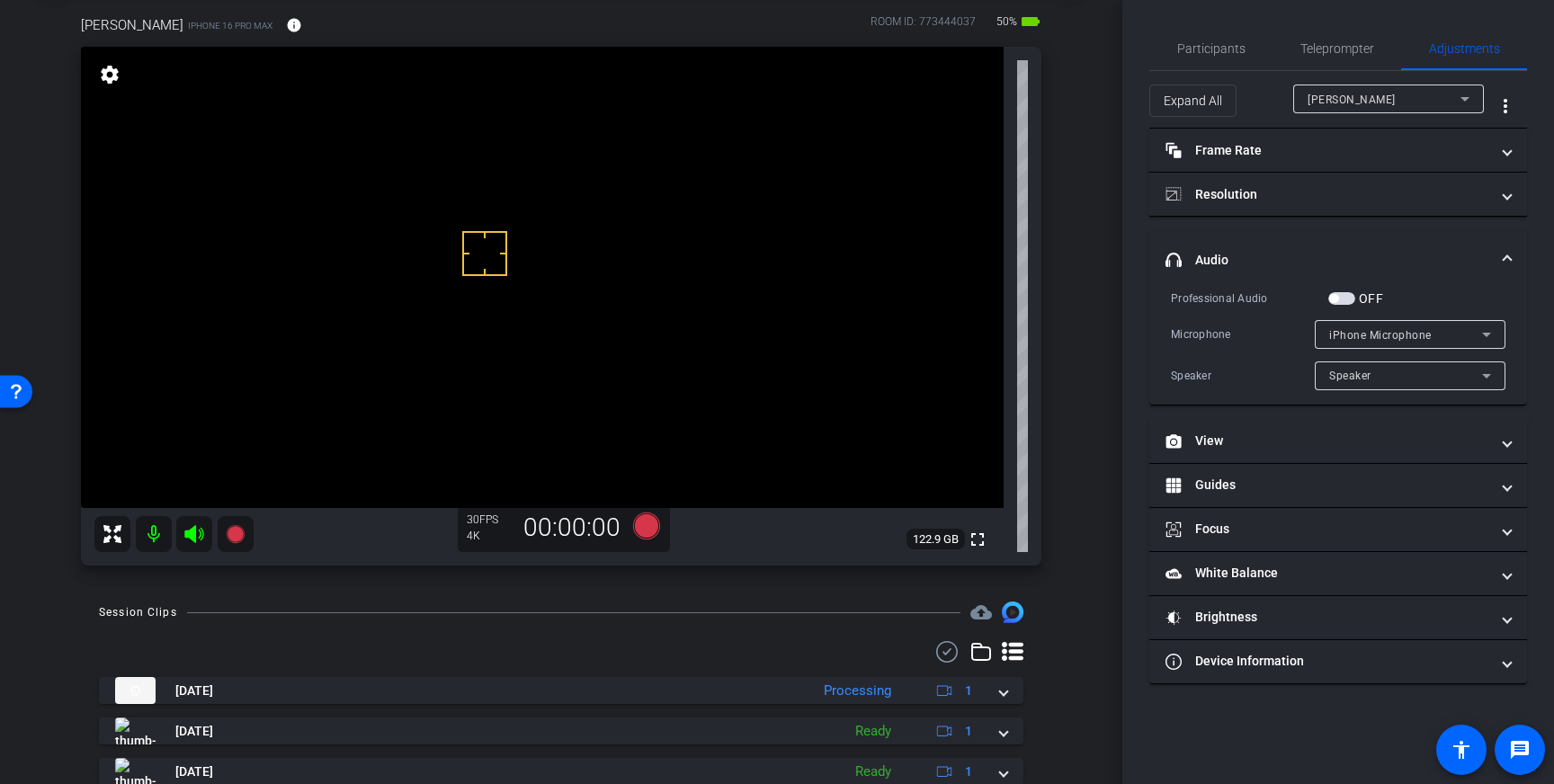
drag, startPoint x: 1345, startPoint y: 299, endPoint x: 1162, endPoint y: 407, distance: 212.5
click at [1345, 299] on span "button" at bounding box center [1342, 298] width 27 height 13
click at [638, 531] on icon at bounding box center [647, 526] width 27 height 27
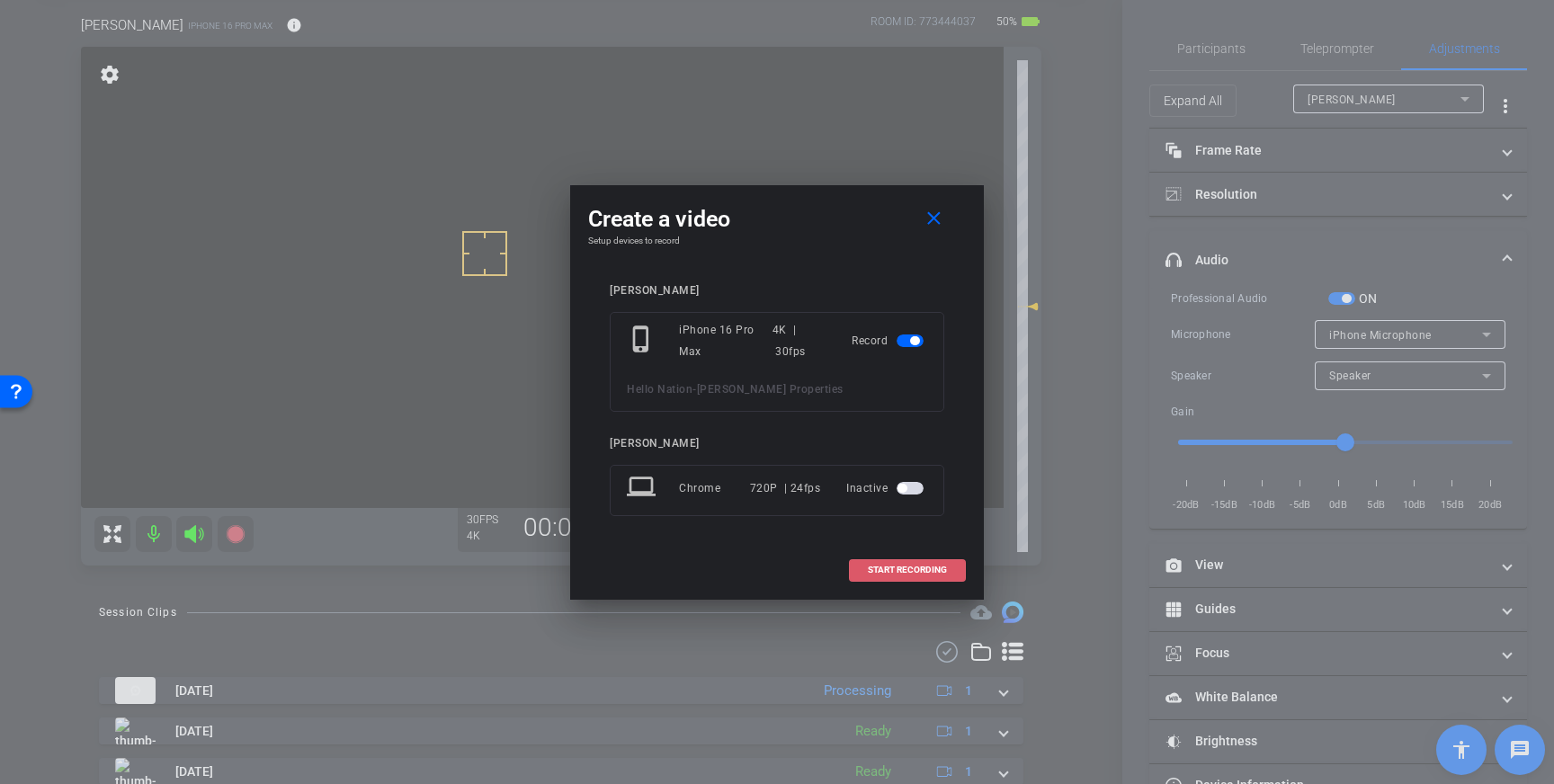
click at [875, 566] on span "START RECORDING" at bounding box center [907, 569] width 79 height 9
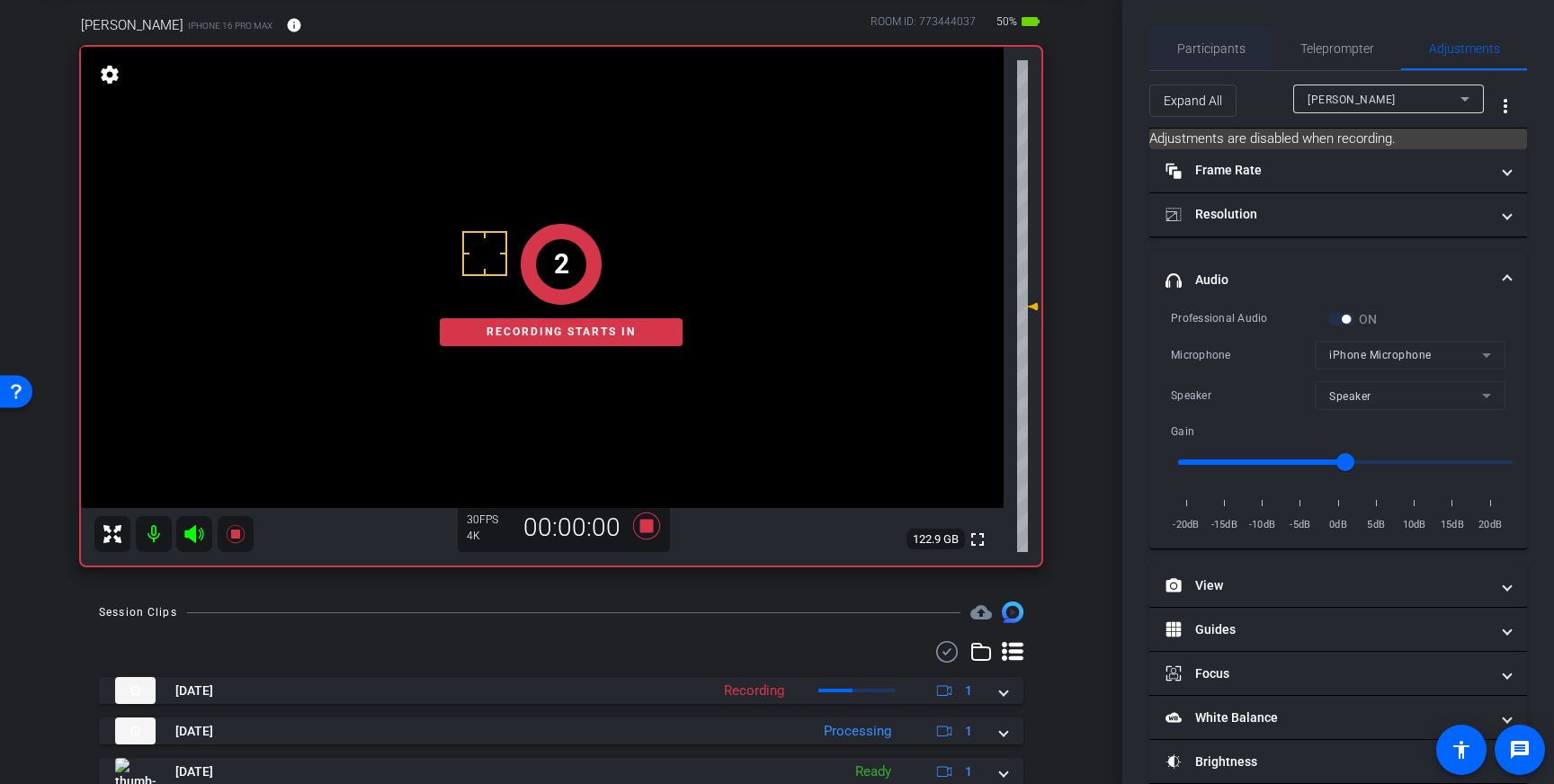
click at [1237, 53] on span "Participants" at bounding box center [1211, 48] width 68 height 13
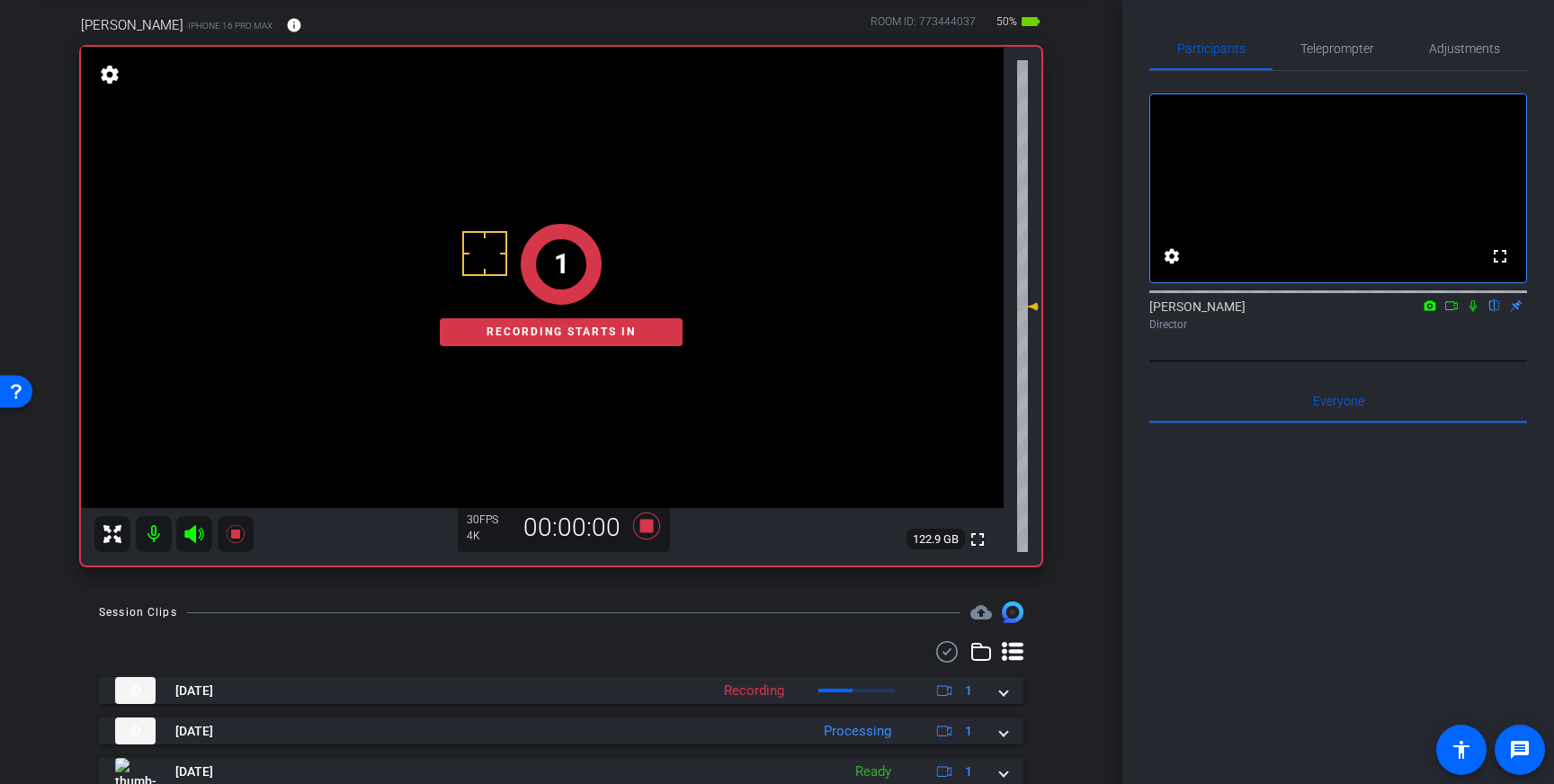
click at [1471, 312] on icon at bounding box center [1472, 305] width 15 height 13
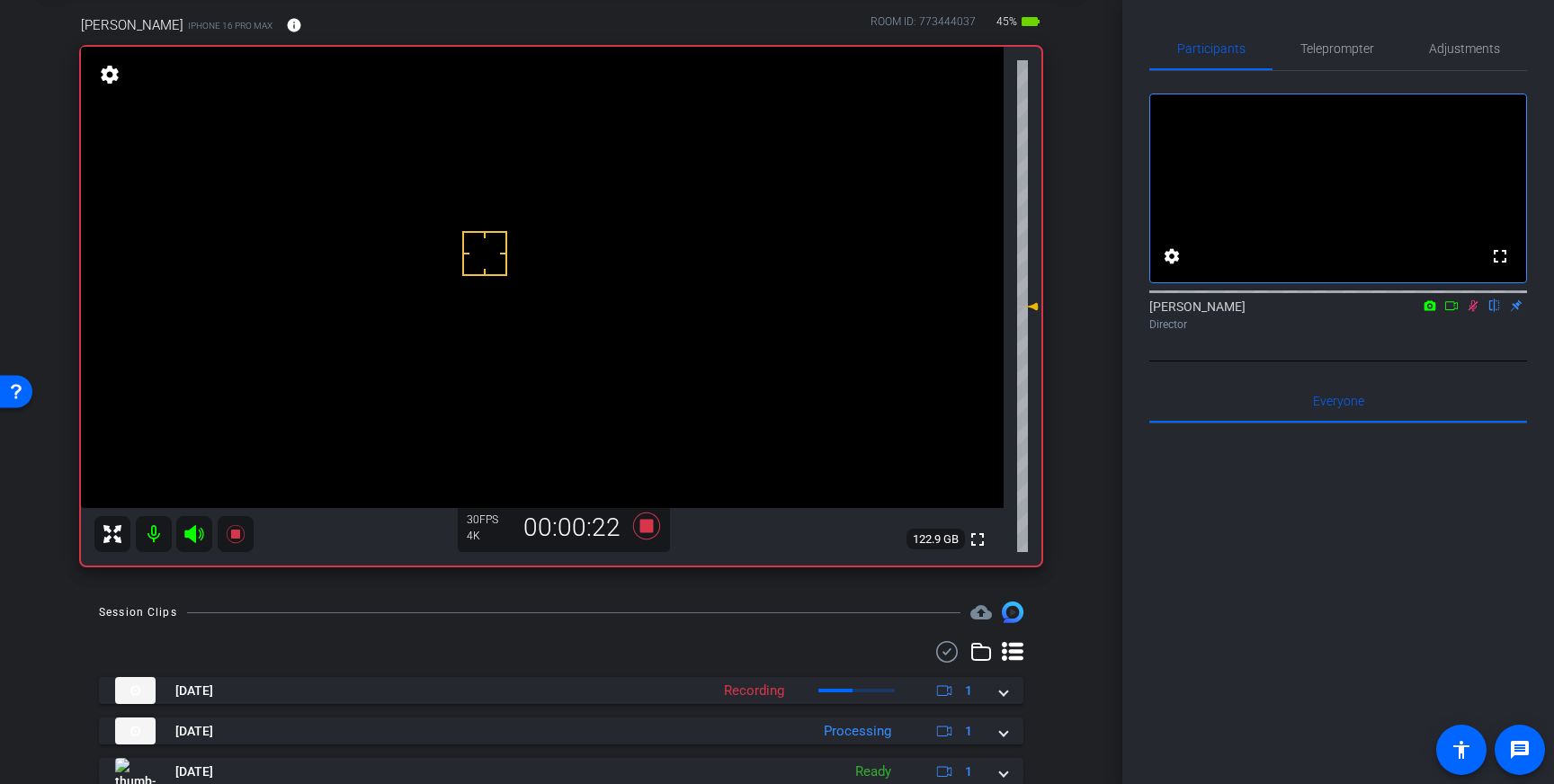
click at [1472, 312] on icon at bounding box center [1472, 305] width 15 height 13
click at [641, 526] on icon at bounding box center [647, 526] width 27 height 27
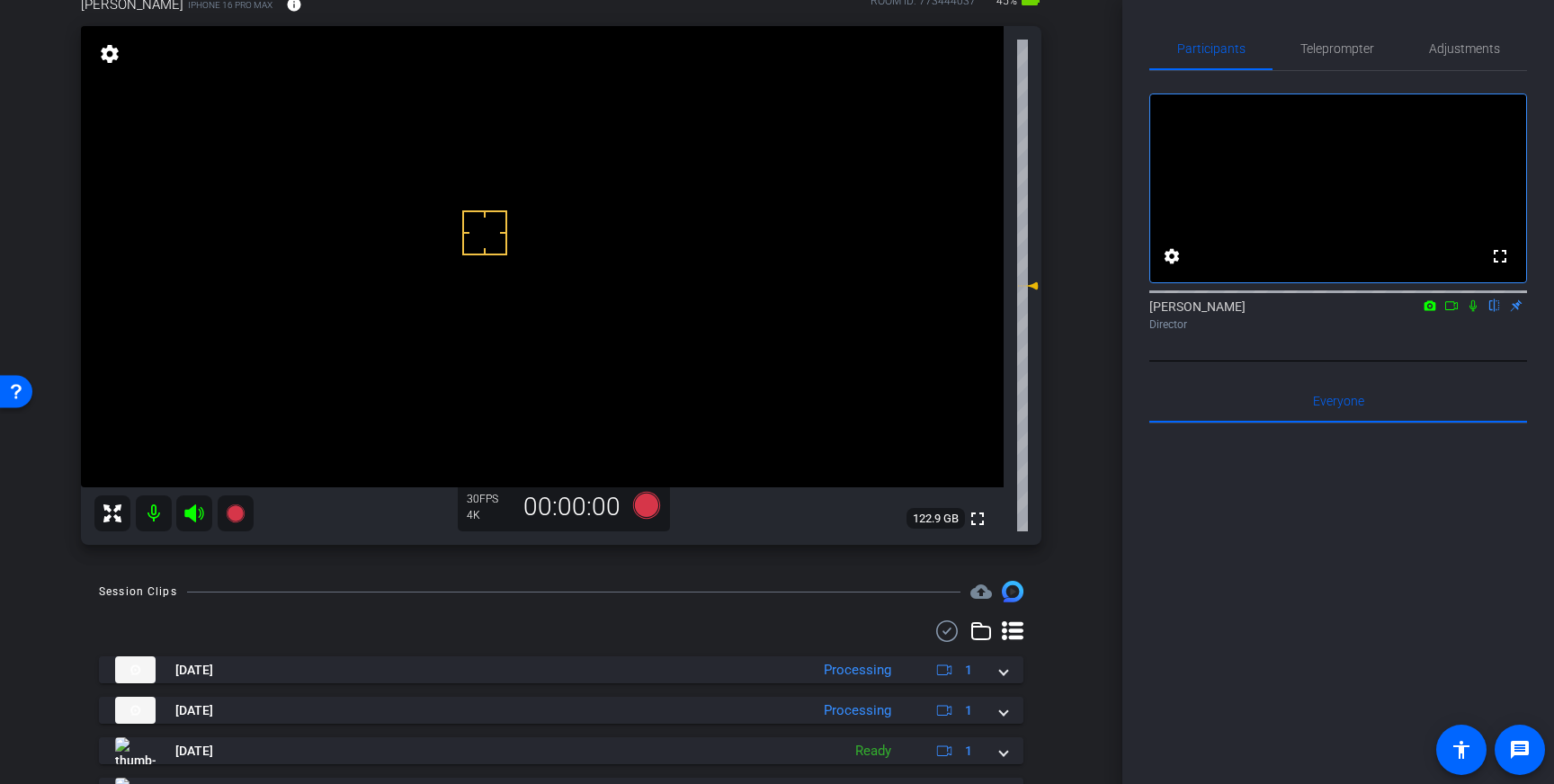
scroll to position [114, 0]
click at [644, 505] on icon at bounding box center [647, 504] width 27 height 27
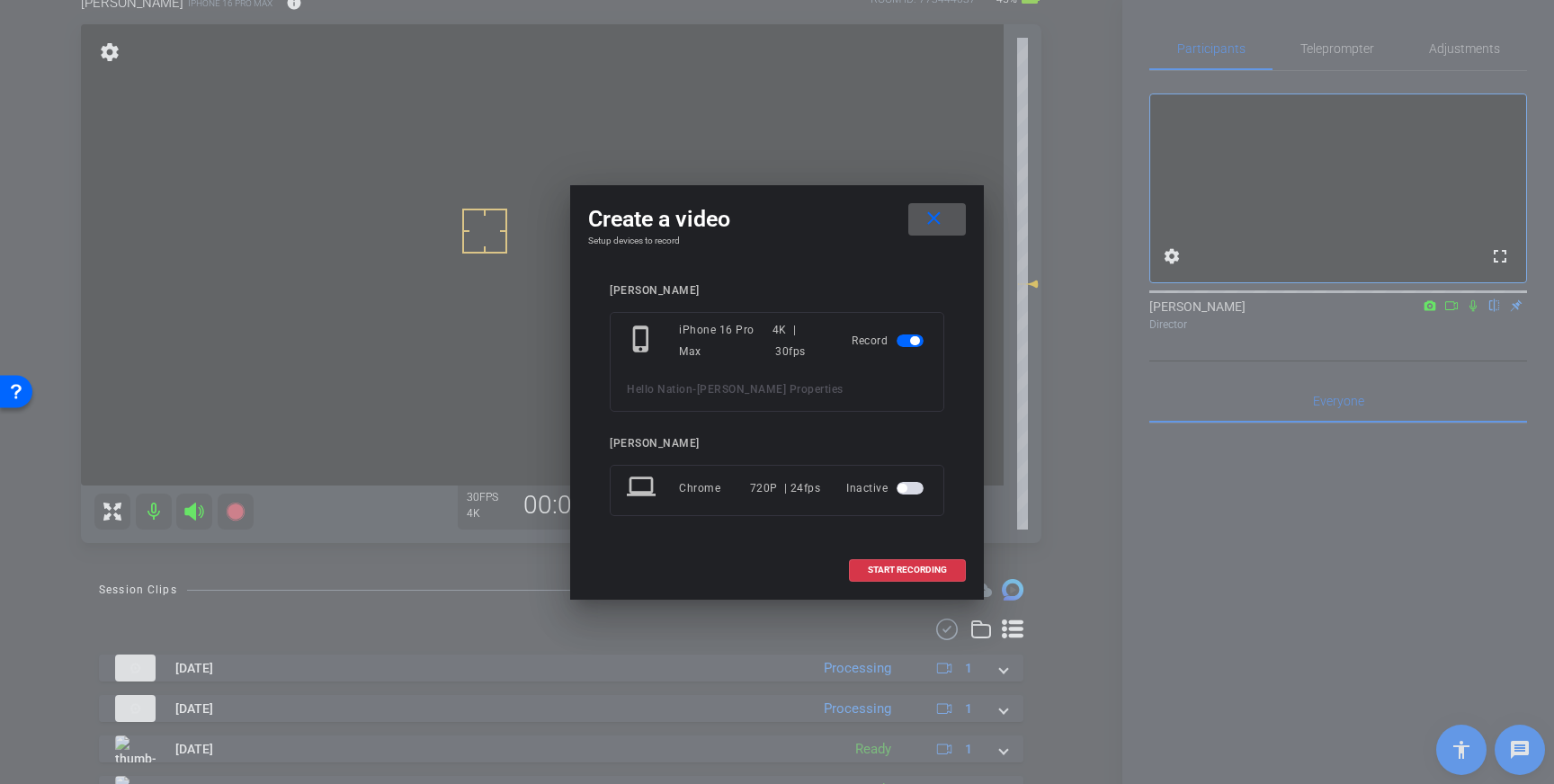
drag, startPoint x: 884, startPoint y: 563, endPoint x: 961, endPoint y: 541, distance: 80.1
click at [885, 563] on span at bounding box center [907, 570] width 115 height 43
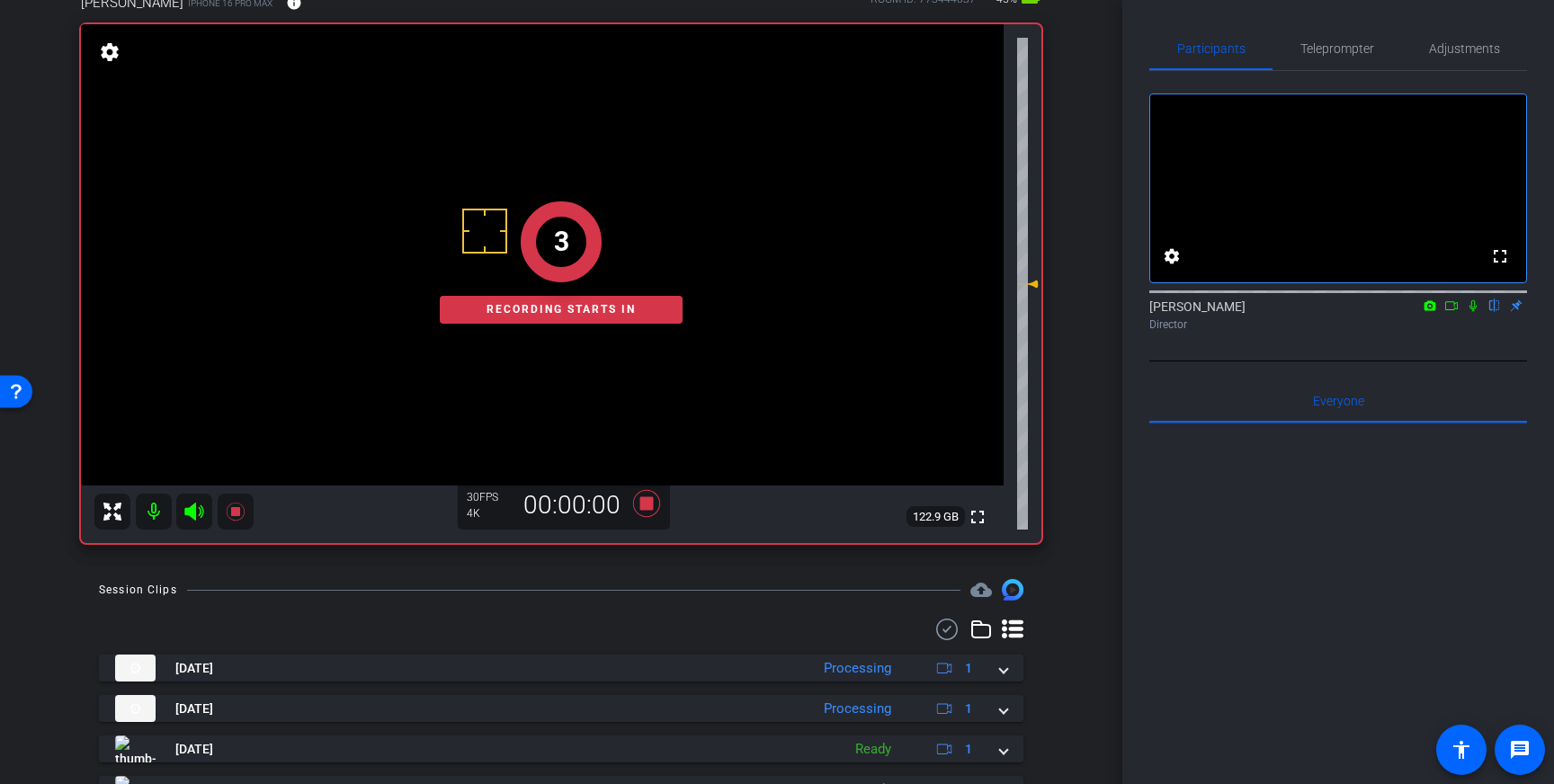
click at [1475, 312] on icon at bounding box center [1472, 306] width 7 height 12
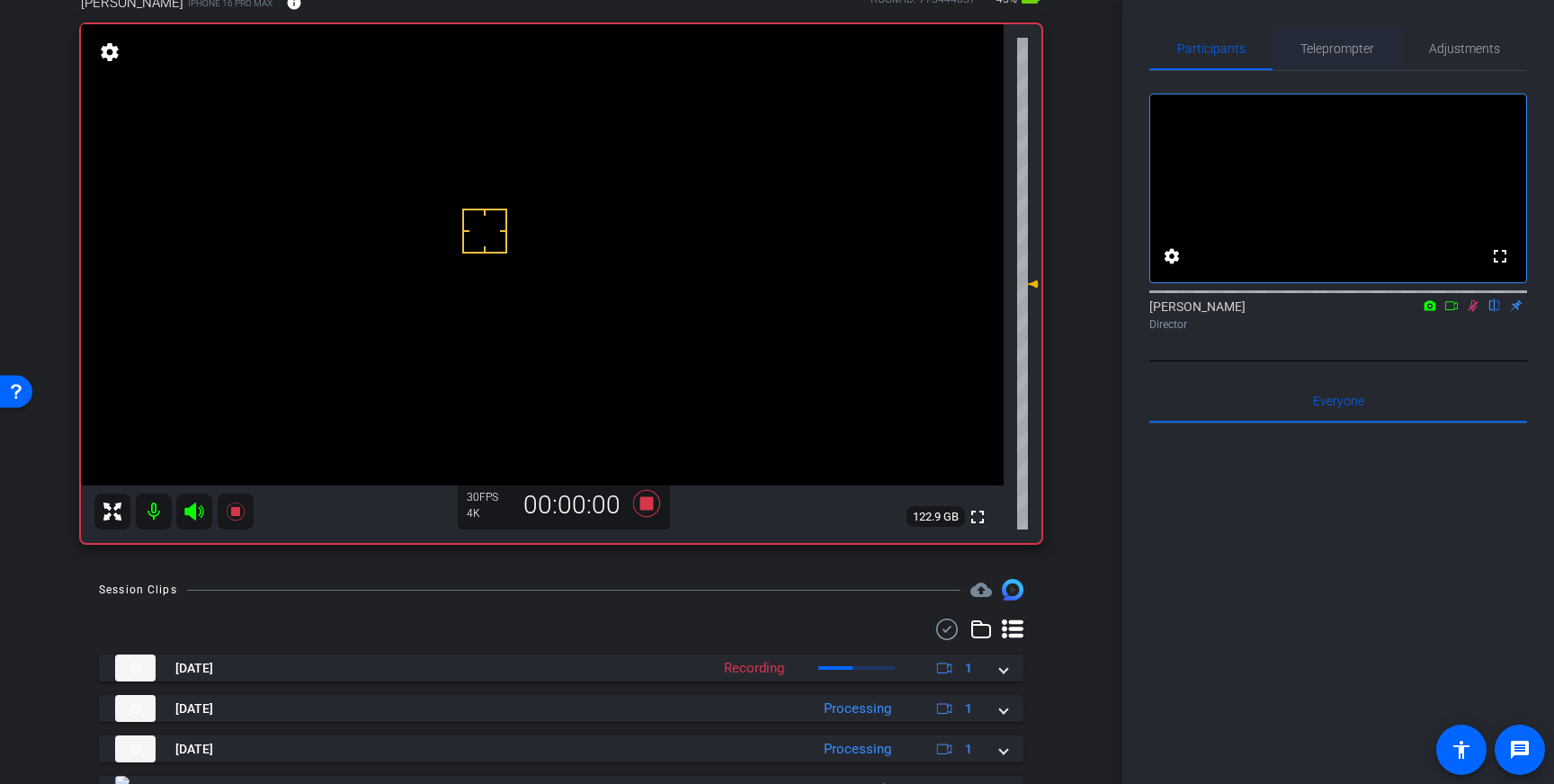
click at [1350, 53] on span "Teleprompter" at bounding box center [1337, 48] width 74 height 13
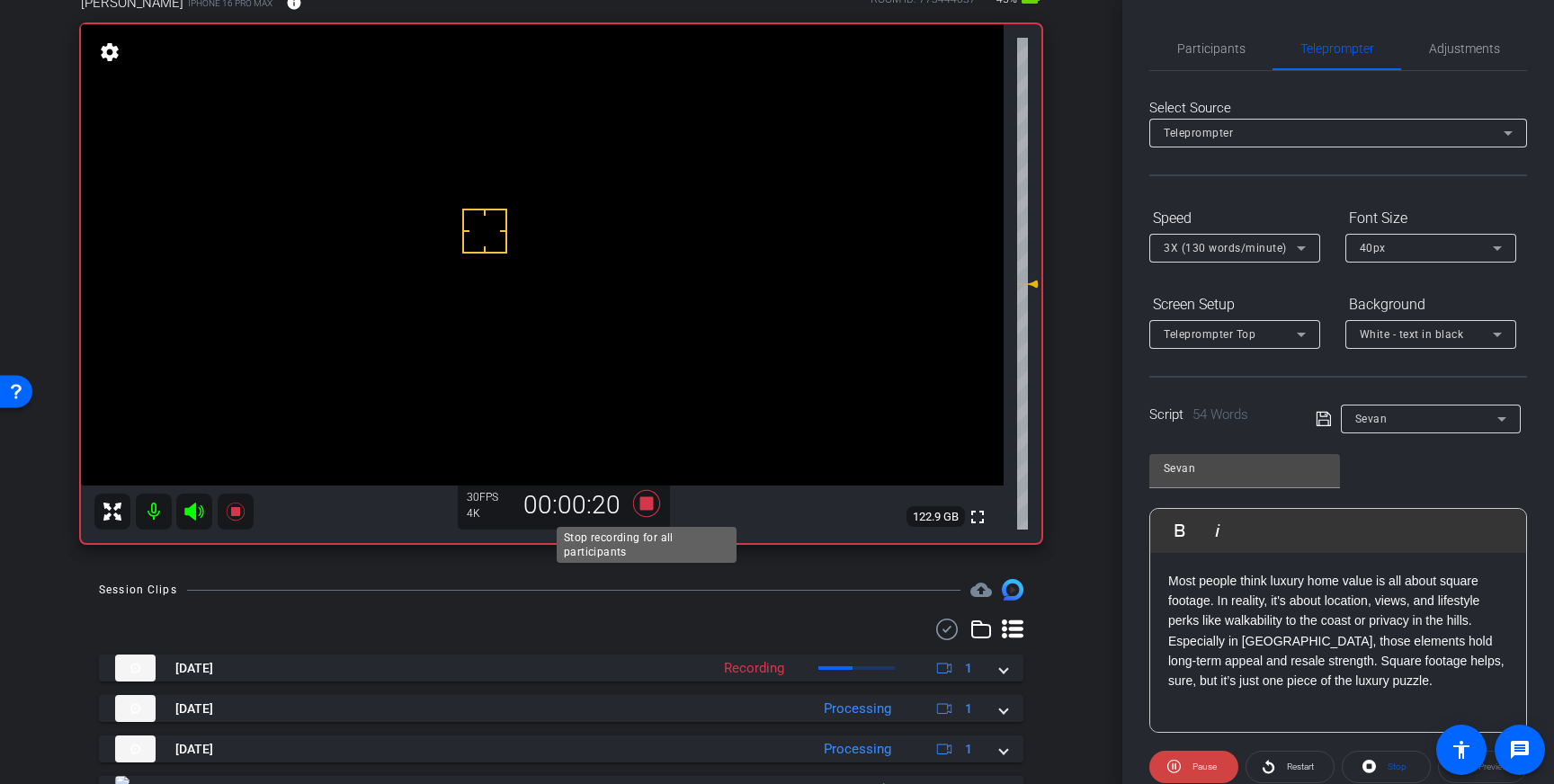
click at [646, 504] on icon at bounding box center [647, 504] width 27 height 27
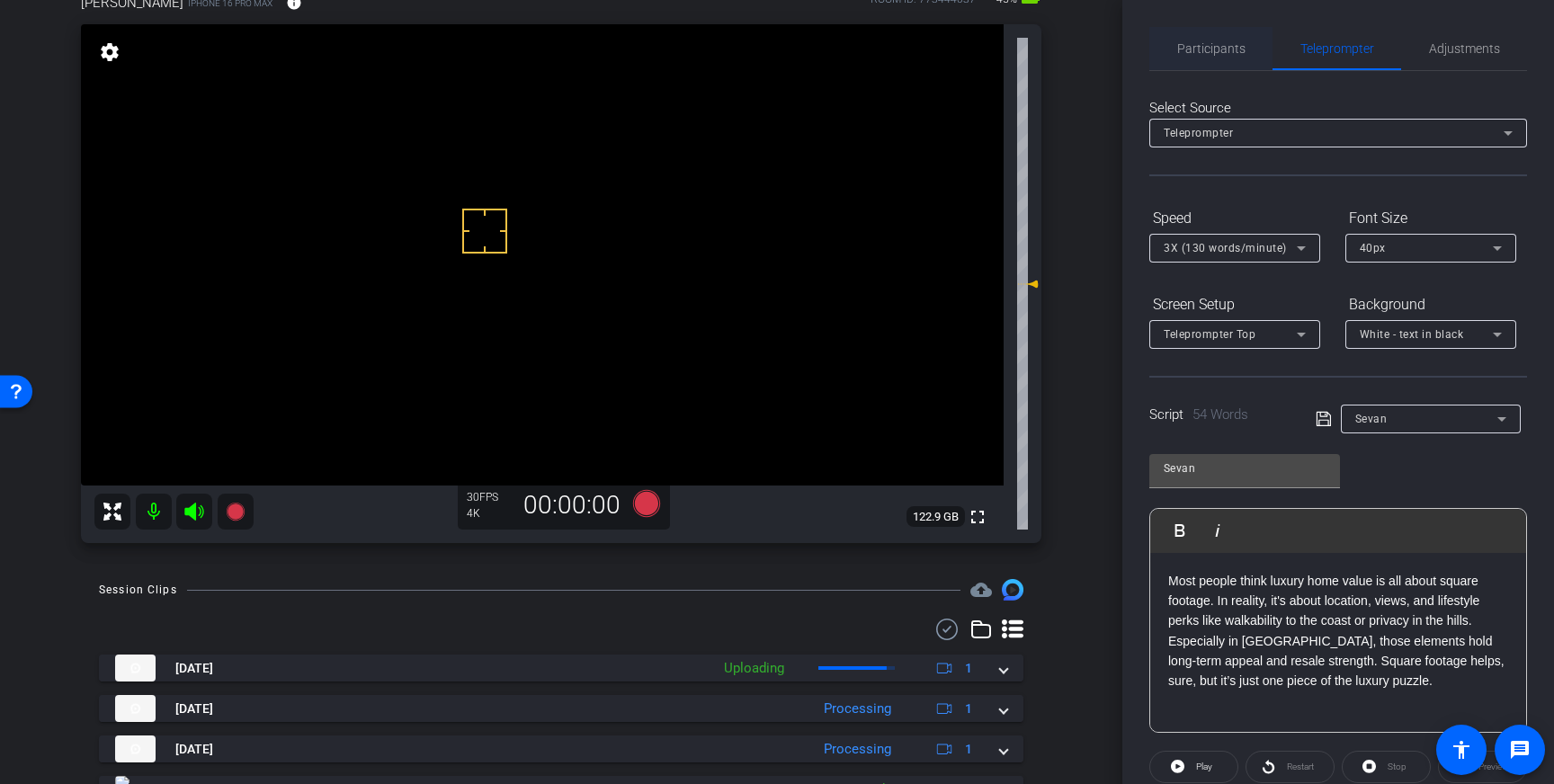
click at [1221, 46] on span "Participants" at bounding box center [1211, 48] width 68 height 13
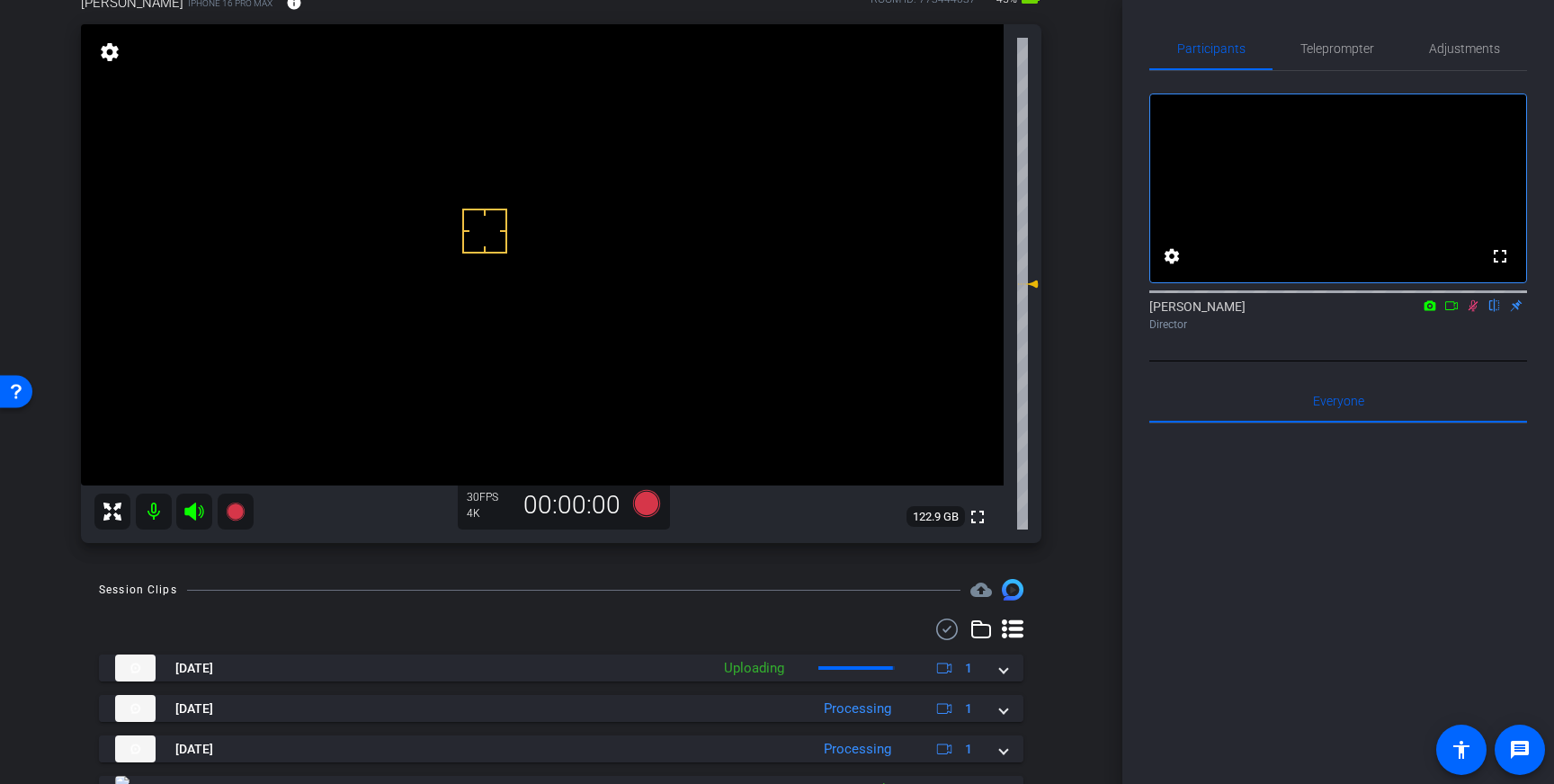
click at [1470, 312] on icon at bounding box center [1472, 305] width 15 height 13
click at [646, 507] on icon at bounding box center [647, 504] width 27 height 27
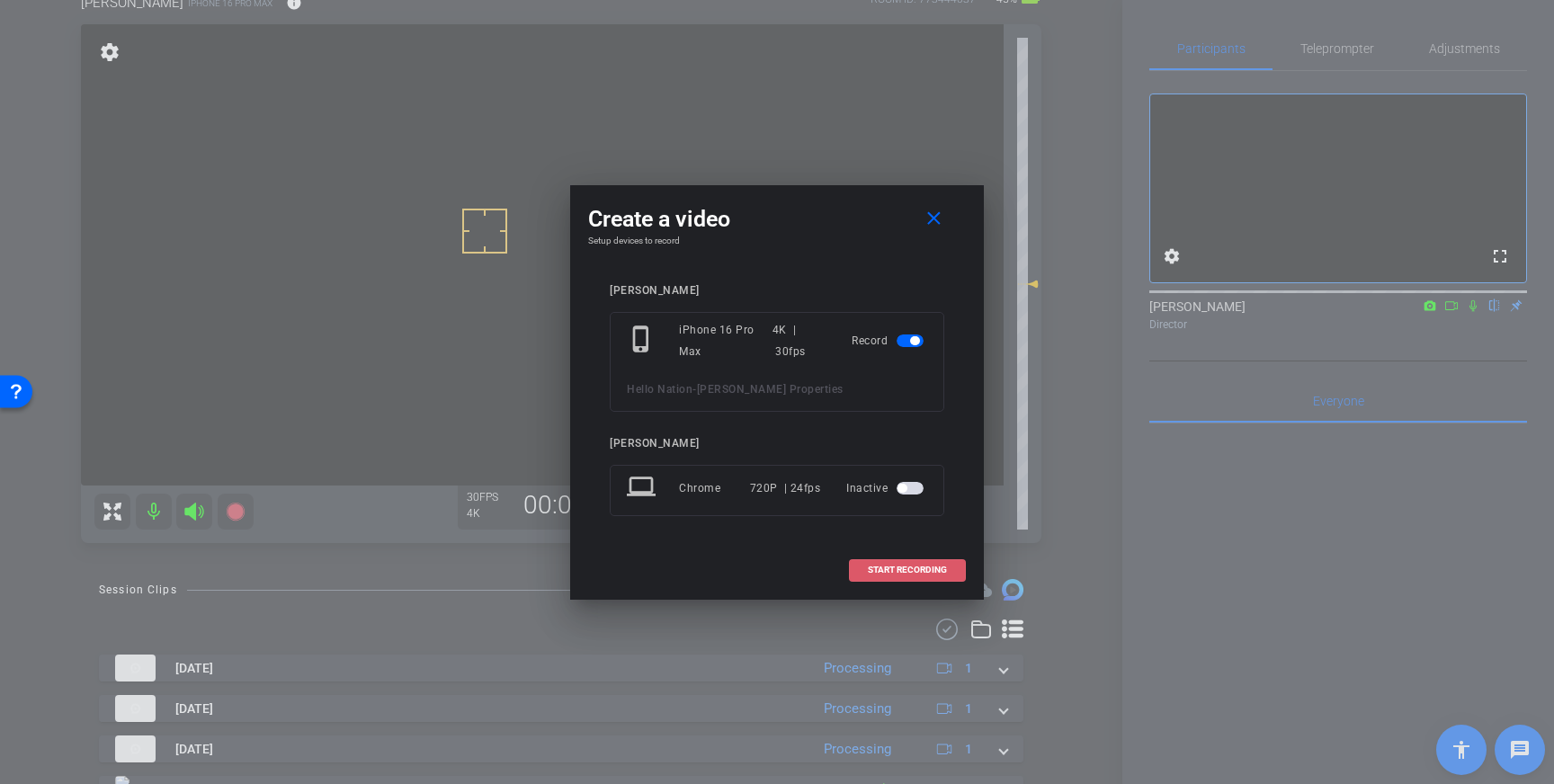
click at [884, 564] on button "START RECORDING" at bounding box center [907, 570] width 117 height 22
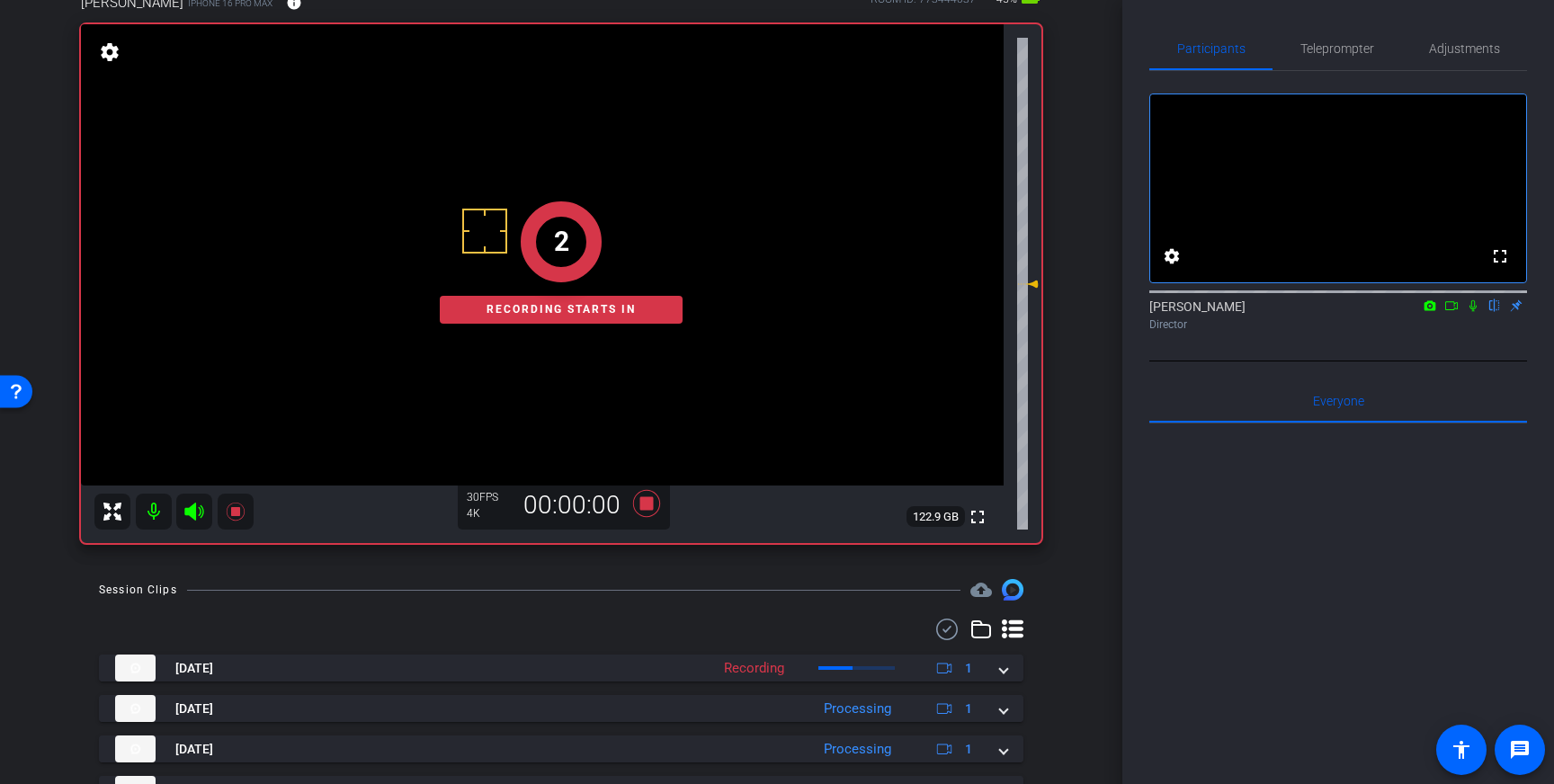
click at [1476, 312] on icon at bounding box center [1472, 306] width 7 height 12
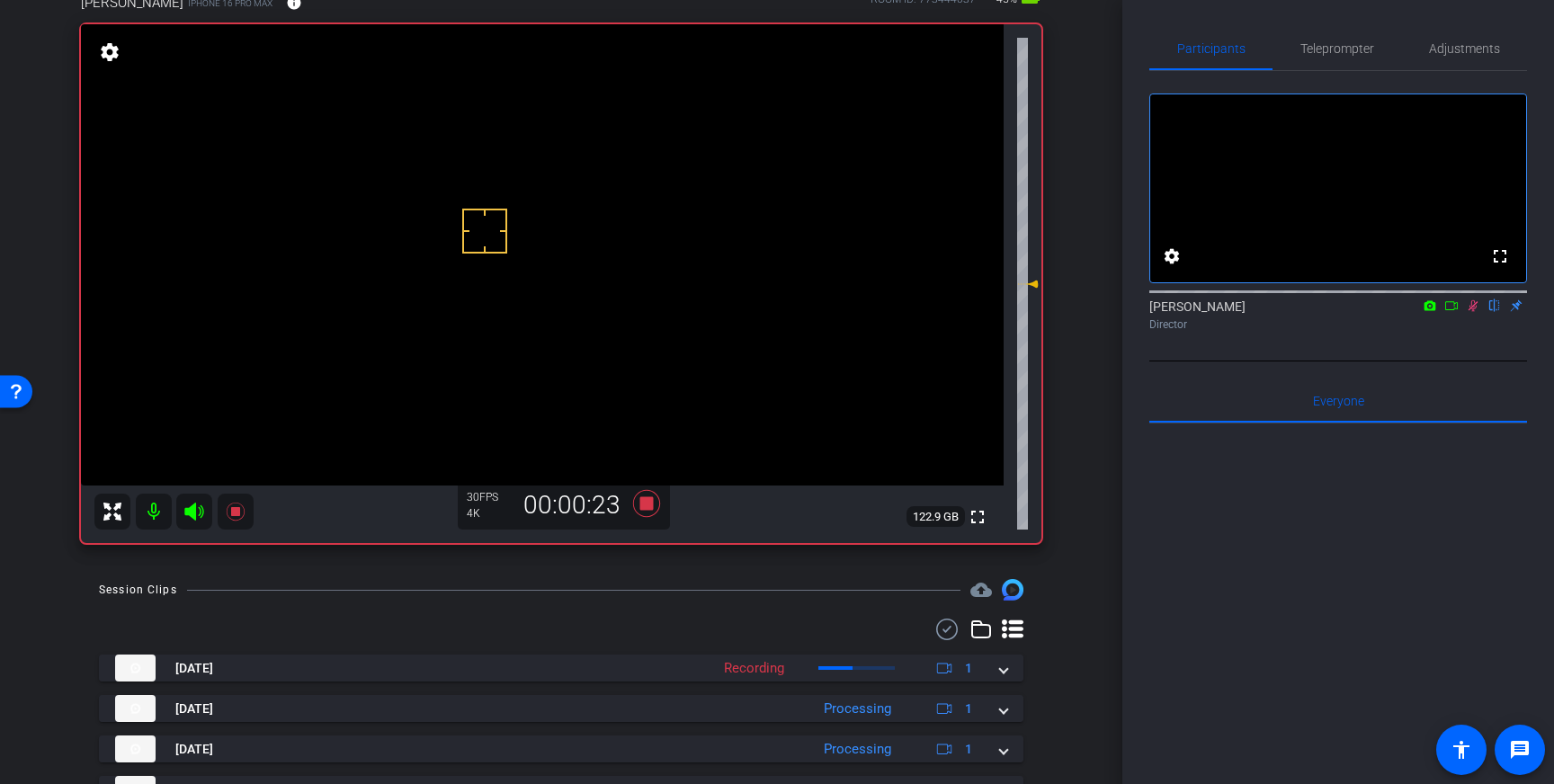
click at [1472, 312] on icon at bounding box center [1472, 305] width 15 height 13
click at [655, 509] on icon at bounding box center [646, 503] width 43 height 32
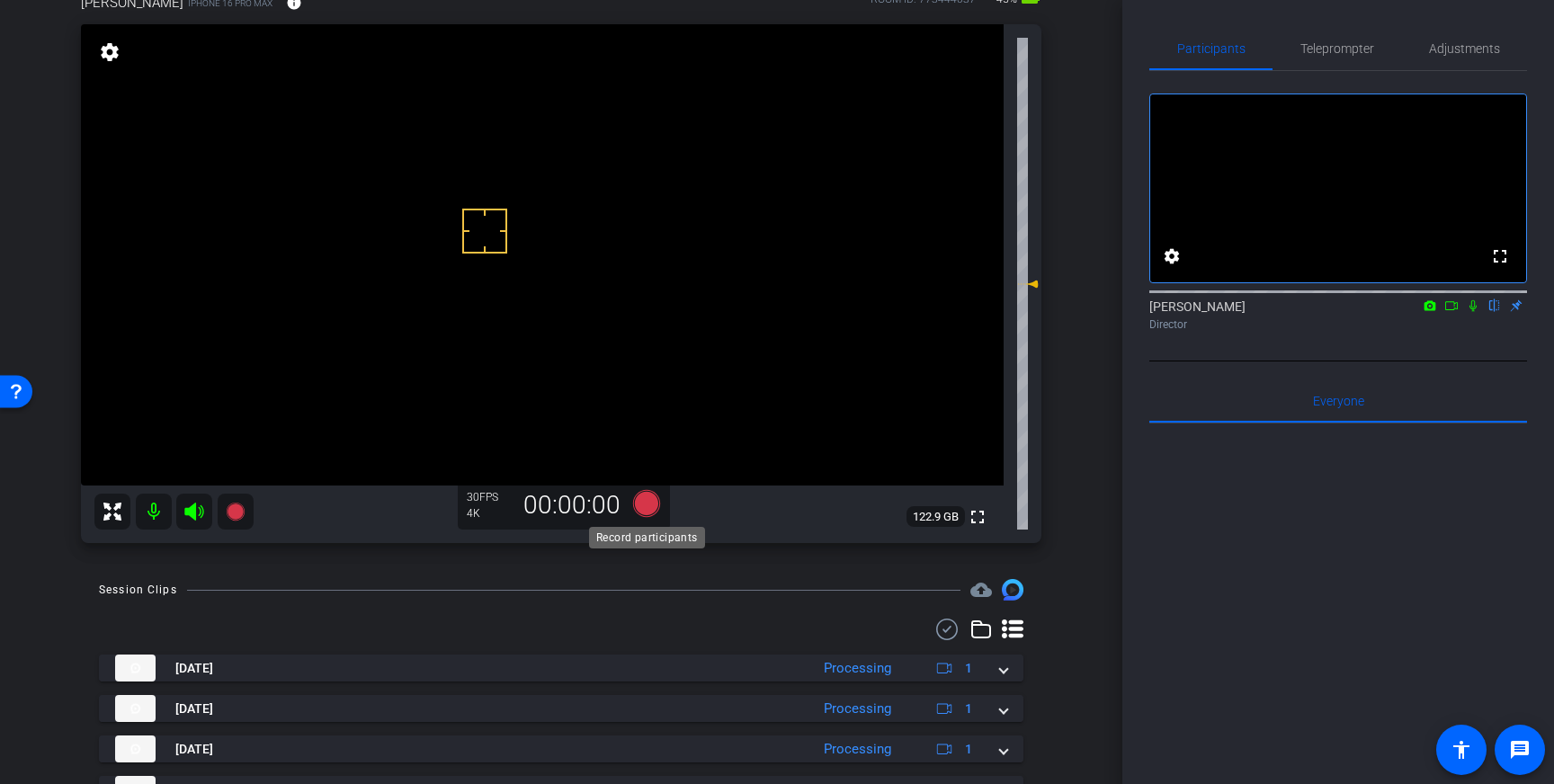
click at [650, 503] on icon at bounding box center [647, 504] width 27 height 27
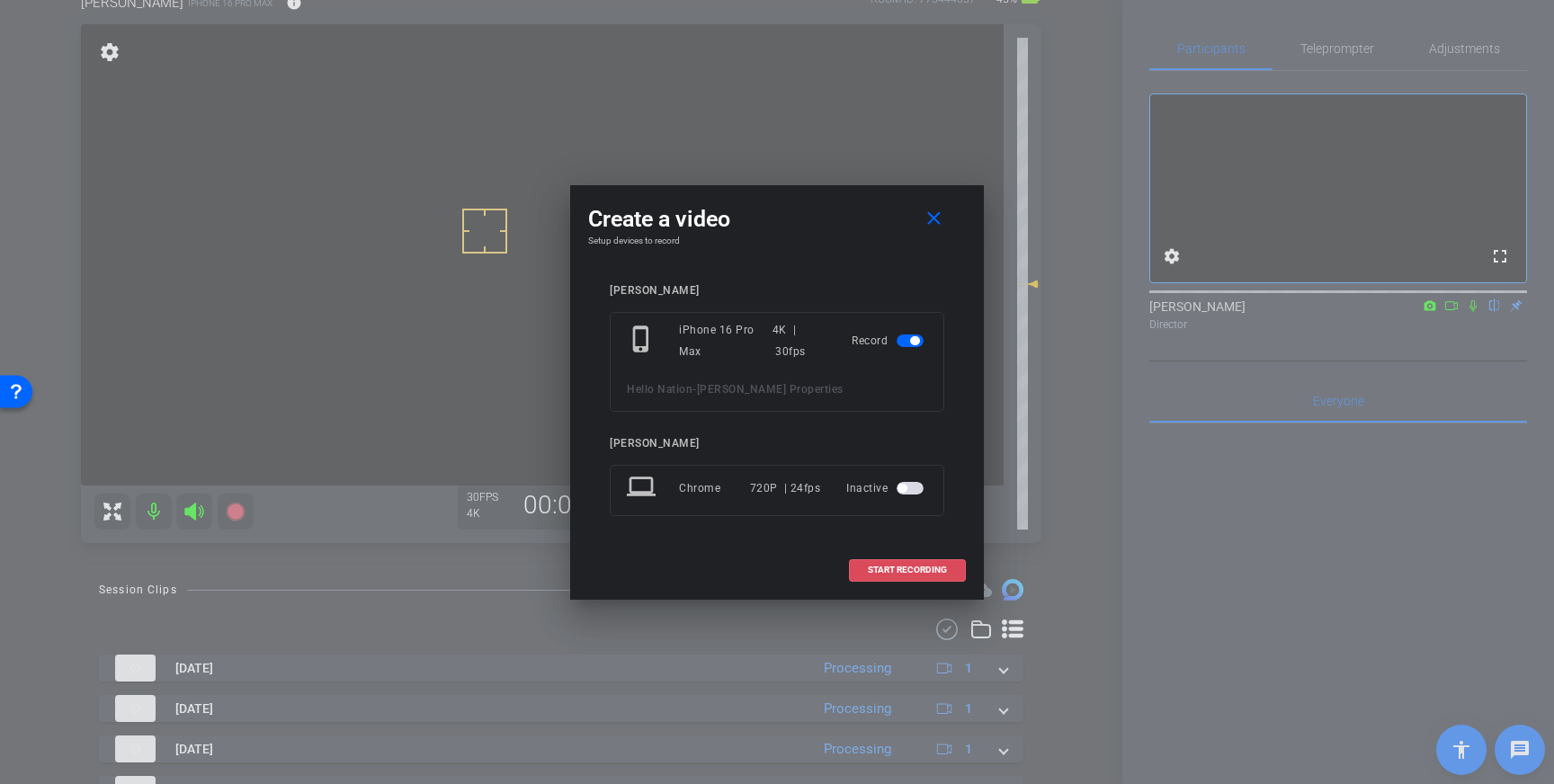
drag, startPoint x: 917, startPoint y: 575, endPoint x: 1166, endPoint y: 453, distance: 277.3
click at [917, 575] on span at bounding box center [907, 570] width 115 height 43
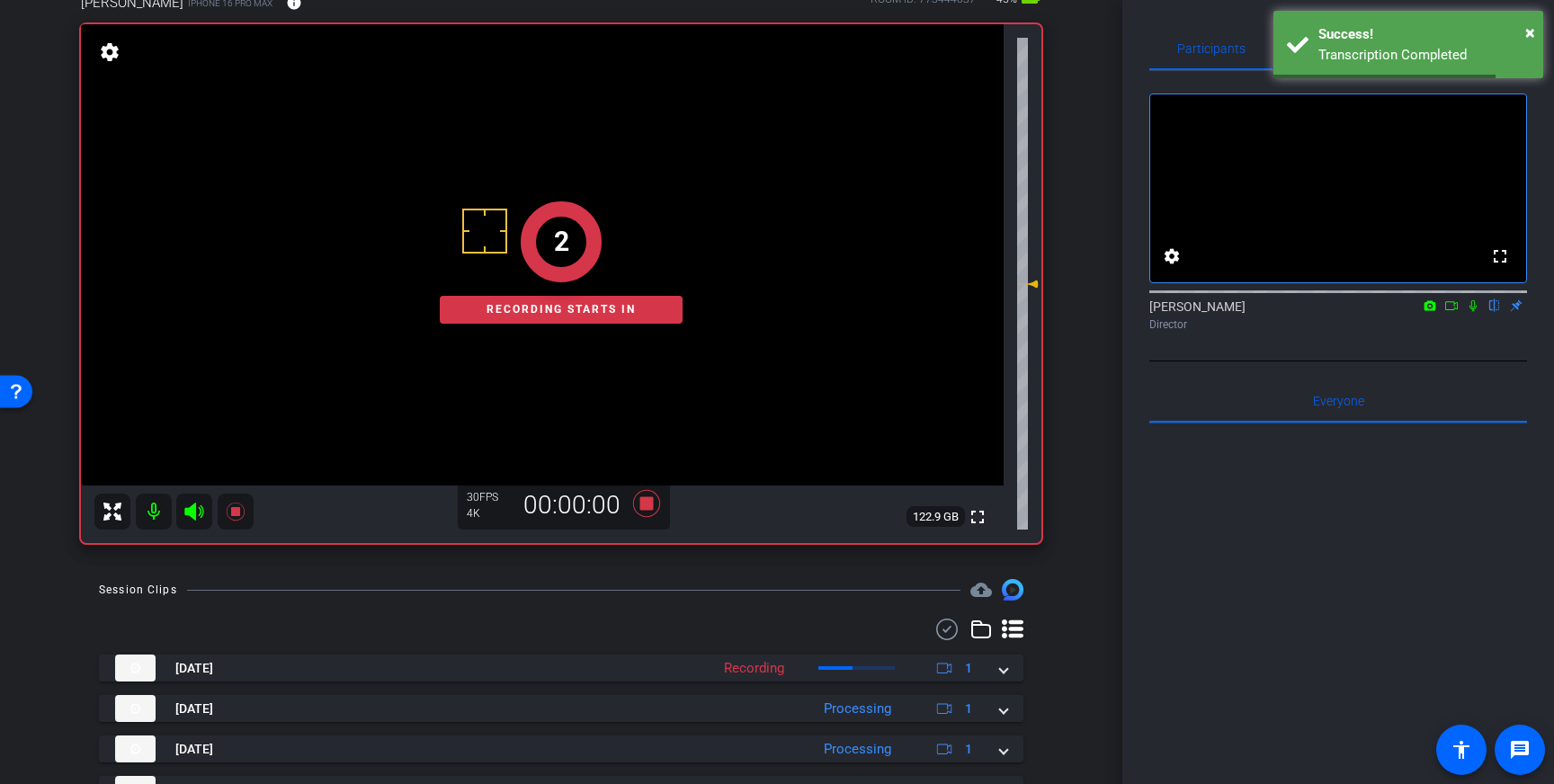
drag, startPoint x: 1472, startPoint y: 329, endPoint x: 1472, endPoint y: 395, distance: 66.0
click at [1472, 312] on icon at bounding box center [1472, 305] width 15 height 13
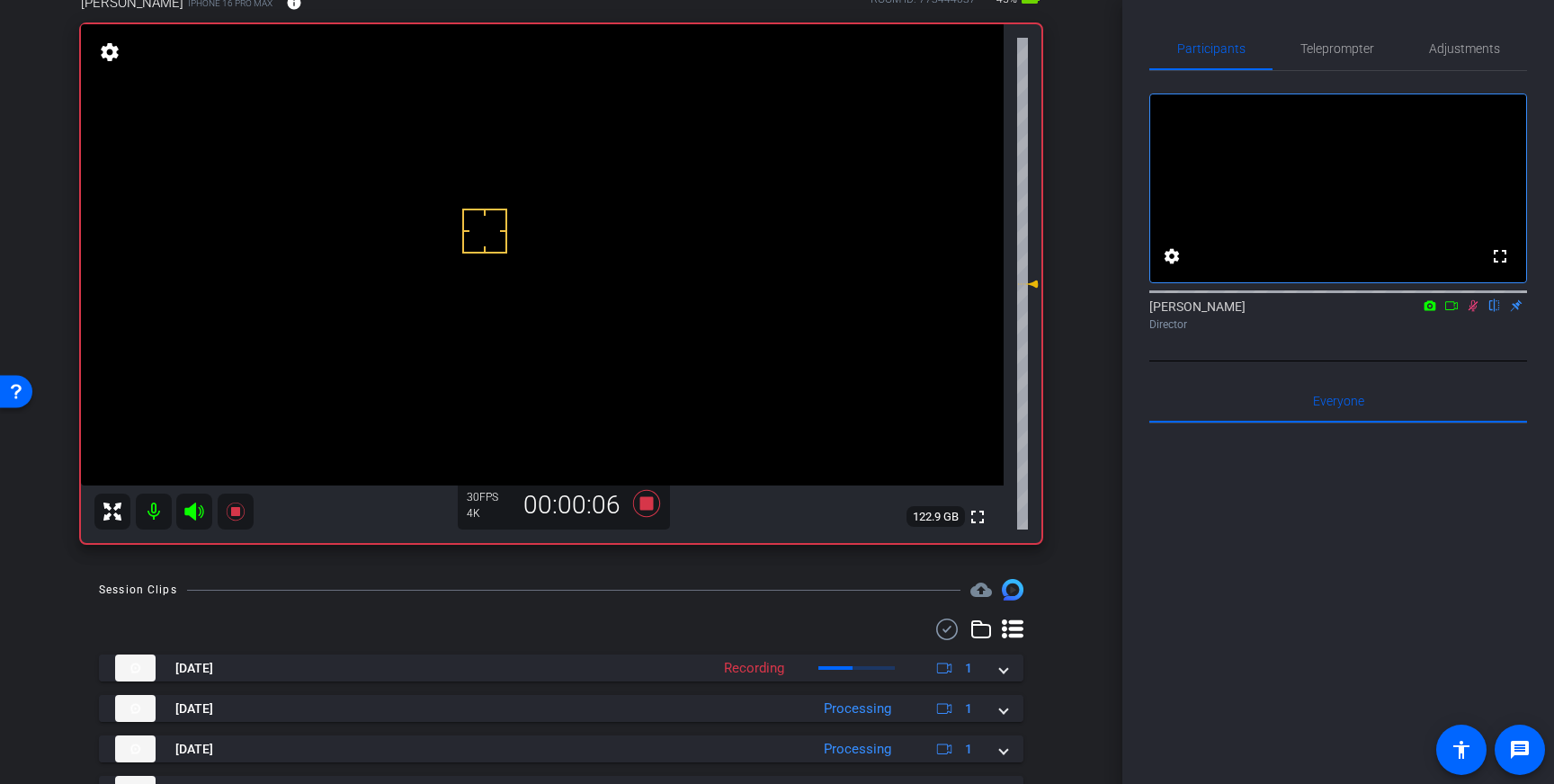
drag, startPoint x: 1474, startPoint y: 333, endPoint x: 1399, endPoint y: 387, distance: 92.4
click at [1474, 312] on icon at bounding box center [1472, 305] width 15 height 13
click at [633, 508] on icon at bounding box center [646, 503] width 43 height 32
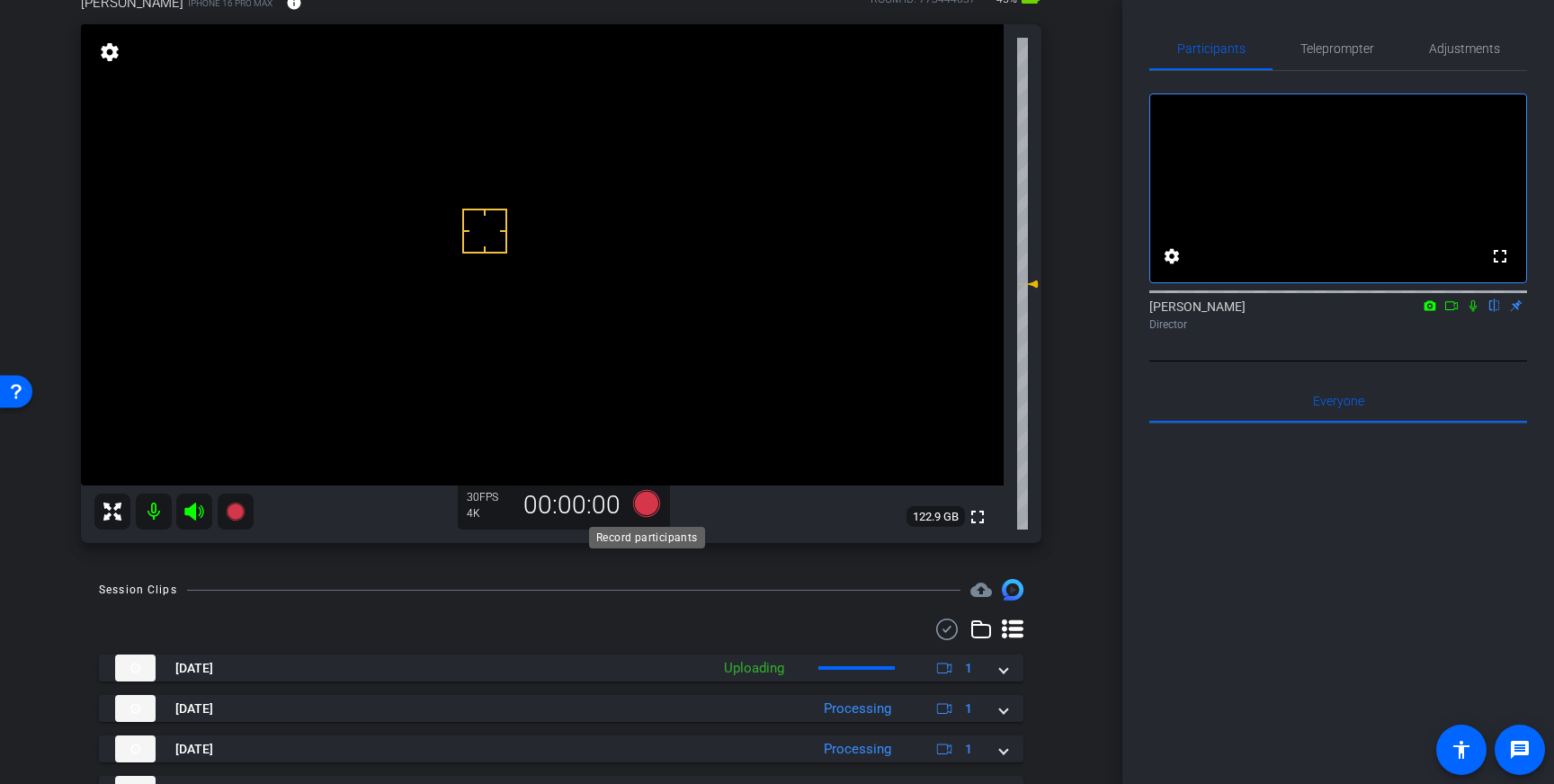
click at [646, 502] on icon at bounding box center [647, 504] width 27 height 27
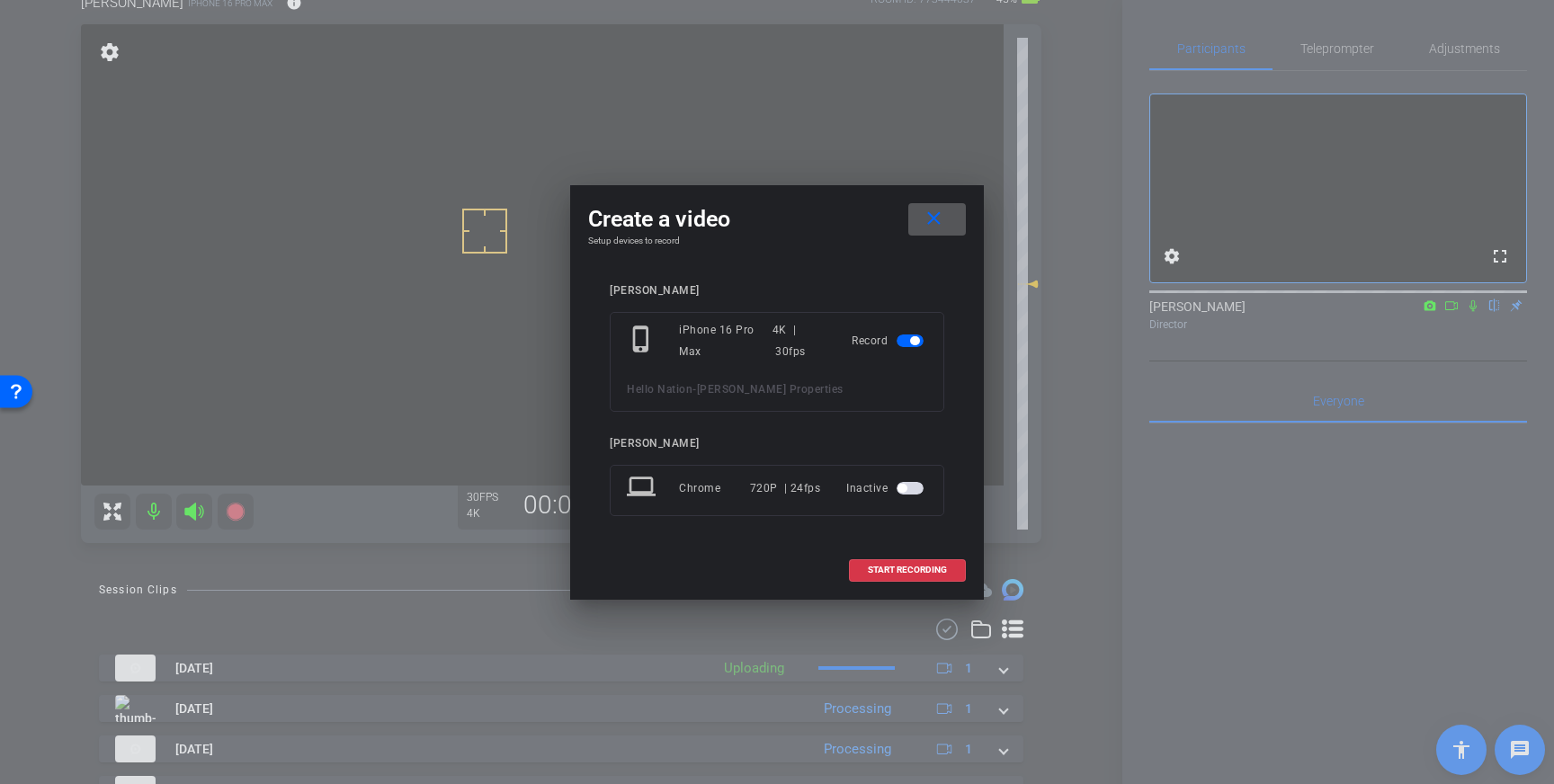
drag, startPoint x: 881, startPoint y: 564, endPoint x: 1041, endPoint y: 512, distance: 168.2
click at [882, 565] on span "START RECORDING" at bounding box center [907, 569] width 79 height 9
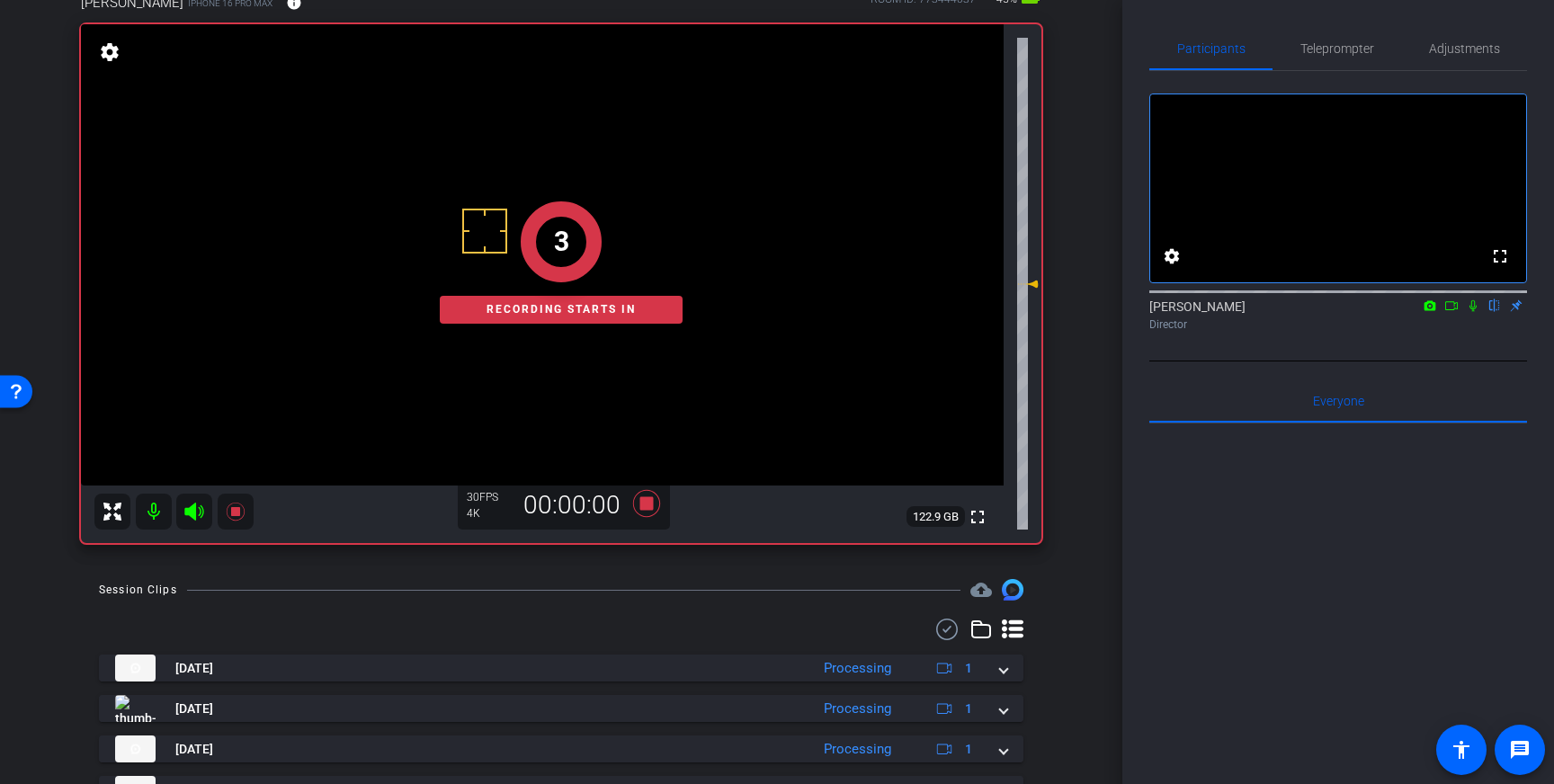
click at [1472, 312] on icon at bounding box center [1472, 305] width 15 height 13
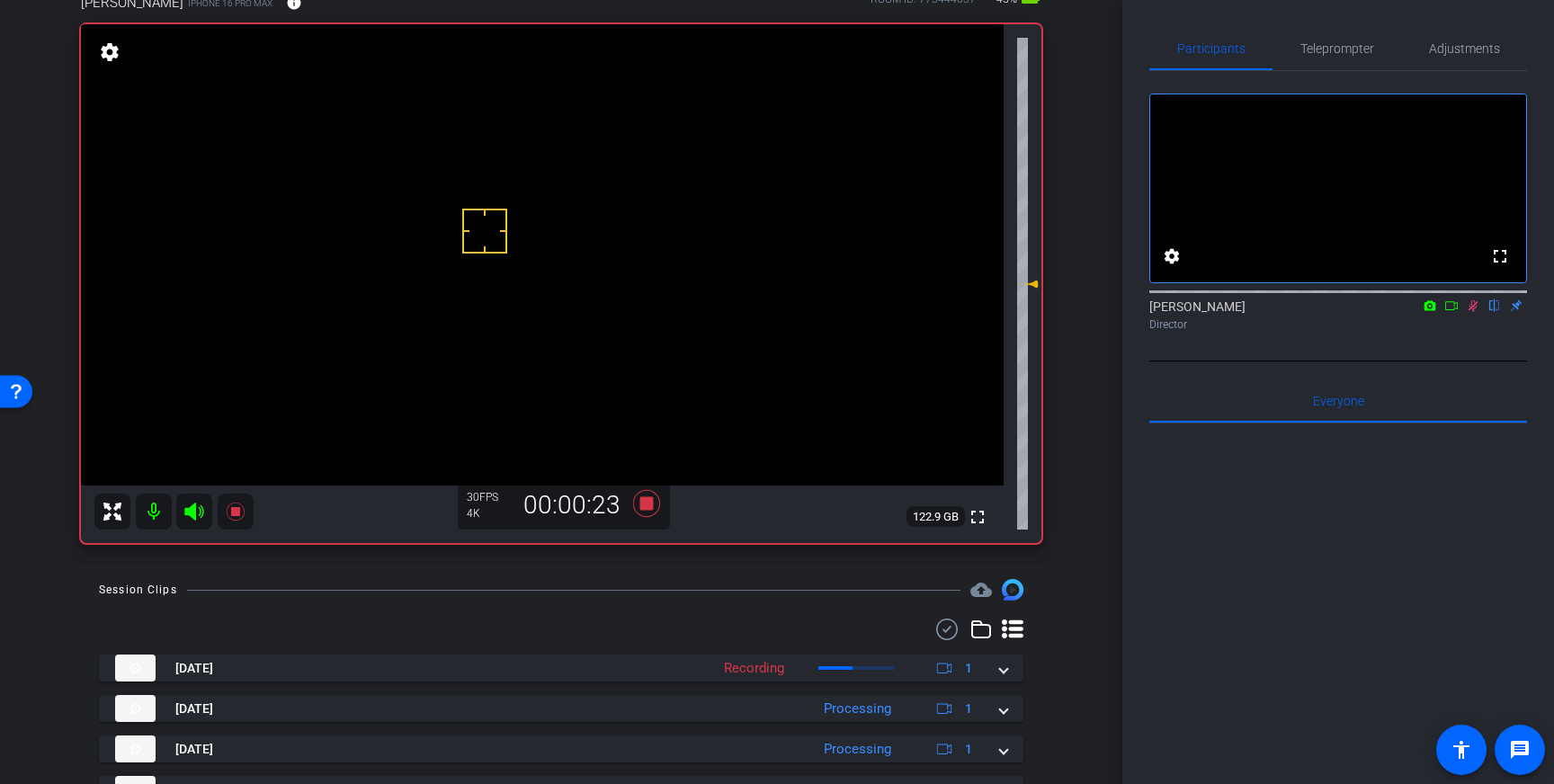
click at [1473, 312] on icon at bounding box center [1472, 305] width 15 height 13
click at [649, 504] on icon at bounding box center [647, 504] width 27 height 27
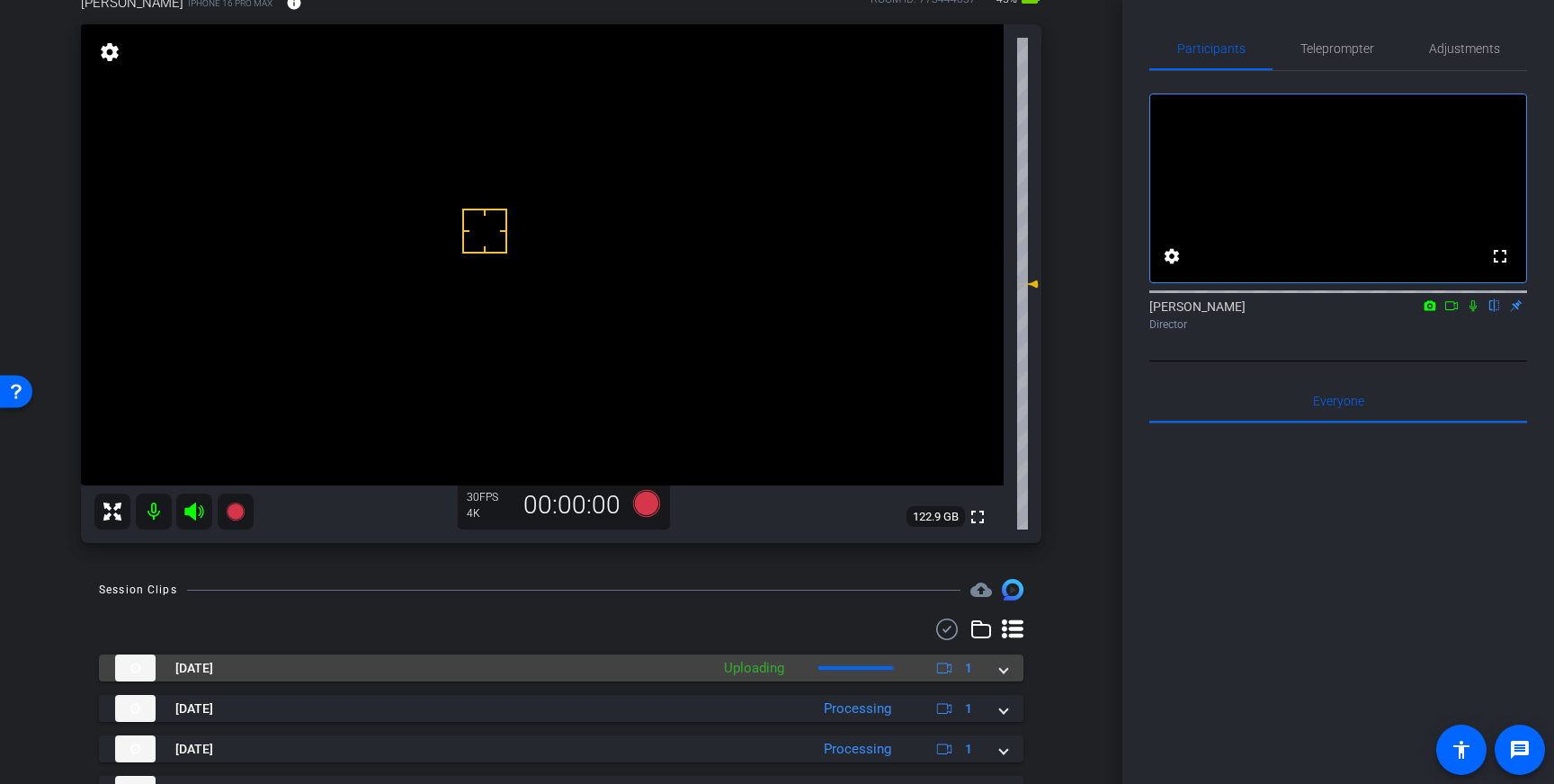
click at [1011, 670] on mat-expansion-panel-header "Oct 15, 2025 Uploading 1" at bounding box center [561, 668] width 924 height 27
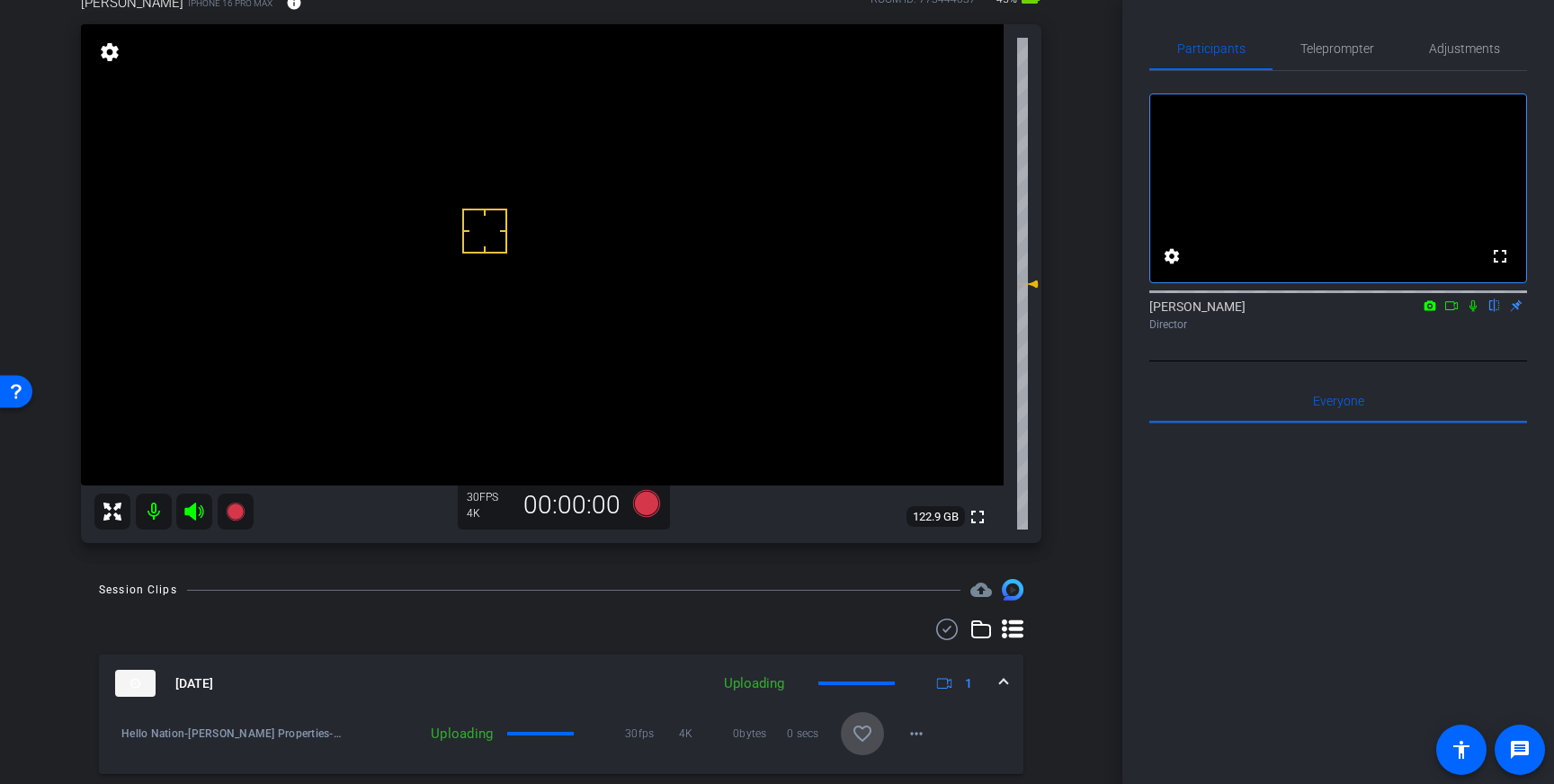
click at [858, 735] on mat-icon "favorite_border" at bounding box center [862, 733] width 21 height 21
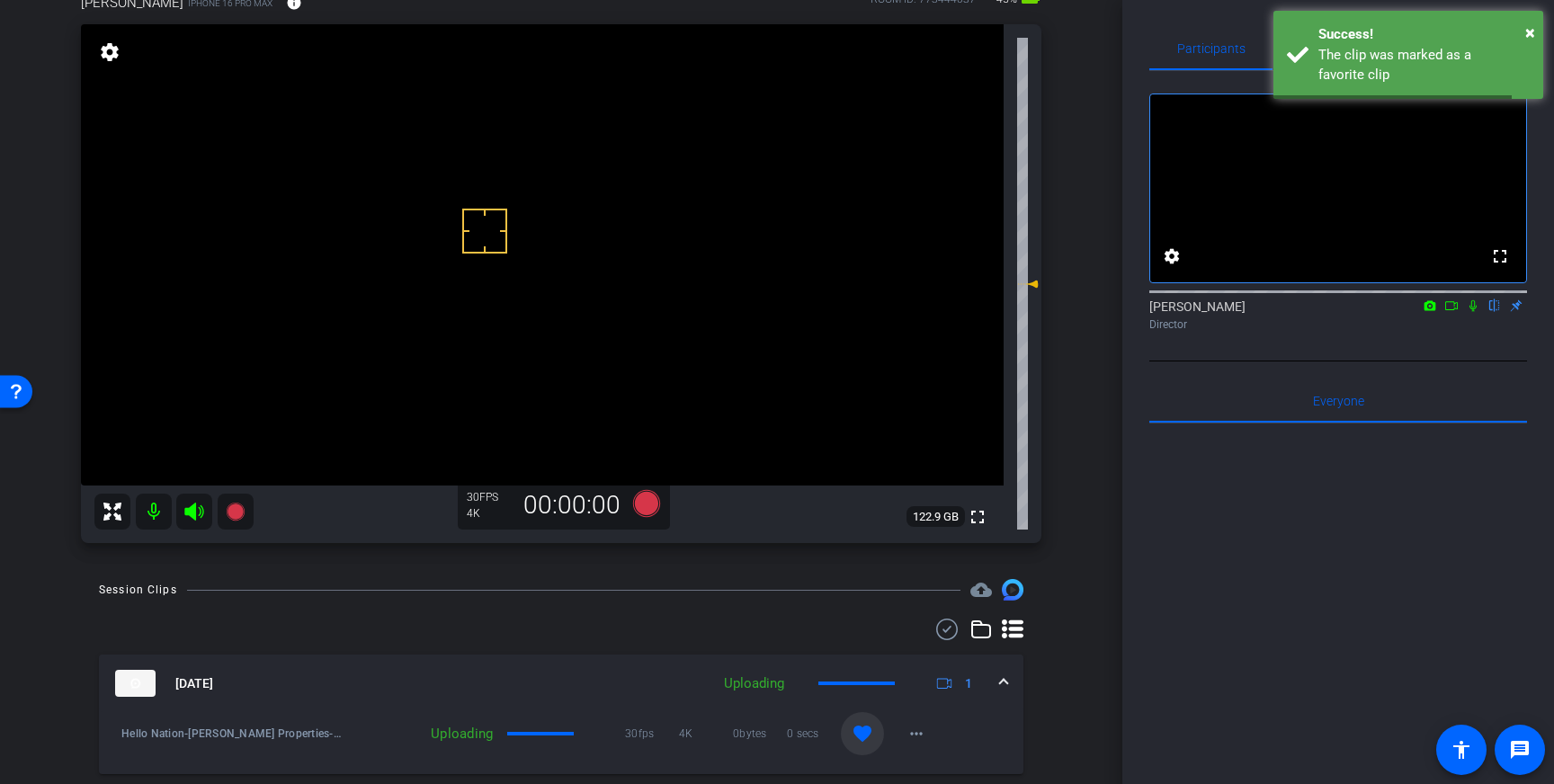
click at [1006, 680] on span at bounding box center [1003, 683] width 7 height 18
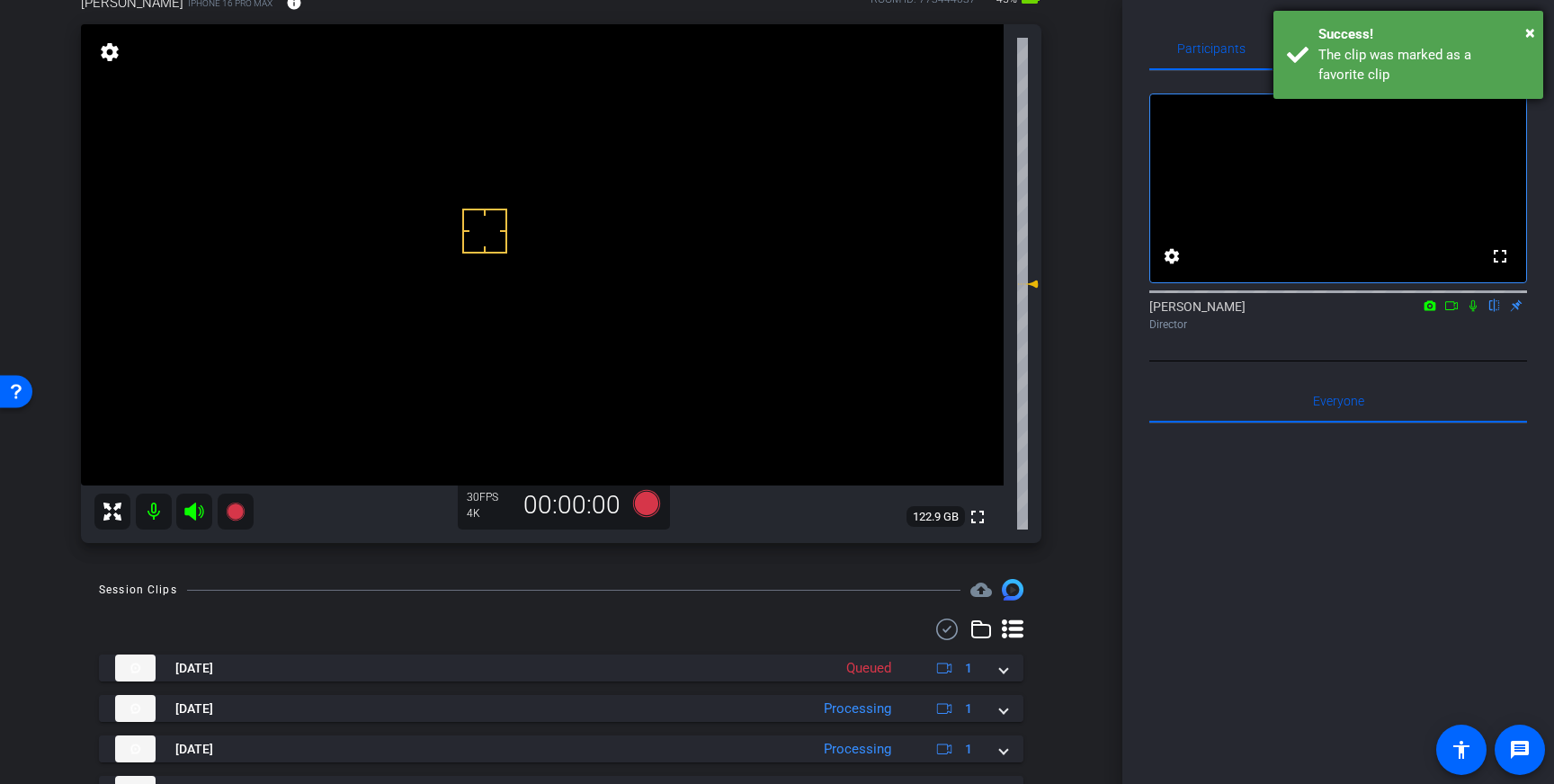
click at [1398, 46] on div "The clip was marked as a favorite clip" at bounding box center [1424, 65] width 211 height 41
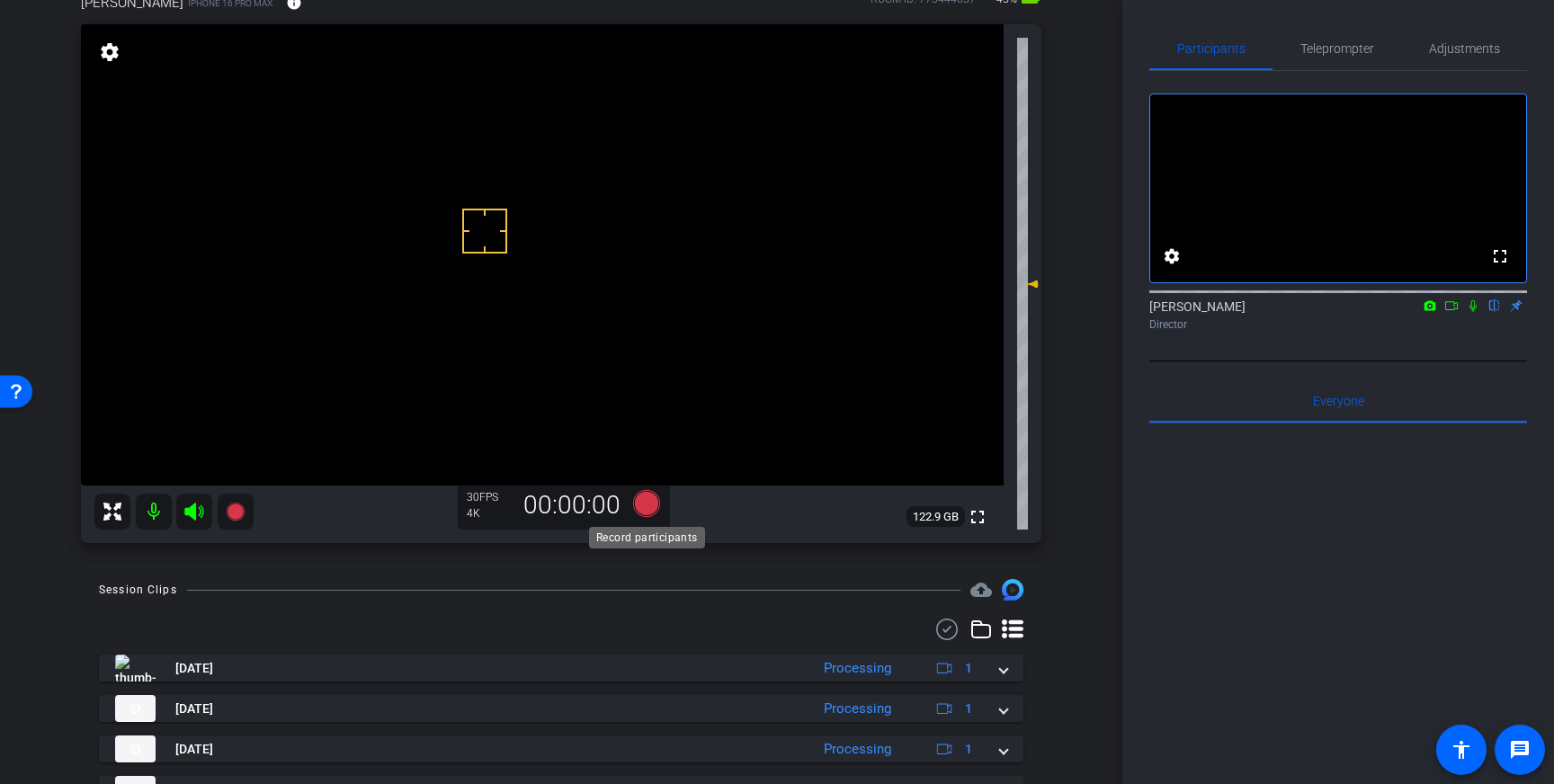
click at [646, 500] on icon at bounding box center [647, 504] width 27 height 27
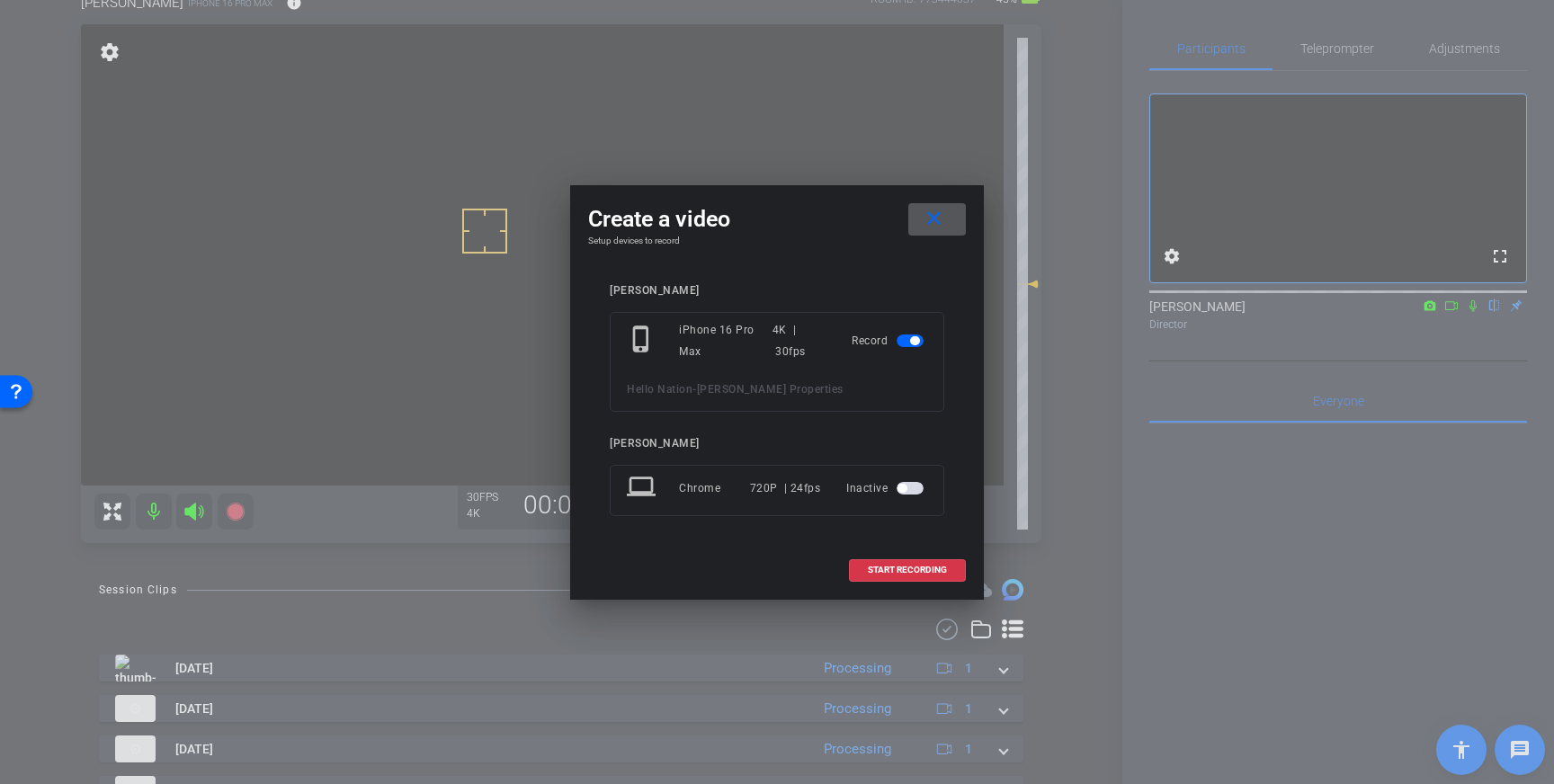
drag, startPoint x: 904, startPoint y: 563, endPoint x: 964, endPoint y: 535, distance: 66.2
click at [904, 563] on span at bounding box center [907, 570] width 115 height 43
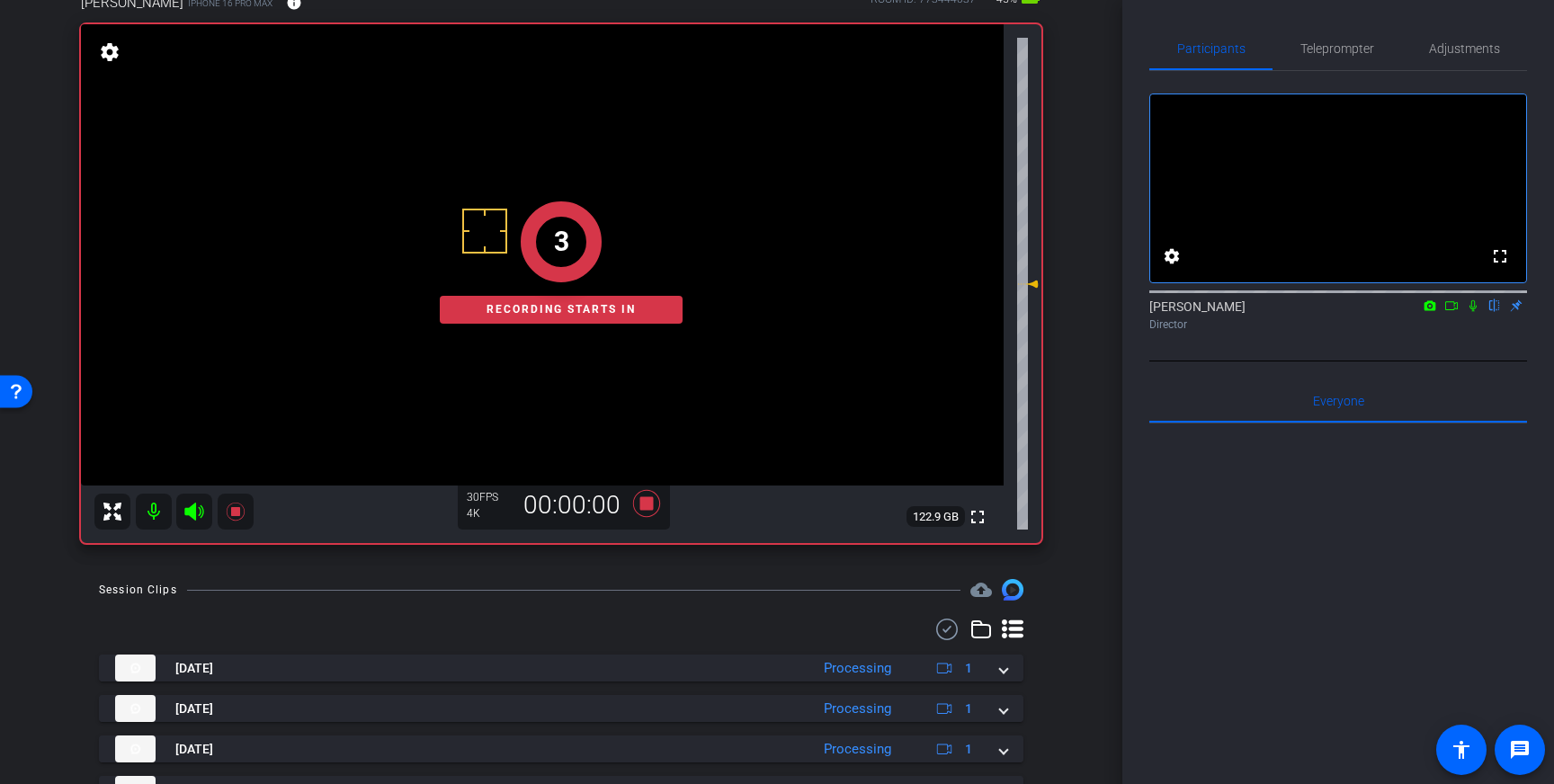
click at [1472, 312] on icon at bounding box center [1472, 305] width 15 height 13
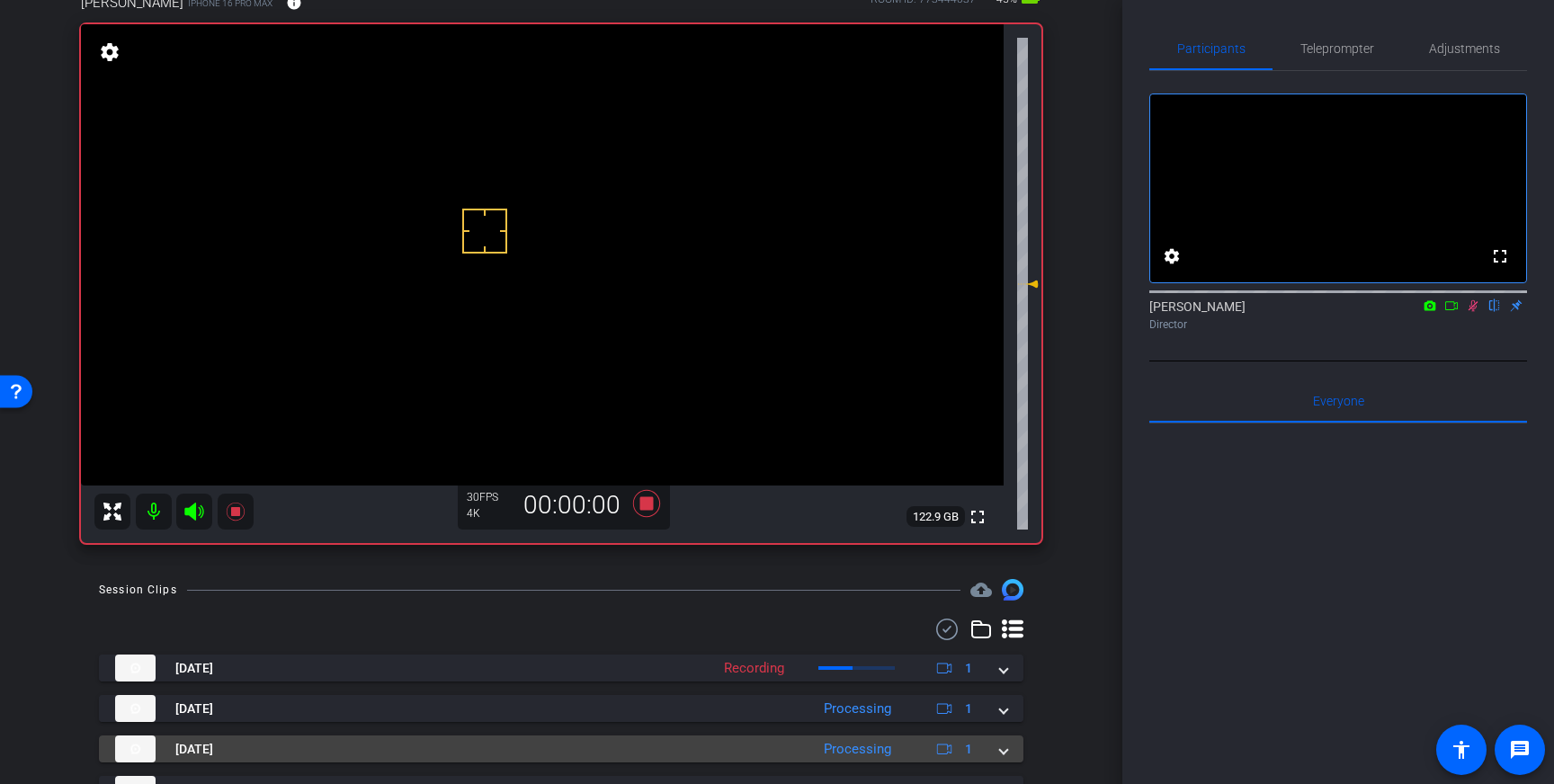
click at [1006, 744] on span at bounding box center [1003, 749] width 7 height 18
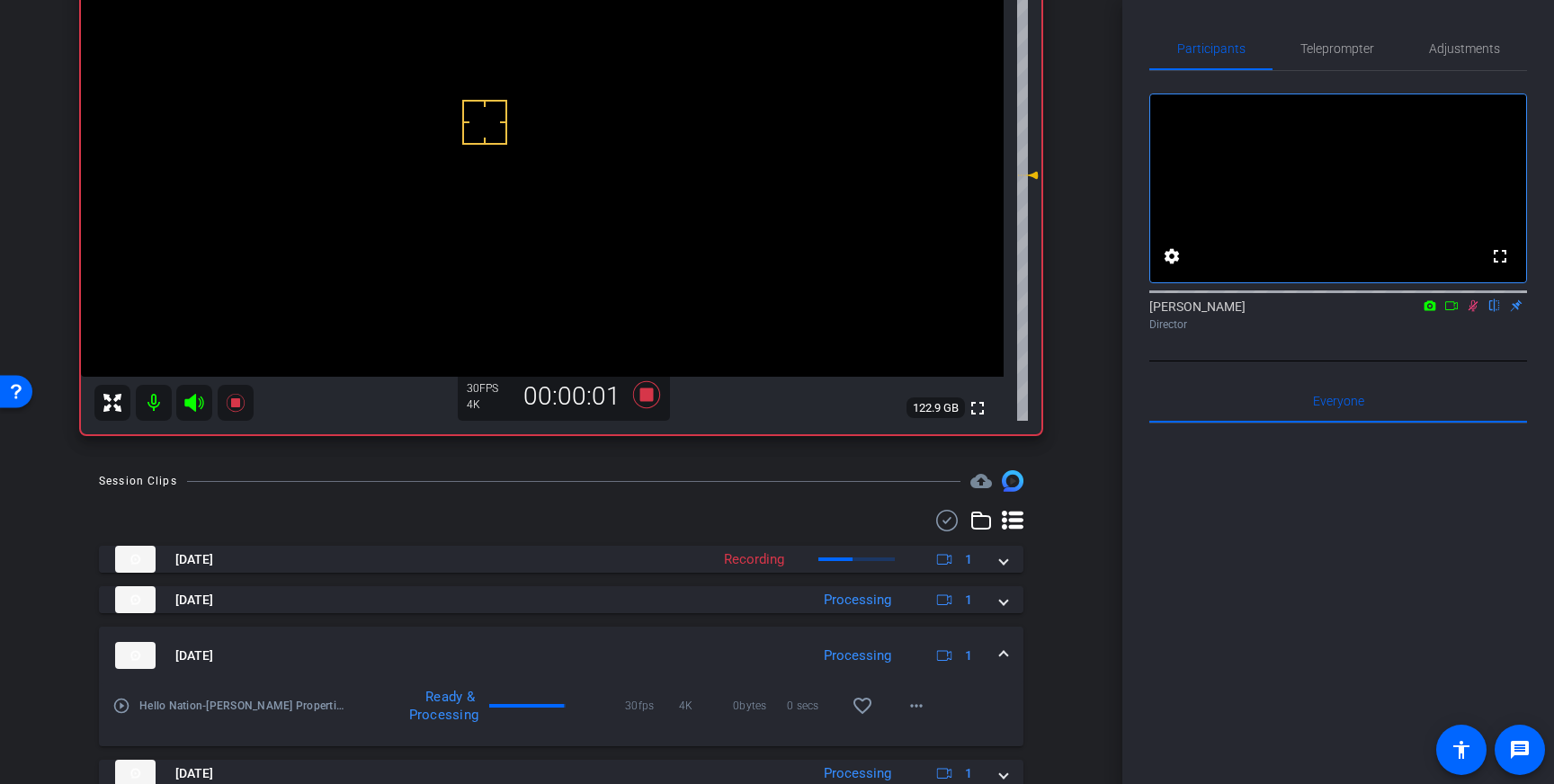
scroll to position [224, 0]
click at [859, 705] on mat-icon "favorite_border" at bounding box center [862, 704] width 21 height 21
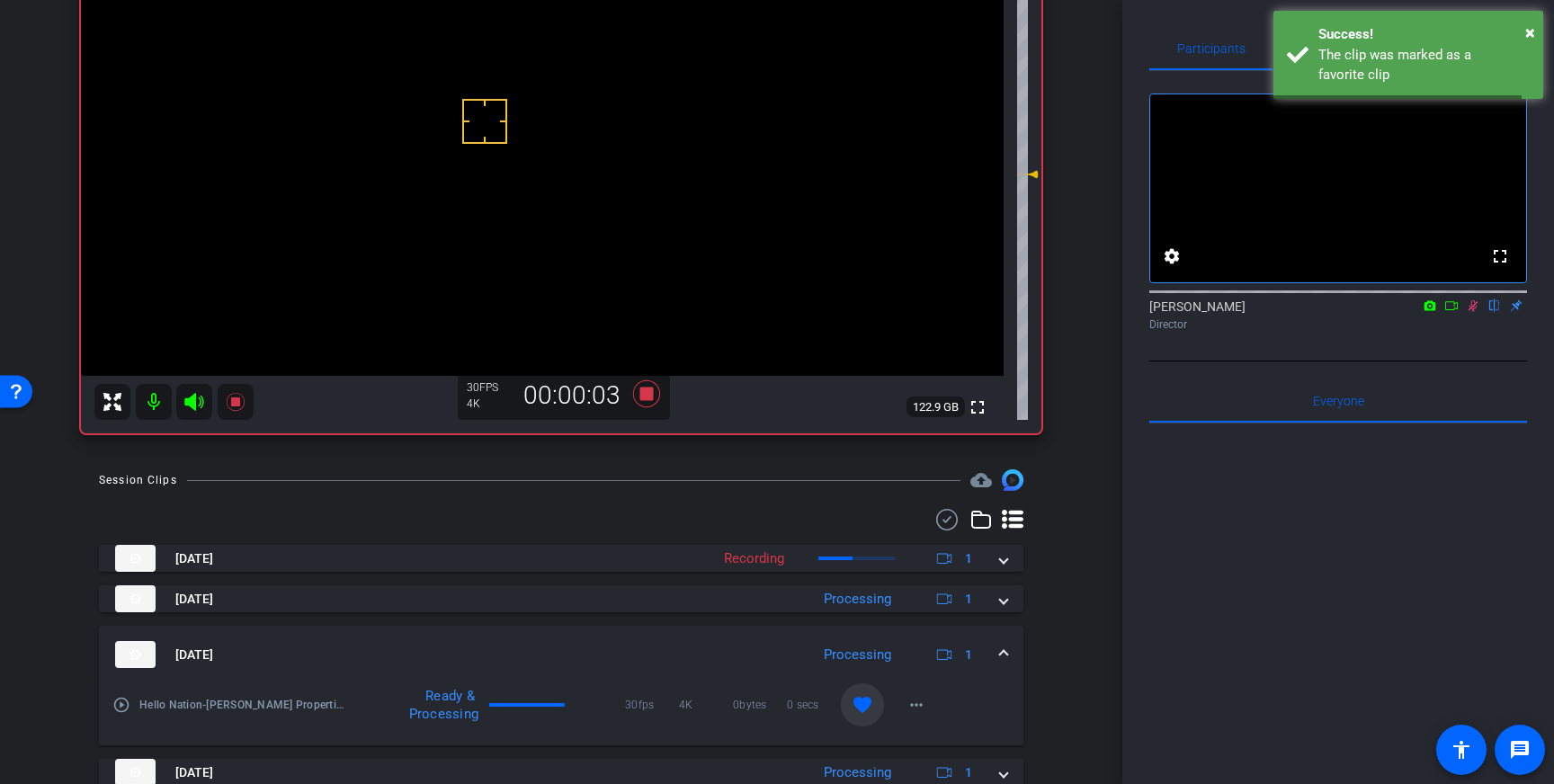
click at [859, 705] on mat-icon "favorite" at bounding box center [862, 704] width 21 height 21
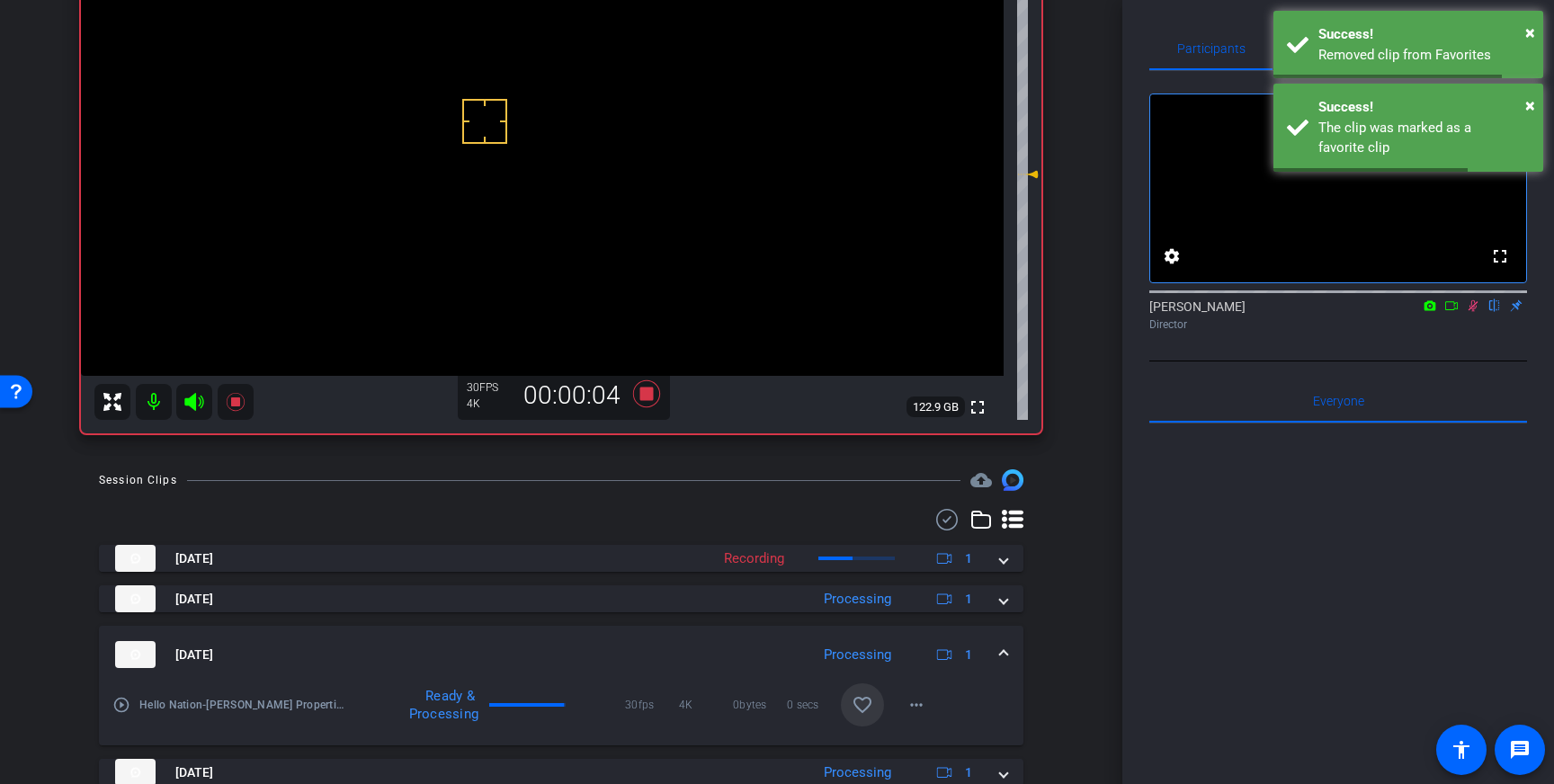
click at [1007, 650] on mat-expansion-panel-header "Oct 15, 2025 Processing 1" at bounding box center [561, 654] width 924 height 57
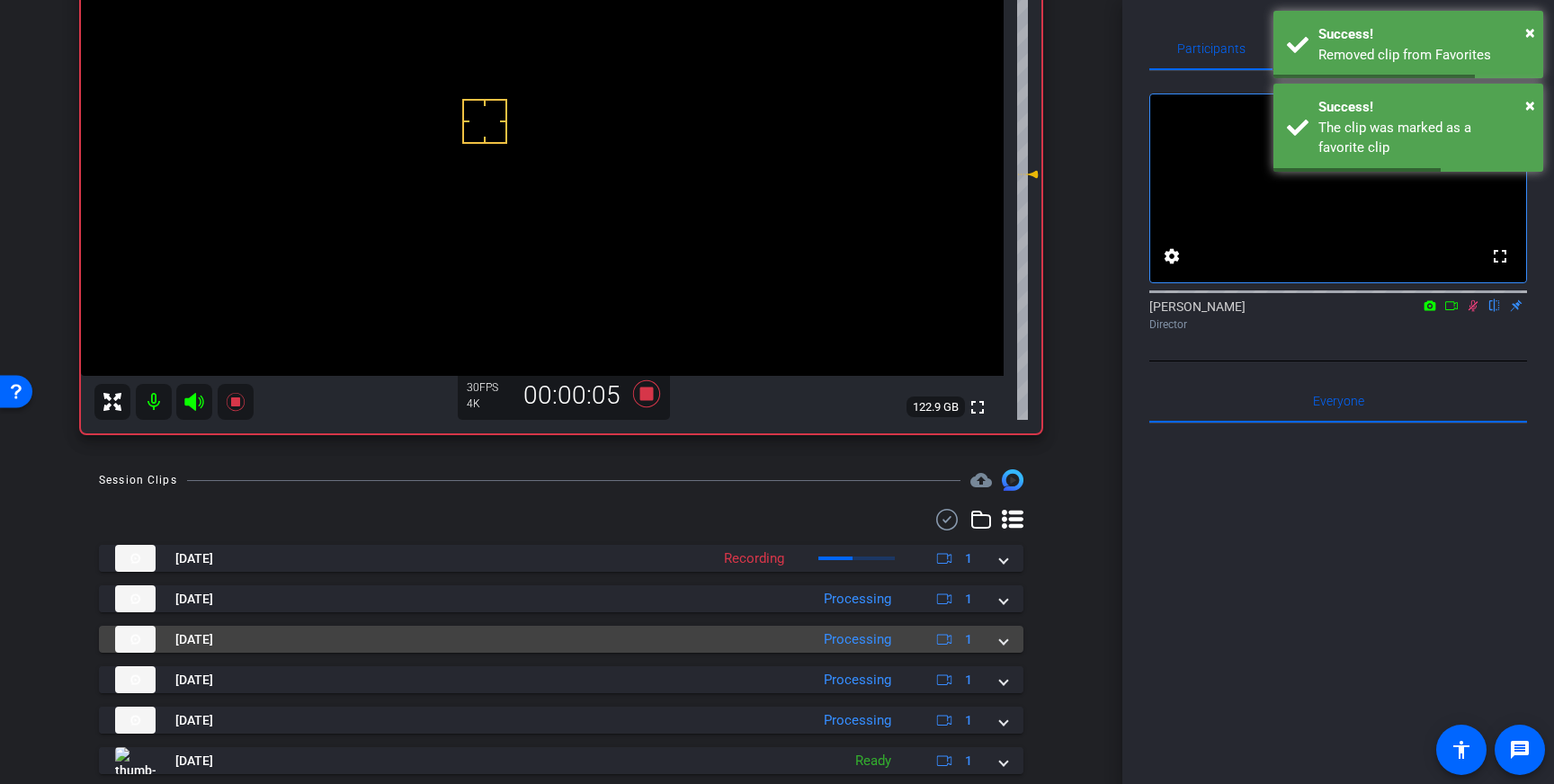
scroll to position [265, 0]
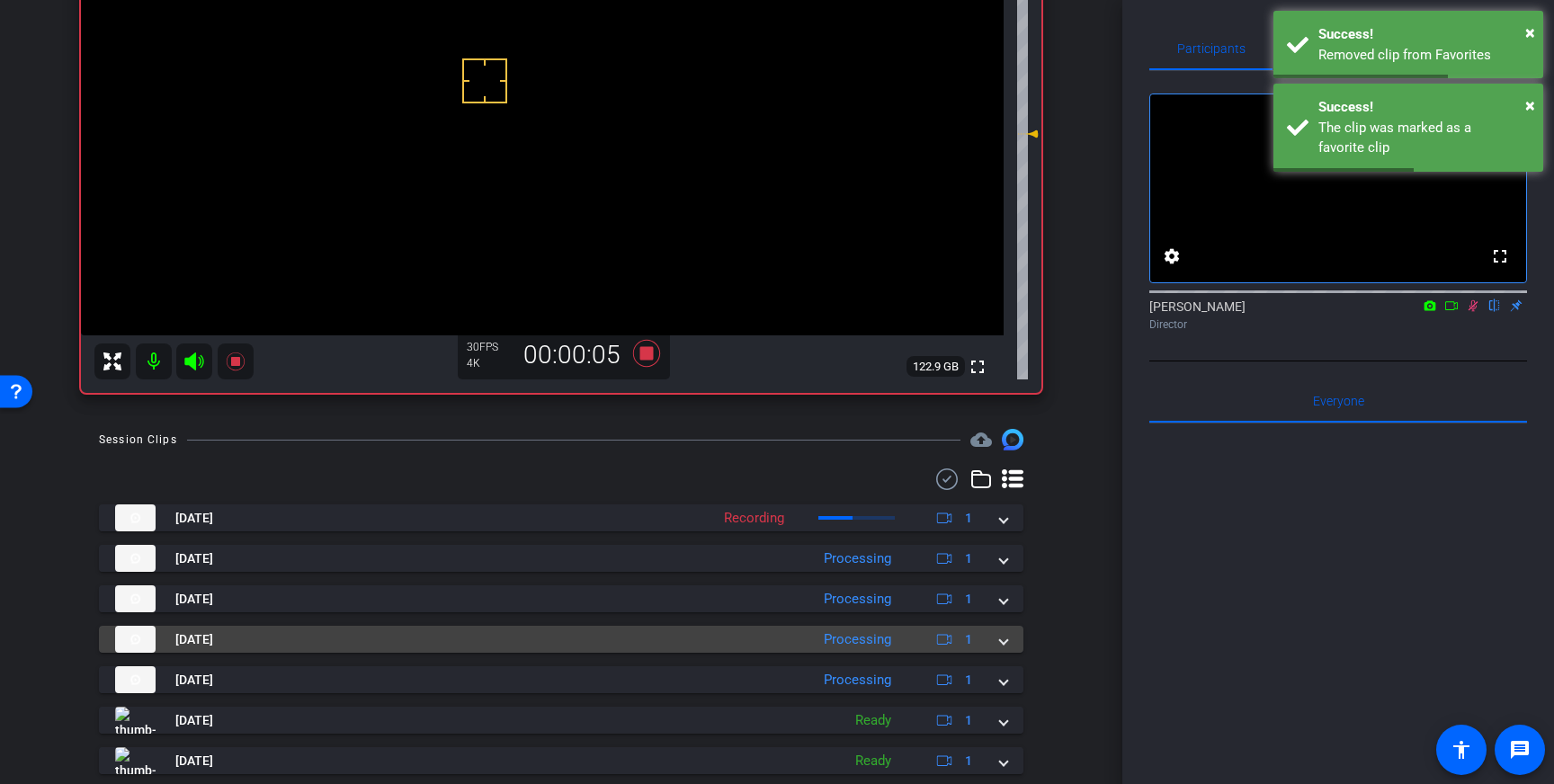
click at [994, 646] on div "Oct 15, 2025 Processing 1" at bounding box center [557, 639] width 885 height 27
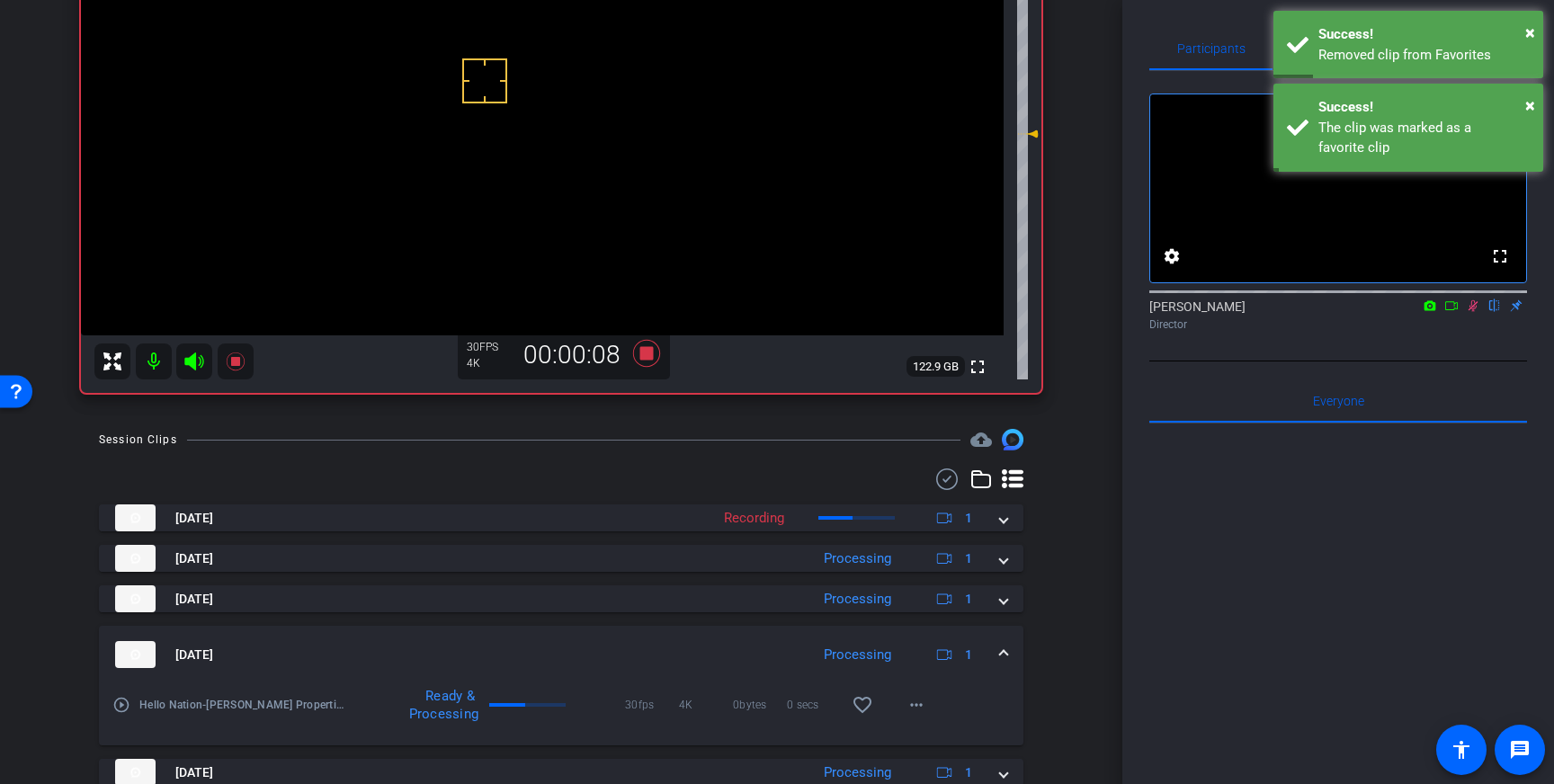
click at [1006, 647] on span at bounding box center [1003, 655] width 7 height 18
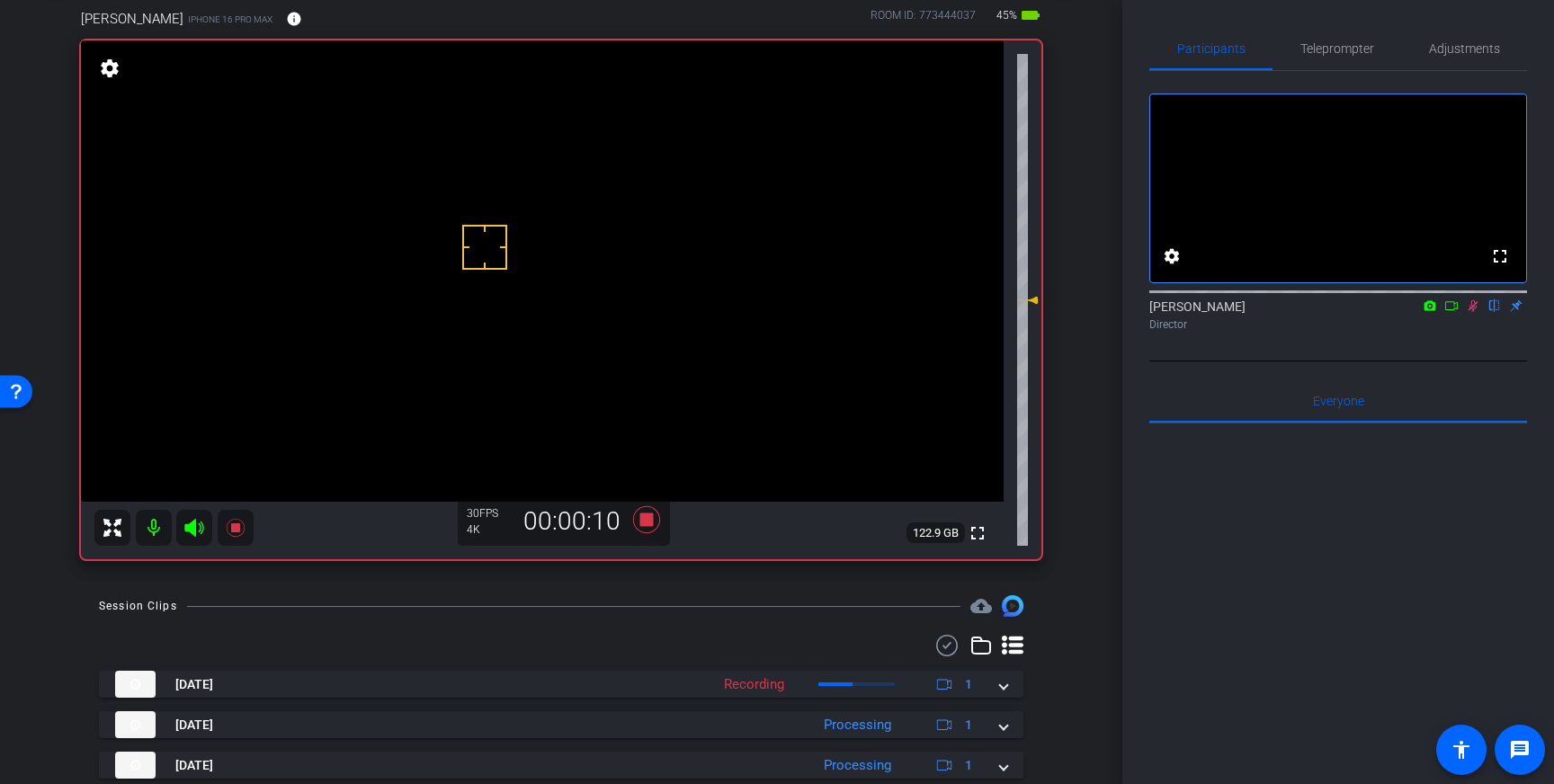
scroll to position [91, 0]
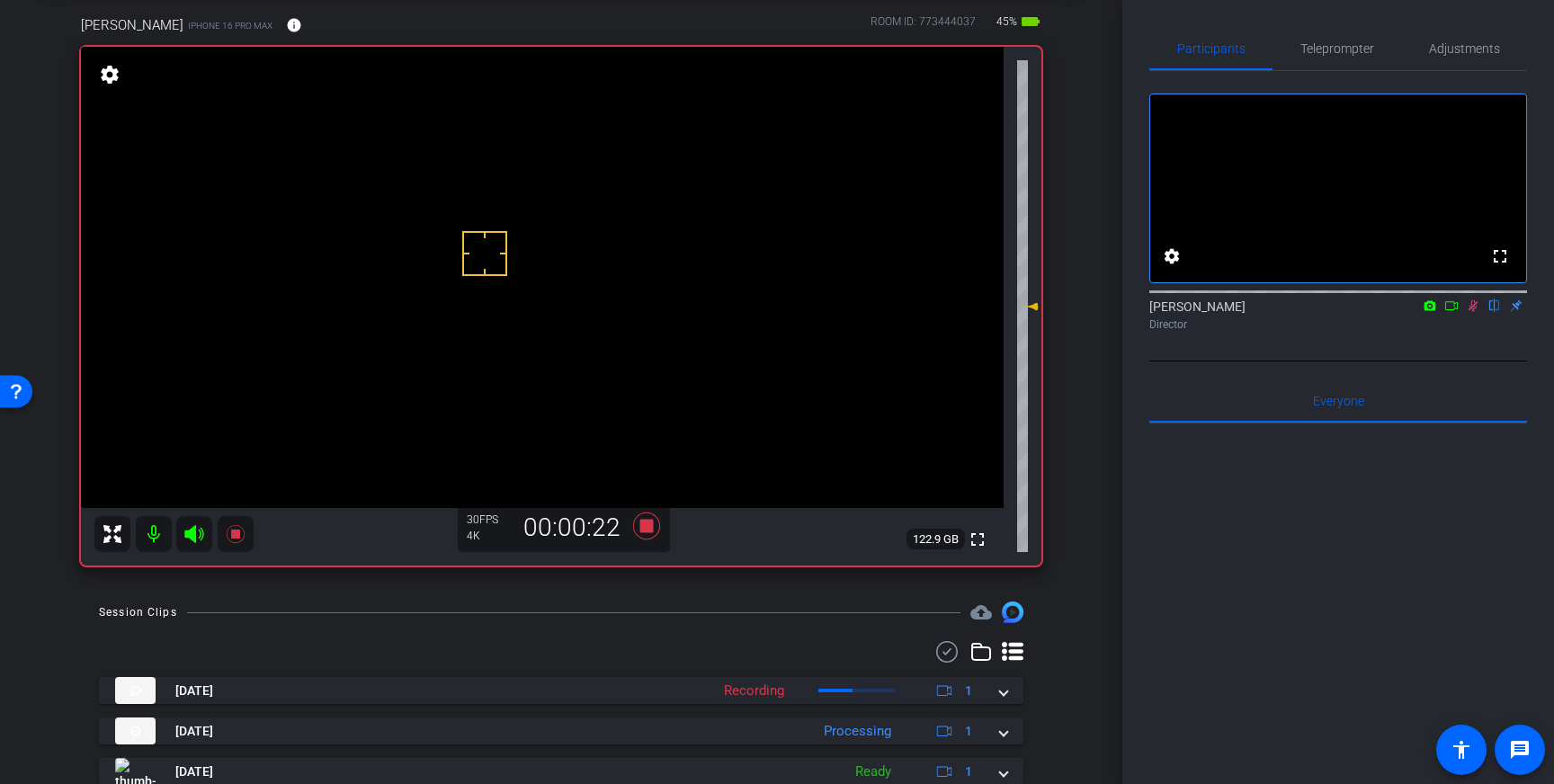
click at [1471, 312] on icon at bounding box center [1472, 305] width 15 height 13
click at [651, 526] on icon at bounding box center [647, 526] width 27 height 27
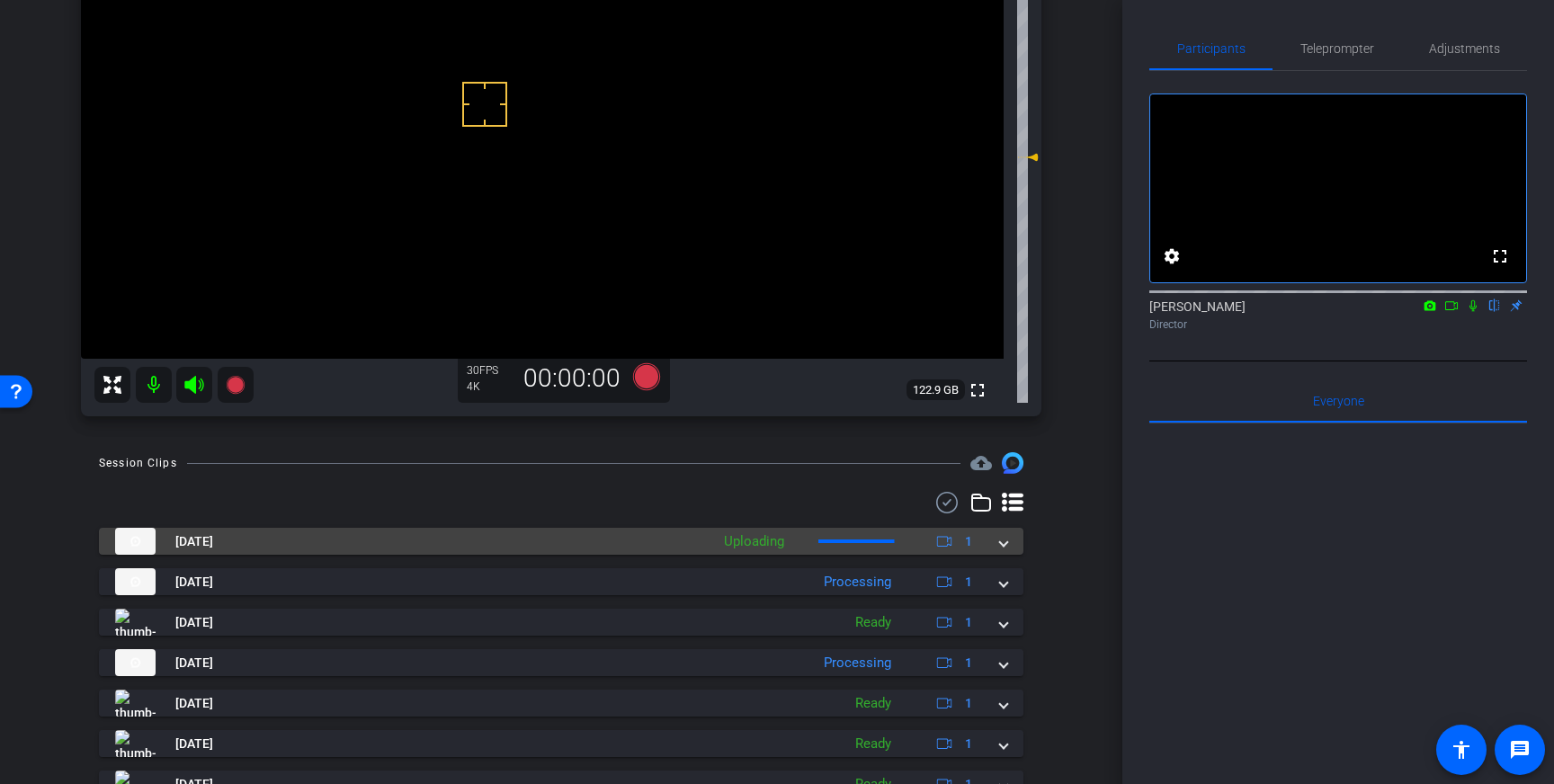
scroll to position [243, 0]
click at [1001, 551] on mat-expansion-panel-header "Oct 15, 2025 Uploading 1" at bounding box center [561, 539] width 924 height 27
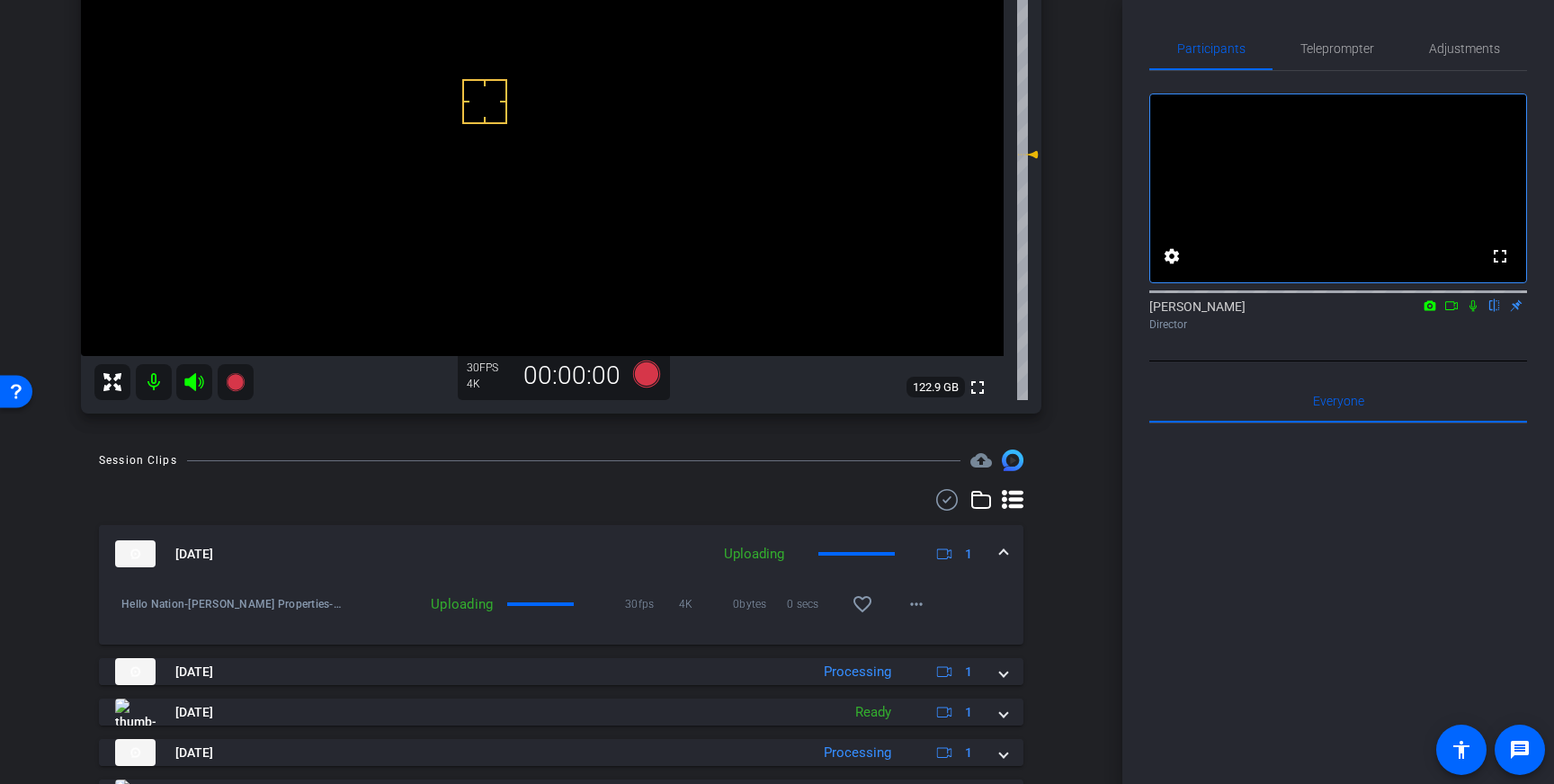
drag, startPoint x: 880, startPoint y: 603, endPoint x: 885, endPoint y: 615, distance: 13.0
click at [880, 603] on span at bounding box center [862, 604] width 43 height 43
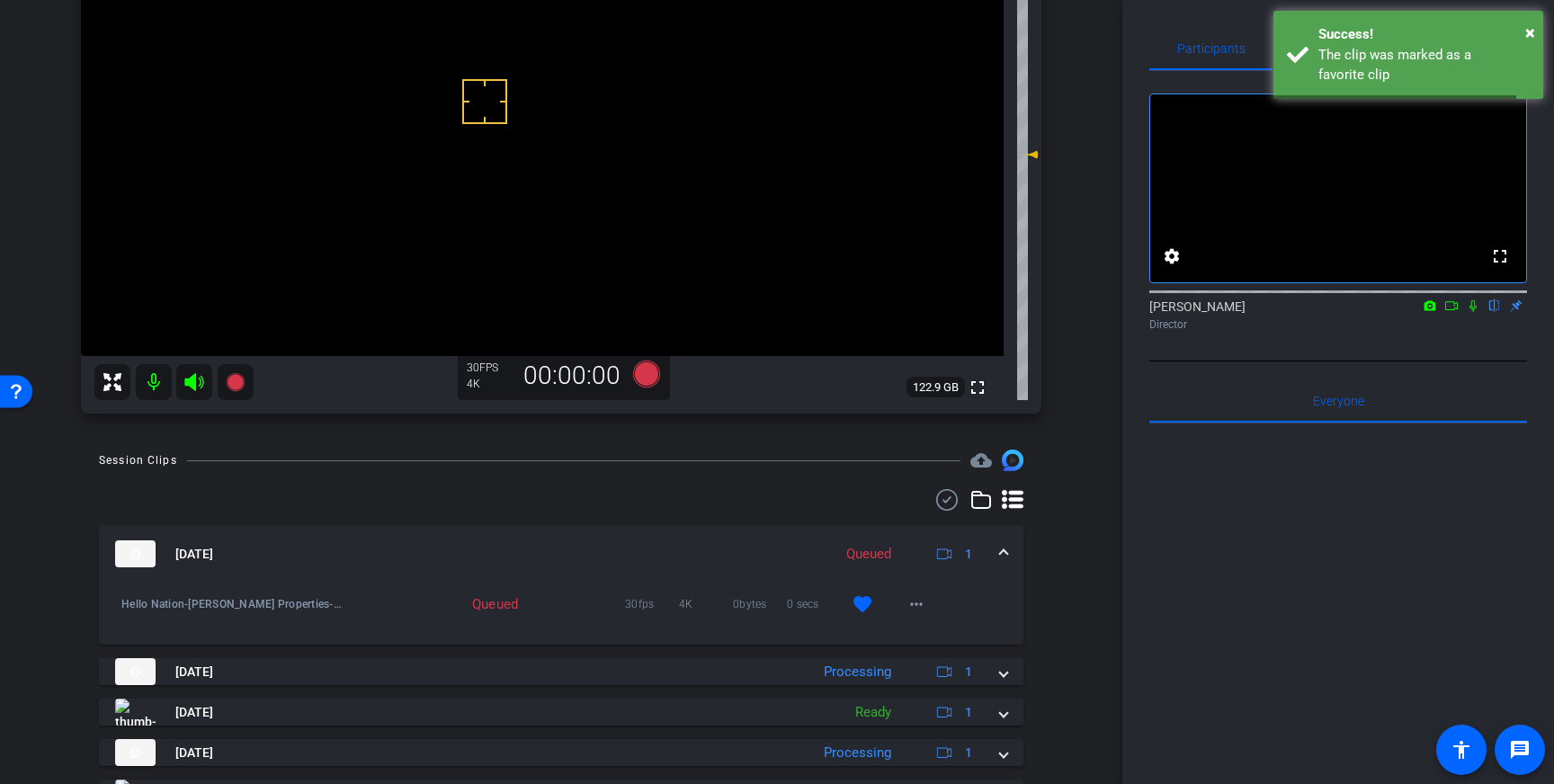
click at [1004, 559] on span at bounding box center [1003, 553] width 7 height 18
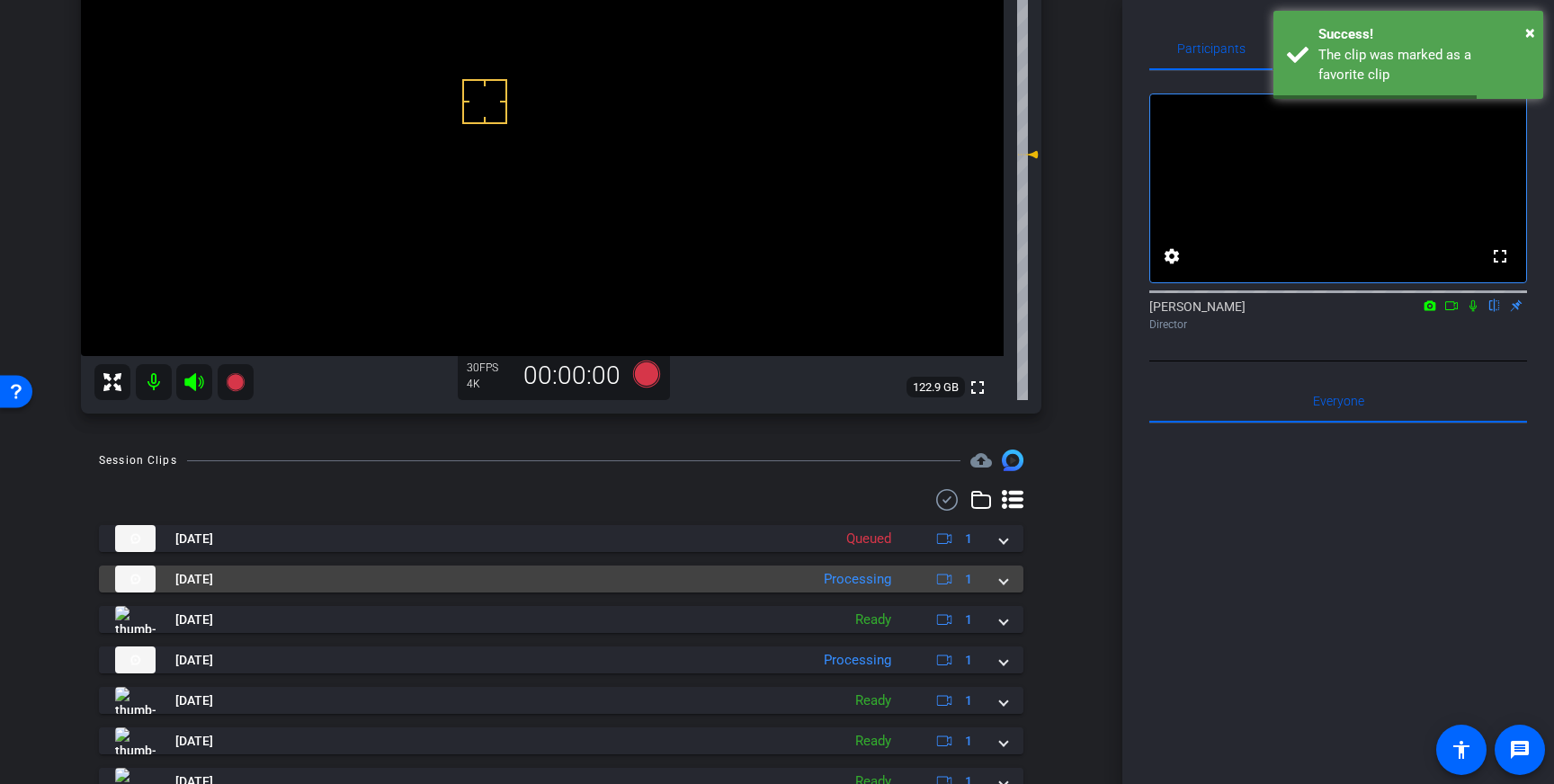
click at [1007, 585] on mat-expansion-panel-header "Oct 15, 2025 Processing 1" at bounding box center [561, 579] width 924 height 27
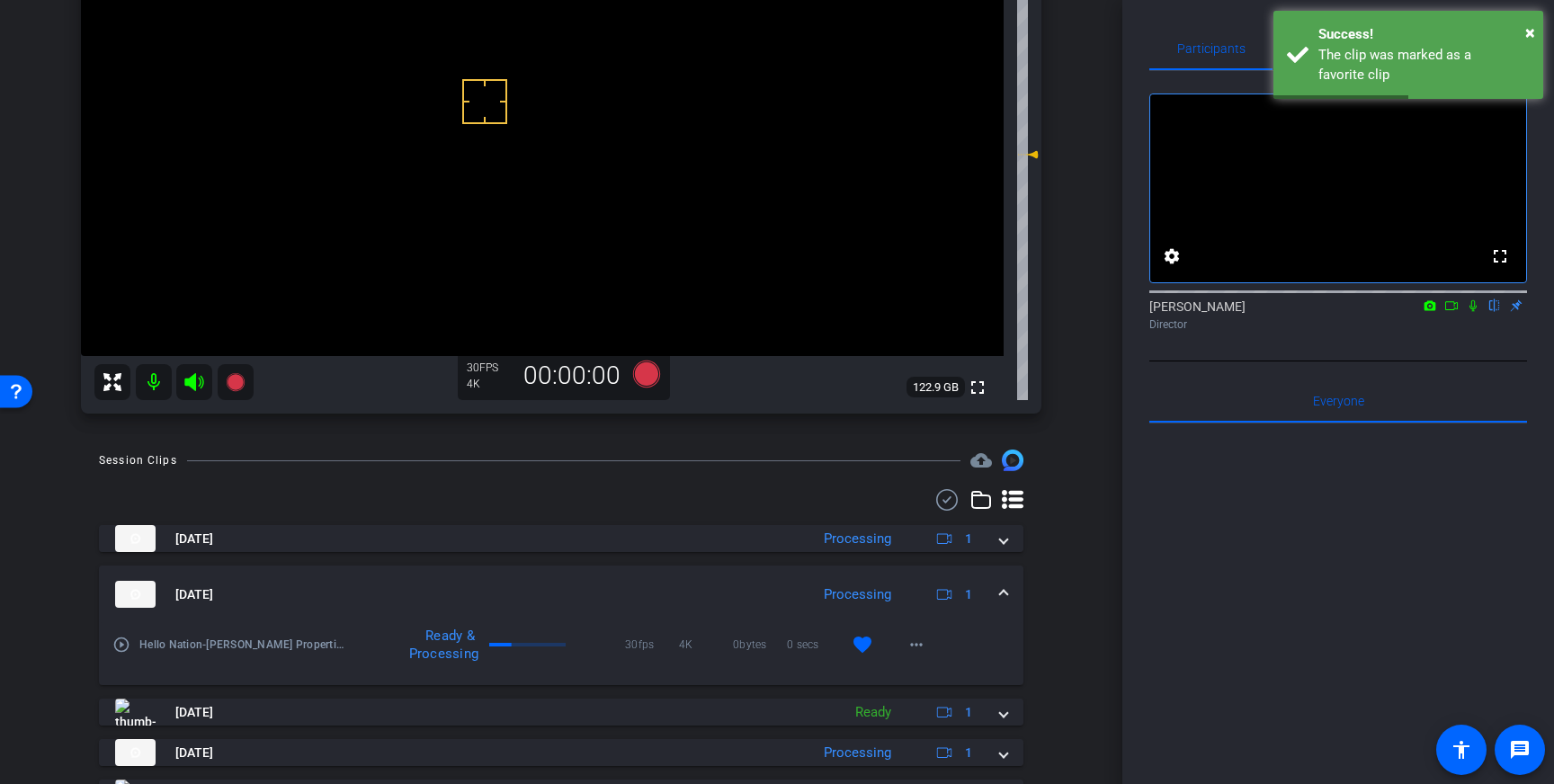
click at [1009, 592] on mat-expansion-panel-header "Oct 15, 2025 Processing 1" at bounding box center [561, 593] width 924 height 57
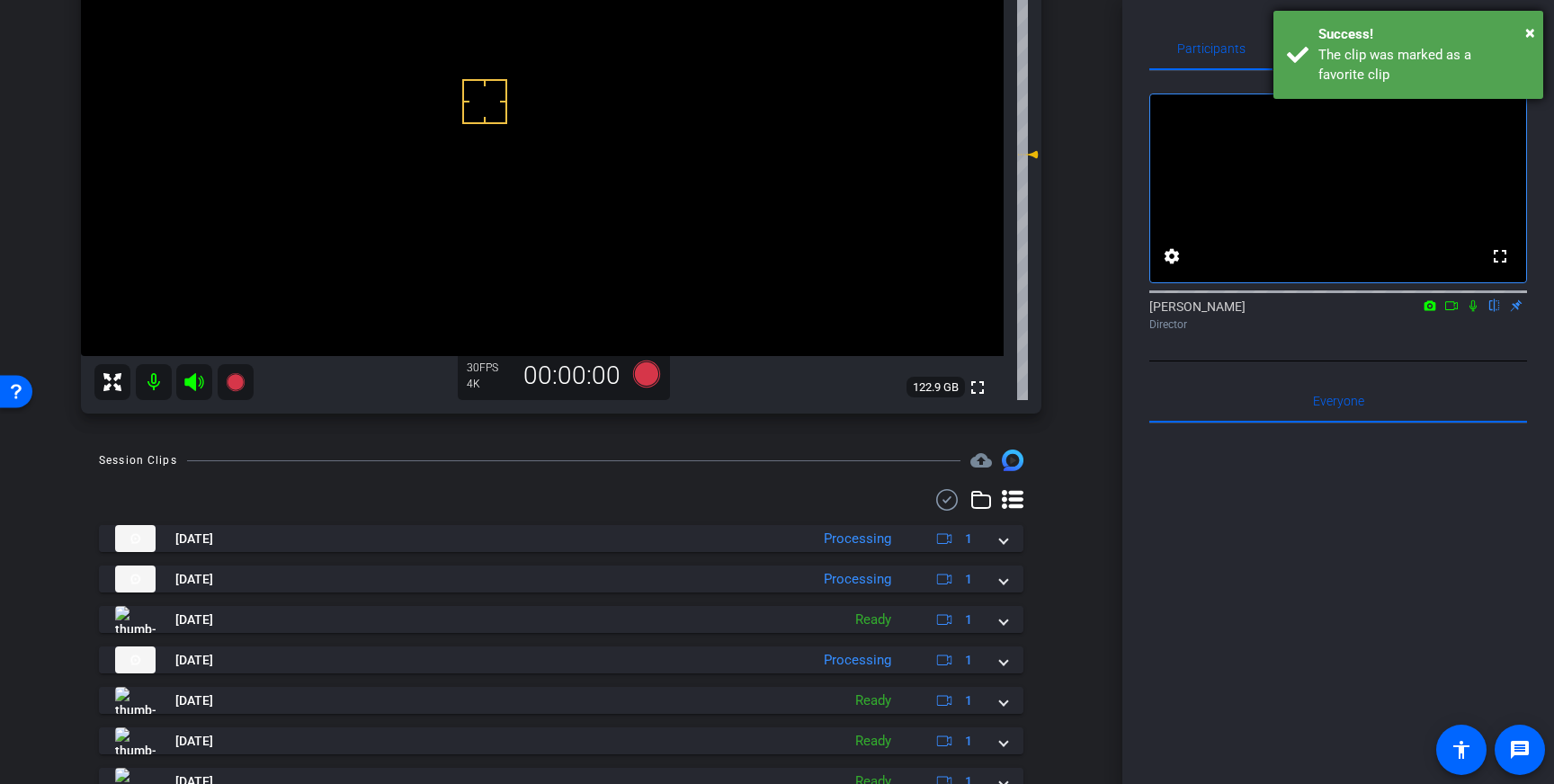
click at [1345, 35] on div "Success!" at bounding box center [1424, 34] width 211 height 20
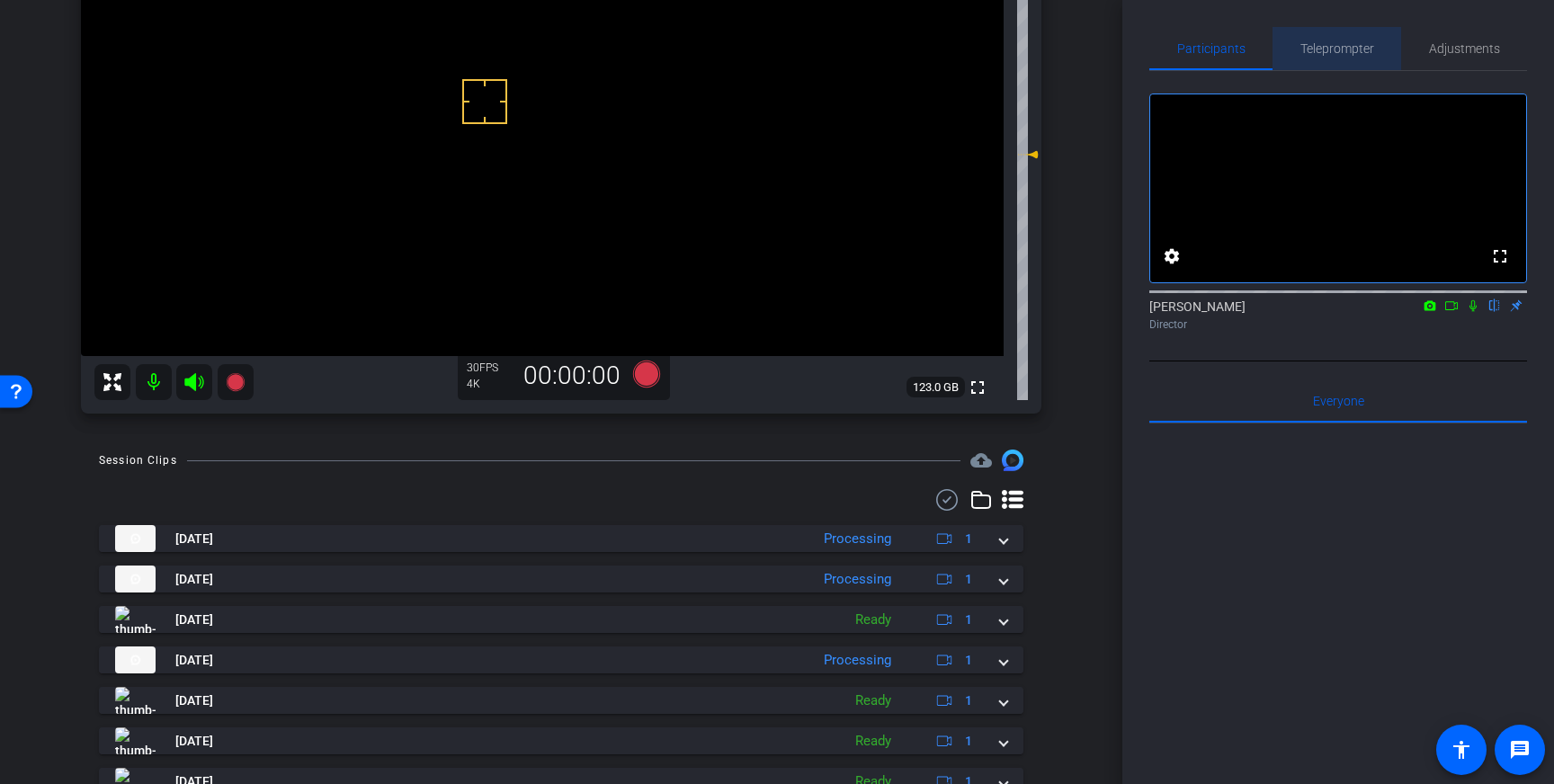
click at [1355, 57] on span "Teleprompter" at bounding box center [1337, 49] width 74 height 43
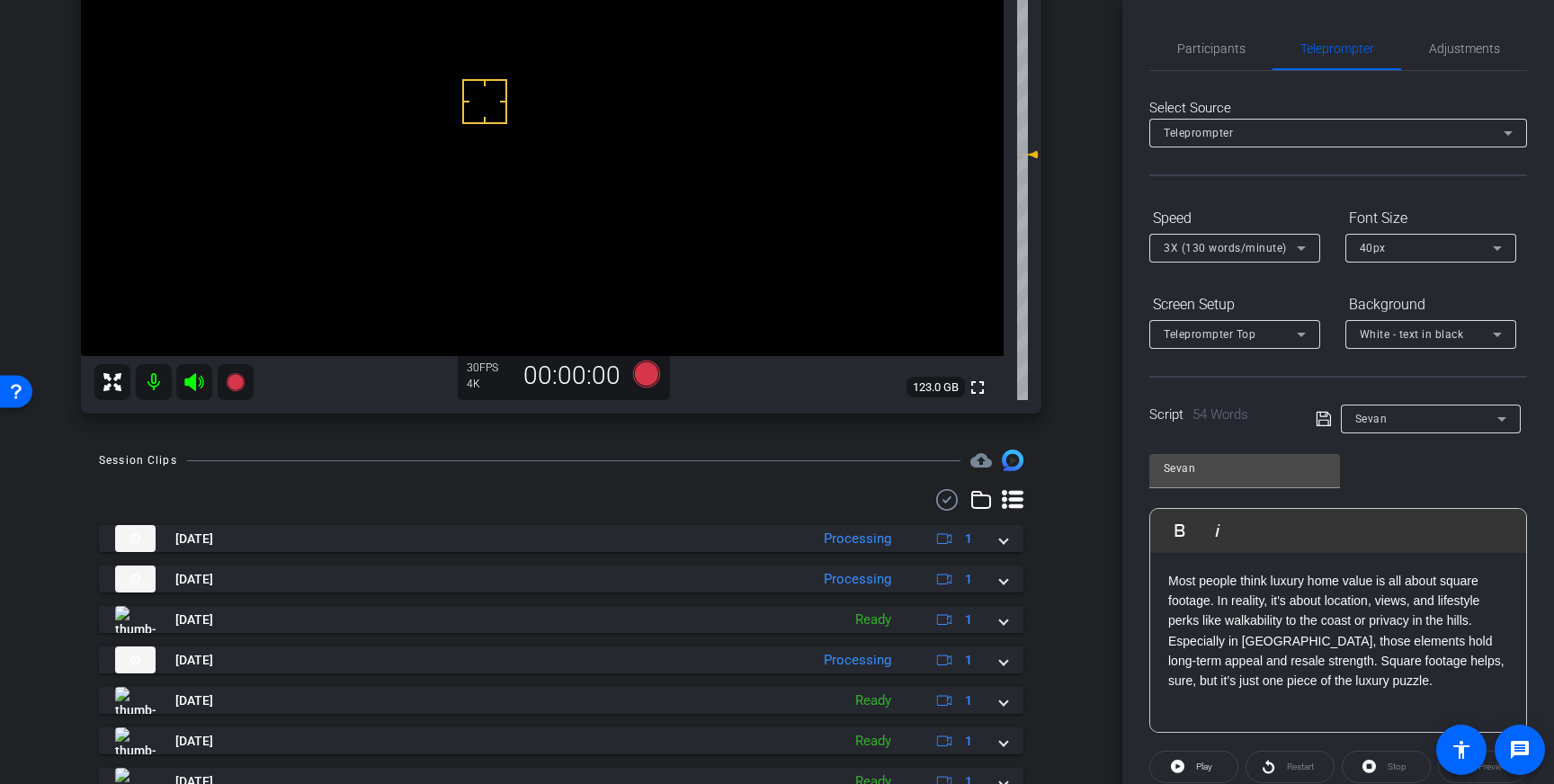
scroll to position [198, 0]
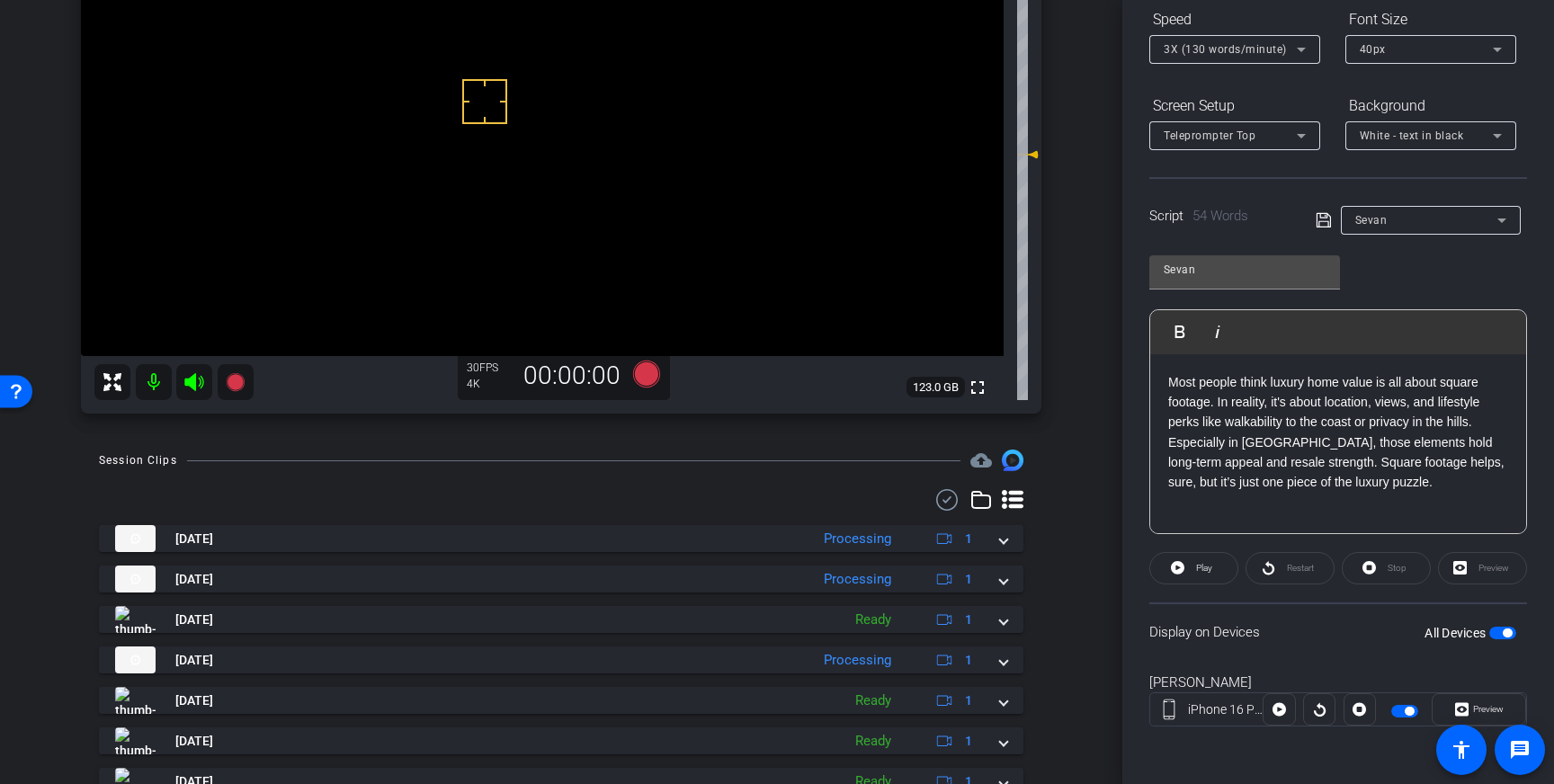
click at [1500, 636] on span "button" at bounding box center [1502, 632] width 27 height 13
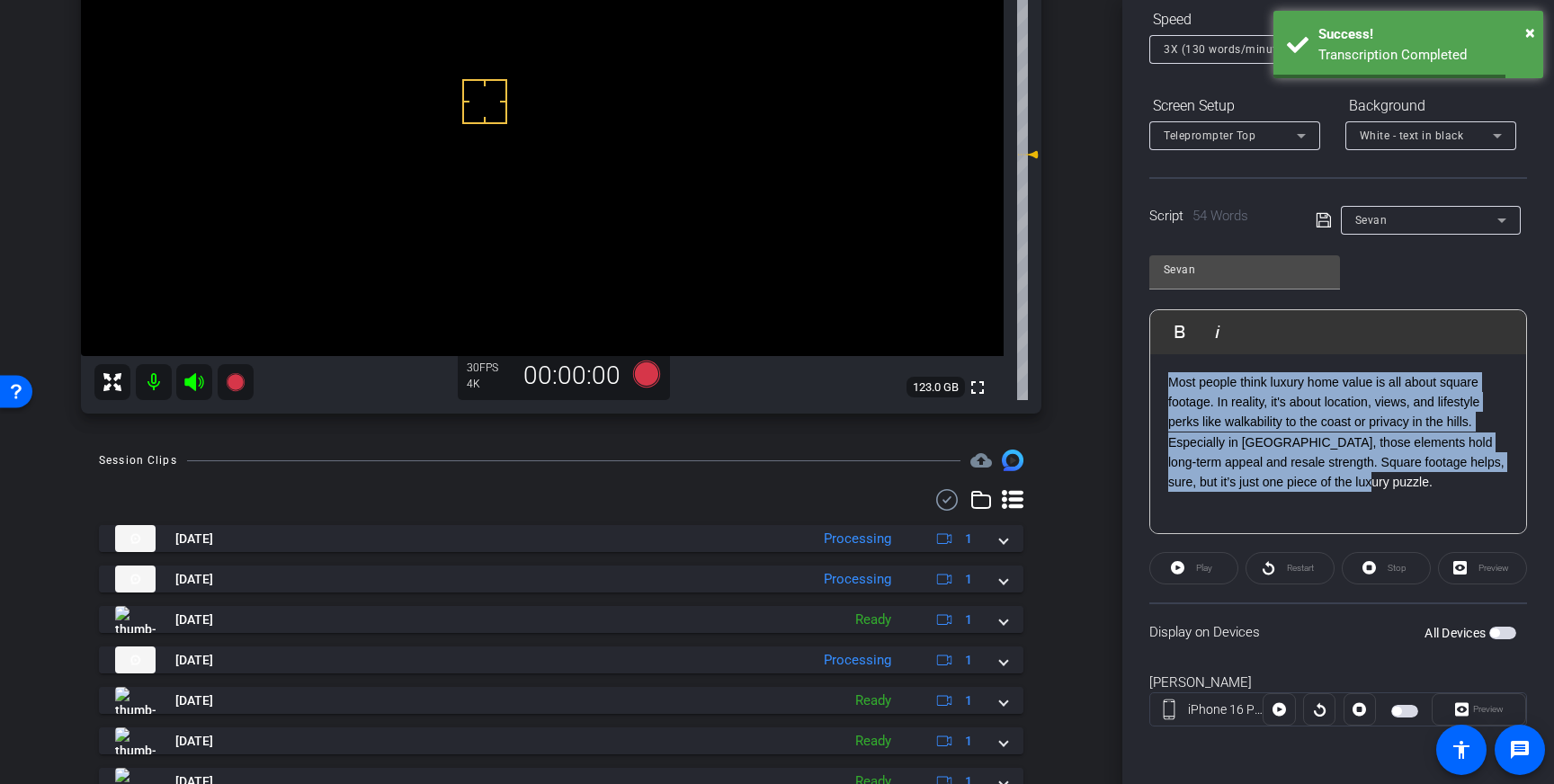
drag, startPoint x: 1364, startPoint y: 487, endPoint x: 1145, endPoint y: 383, distance: 242.4
click at [1145, 383] on div "Participants Teleprompter Adjustments settings Louis Voss flip Director Everyon…" at bounding box center [1338, 392] width 432 height 784
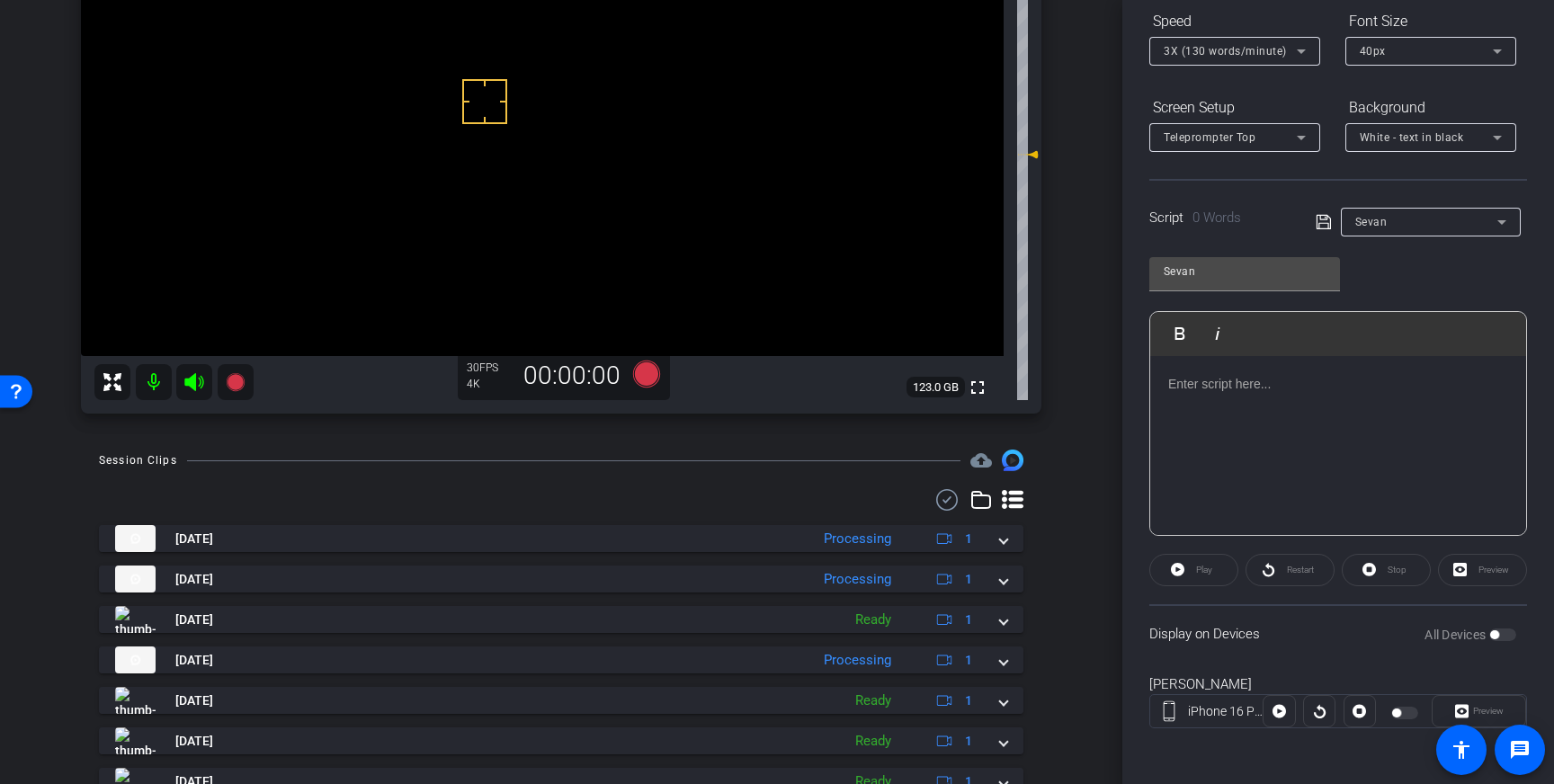
click at [1234, 445] on div at bounding box center [1338, 445] width 376 height 180
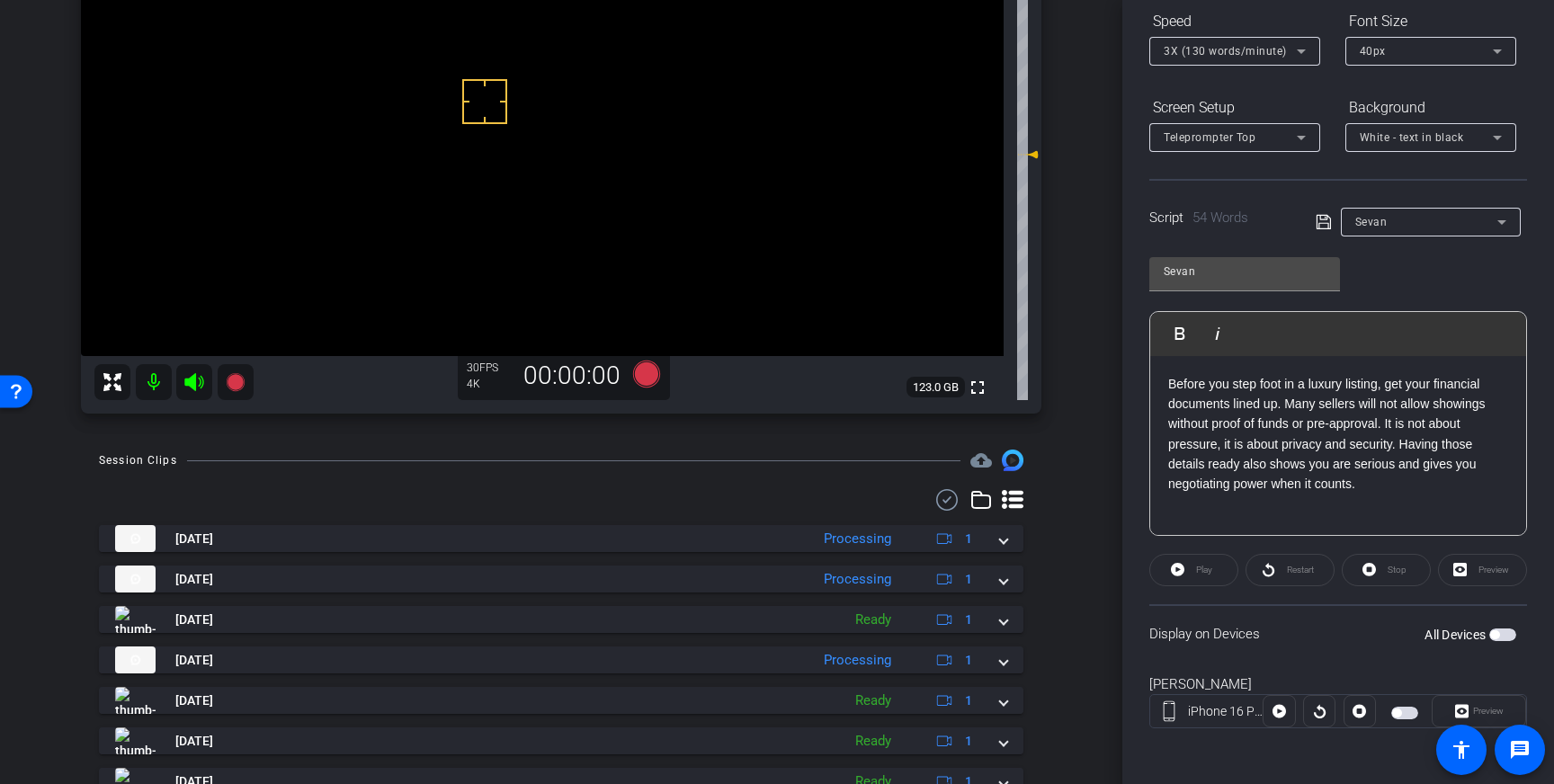
drag, startPoint x: 1323, startPoint y: 224, endPoint x: 1474, endPoint y: 479, distance: 296.4
click at [1323, 224] on icon at bounding box center [1323, 222] width 17 height 21
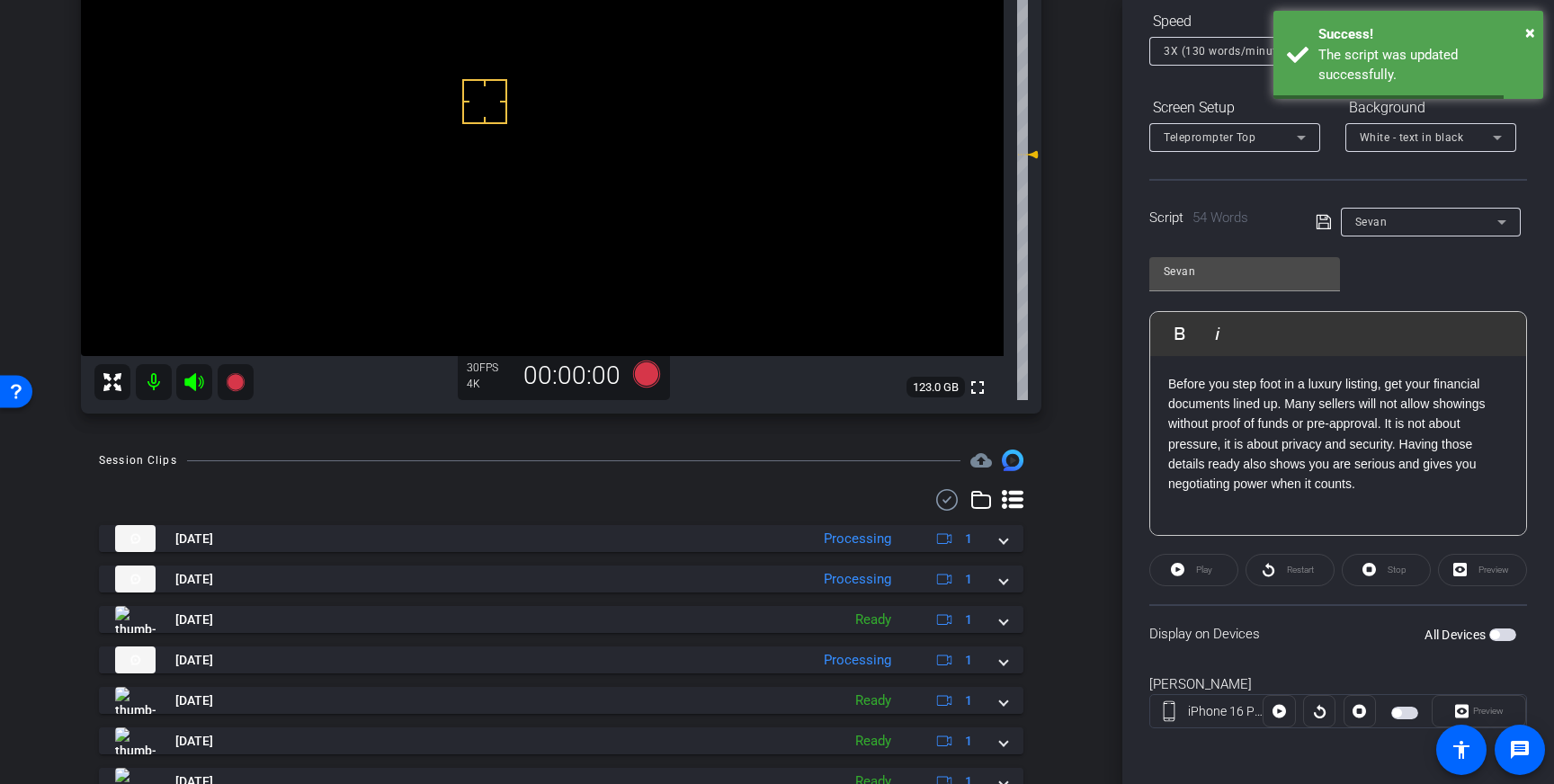
click at [1506, 634] on span "button" at bounding box center [1502, 634] width 27 height 13
click at [1502, 634] on span "button" at bounding box center [1506, 634] width 9 height 9
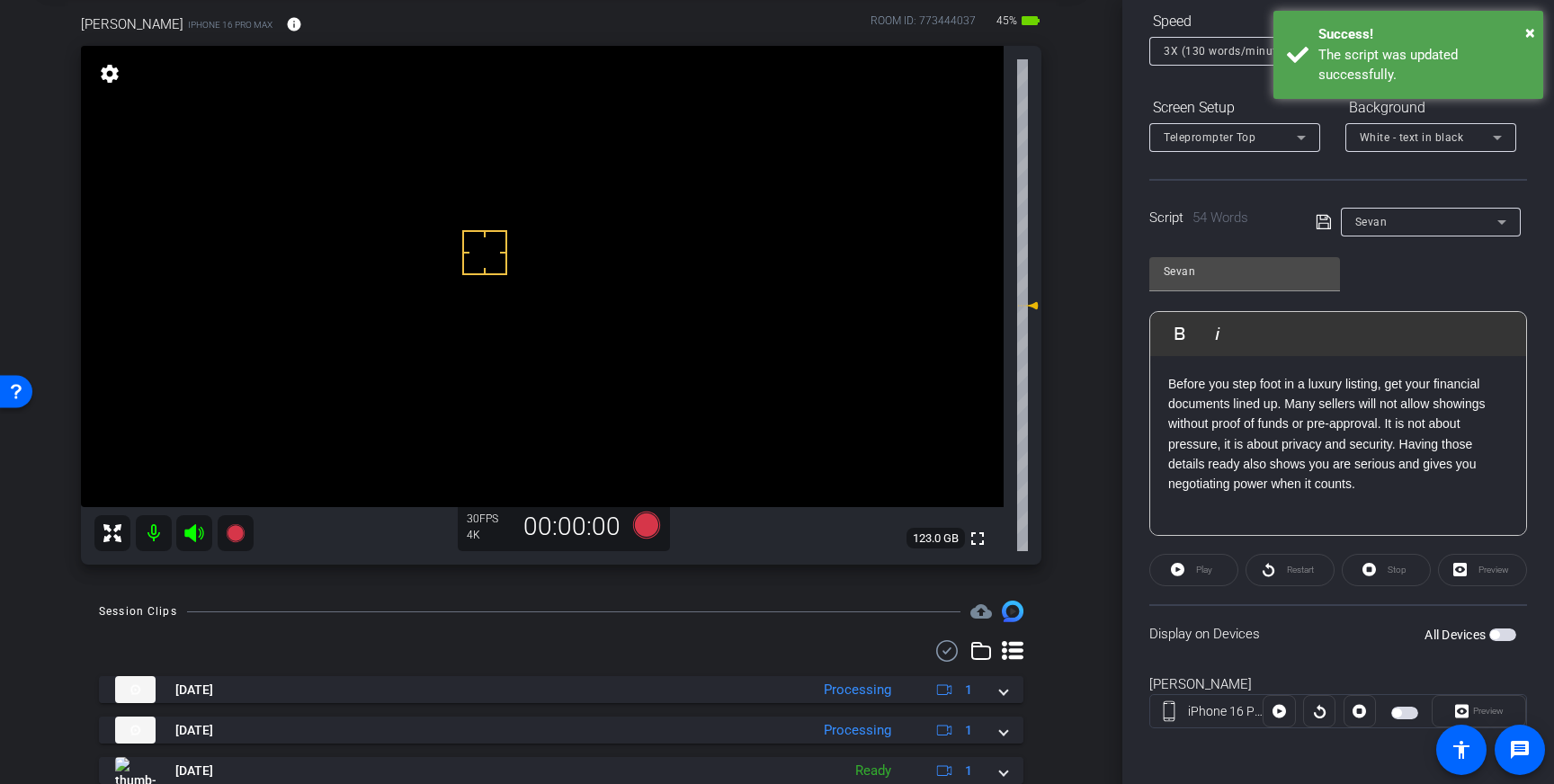
scroll to position [91, 0]
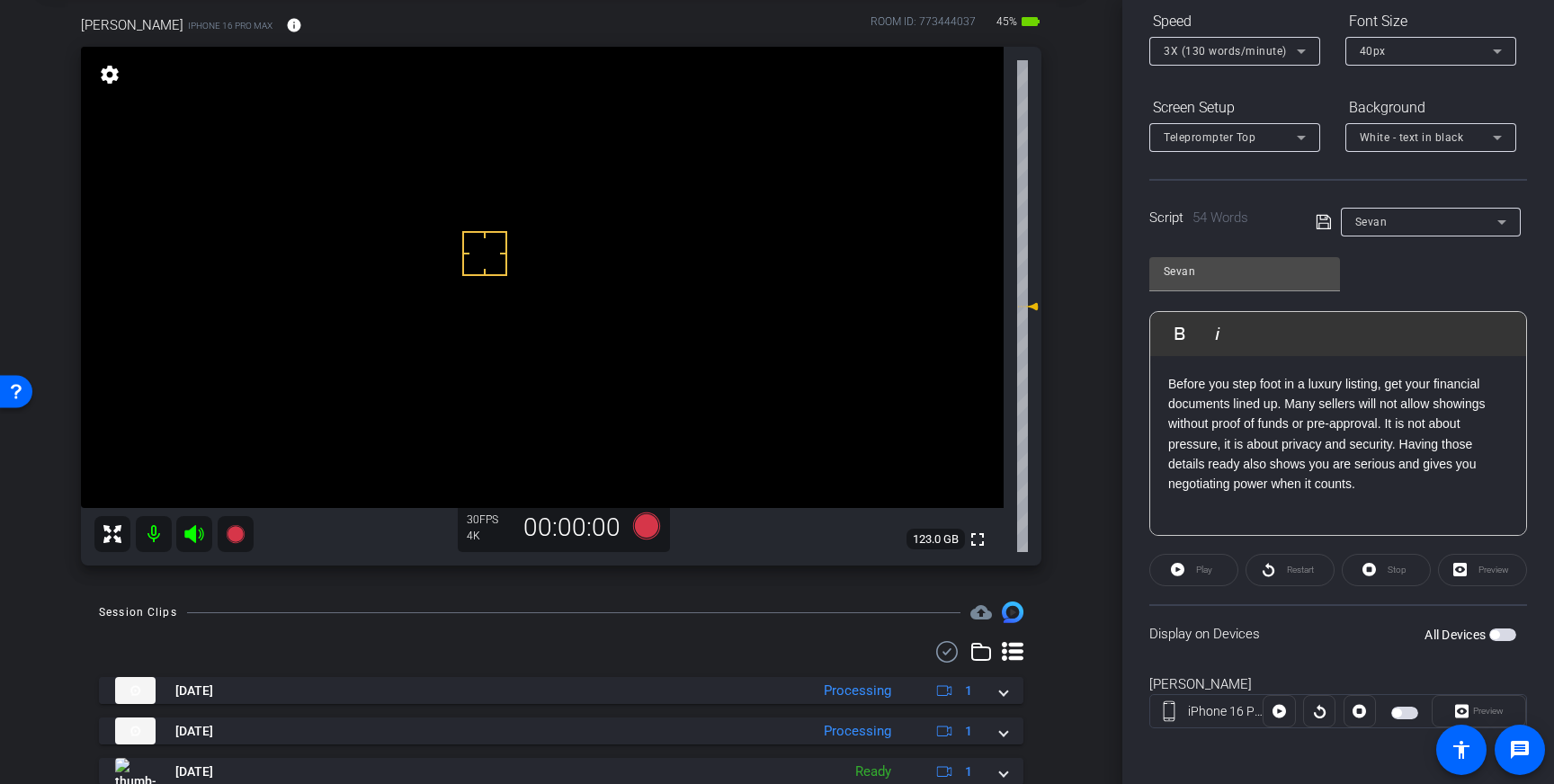
click at [1498, 639] on span "button" at bounding box center [1502, 634] width 27 height 13
click at [1206, 569] on span "Play" at bounding box center [1204, 569] width 17 height 10
click at [1393, 571] on span "Stop" at bounding box center [1396, 569] width 18 height 10
drag, startPoint x: 508, startPoint y: 240, endPoint x: 507, endPoint y: 251, distance: 11.0
drag, startPoint x: 488, startPoint y: 256, endPoint x: 621, endPoint y: 343, distance: 158.9
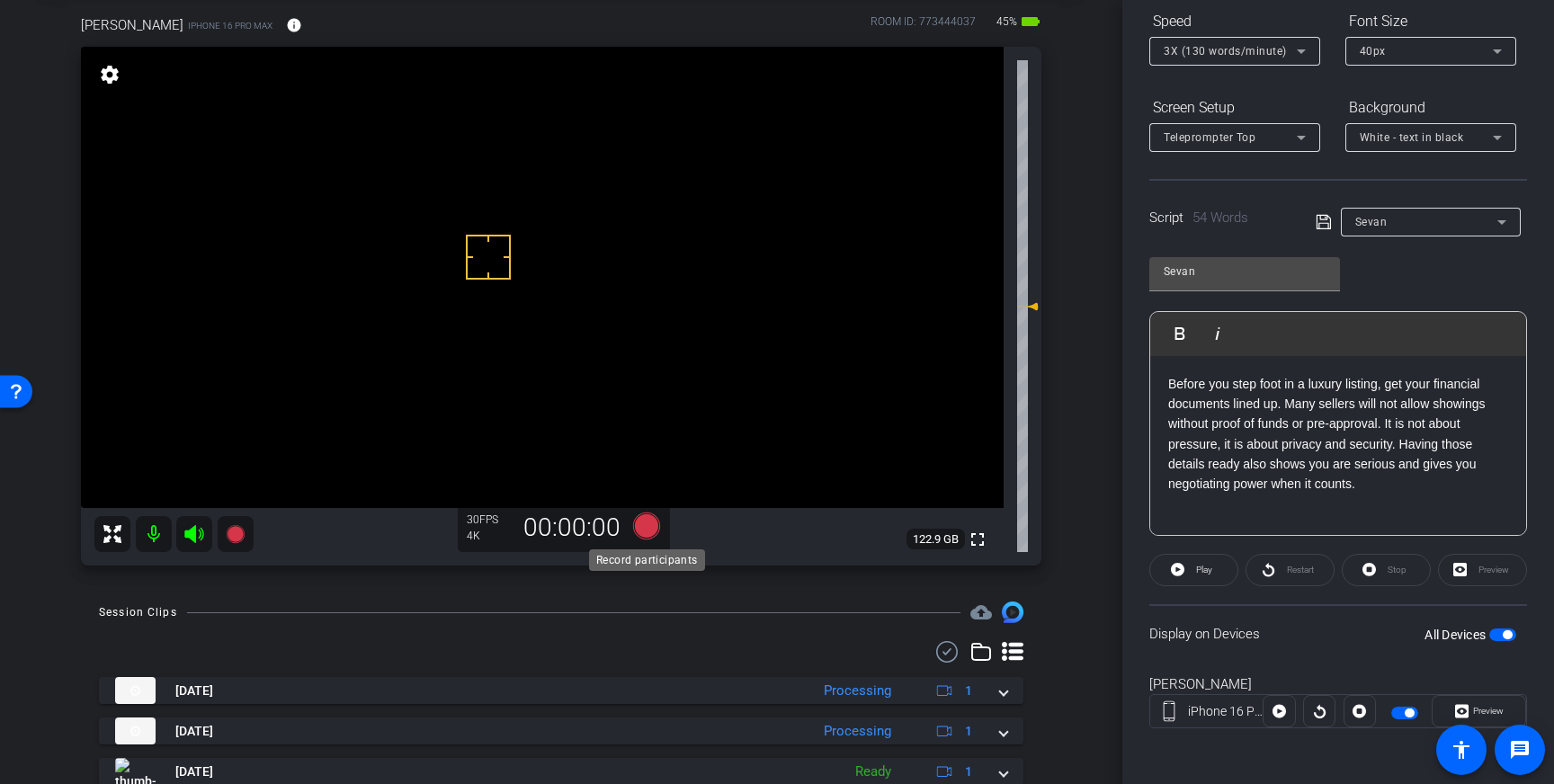
click at [654, 540] on icon at bounding box center [646, 525] width 43 height 32
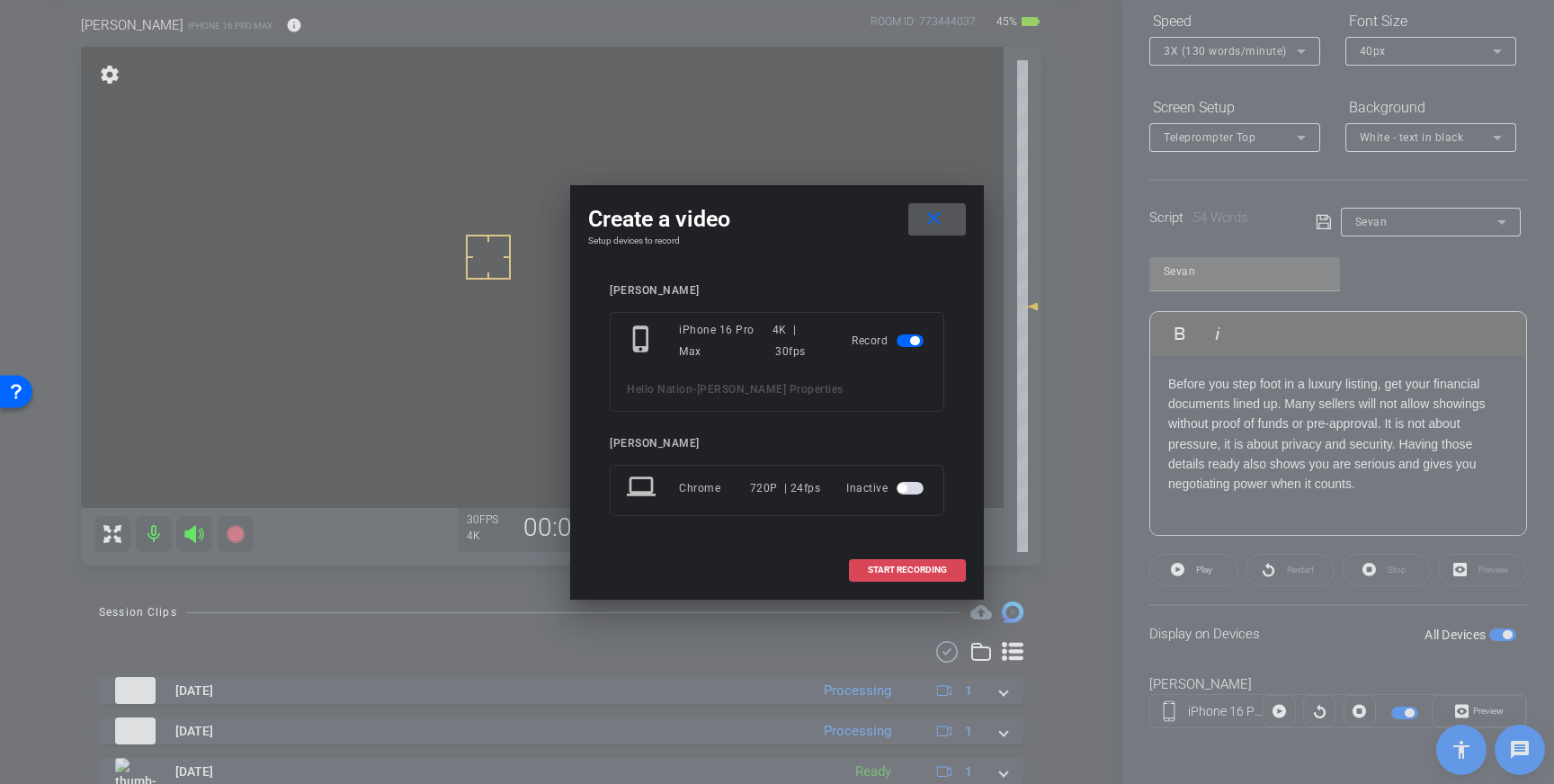
click at [868, 569] on span "START RECORDING" at bounding box center [907, 569] width 79 height 9
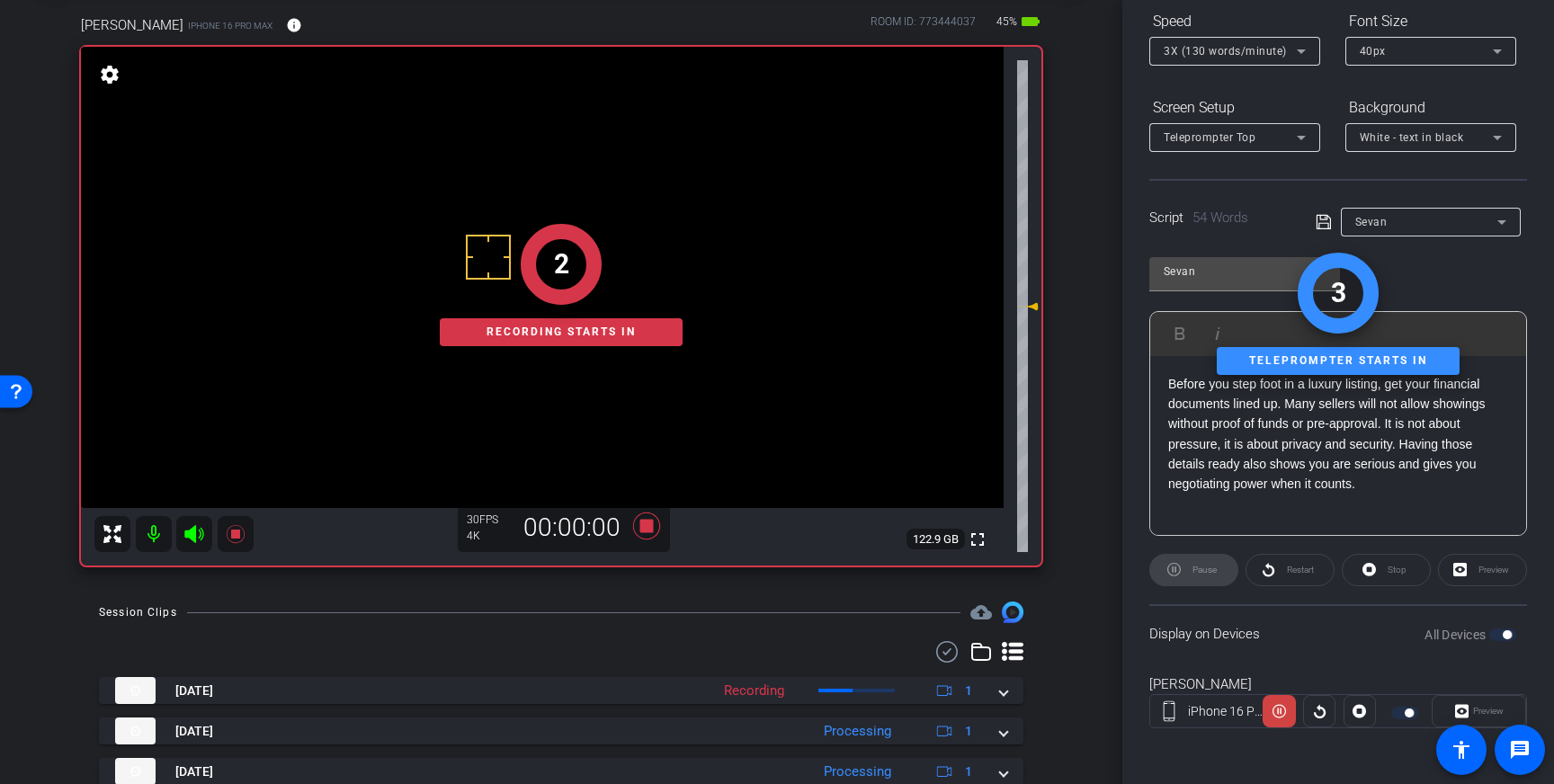
scroll to position [0, 0]
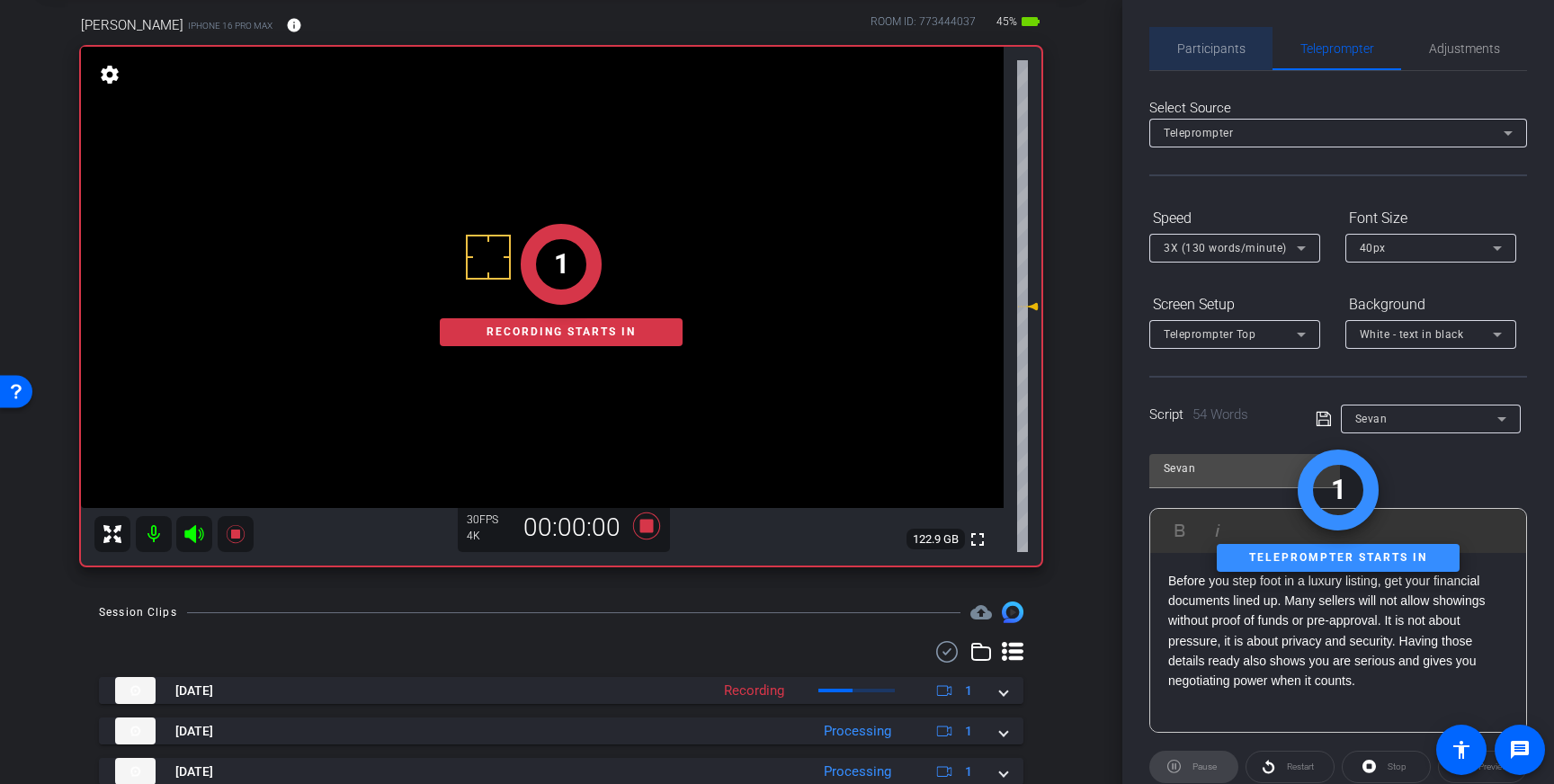
click at [1216, 61] on span "Participants" at bounding box center [1211, 49] width 68 height 43
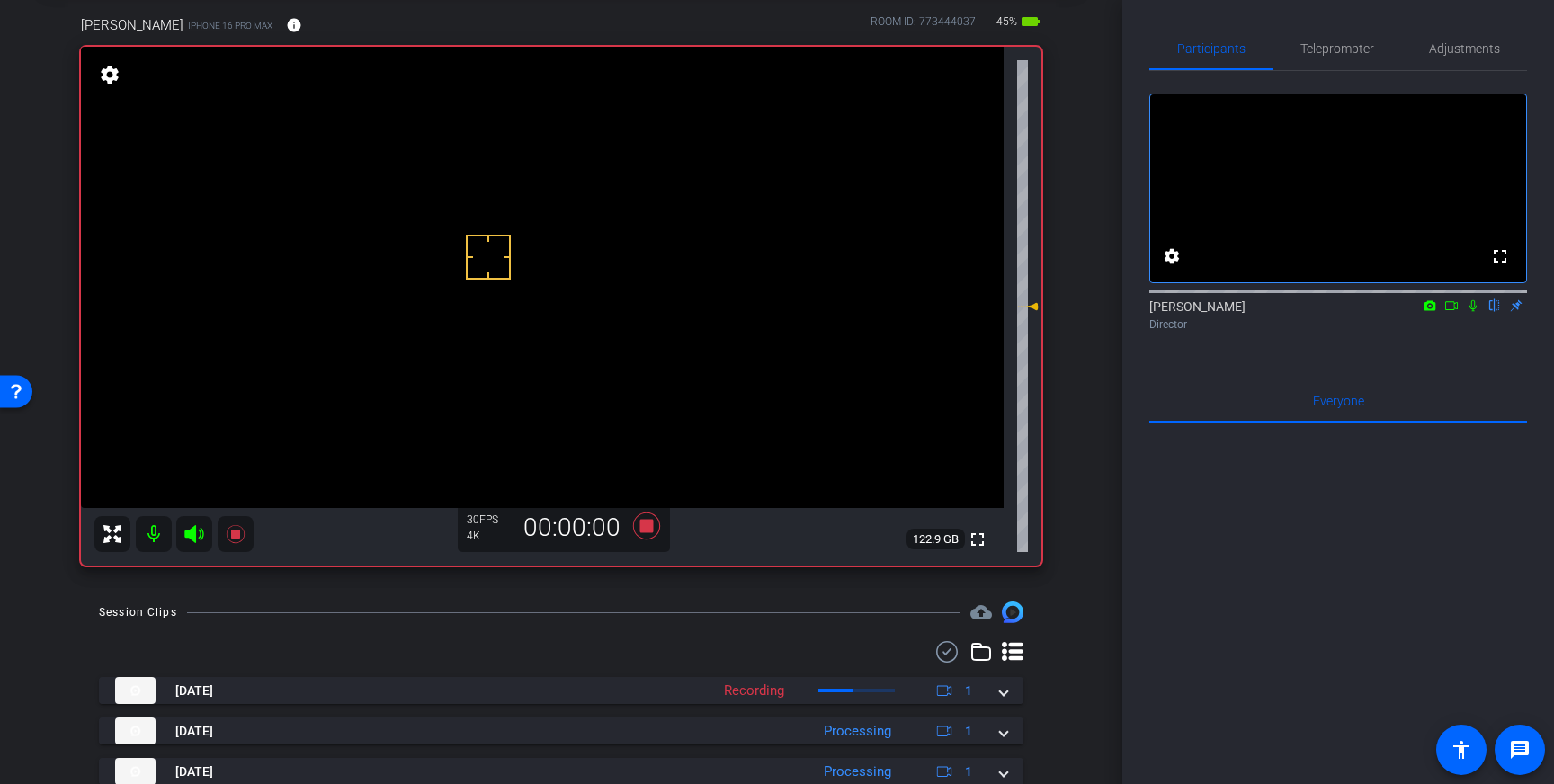
click at [1472, 312] on icon at bounding box center [1472, 305] width 15 height 13
click at [1471, 312] on icon at bounding box center [1472, 305] width 15 height 13
click at [649, 532] on icon at bounding box center [646, 525] width 43 height 32
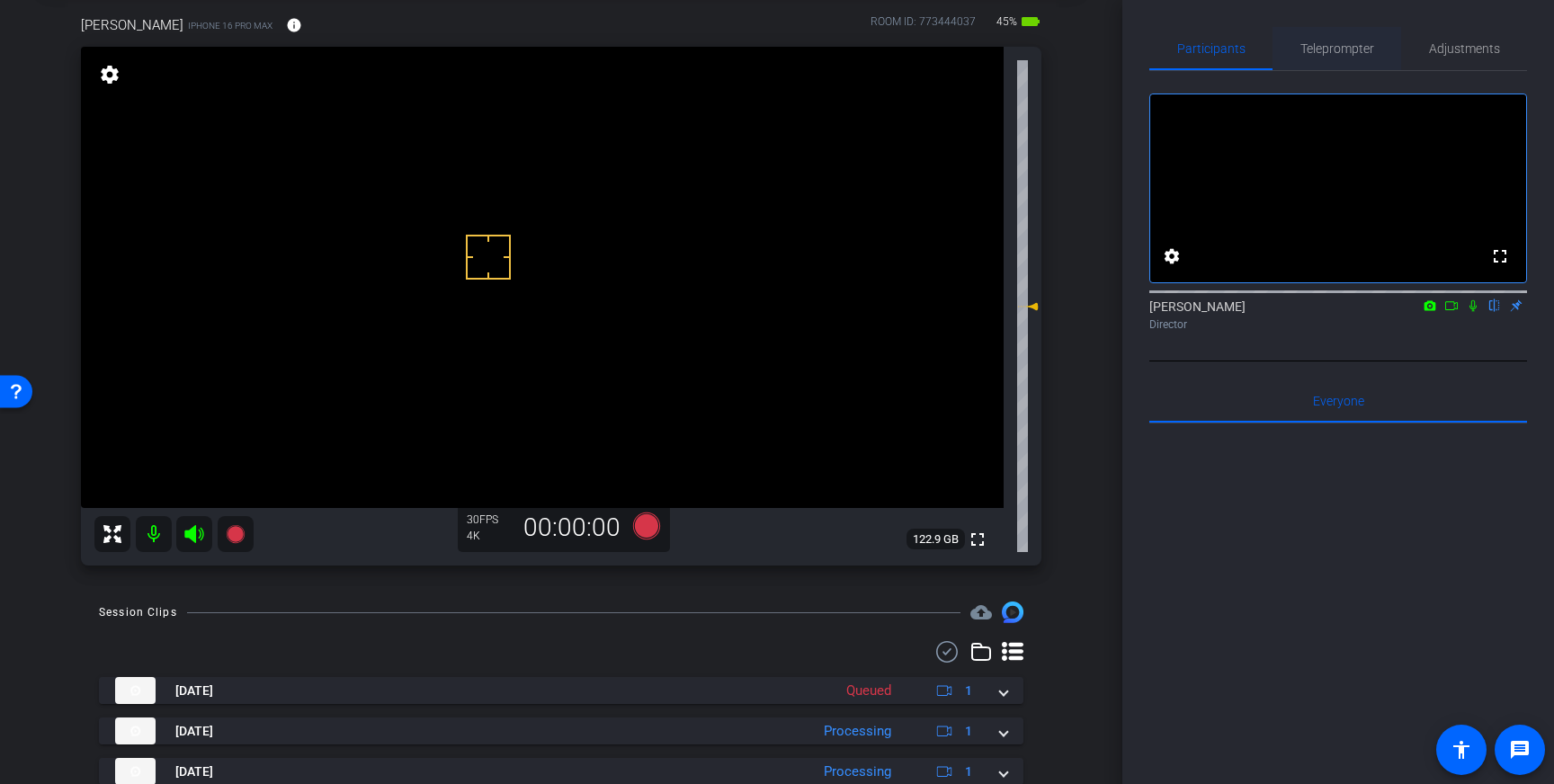
click at [1352, 48] on span "Teleprompter" at bounding box center [1337, 48] width 74 height 13
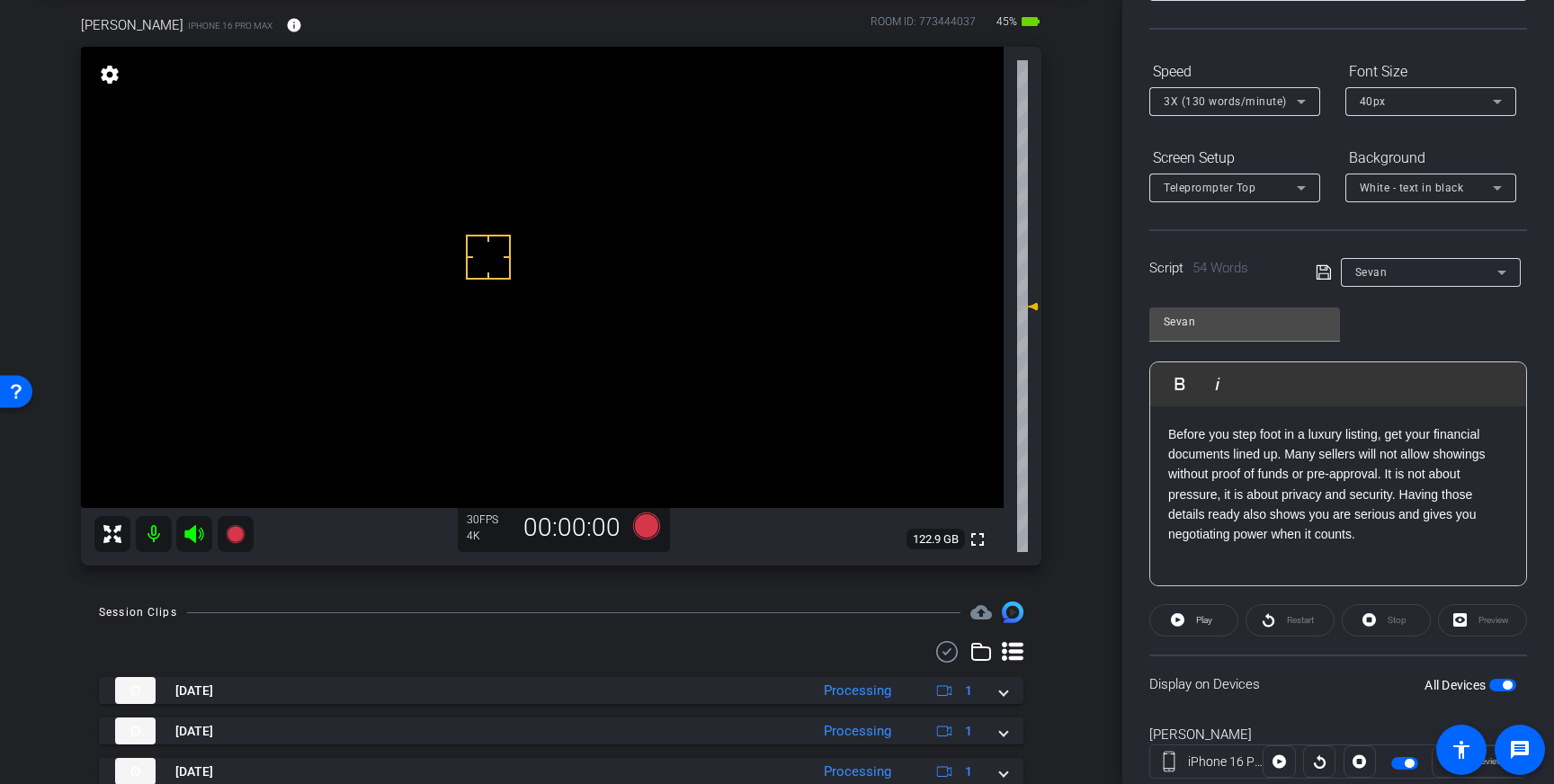
scroll to position [148, 0]
click at [646, 528] on icon at bounding box center [647, 526] width 27 height 27
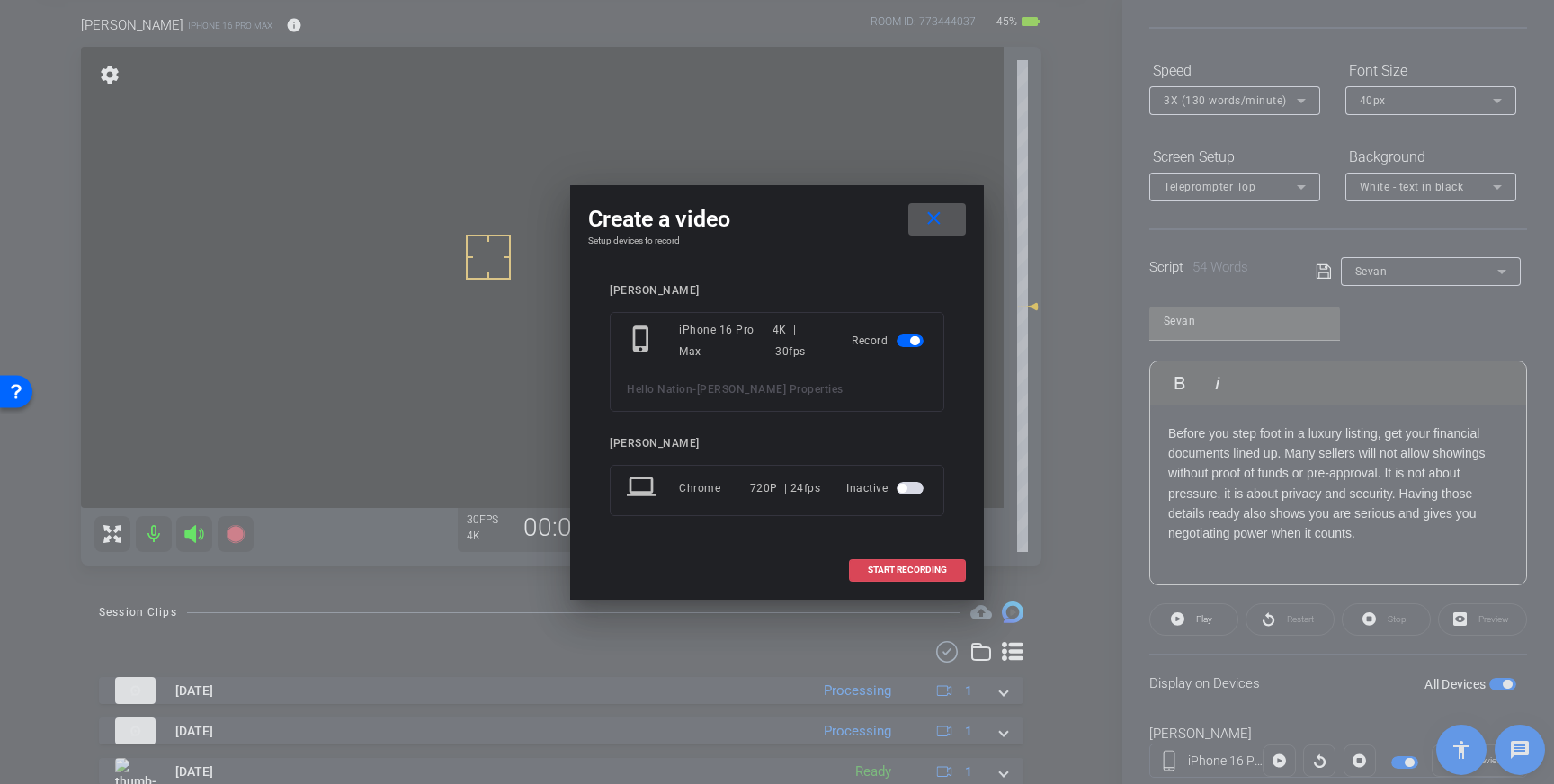
click at [892, 567] on span "START RECORDING" at bounding box center [907, 569] width 79 height 9
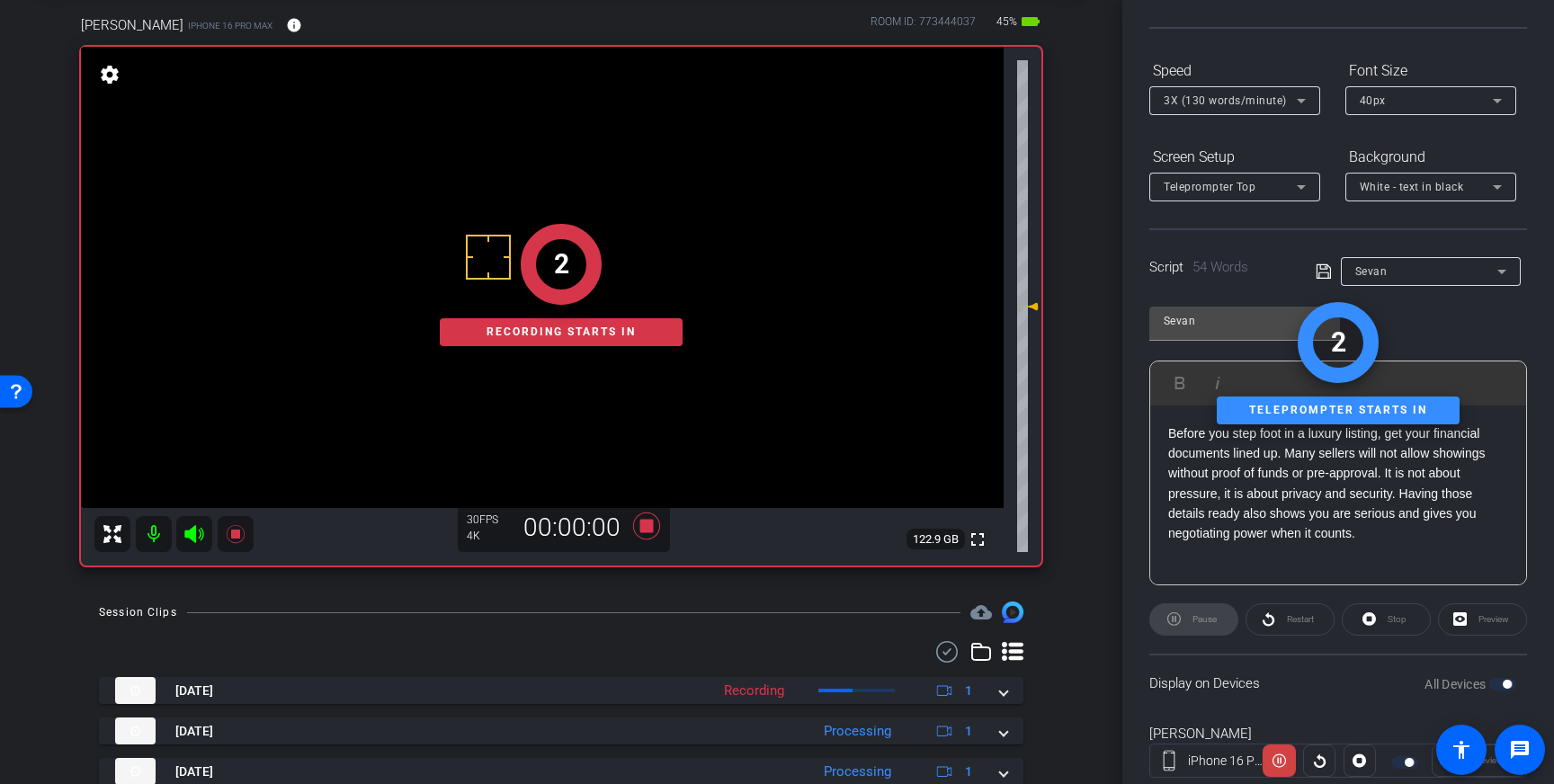
scroll to position [0, 0]
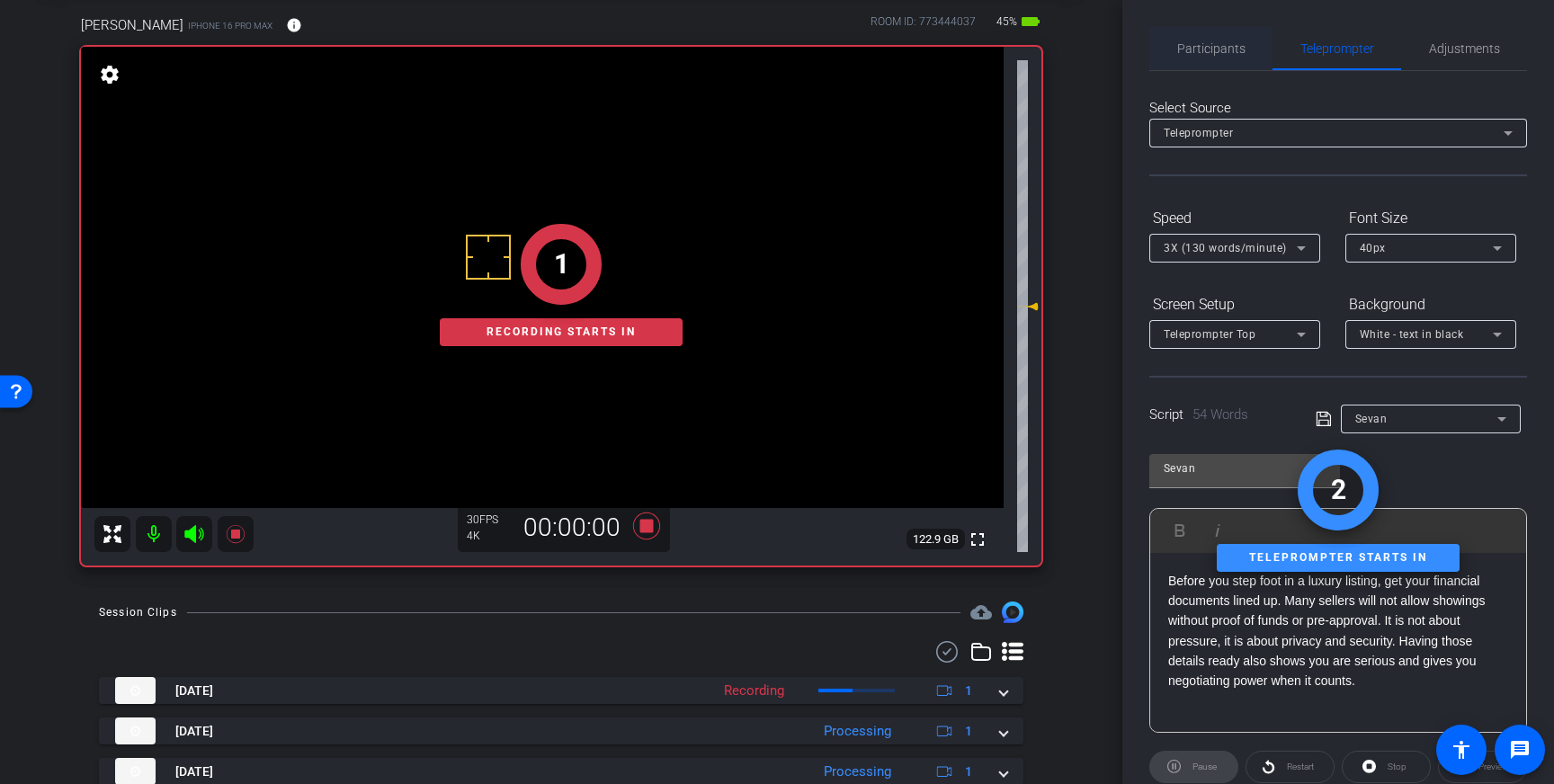
click at [1219, 56] on span "Participants" at bounding box center [1211, 49] width 68 height 43
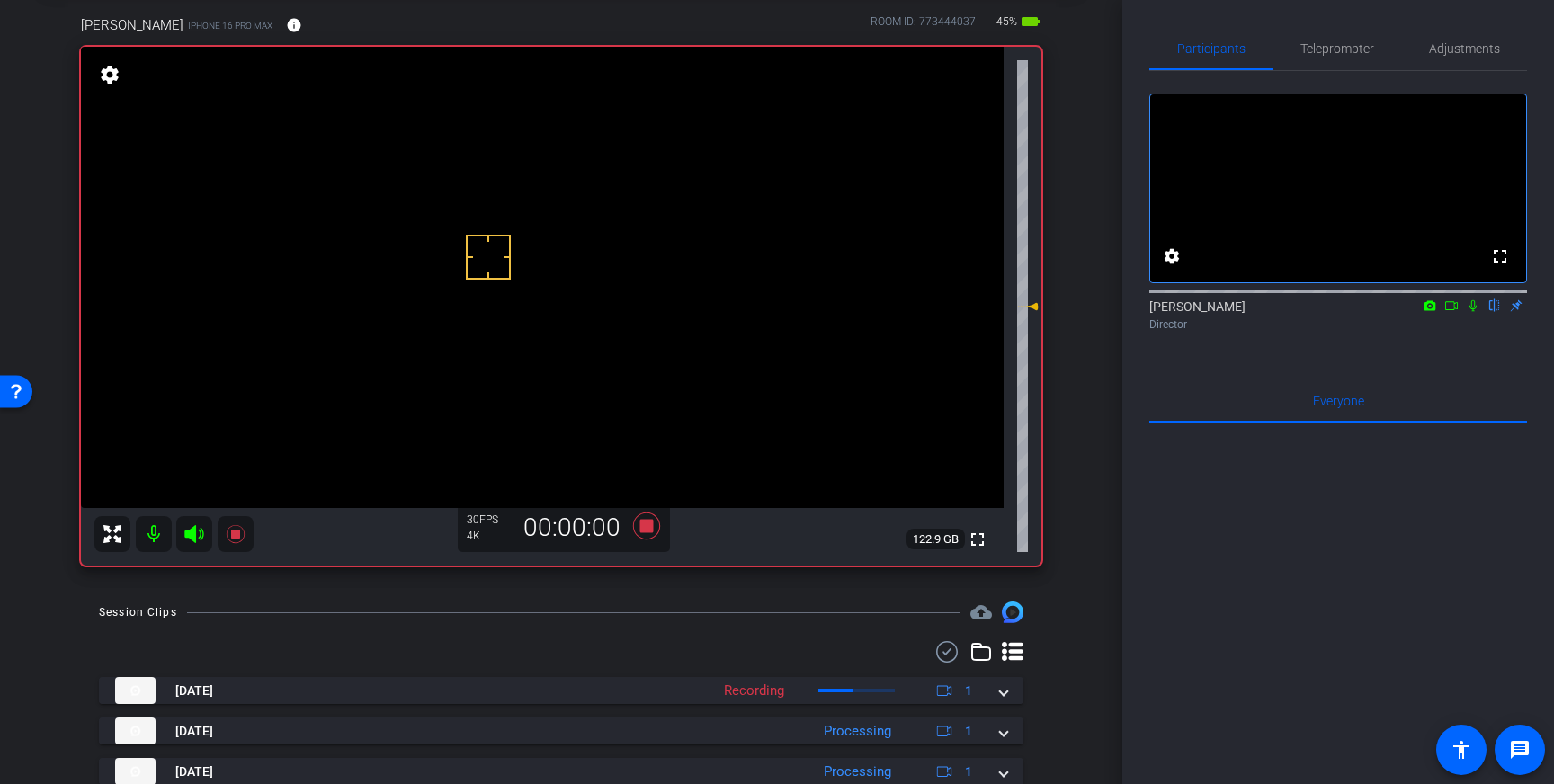
click at [1471, 312] on icon at bounding box center [1472, 306] width 7 height 12
click at [1473, 312] on icon at bounding box center [1472, 305] width 15 height 13
click at [644, 532] on icon at bounding box center [647, 526] width 27 height 27
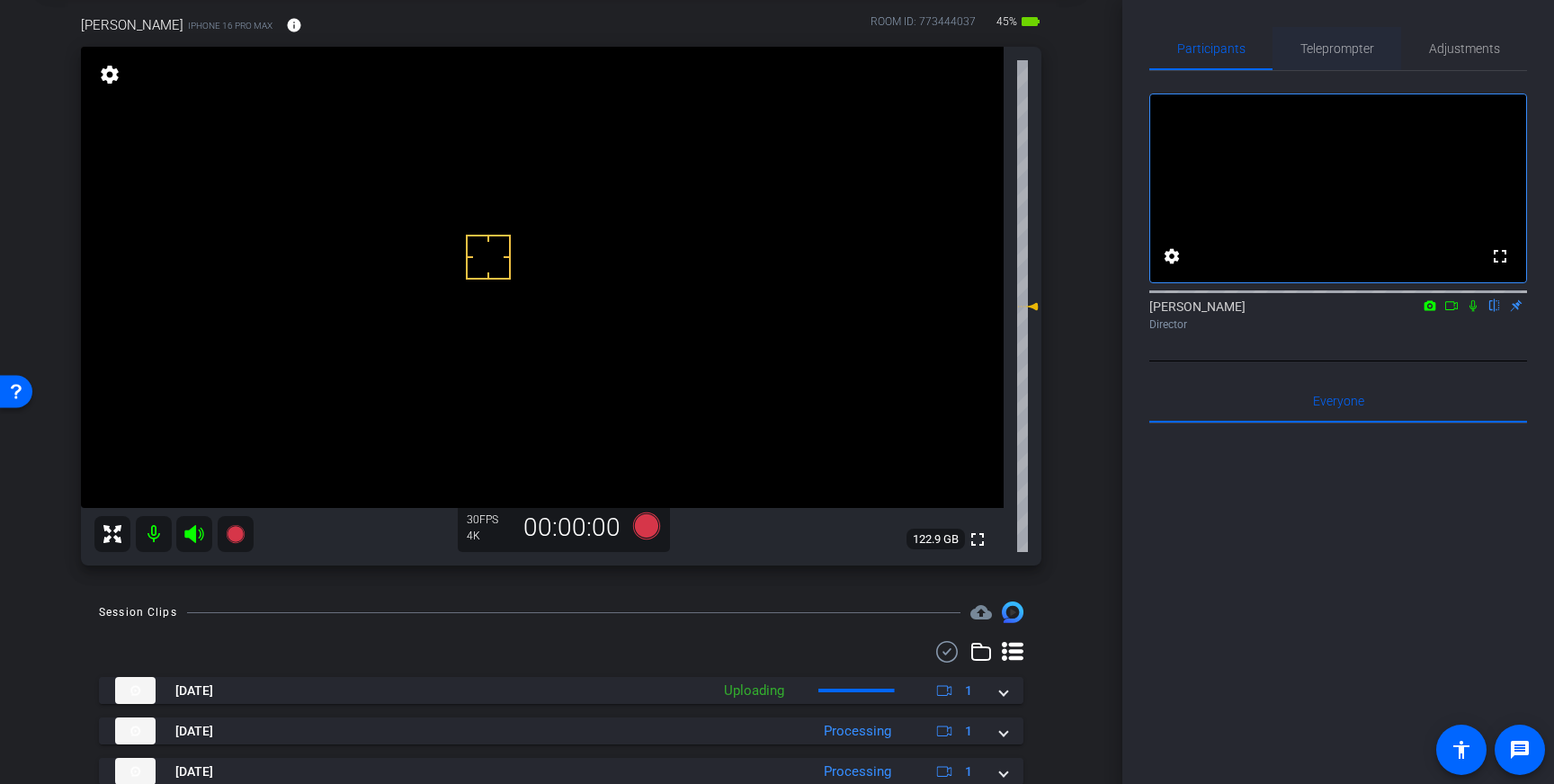
click at [1333, 36] on span "Teleprompter" at bounding box center [1337, 49] width 74 height 43
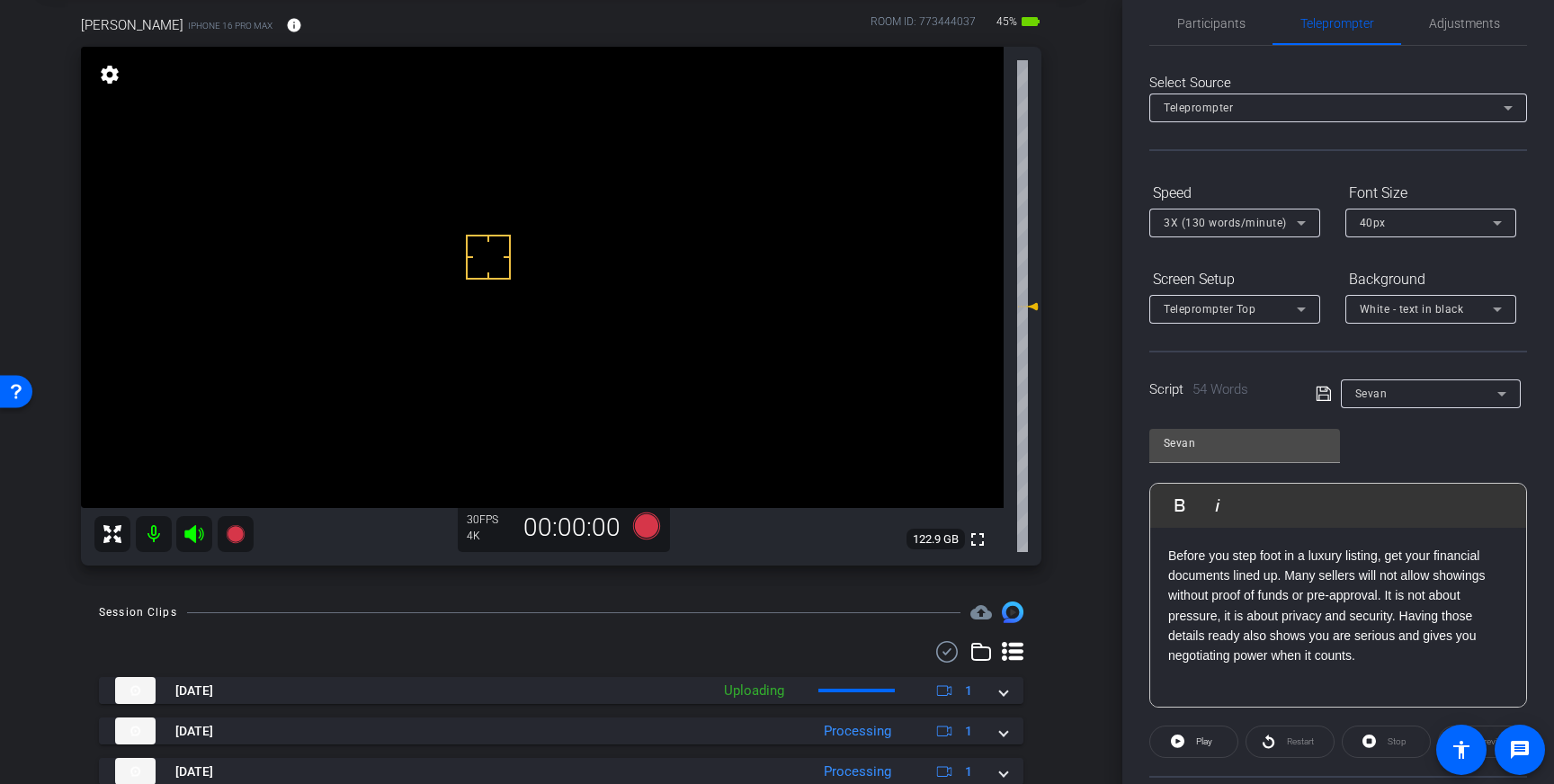
scroll to position [41, 0]
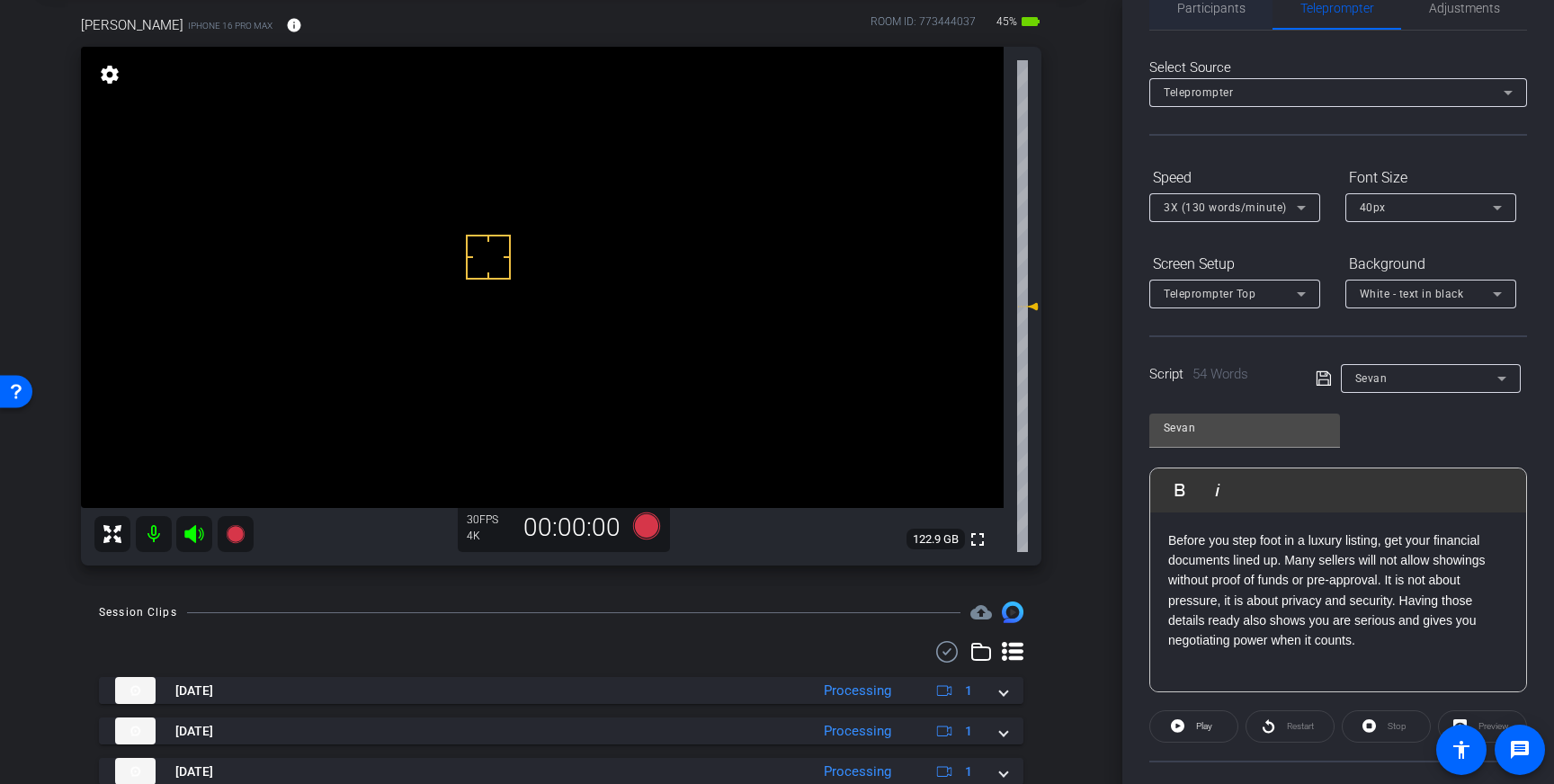
click at [1204, 15] on span "Participants" at bounding box center [1211, 8] width 68 height 13
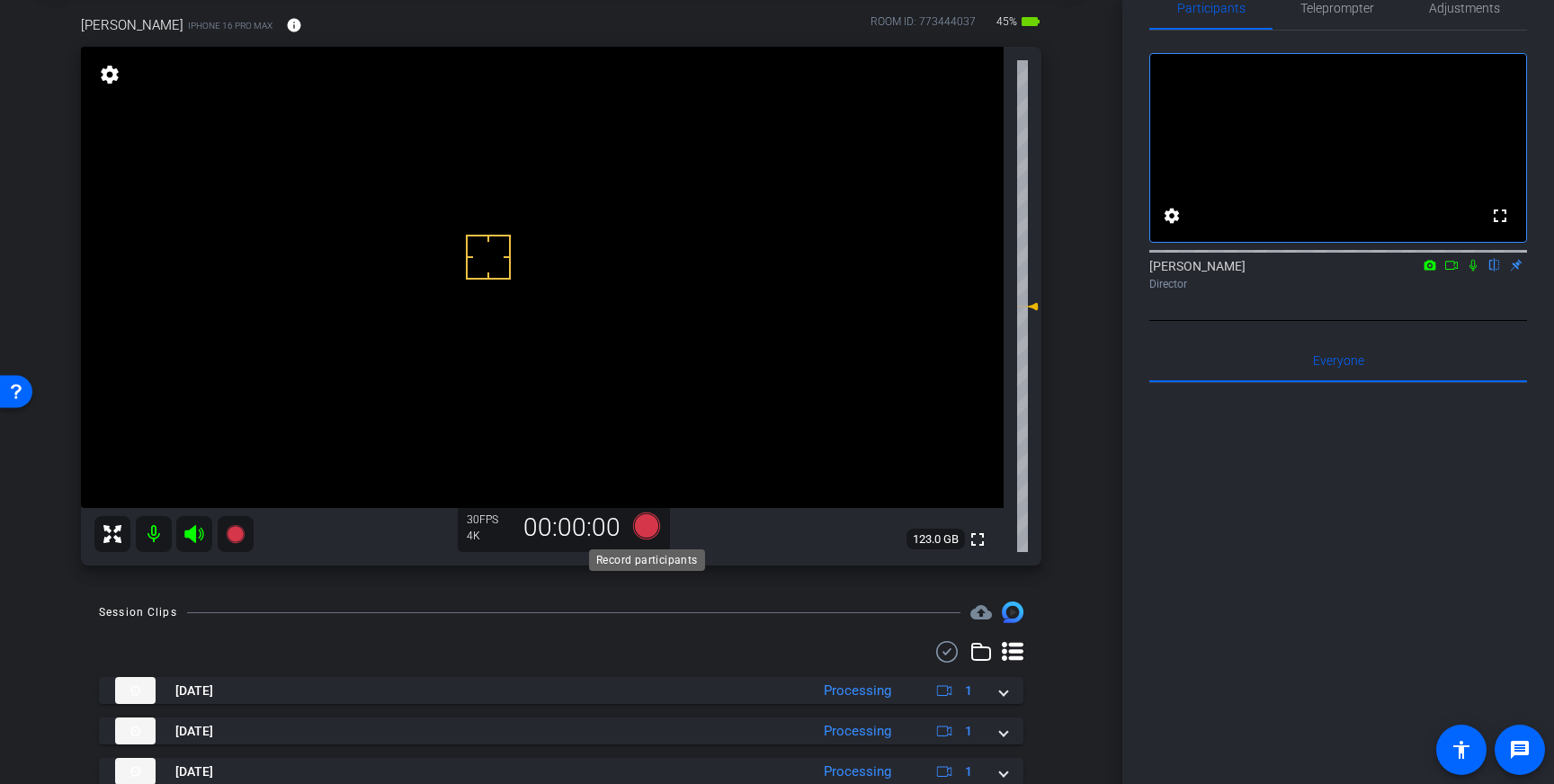
click at [652, 530] on icon at bounding box center [647, 526] width 27 height 27
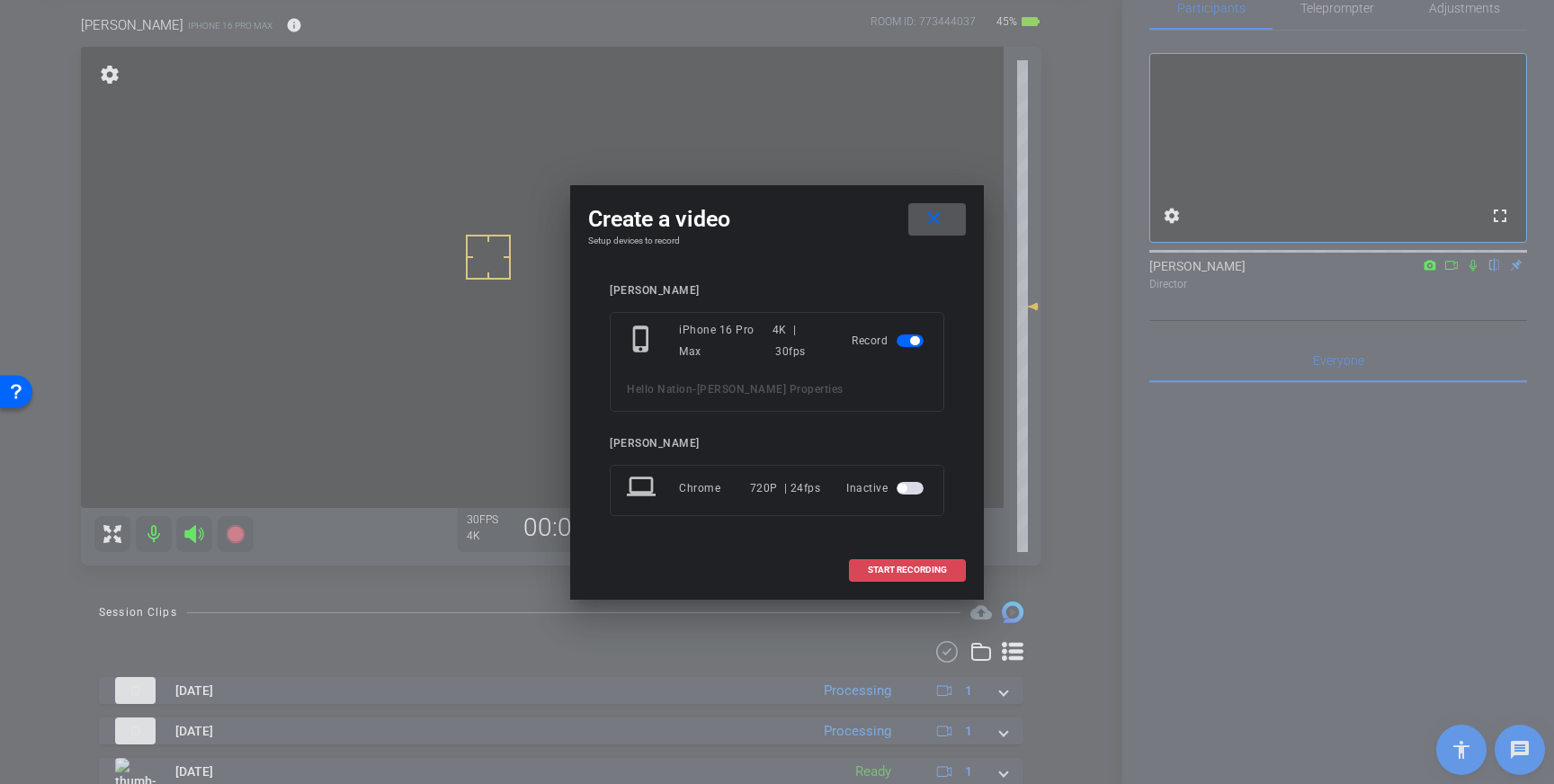
click at [924, 565] on span "START RECORDING" at bounding box center [907, 569] width 79 height 9
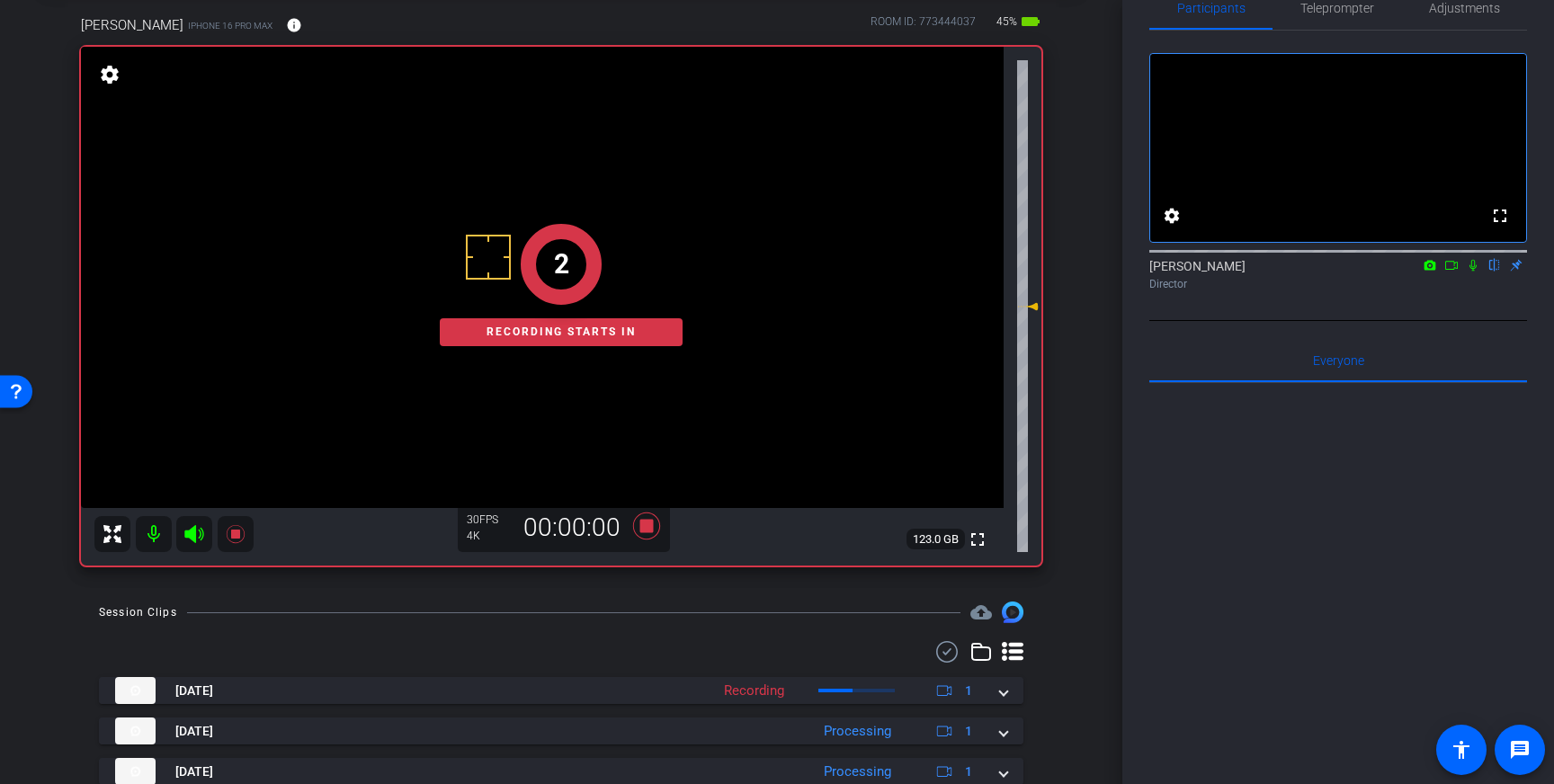
click at [1473, 271] on icon at bounding box center [1472, 265] width 15 height 13
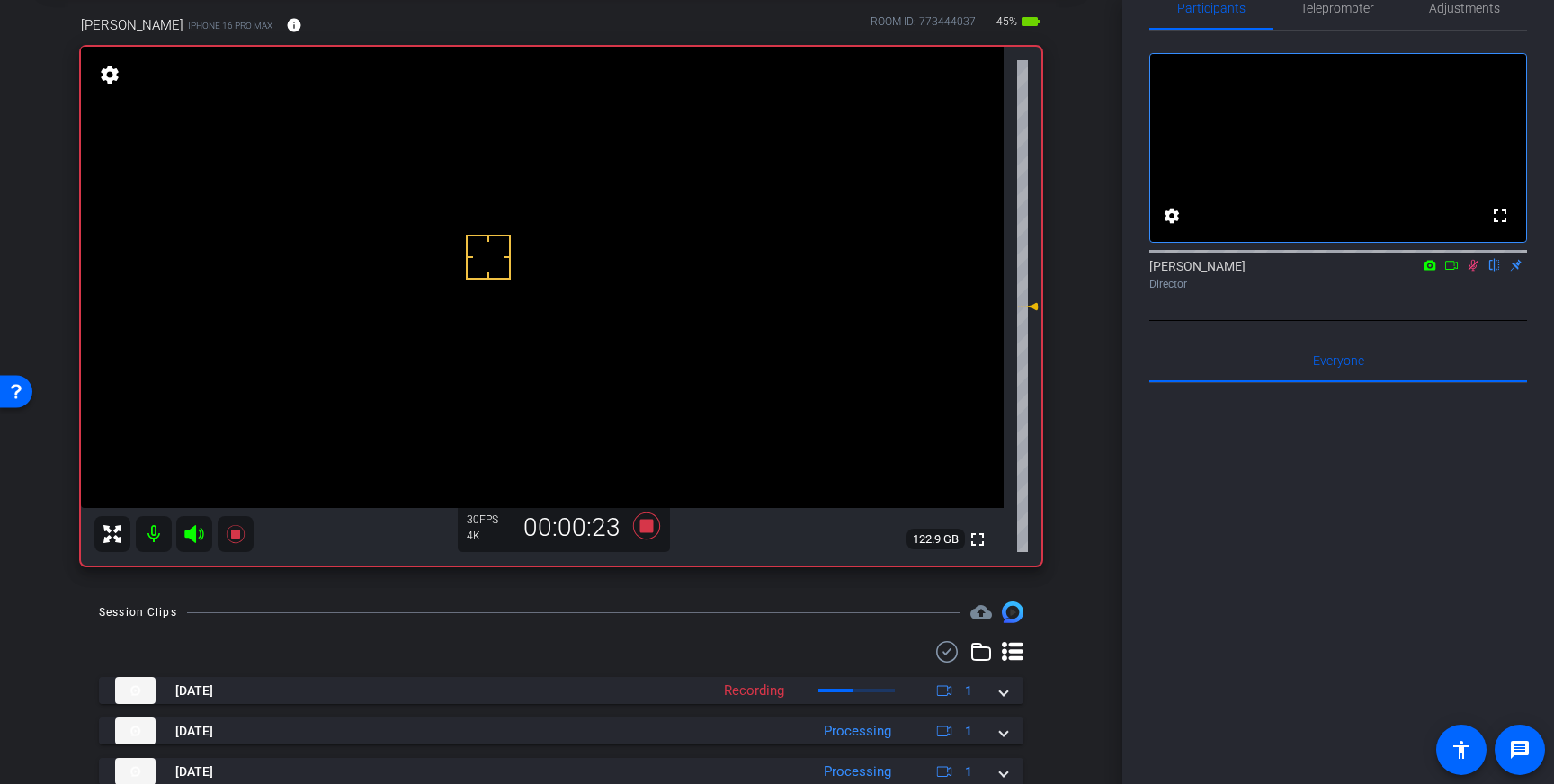
click at [1472, 271] on icon at bounding box center [1472, 265] width 15 height 13
click at [649, 526] on icon at bounding box center [647, 526] width 27 height 27
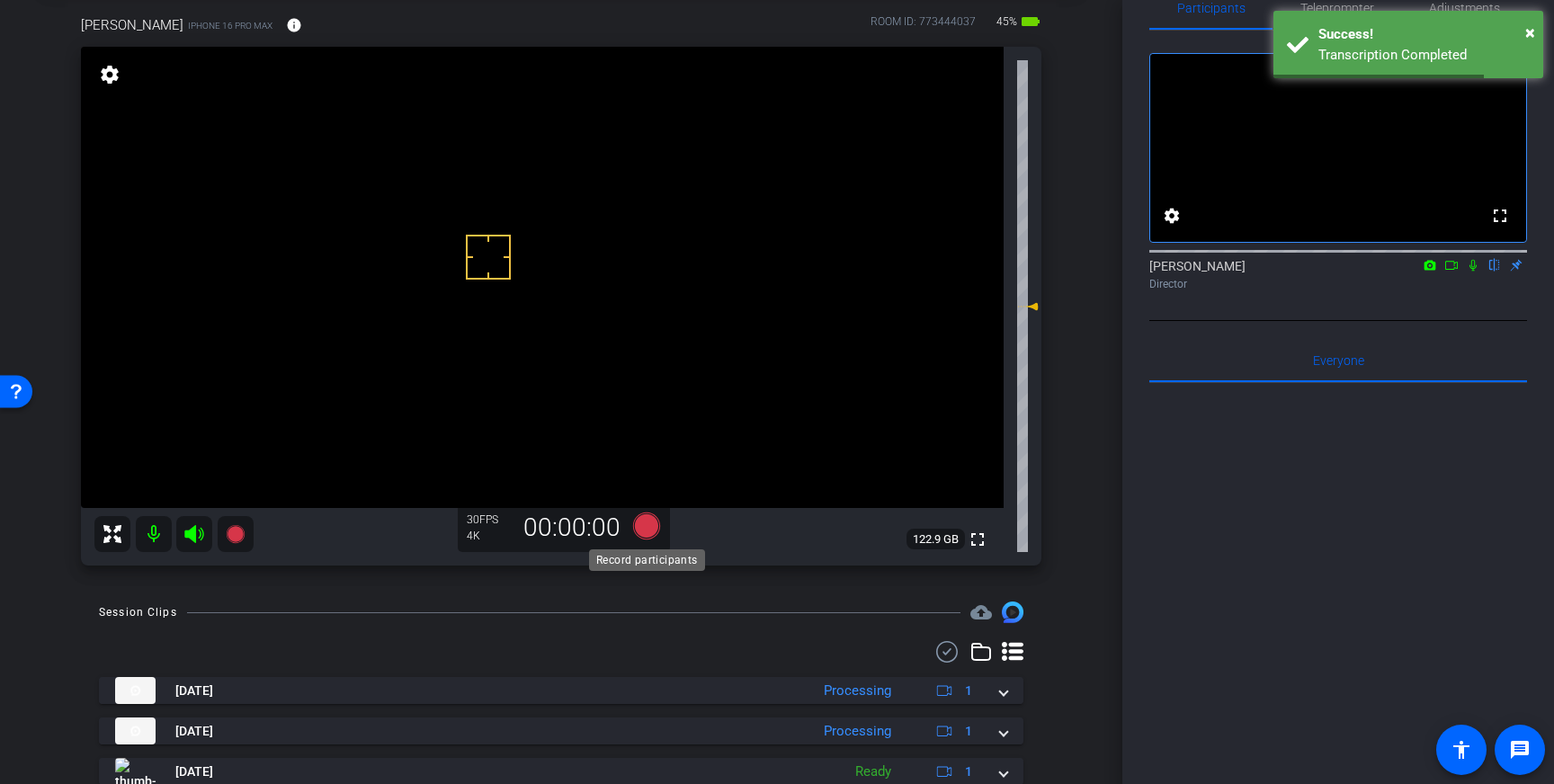
click at [644, 526] on icon at bounding box center [647, 526] width 27 height 27
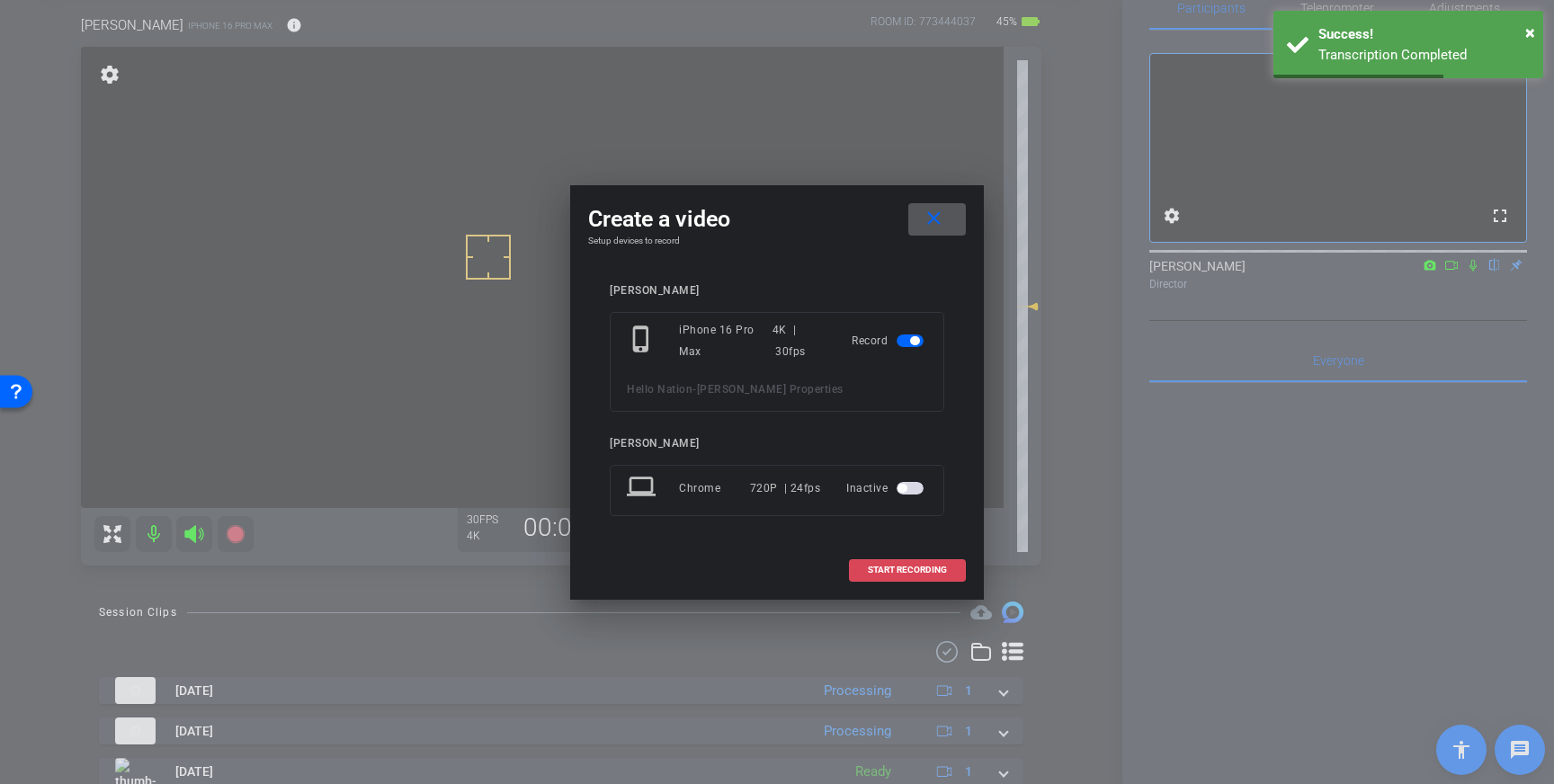
drag, startPoint x: 892, startPoint y: 565, endPoint x: 919, endPoint y: 563, distance: 27.1
click at [897, 567] on span "START RECORDING" at bounding box center [907, 569] width 79 height 9
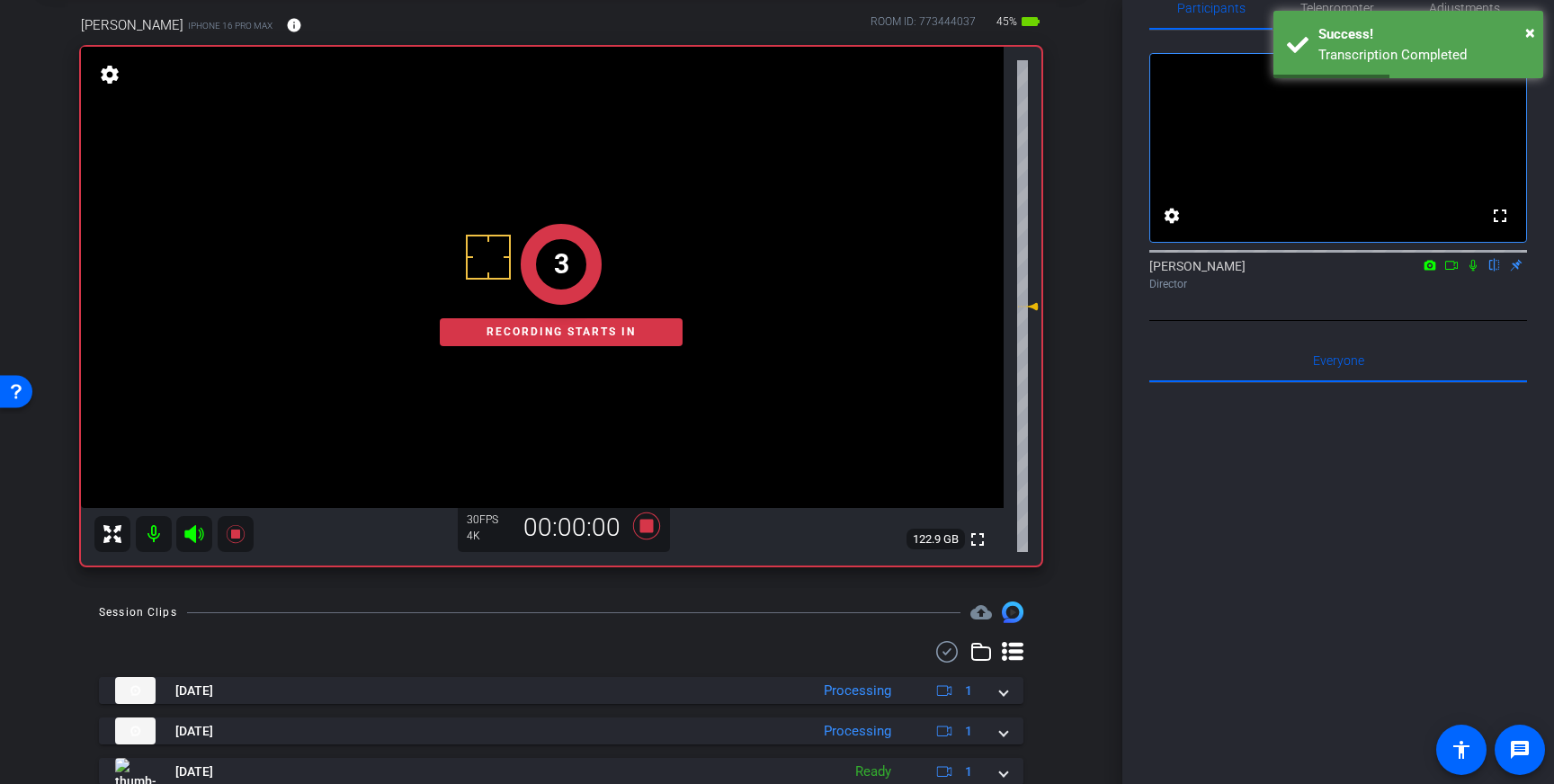
click at [1475, 271] on icon at bounding box center [1472, 265] width 15 height 13
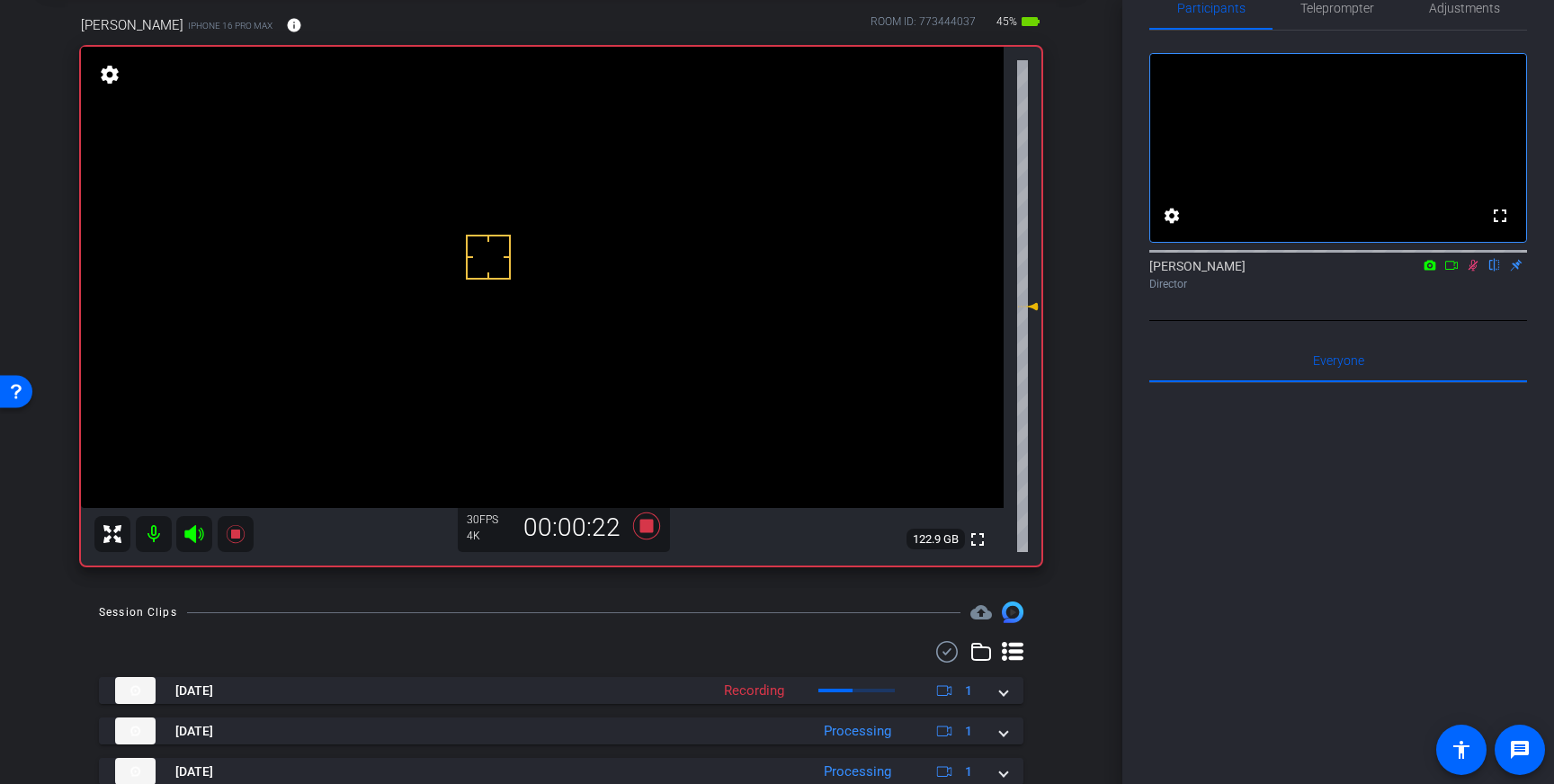
click at [1473, 271] on icon at bounding box center [1472, 265] width 15 height 13
click at [649, 526] on icon at bounding box center [647, 526] width 27 height 27
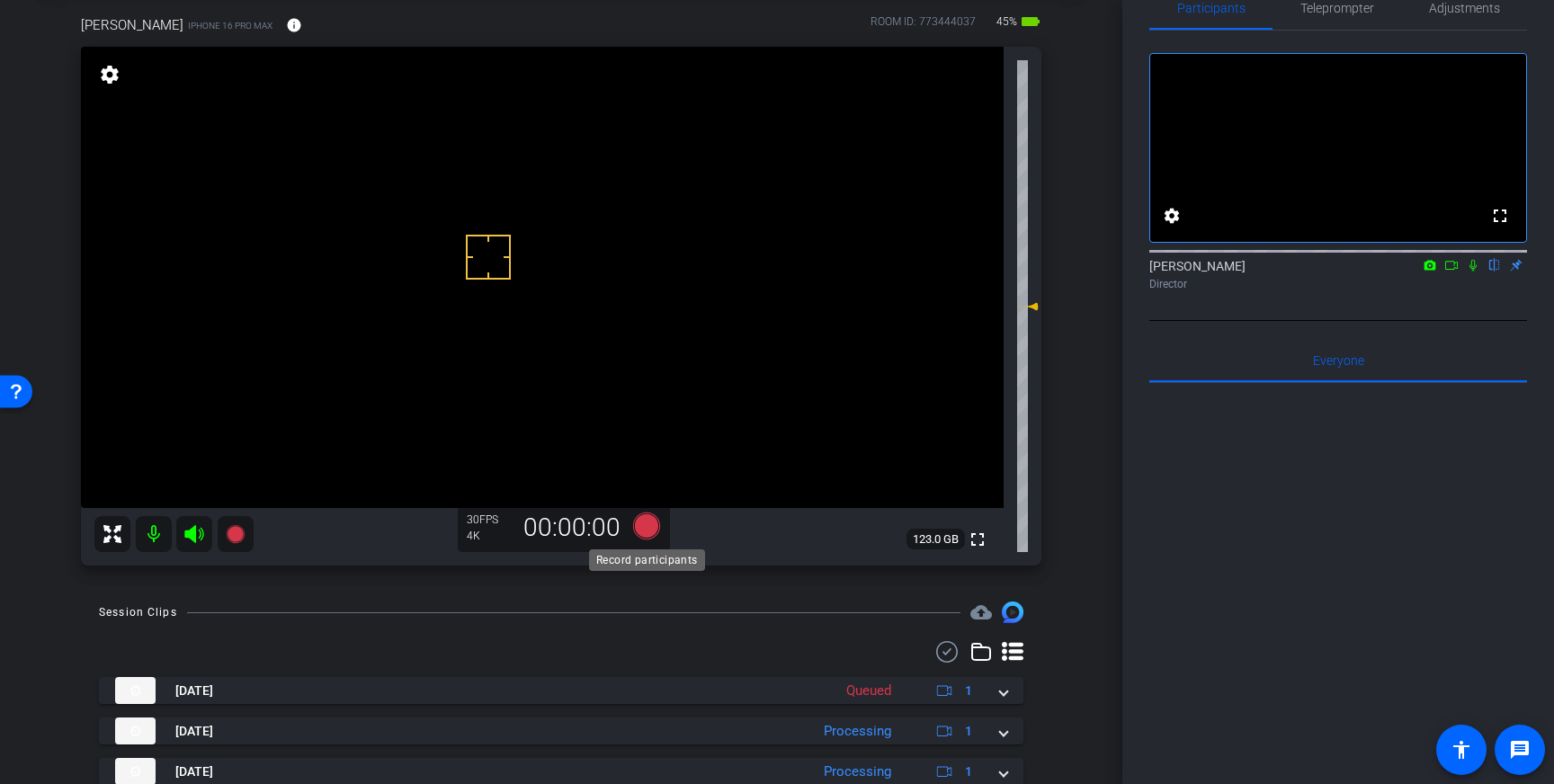
click at [650, 527] on icon at bounding box center [647, 526] width 27 height 27
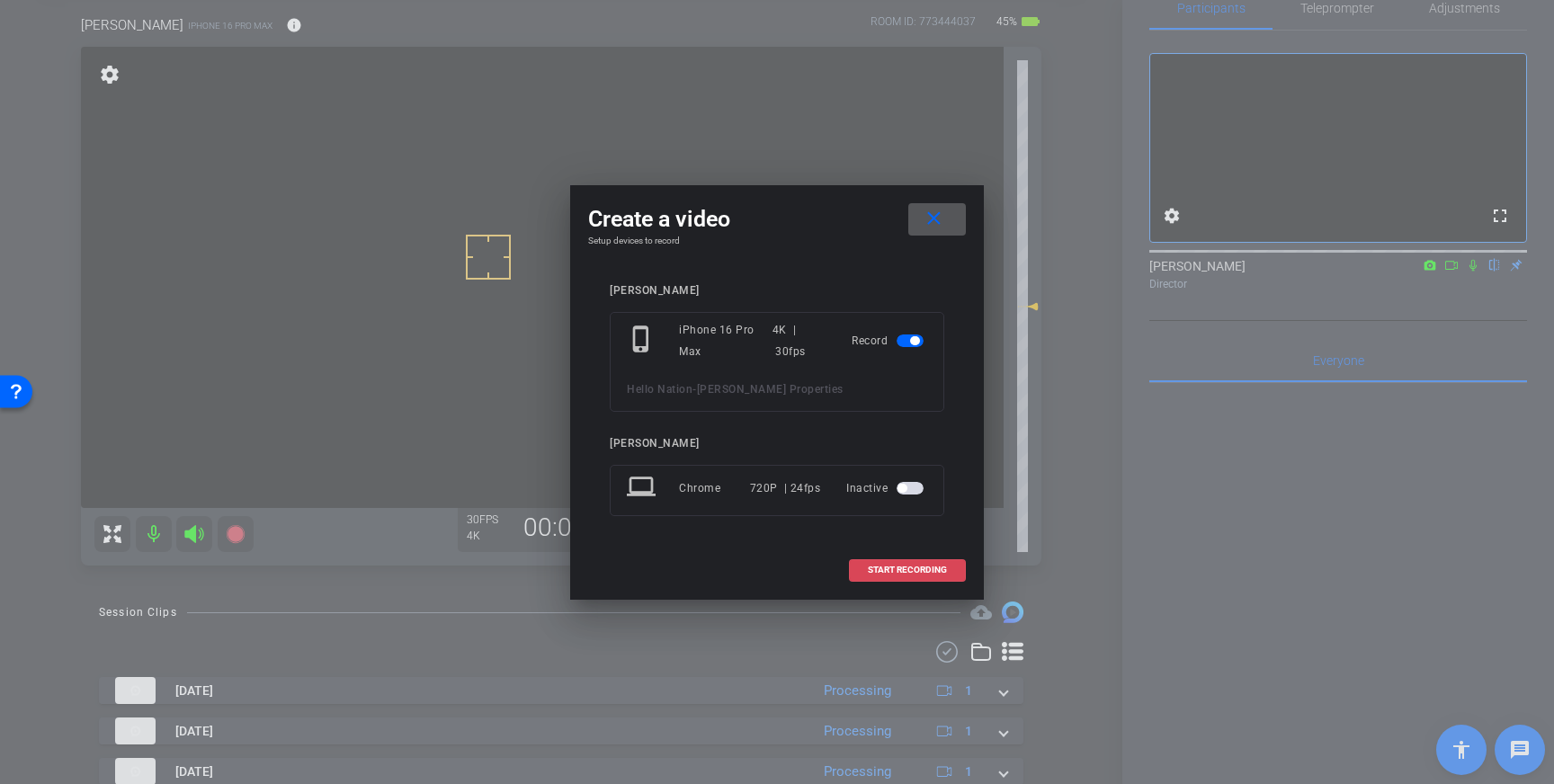
click at [921, 567] on span "START RECORDING" at bounding box center [907, 569] width 79 height 9
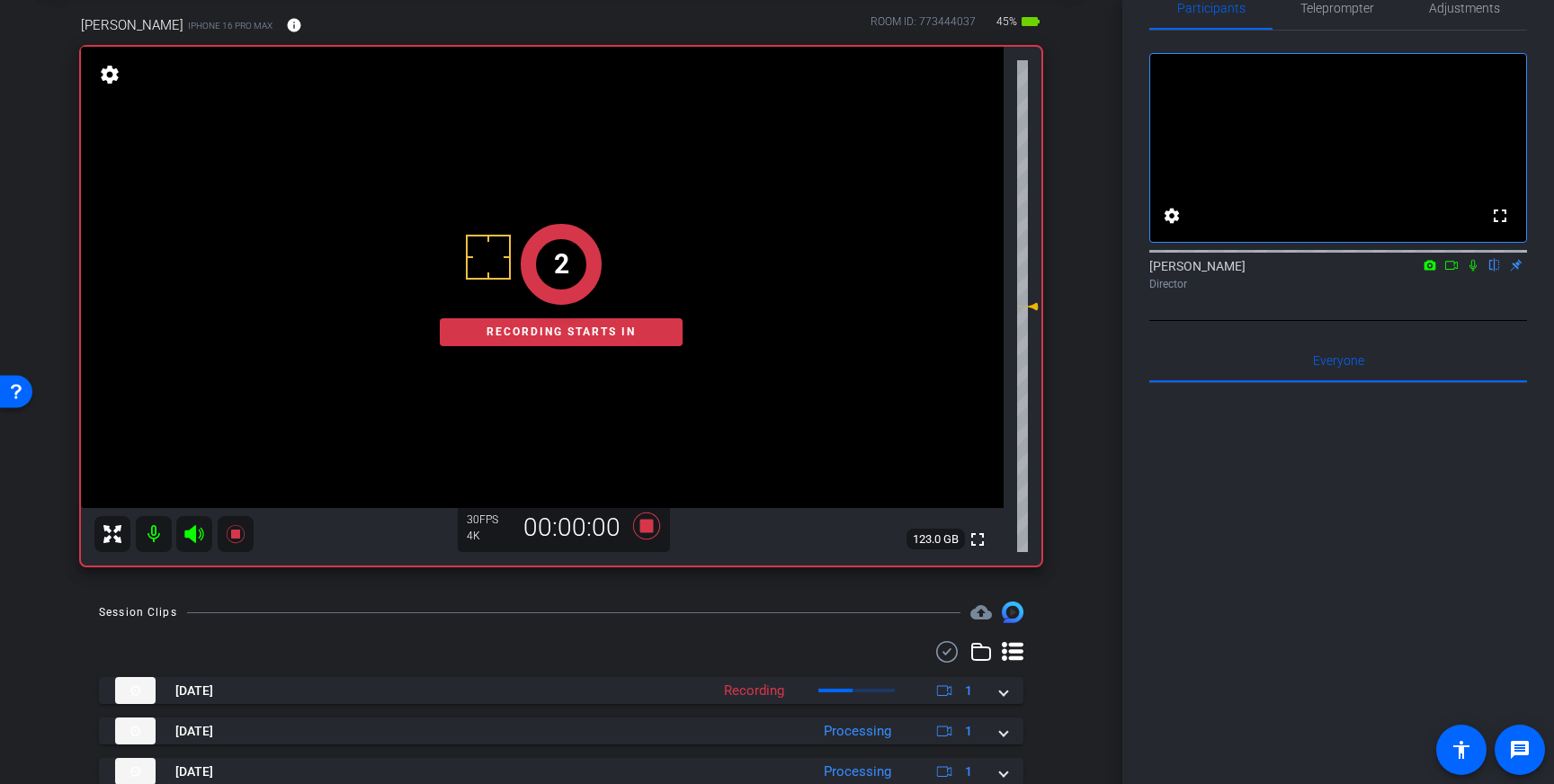
click at [1477, 271] on icon at bounding box center [1472, 265] width 15 height 13
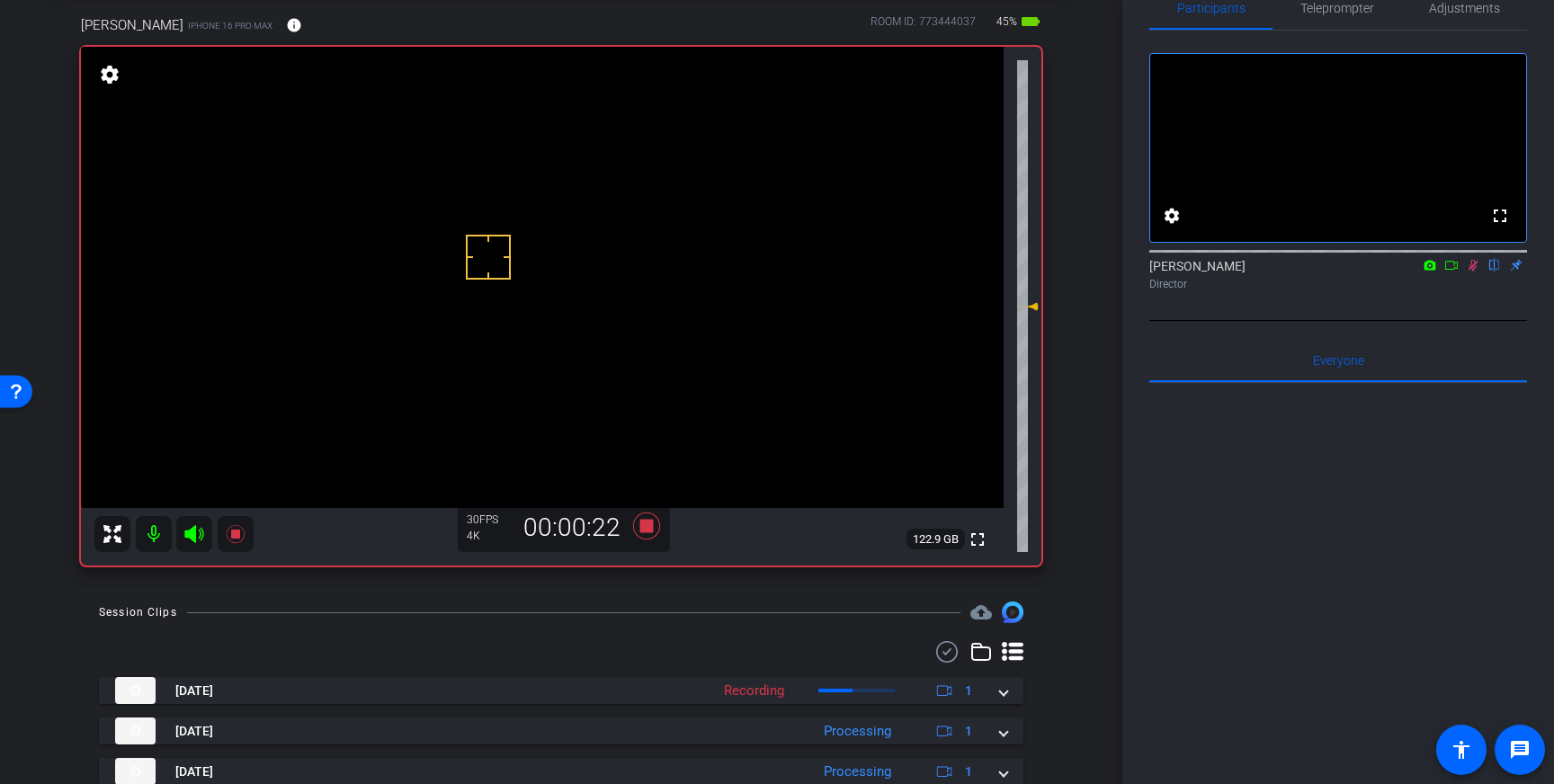
click at [1474, 271] on icon at bounding box center [1473, 266] width 10 height 12
click at [645, 528] on icon at bounding box center [647, 526] width 27 height 27
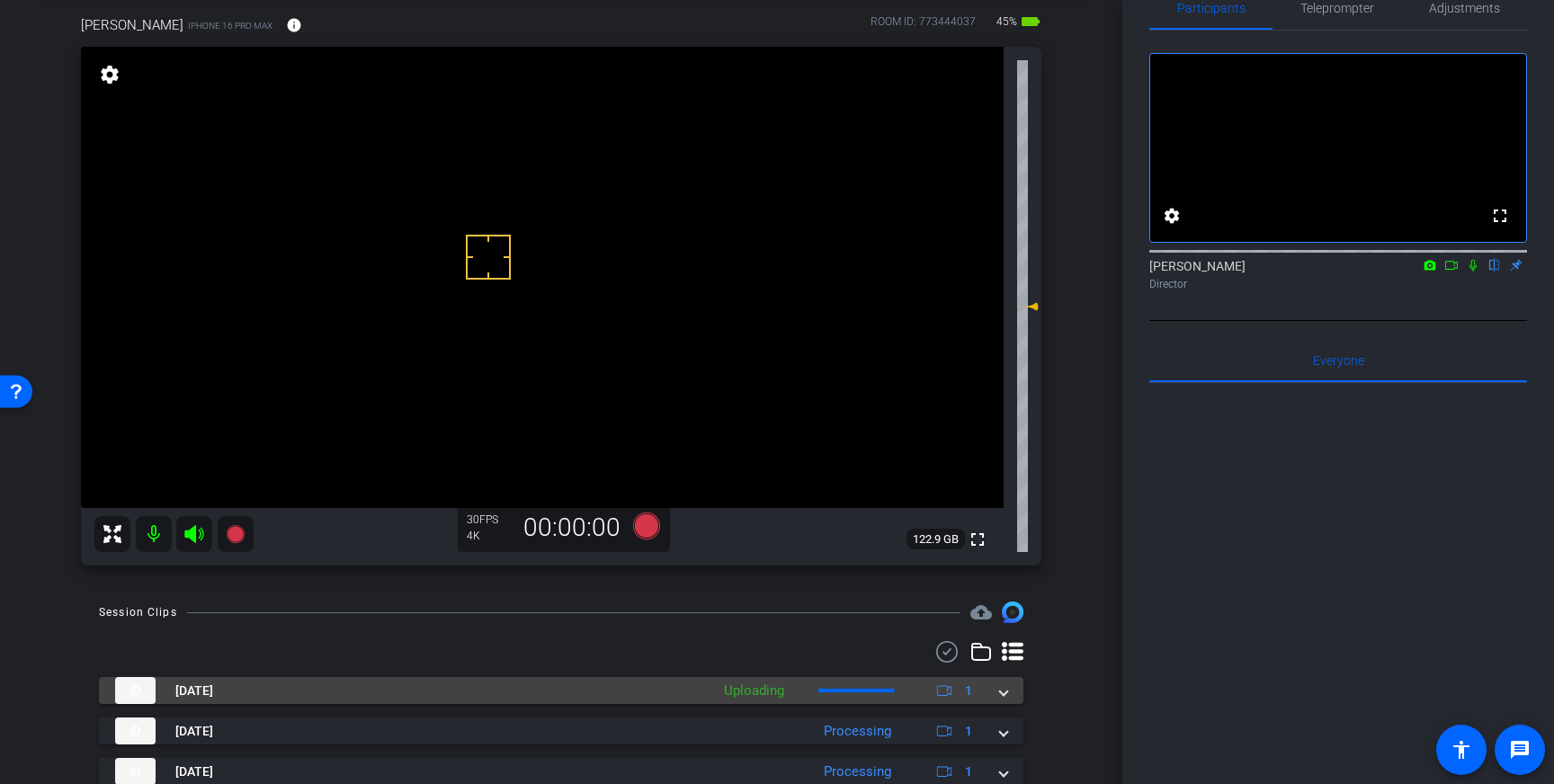
drag, startPoint x: 995, startPoint y: 695, endPoint x: 987, endPoint y: 695, distance: 8.0
click at [995, 695] on div "Oct 15, 2025 Uploading 1" at bounding box center [557, 691] width 885 height 27
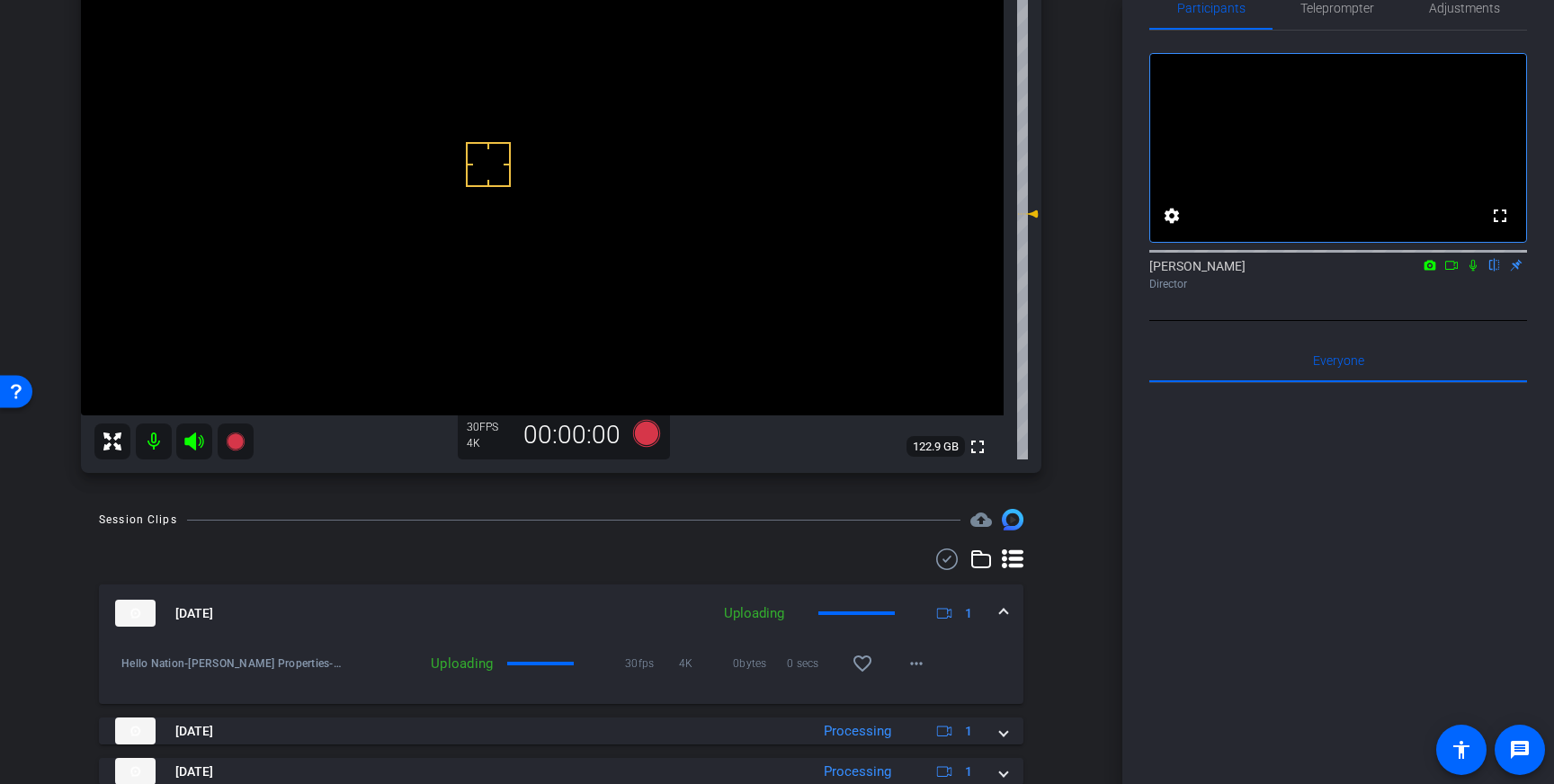
scroll to position [186, 0]
click at [867, 658] on mat-icon "favorite_border" at bounding box center [862, 661] width 21 height 21
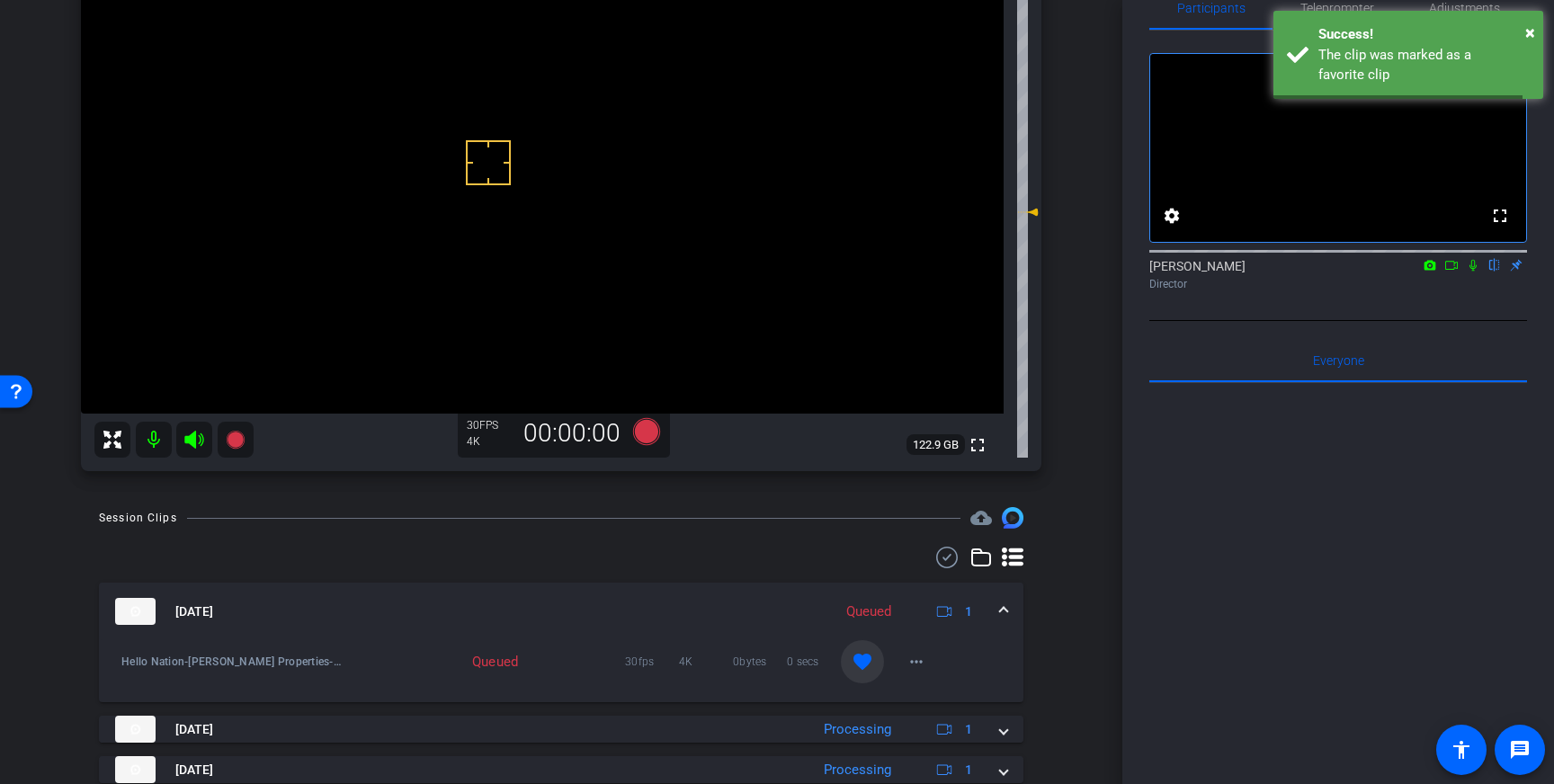
click at [1017, 611] on mat-expansion-panel-header "Oct 15, 2025 Queued 1" at bounding box center [561, 611] width 924 height 57
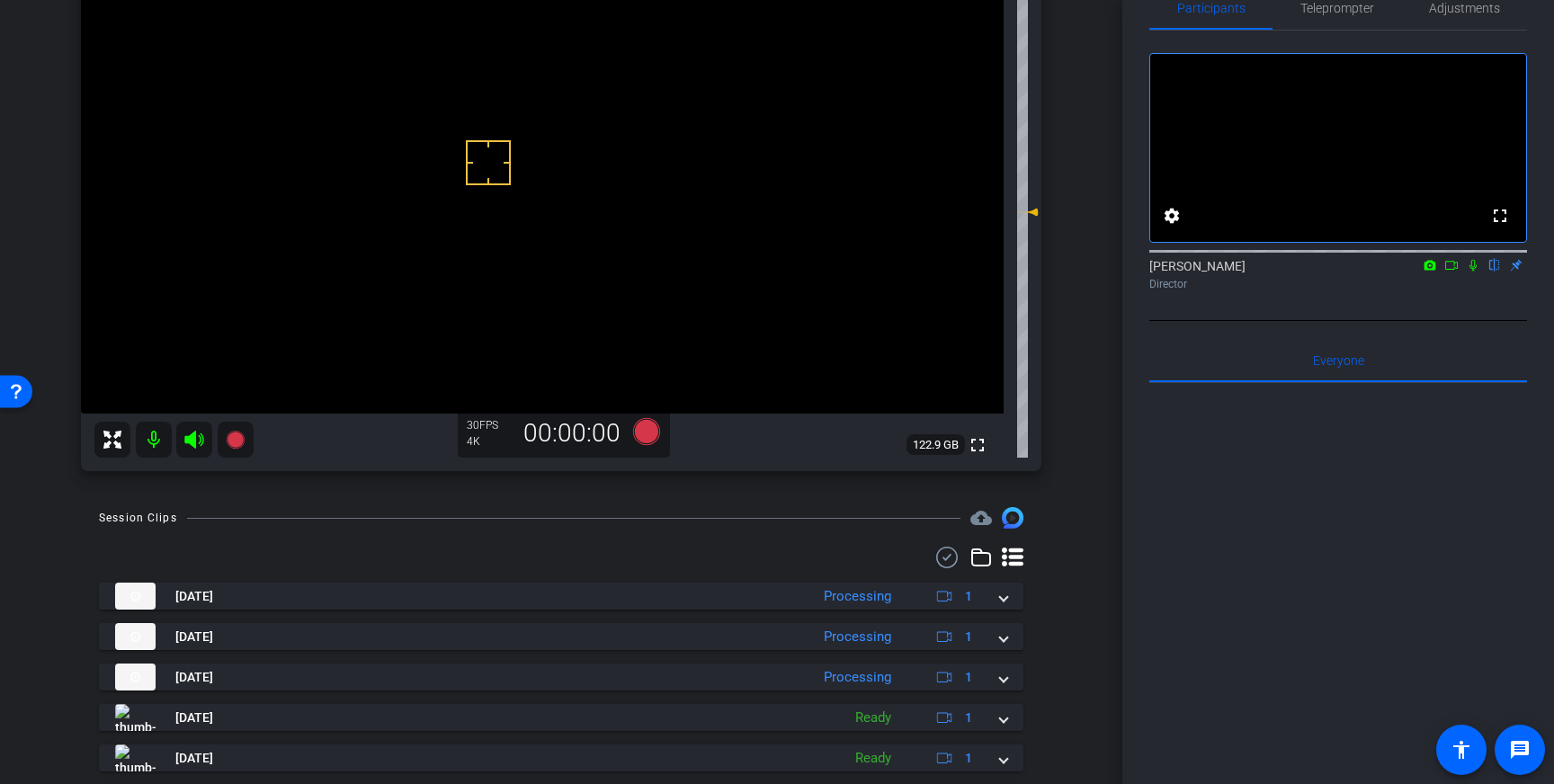
scroll to position [0, 0]
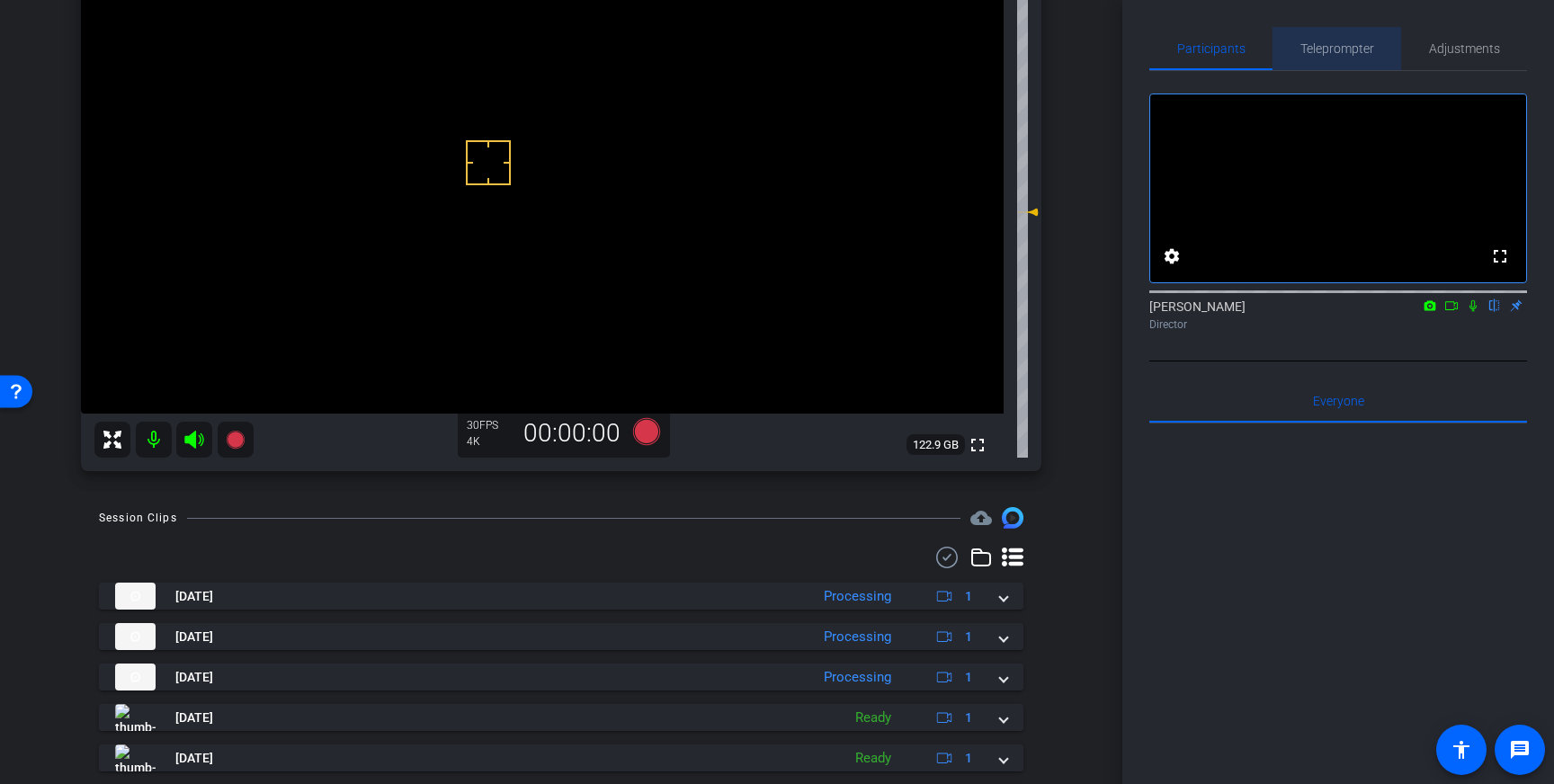
click at [1347, 52] on span "Teleprompter" at bounding box center [1337, 48] width 74 height 13
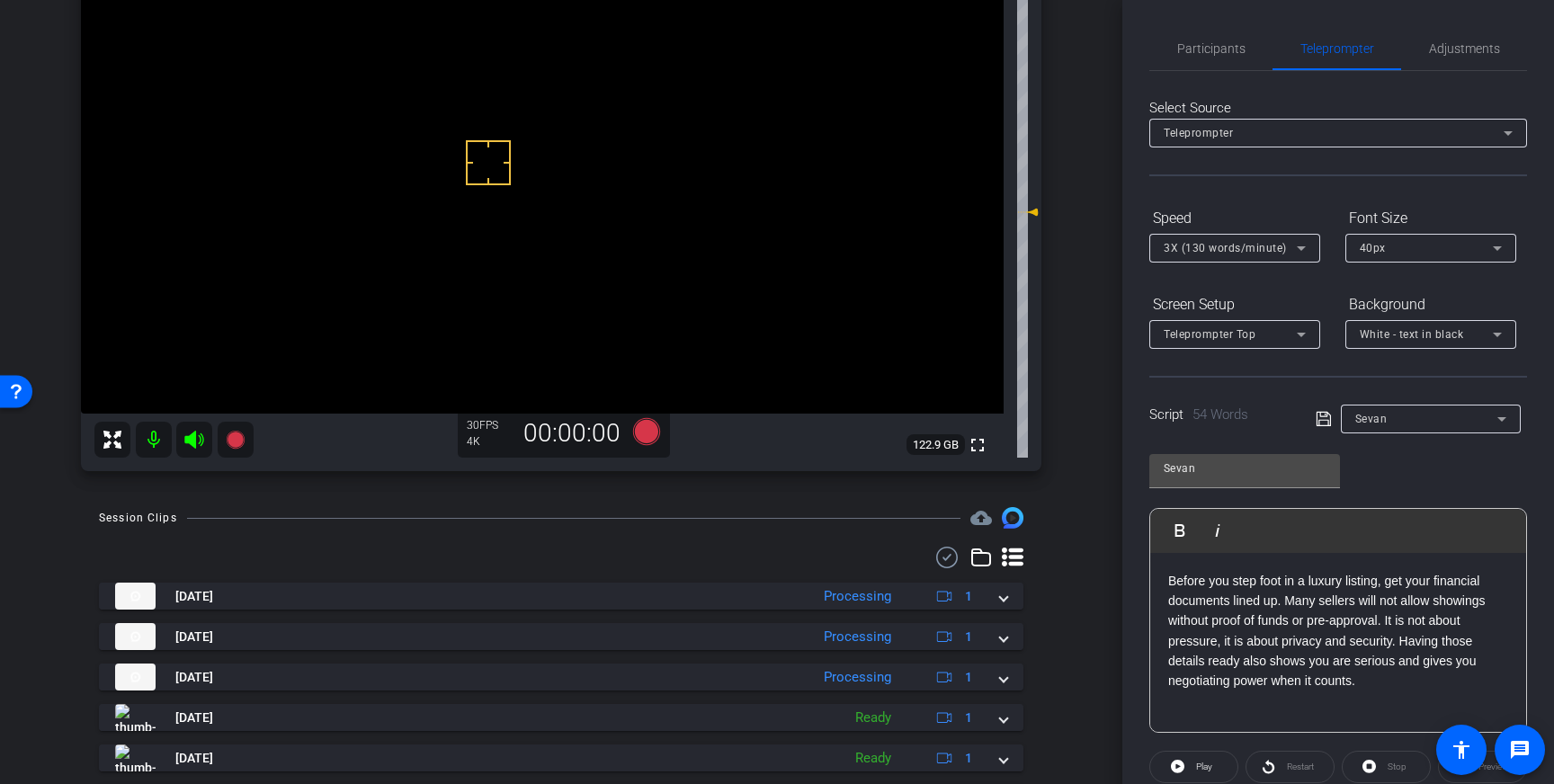
scroll to position [198, 0]
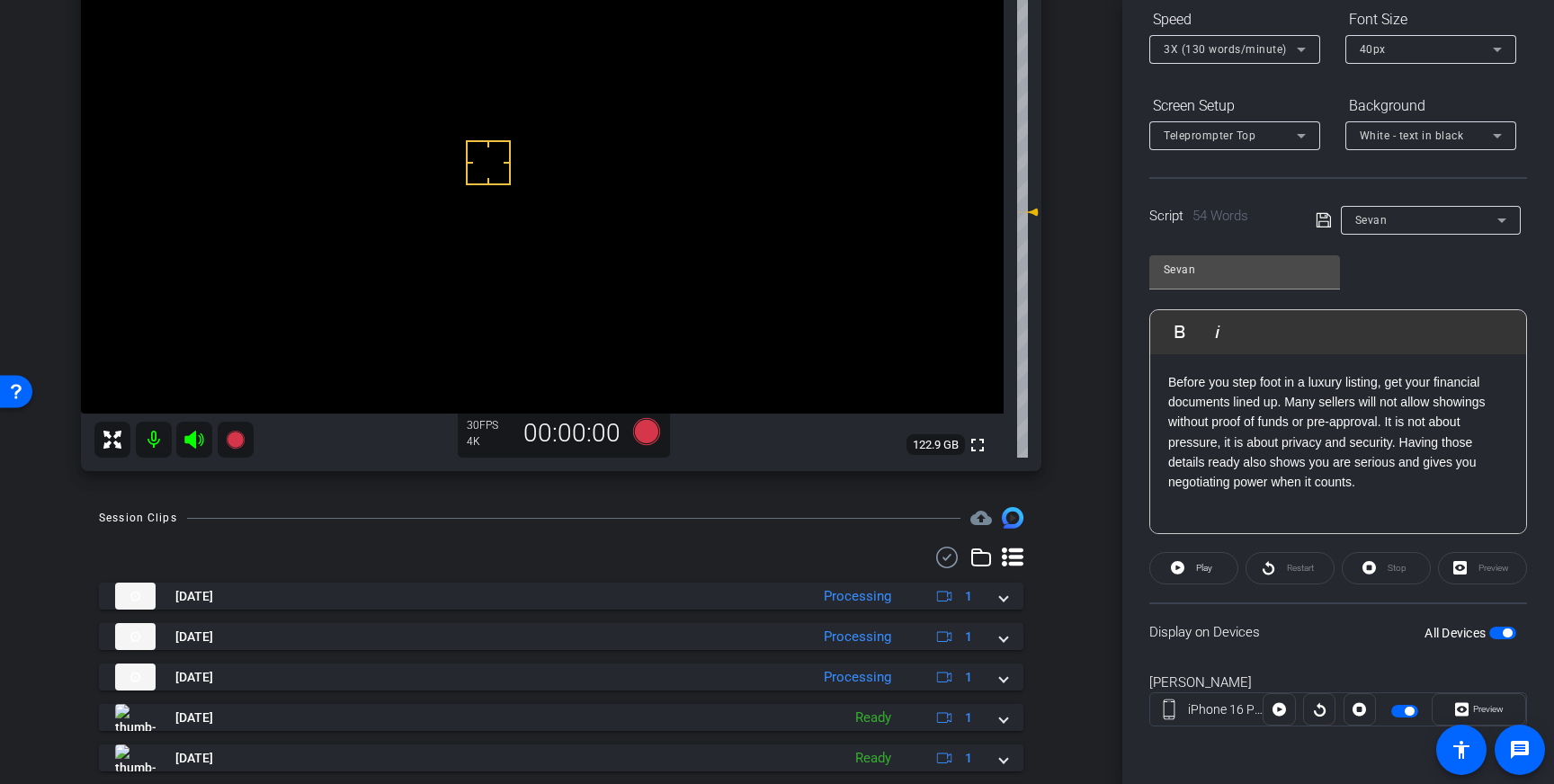
click at [1509, 635] on span "button" at bounding box center [1506, 632] width 9 height 9
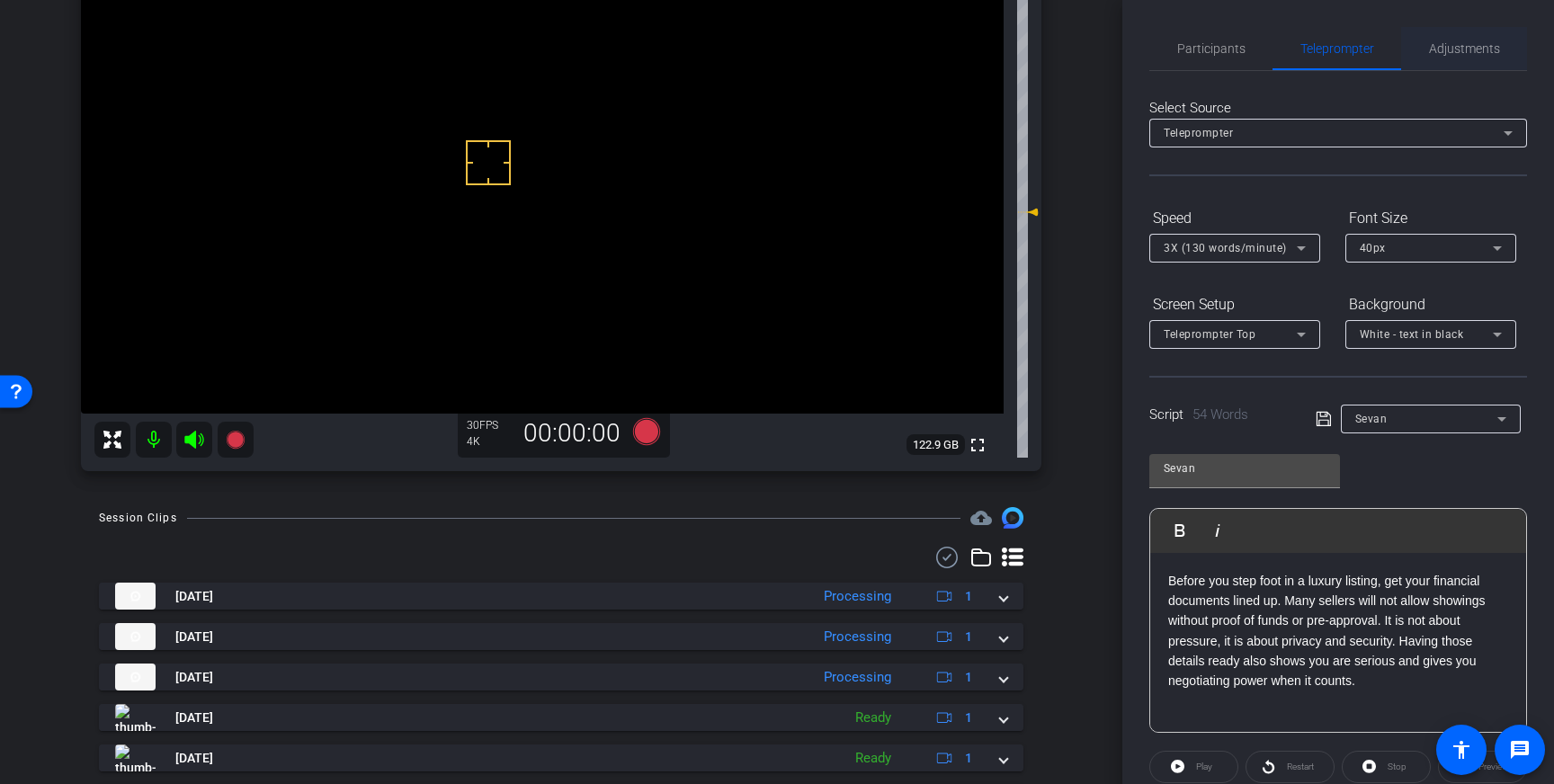
click at [1470, 47] on span "Adjustments" at bounding box center [1464, 48] width 71 height 13
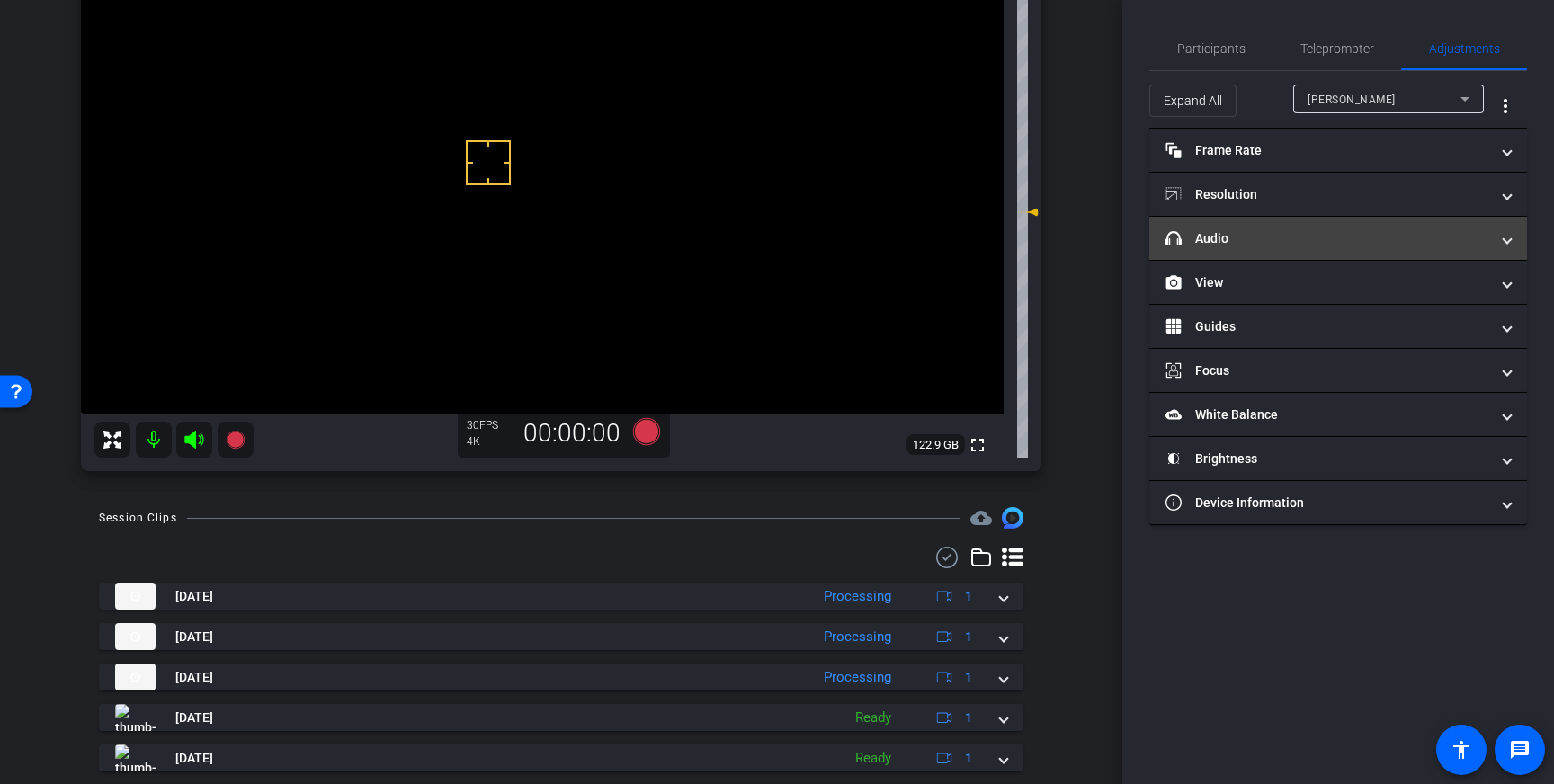
click at [1484, 235] on mat-panel-title "headphone icon Audio" at bounding box center [1327, 238] width 324 height 18
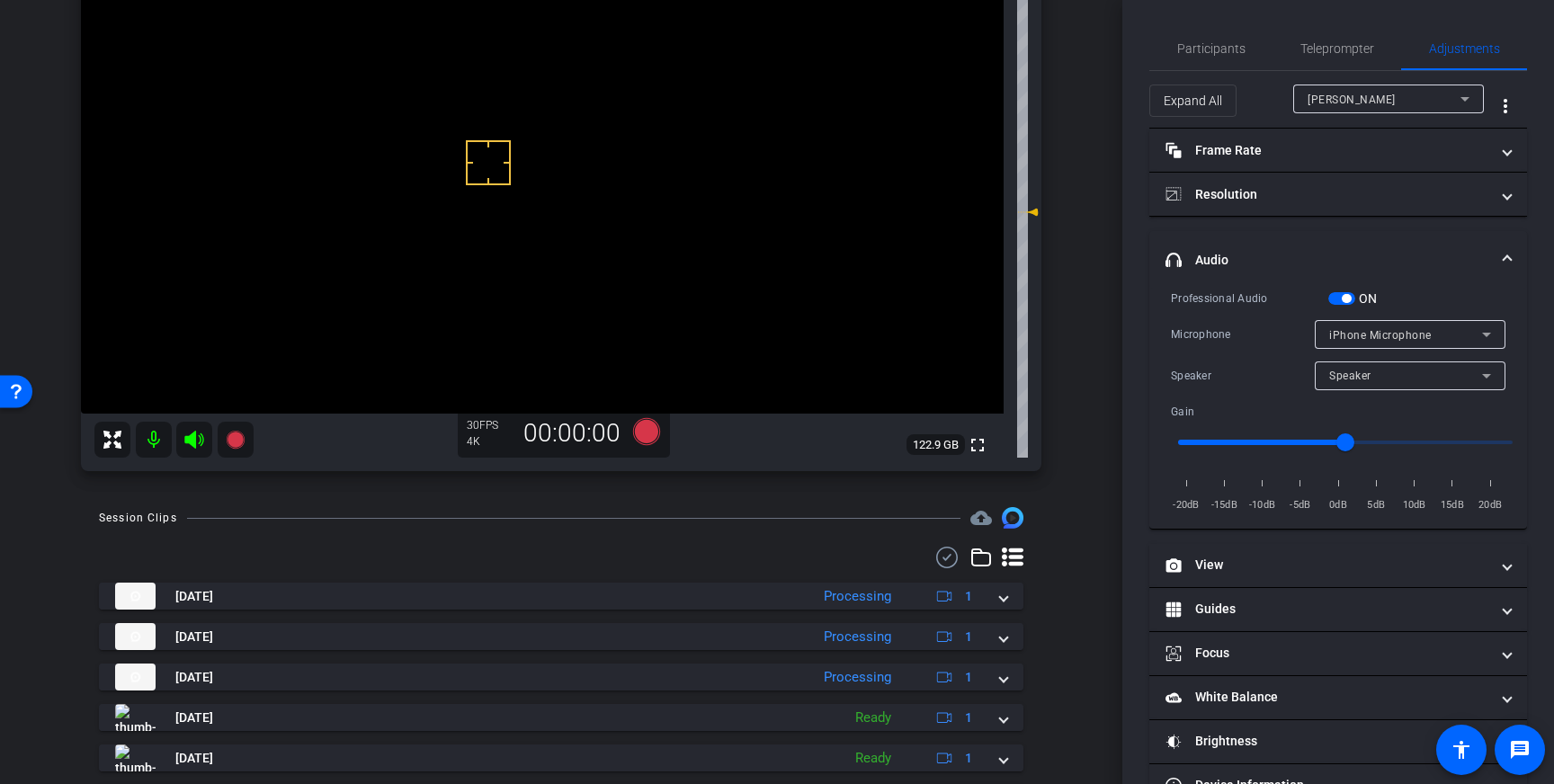
click at [1336, 293] on span "button" at bounding box center [1342, 298] width 27 height 13
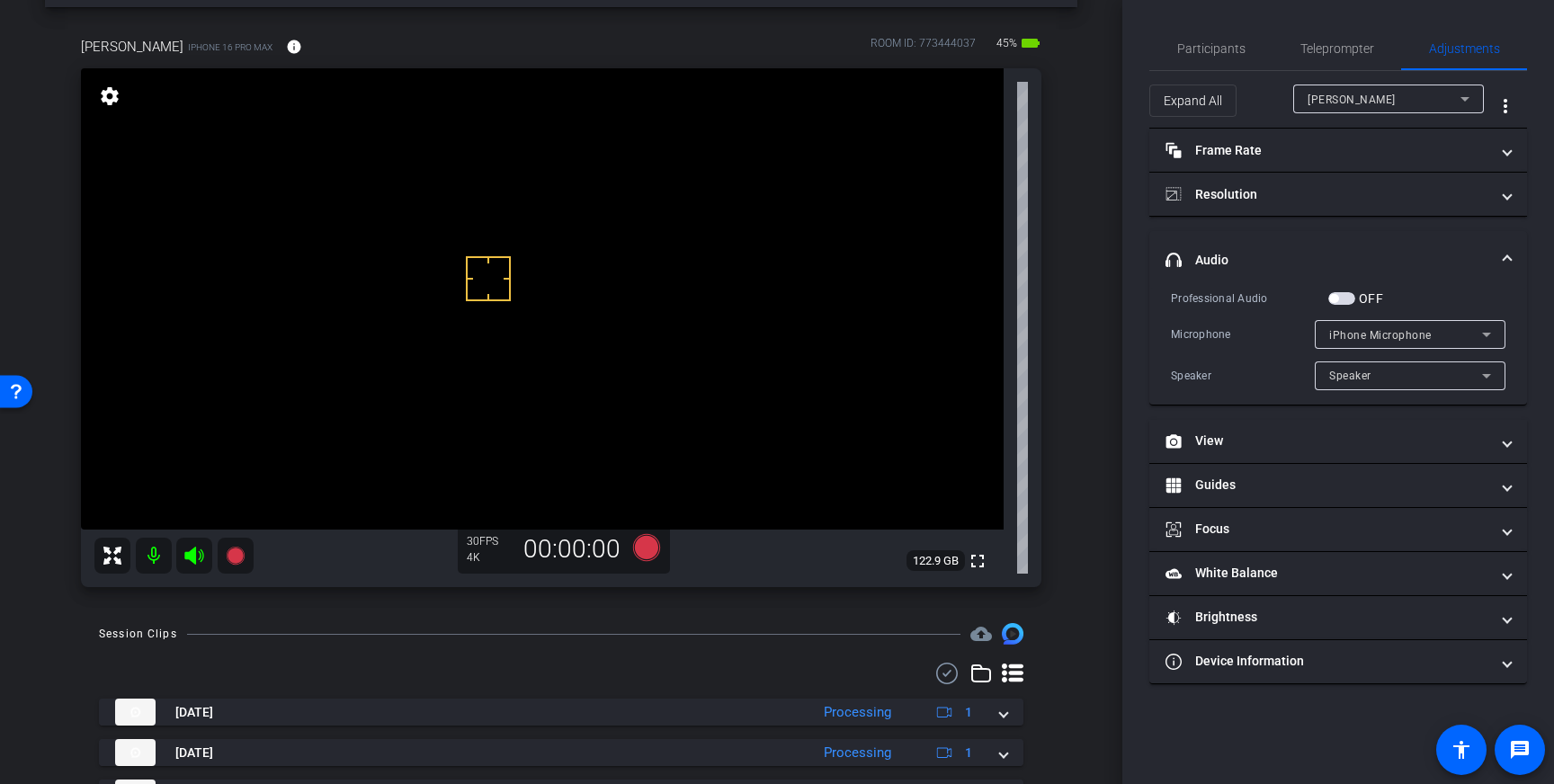
scroll to position [68, 0]
click at [1192, 53] on span "Participants" at bounding box center [1211, 48] width 68 height 13
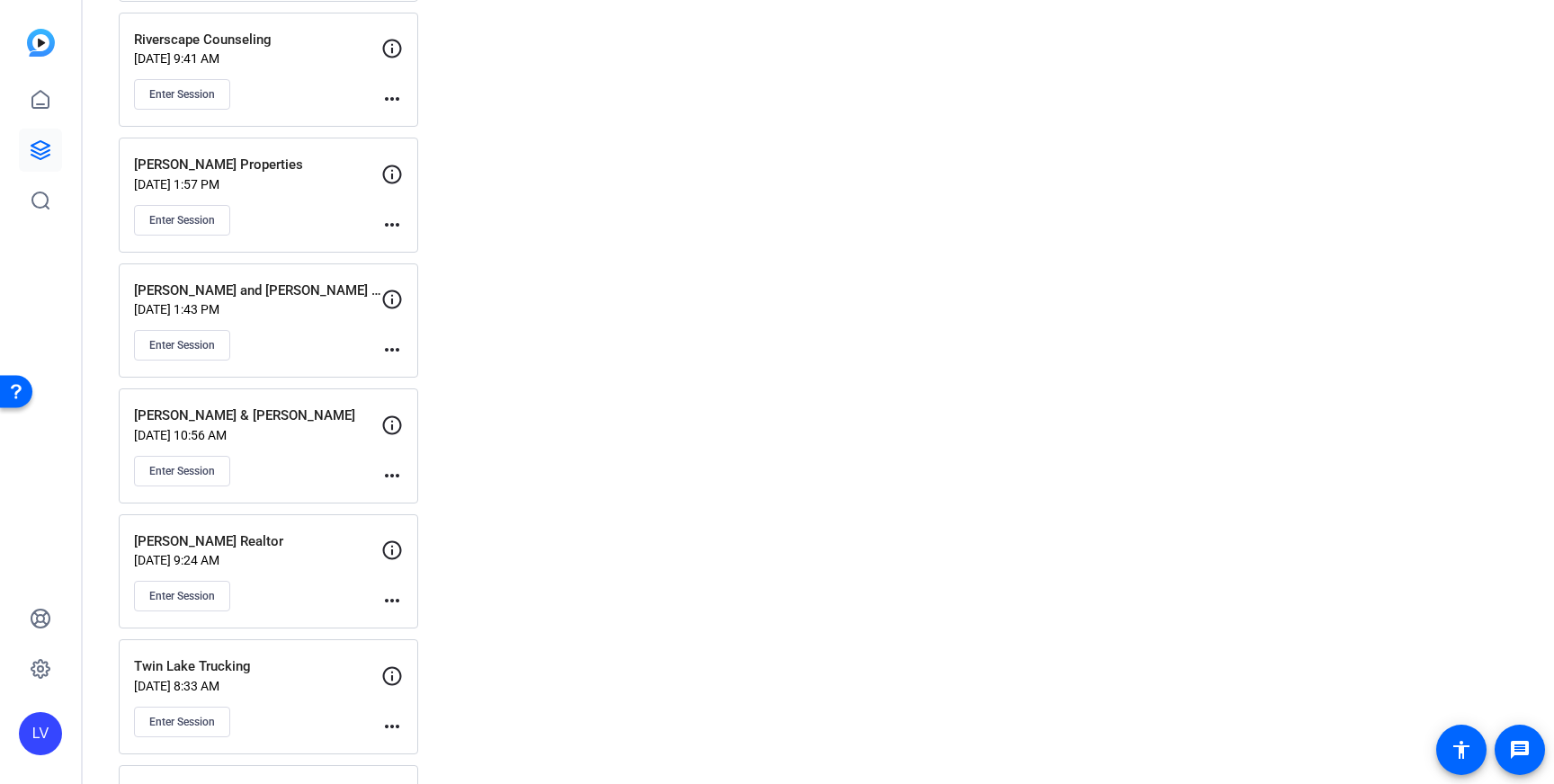
scroll to position [2628, 0]
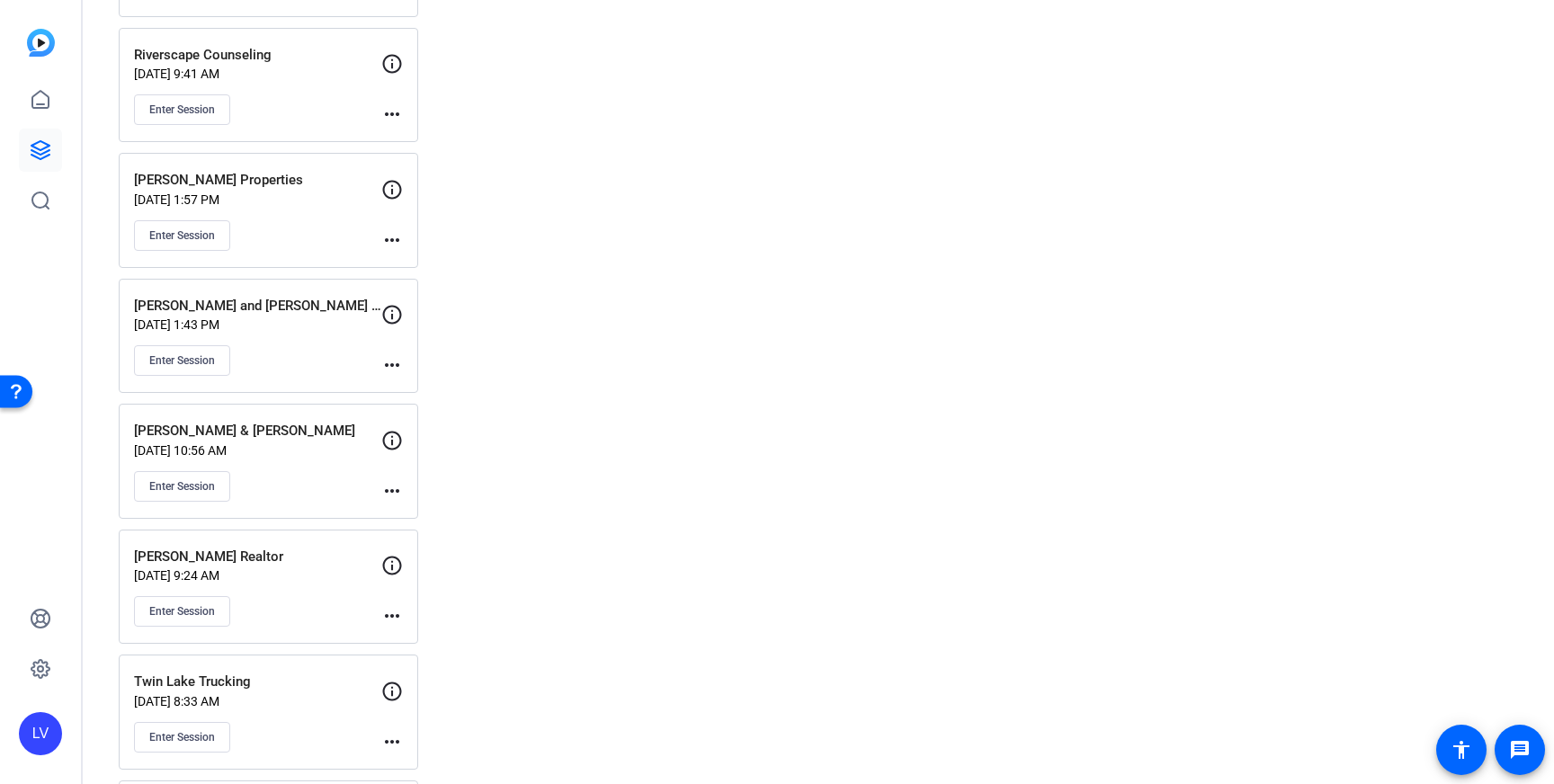
click at [270, 225] on div "Enter Session" at bounding box center [258, 234] width 247 height 30
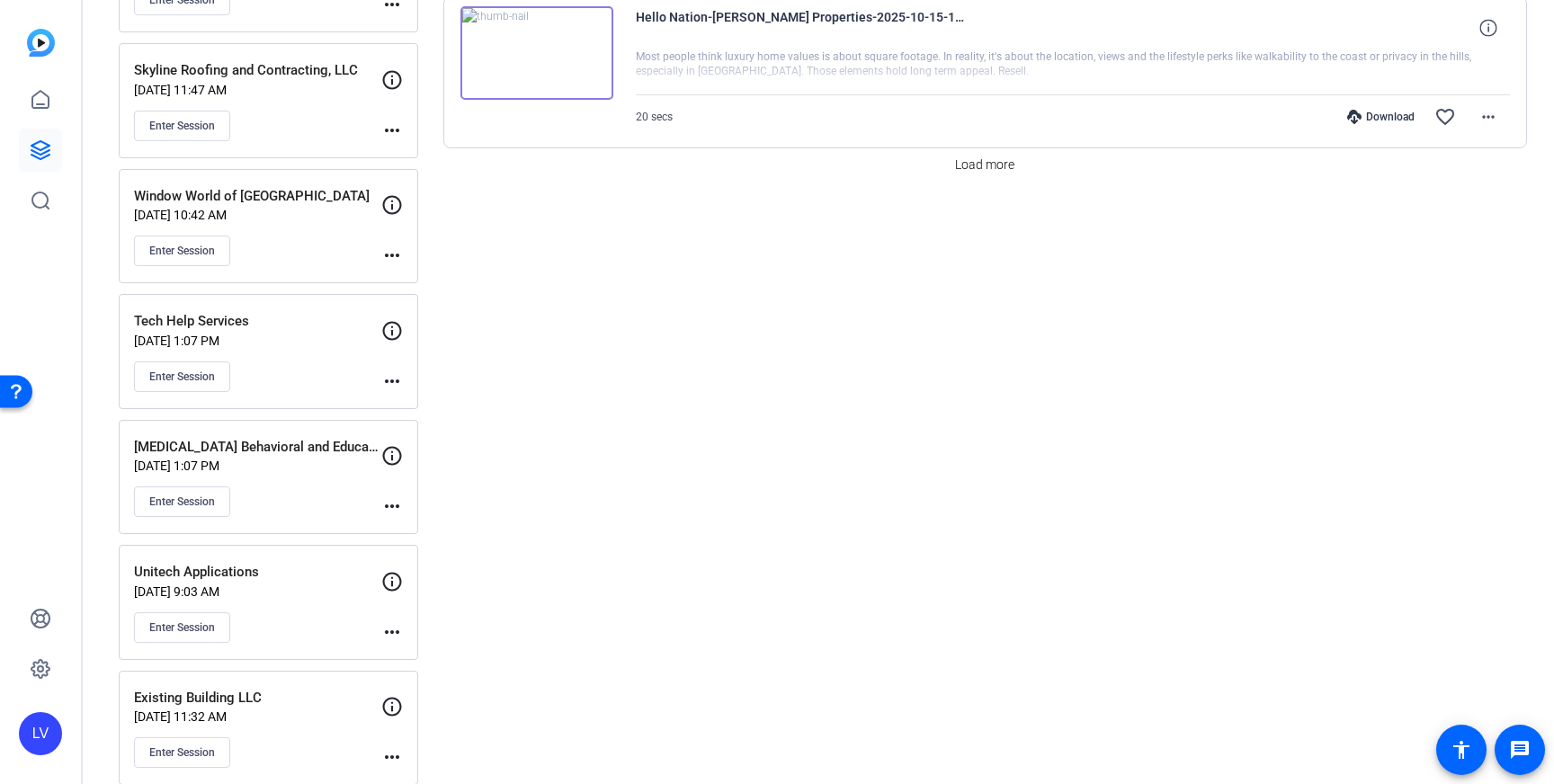
scroll to position [1611, 0]
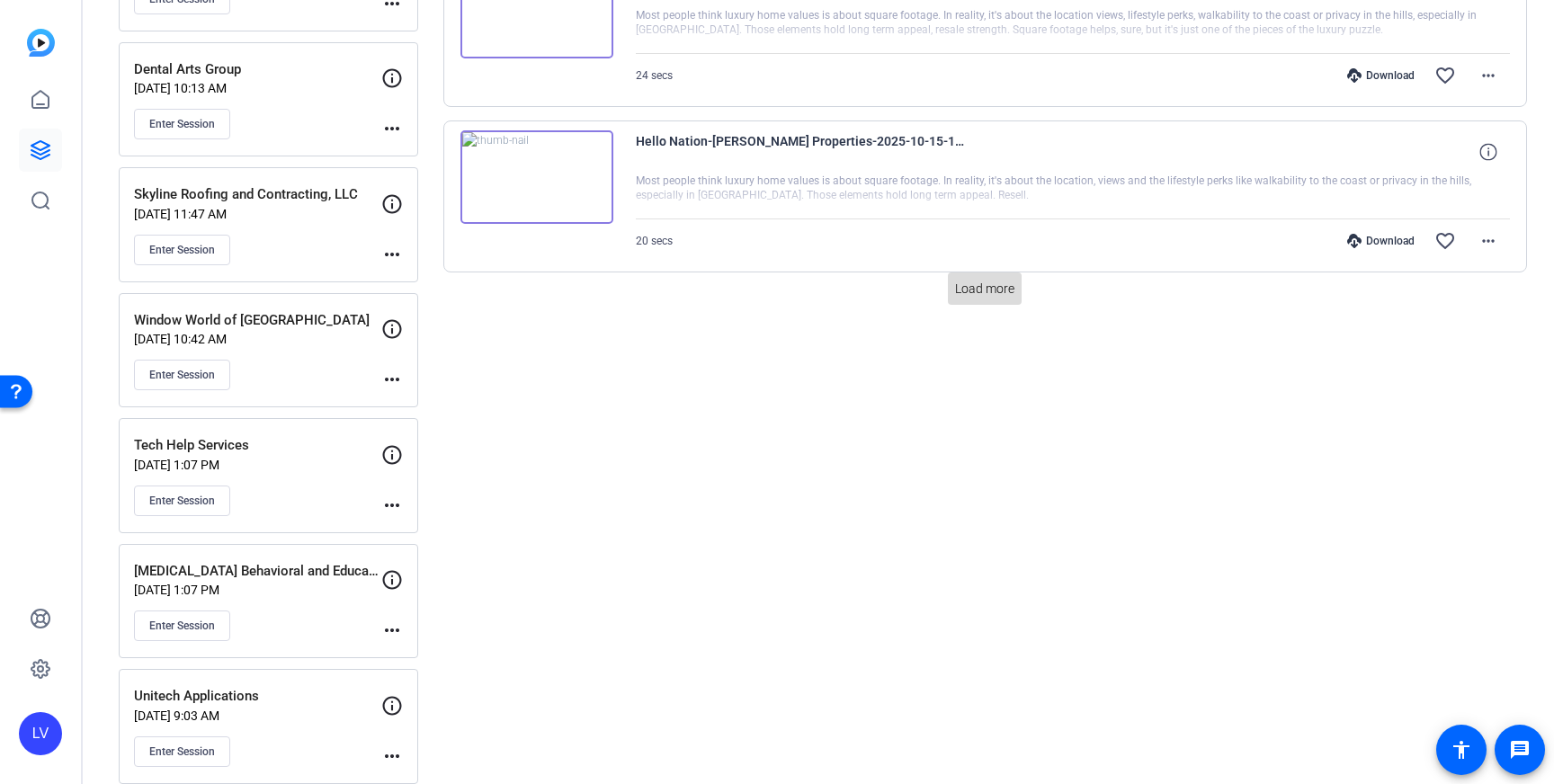
click at [1001, 306] on span at bounding box center [985, 288] width 74 height 43
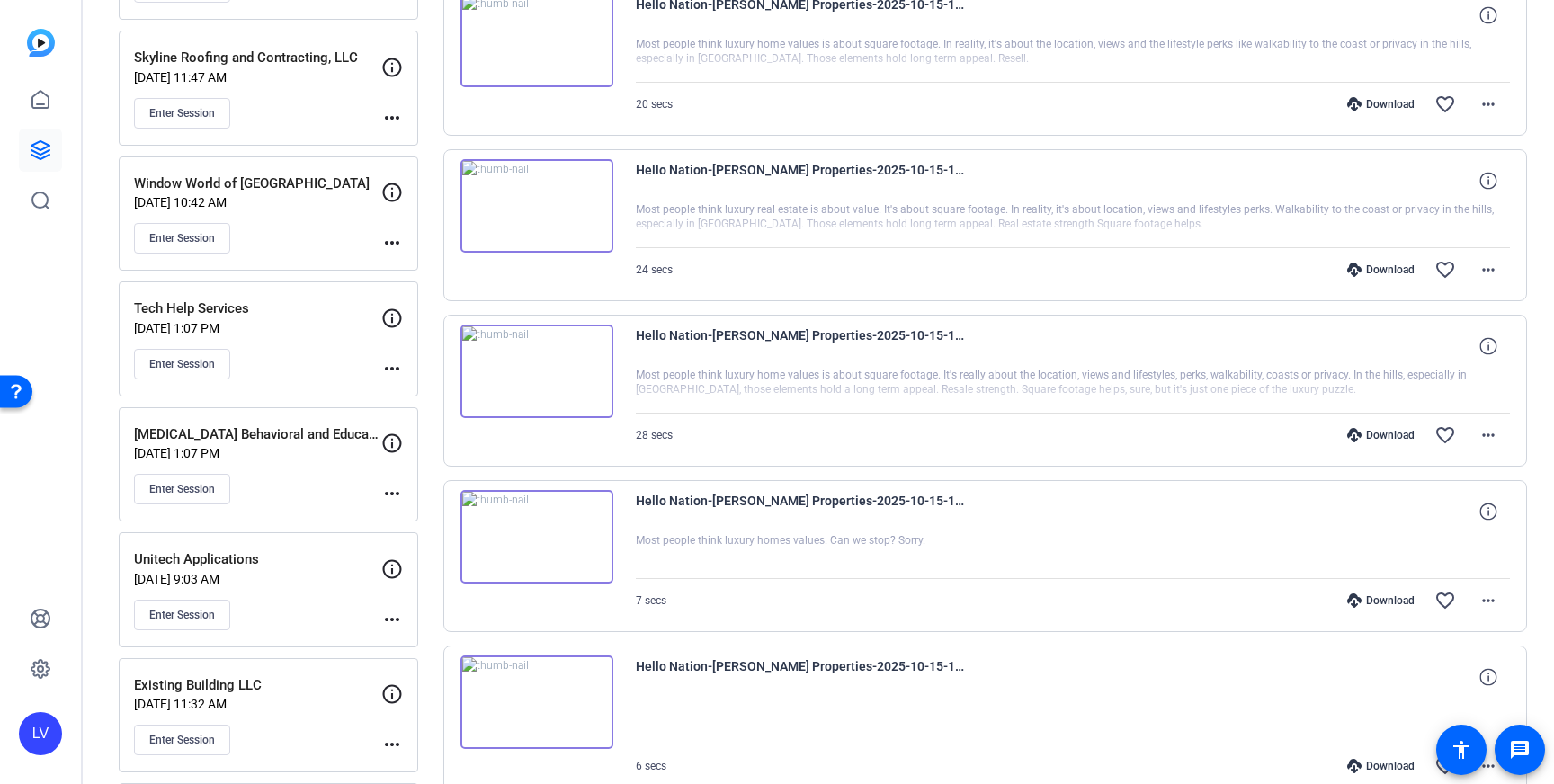
scroll to position [1726, 0]
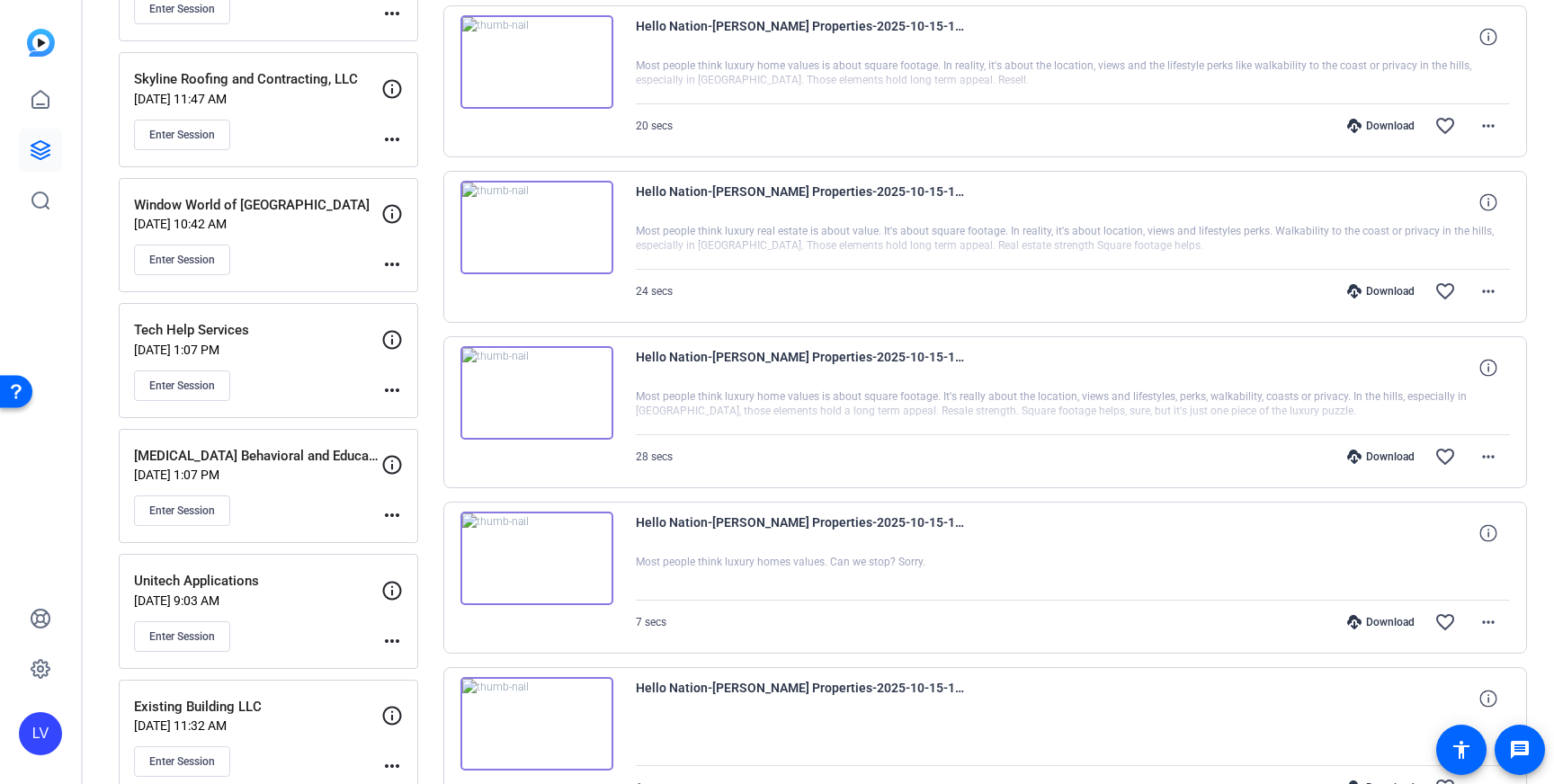
click at [588, 423] on img at bounding box center [536, 393] width 153 height 93
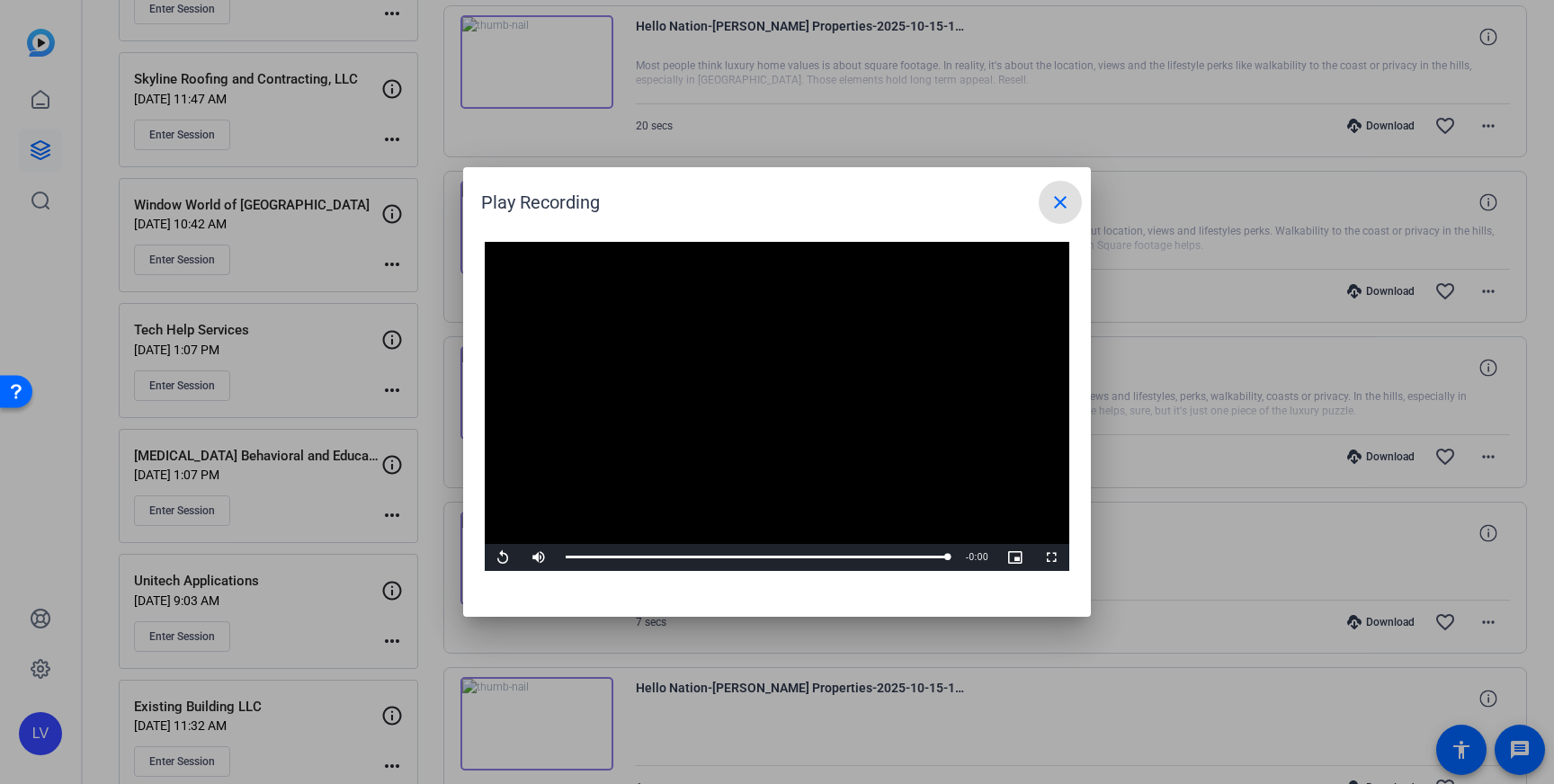
click at [1042, 196] on span at bounding box center [1060, 202] width 43 height 43
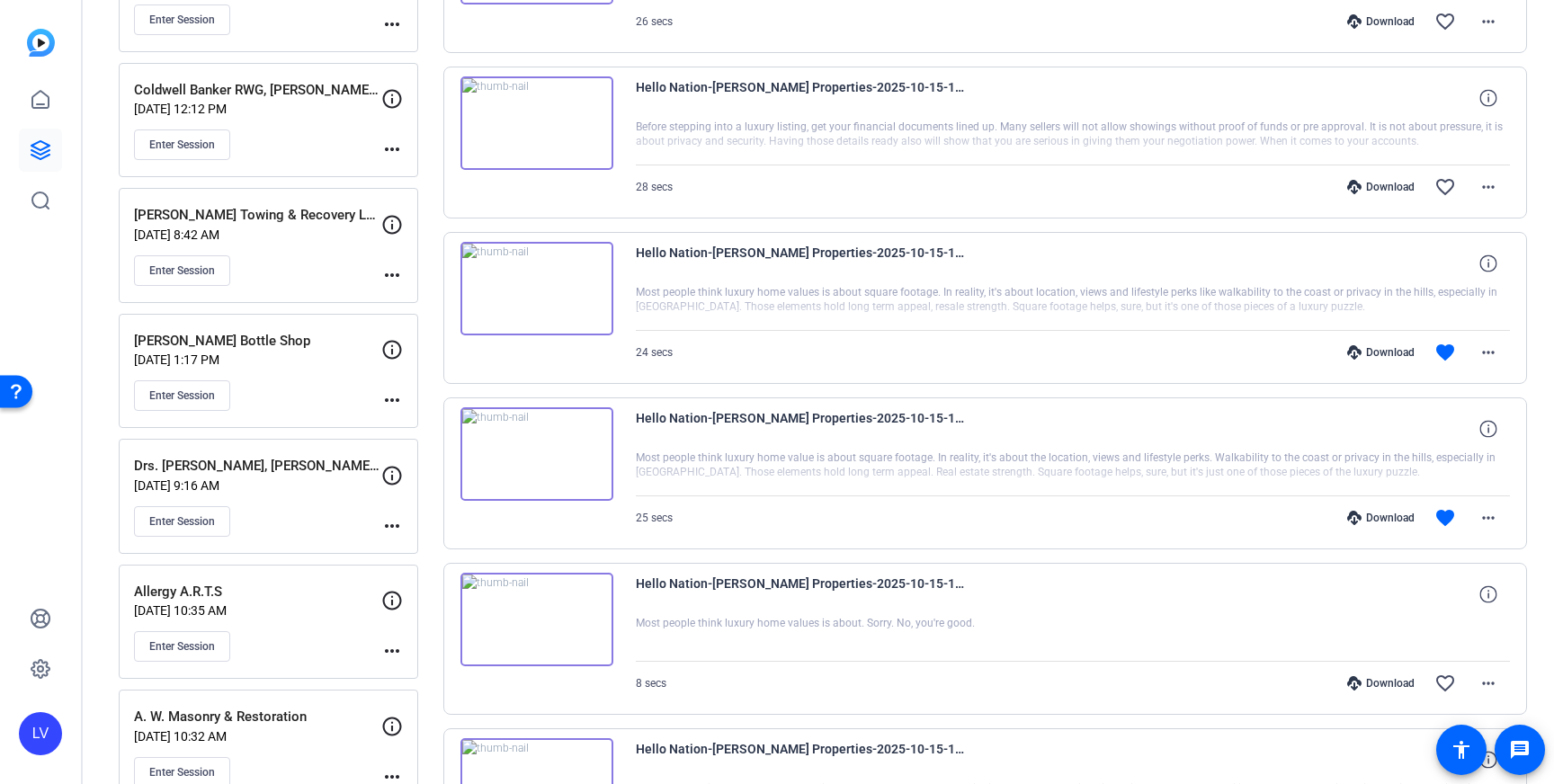
scroll to position [814, 0]
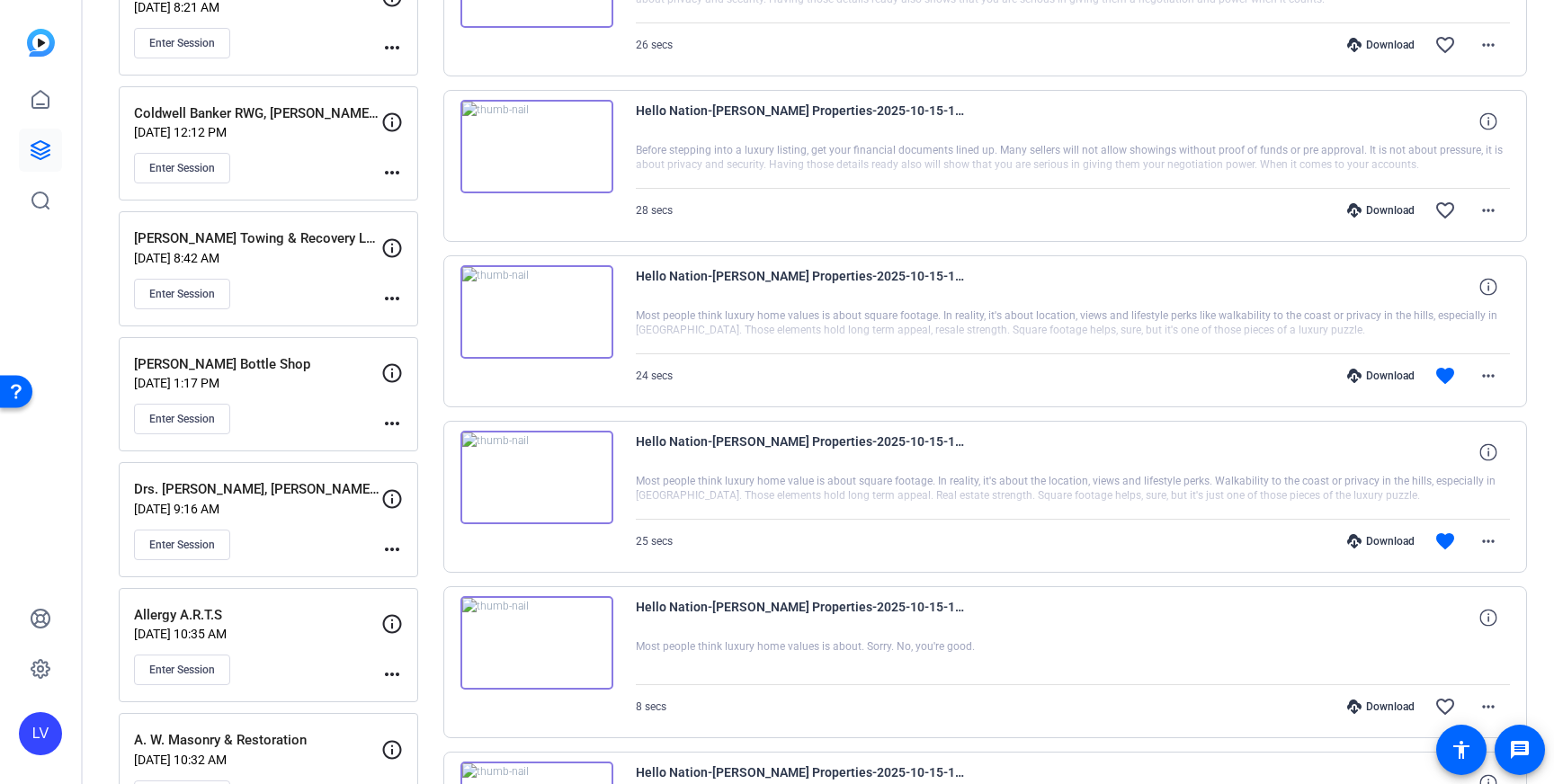
click at [564, 351] on img at bounding box center [536, 312] width 153 height 93
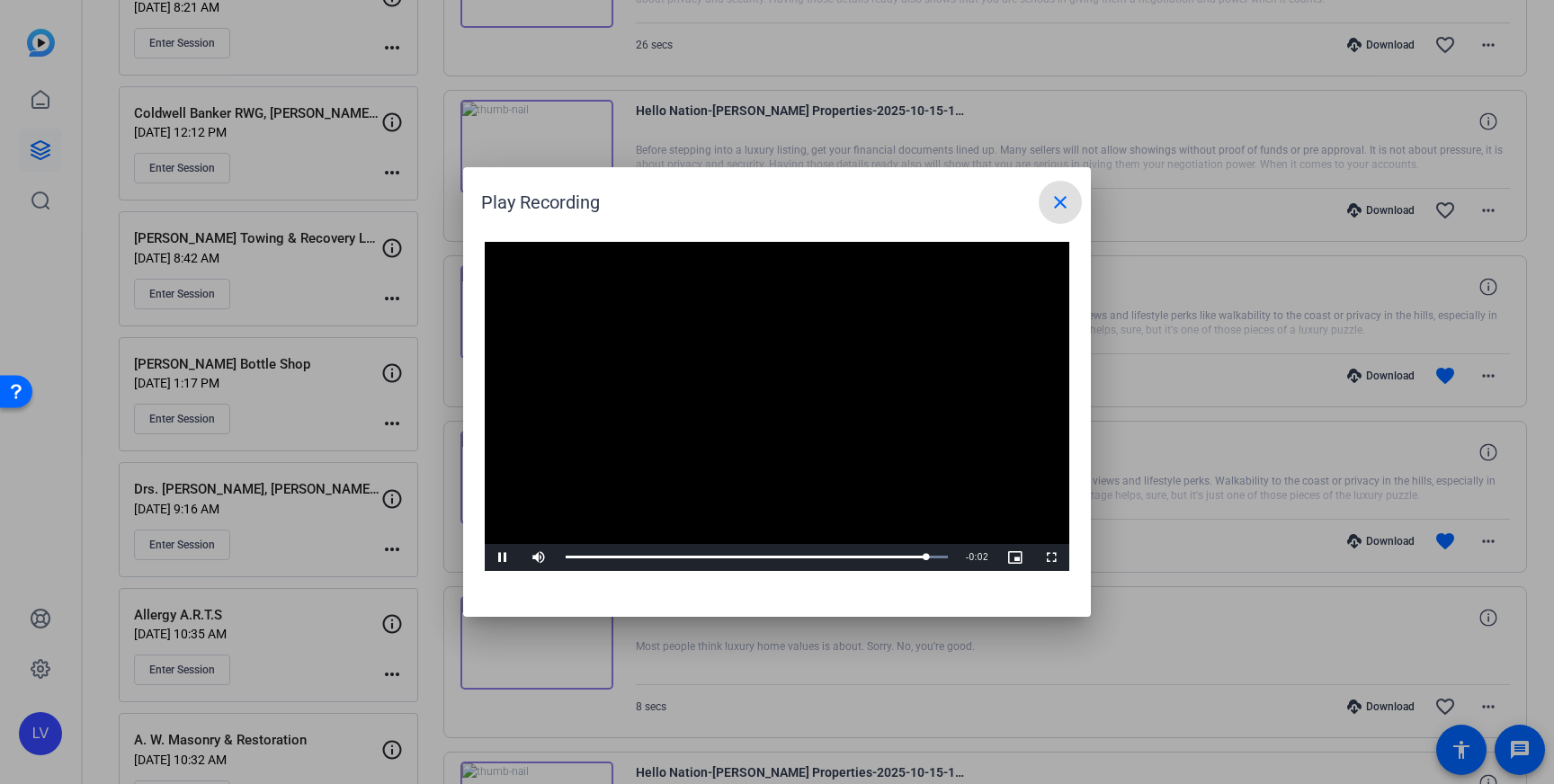
click at [1050, 201] on mat-icon "close" at bounding box center [1061, 202] width 21 height 21
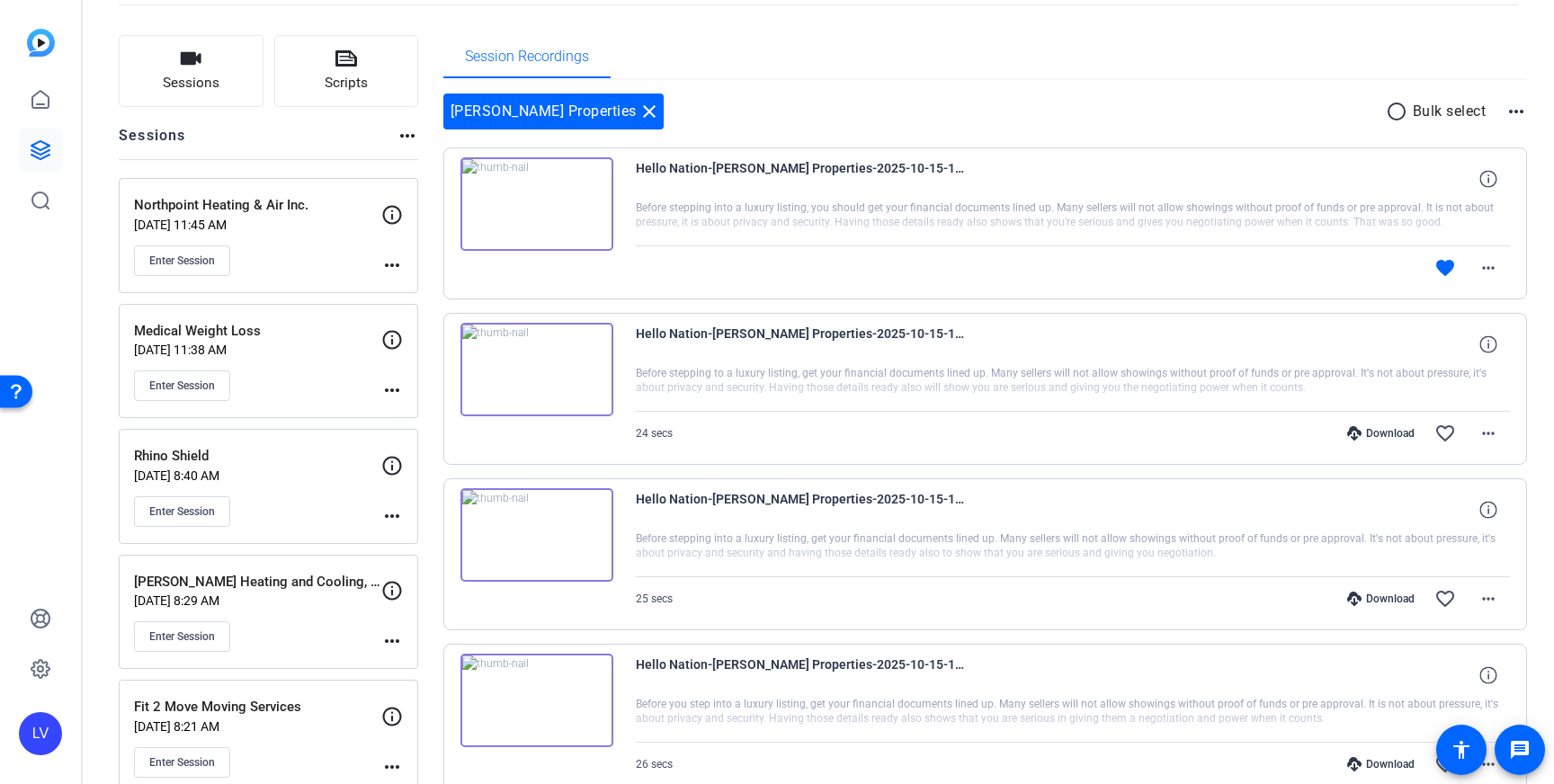
scroll to position [0, 0]
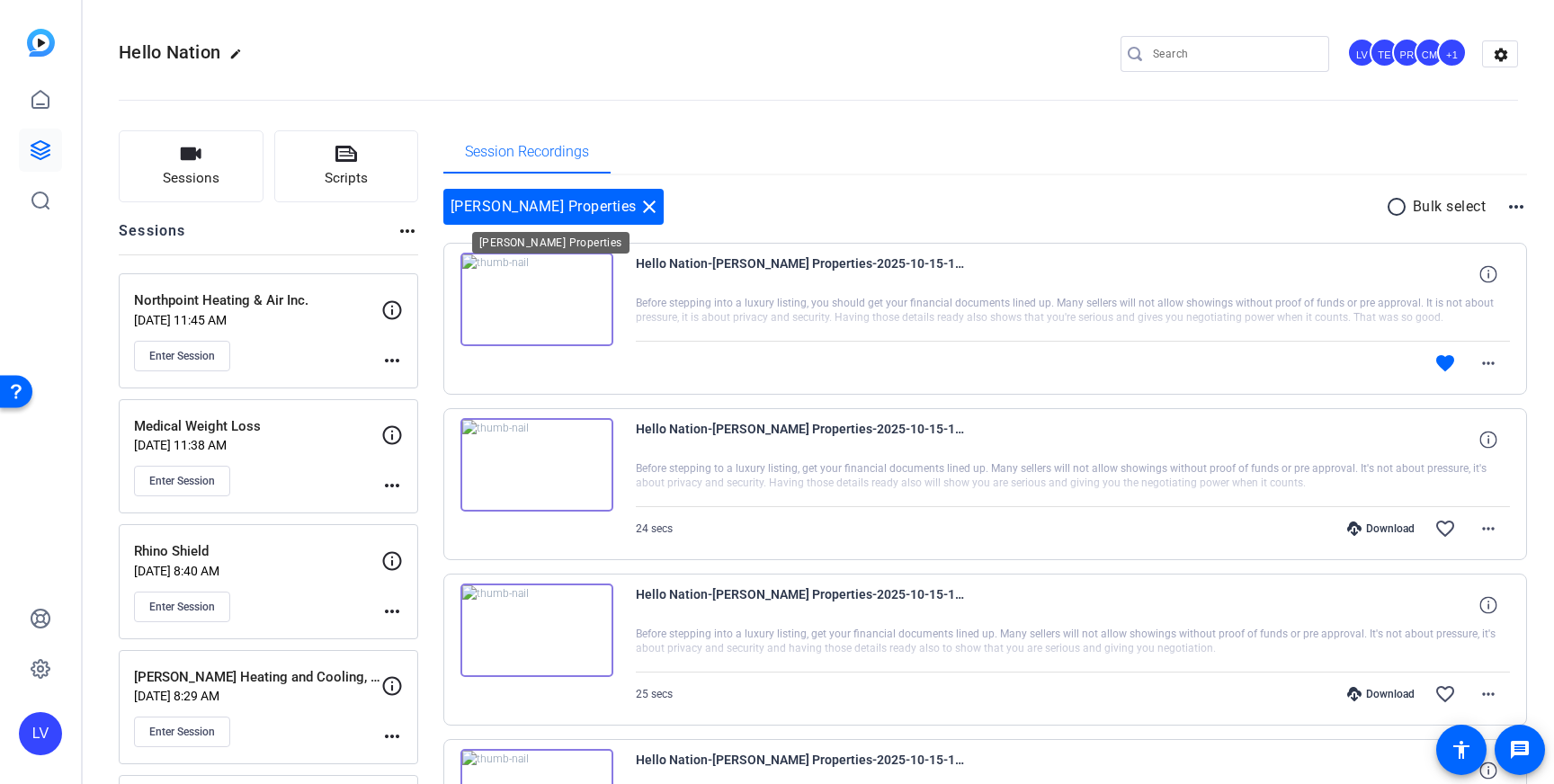
click at [638, 204] on mat-icon "close" at bounding box center [649, 206] width 21 height 21
